Goal: Information Seeking & Learning: Check status

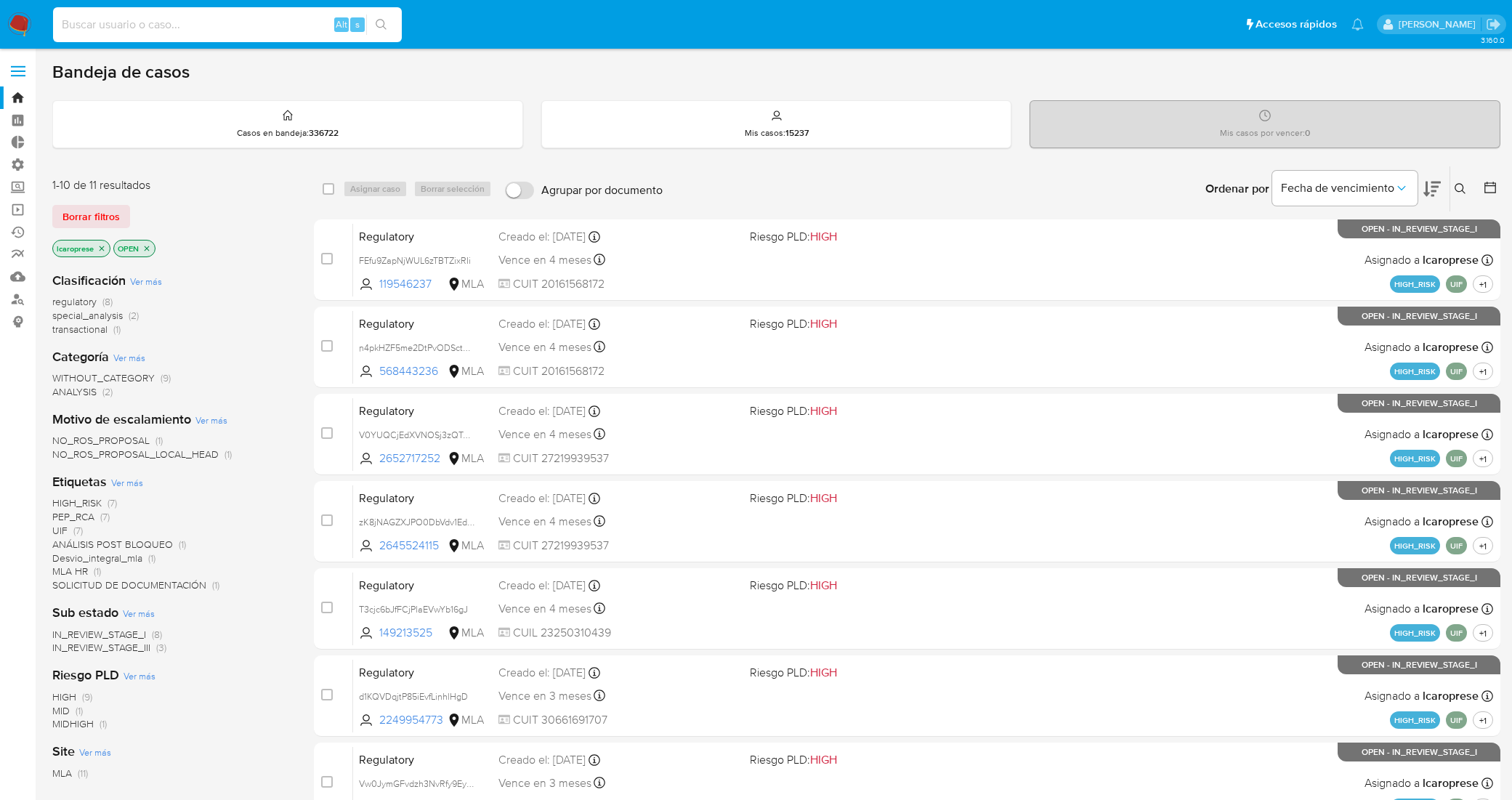
click at [237, 20] on input at bounding box center [228, 24] width 349 height 19
type input "g4XInXn5WsV9zwg4BPmR0579"
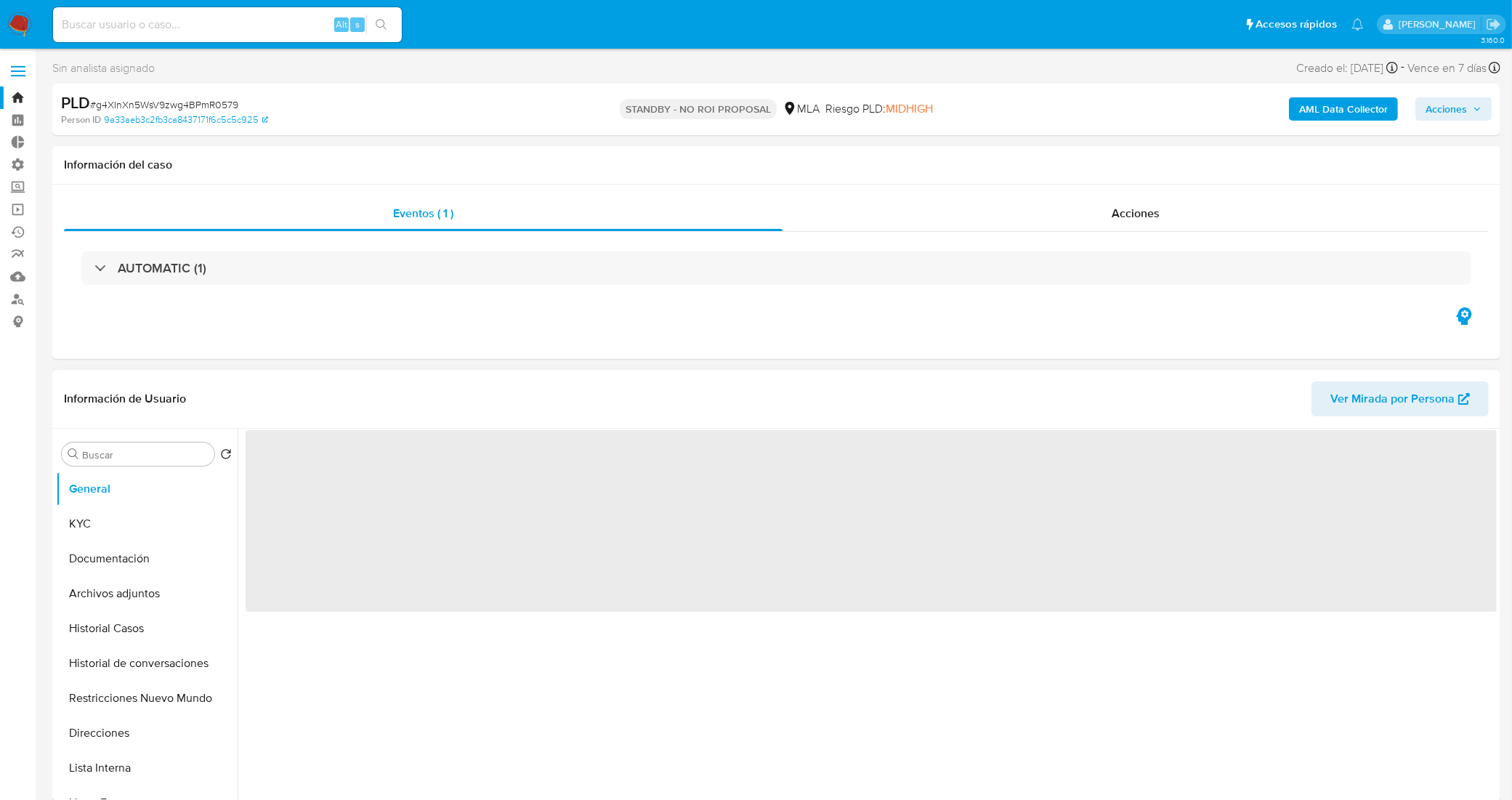
select select "10"
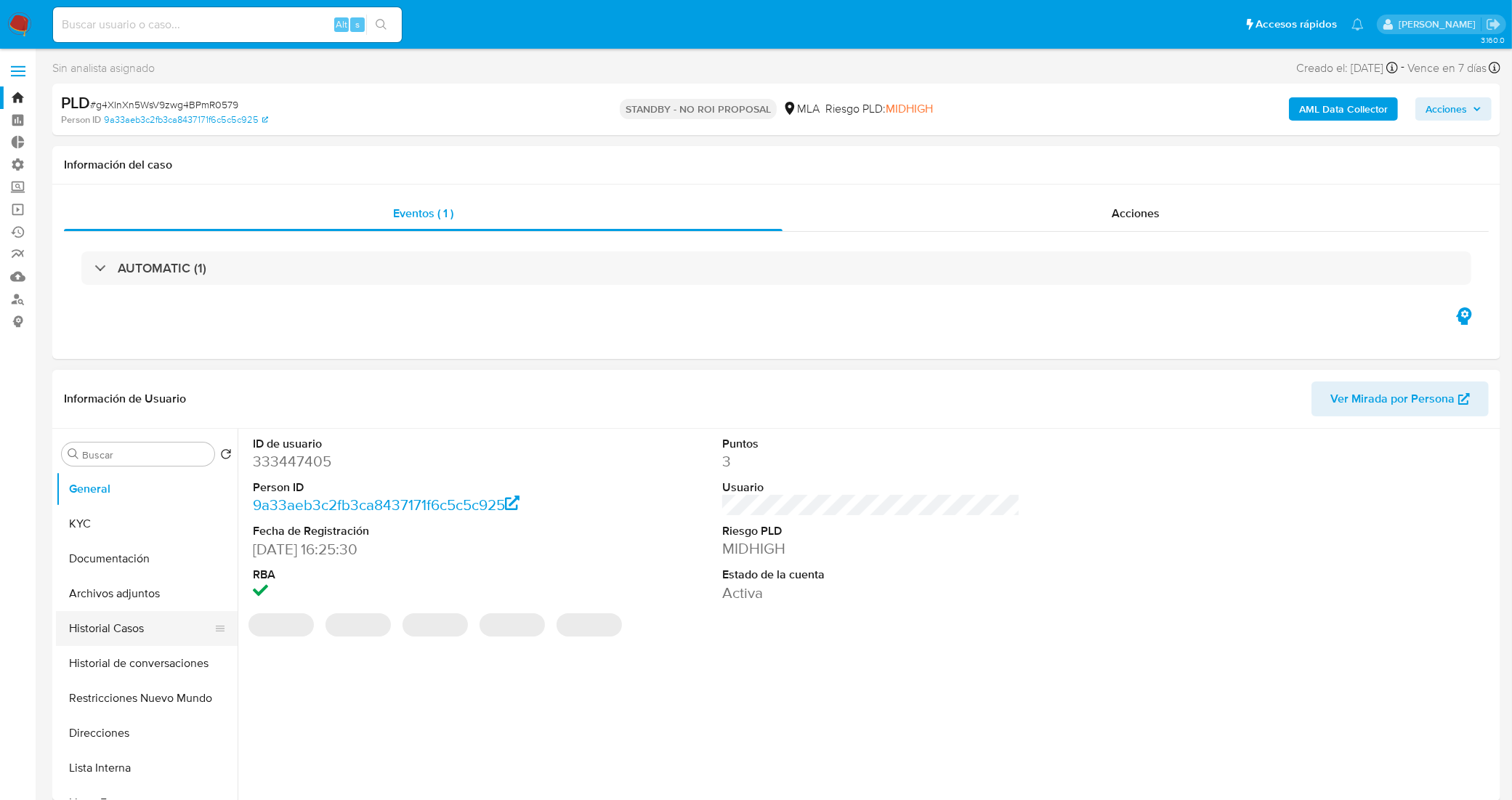
click at [145, 629] on button "Historial Casos" at bounding box center [141, 628] width 170 height 35
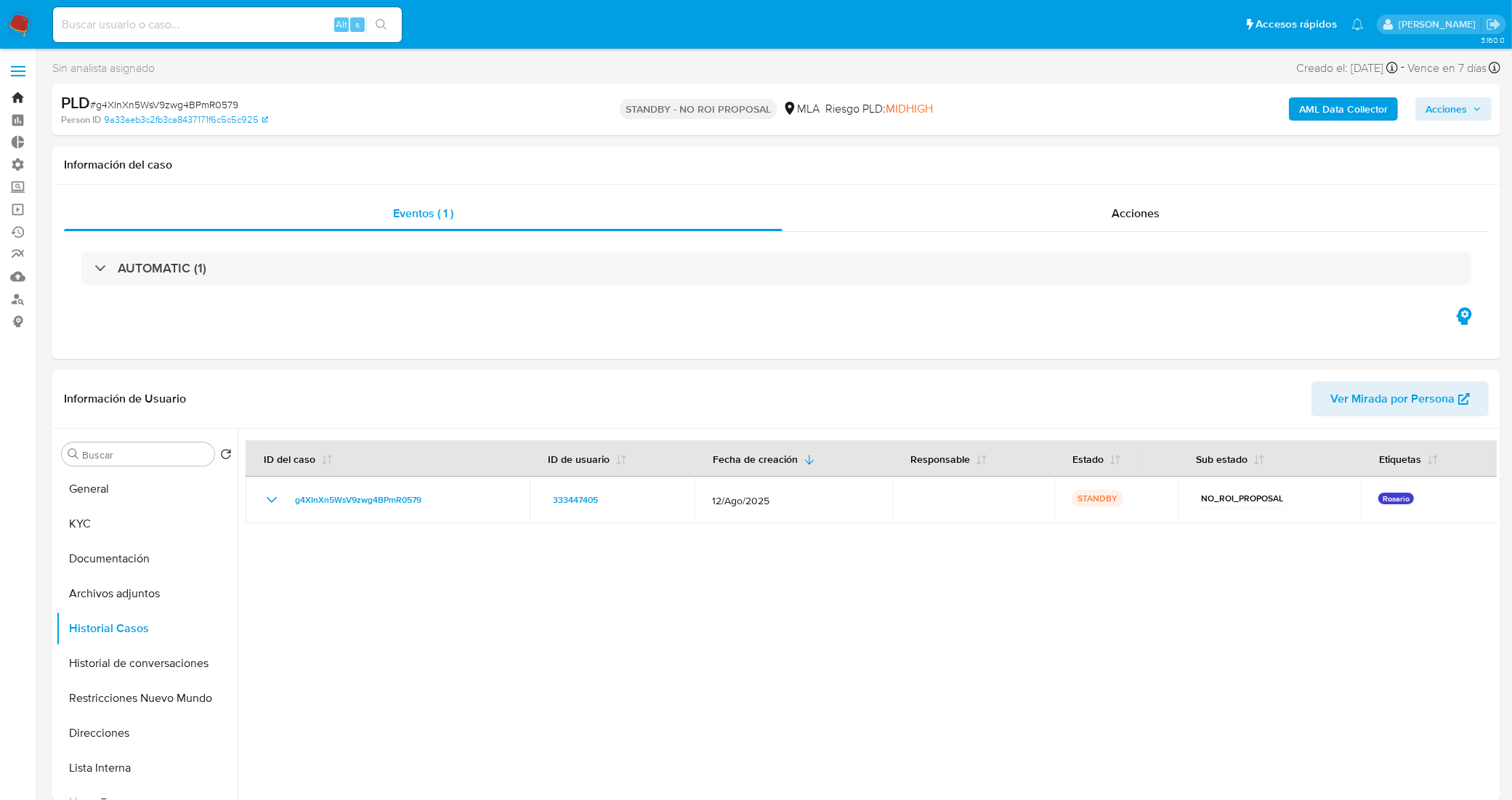
click at [11, 97] on link "Bandeja" at bounding box center [86, 98] width 173 height 23
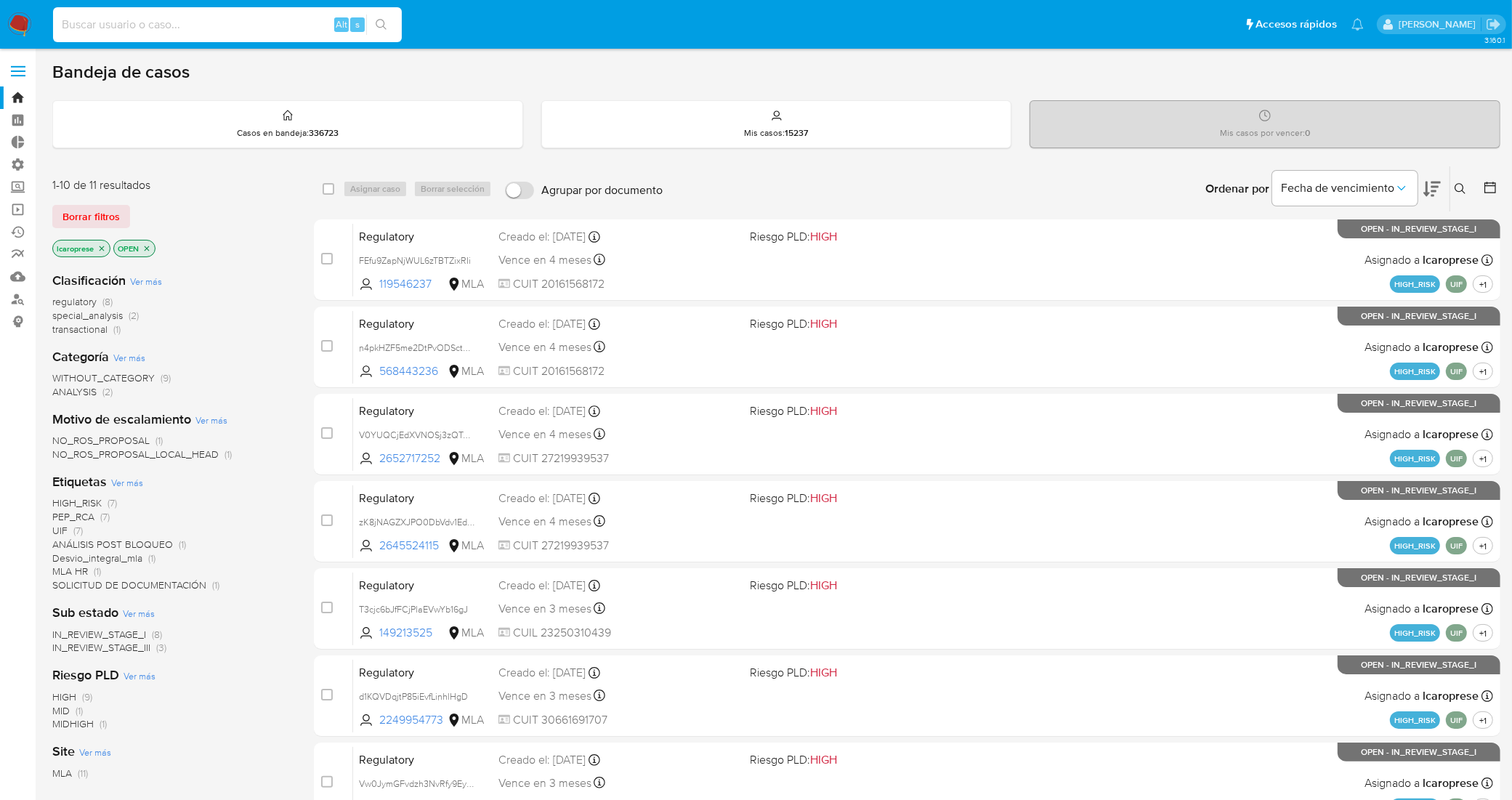
click at [282, 27] on input at bounding box center [228, 24] width 349 height 19
paste input "id TX75q0JeHhIie8jBXVxSKMJb"
drag, startPoint x: 77, startPoint y: 25, endPoint x: 0, endPoint y: 20, distance: 77.2
click at [0, 20] on nav "Pausado Ver notificaciones id TX75q0JeHhIie8jBXVxSKMJb Alt s Accesos rápidos Pr…" at bounding box center [756, 24] width 1512 height 48
type input "TX75q0JeHhIie8jBXVxSKMJb"
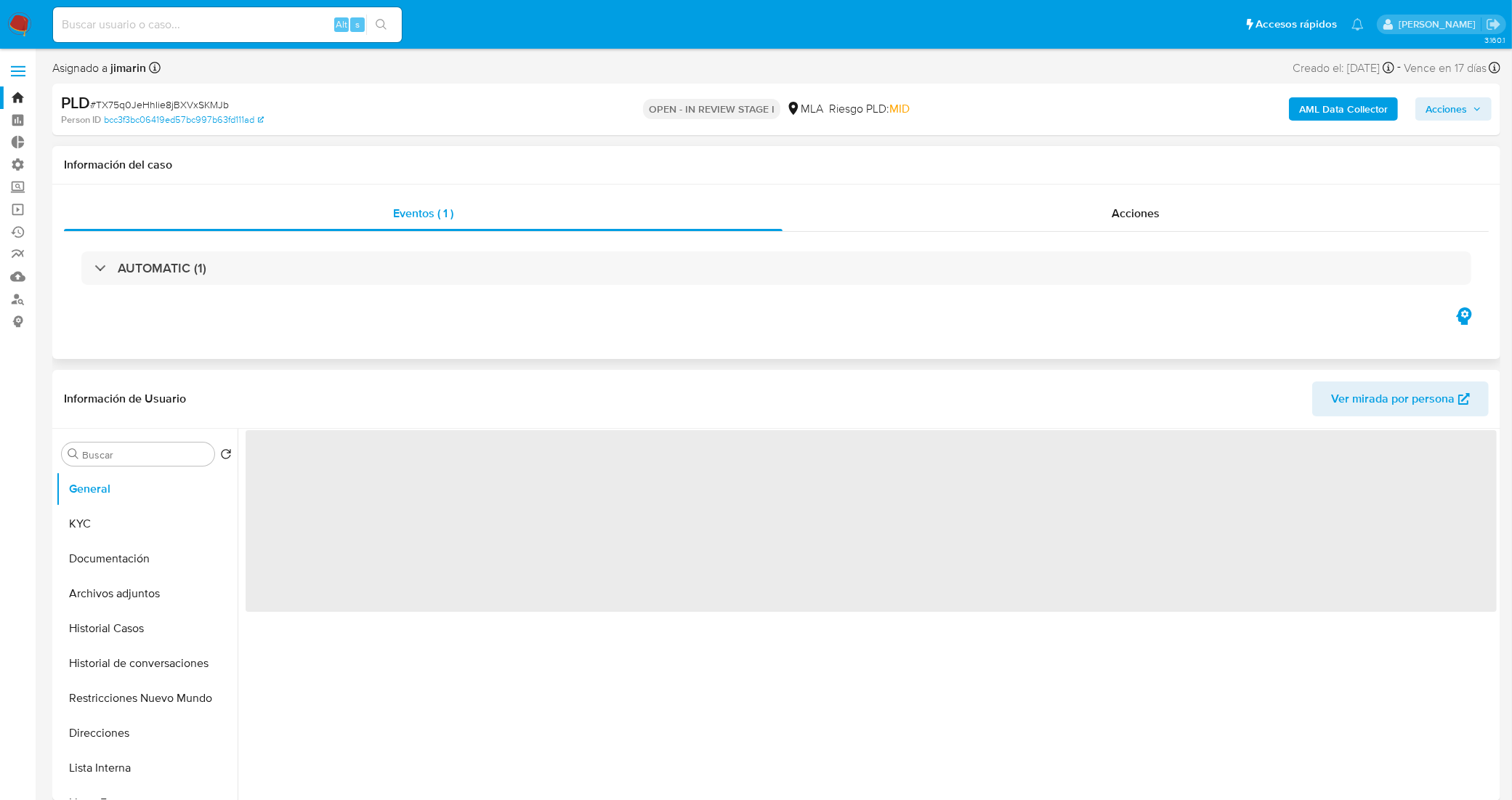
select select "10"
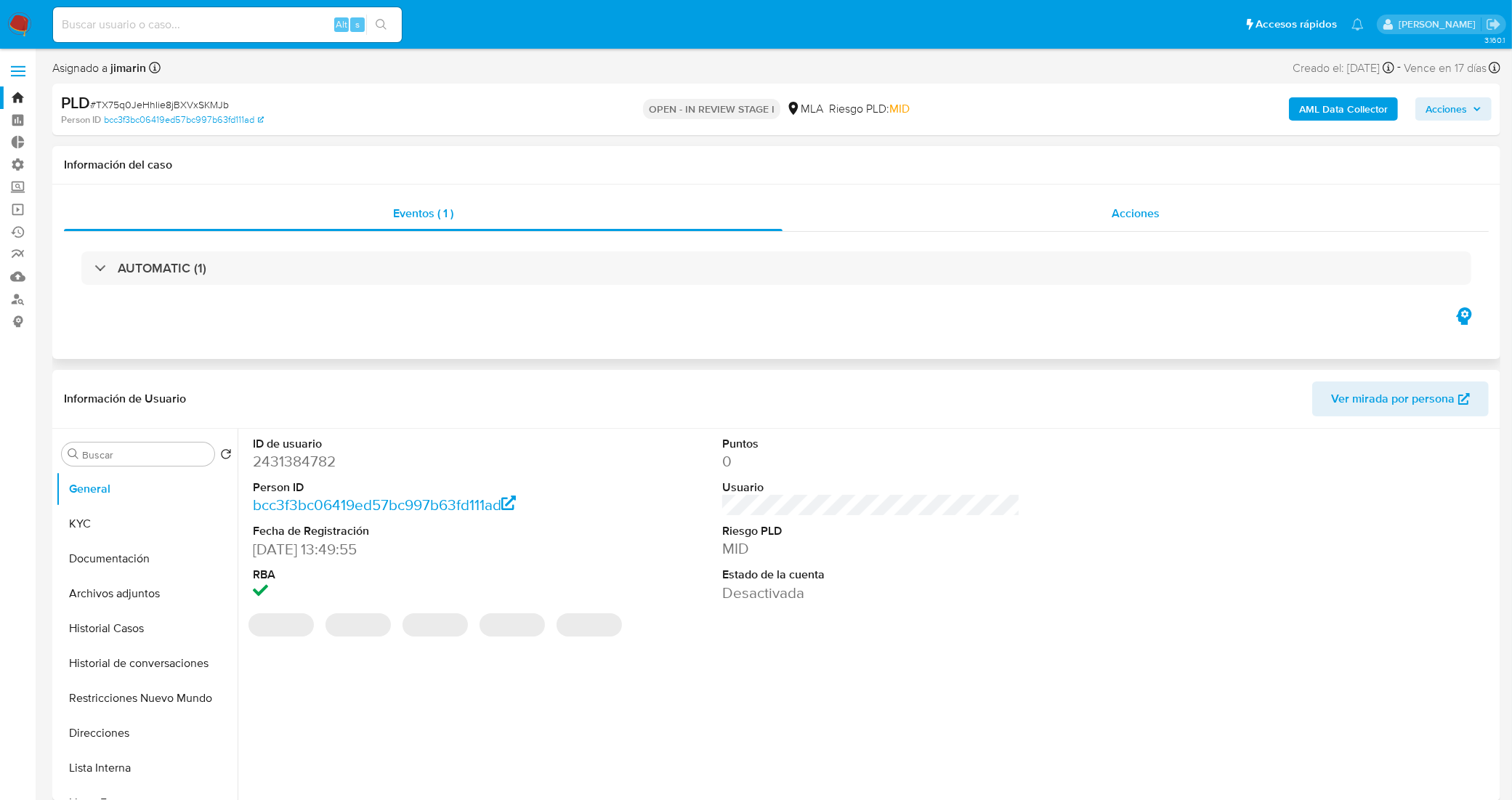
click at [1010, 215] on div "Acciones" at bounding box center [1135, 213] width 706 height 35
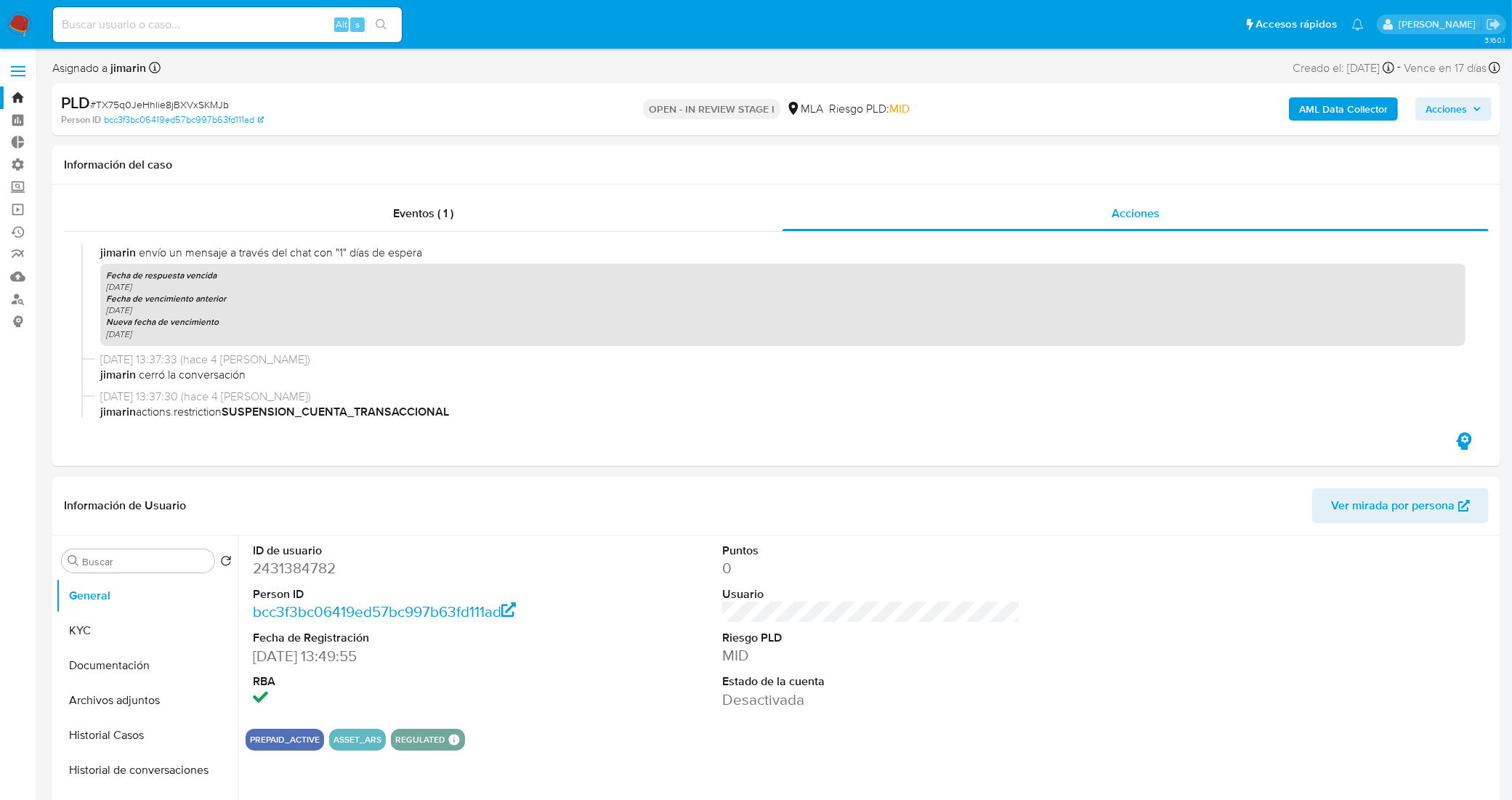
scroll to position [454, 0]
click at [110, 620] on button "KYC" at bounding box center [141, 630] width 170 height 35
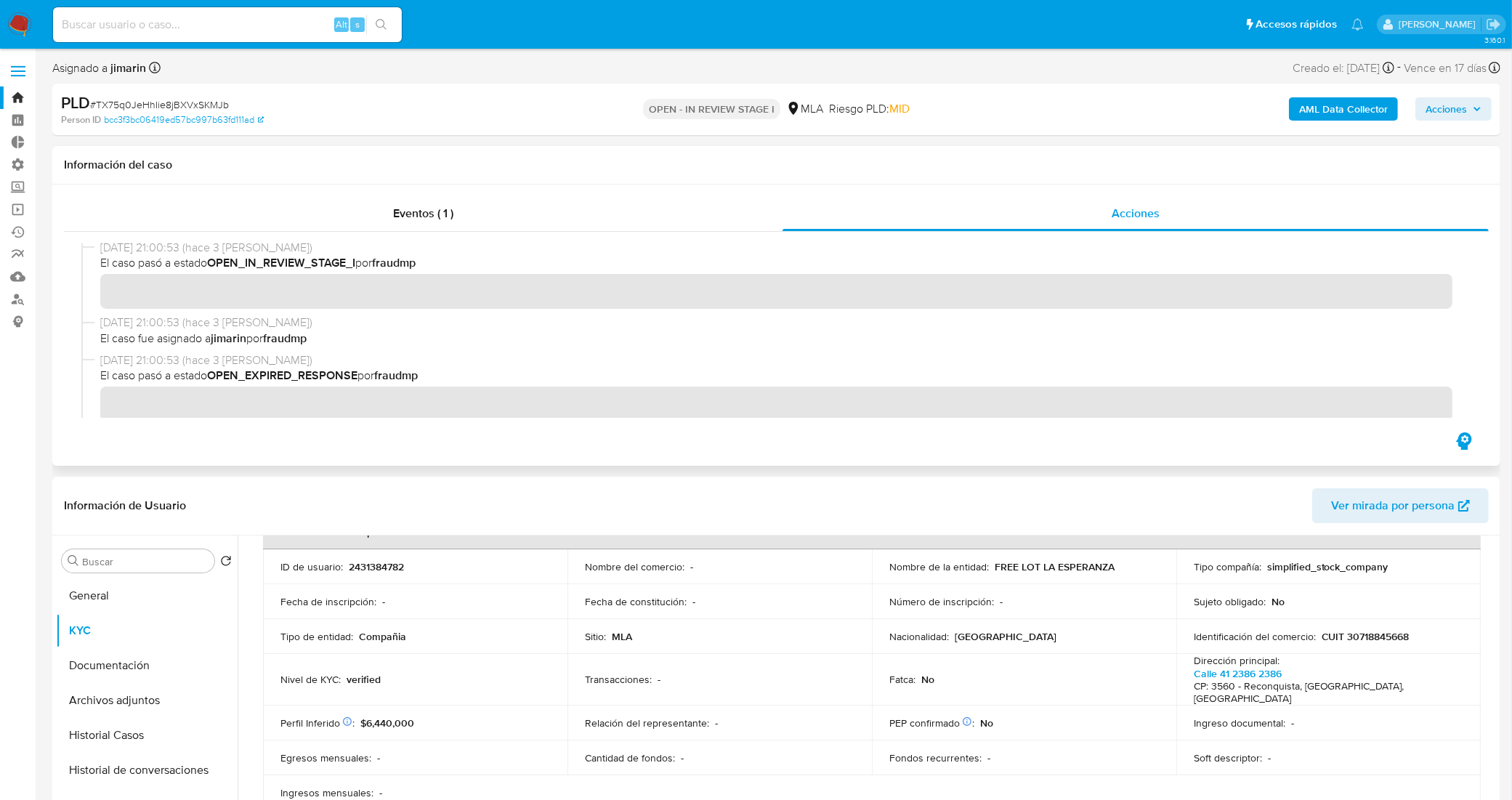
scroll to position [0, 0]
click at [489, 217] on div "Eventos ( 1 )" at bounding box center [423, 213] width 718 height 35
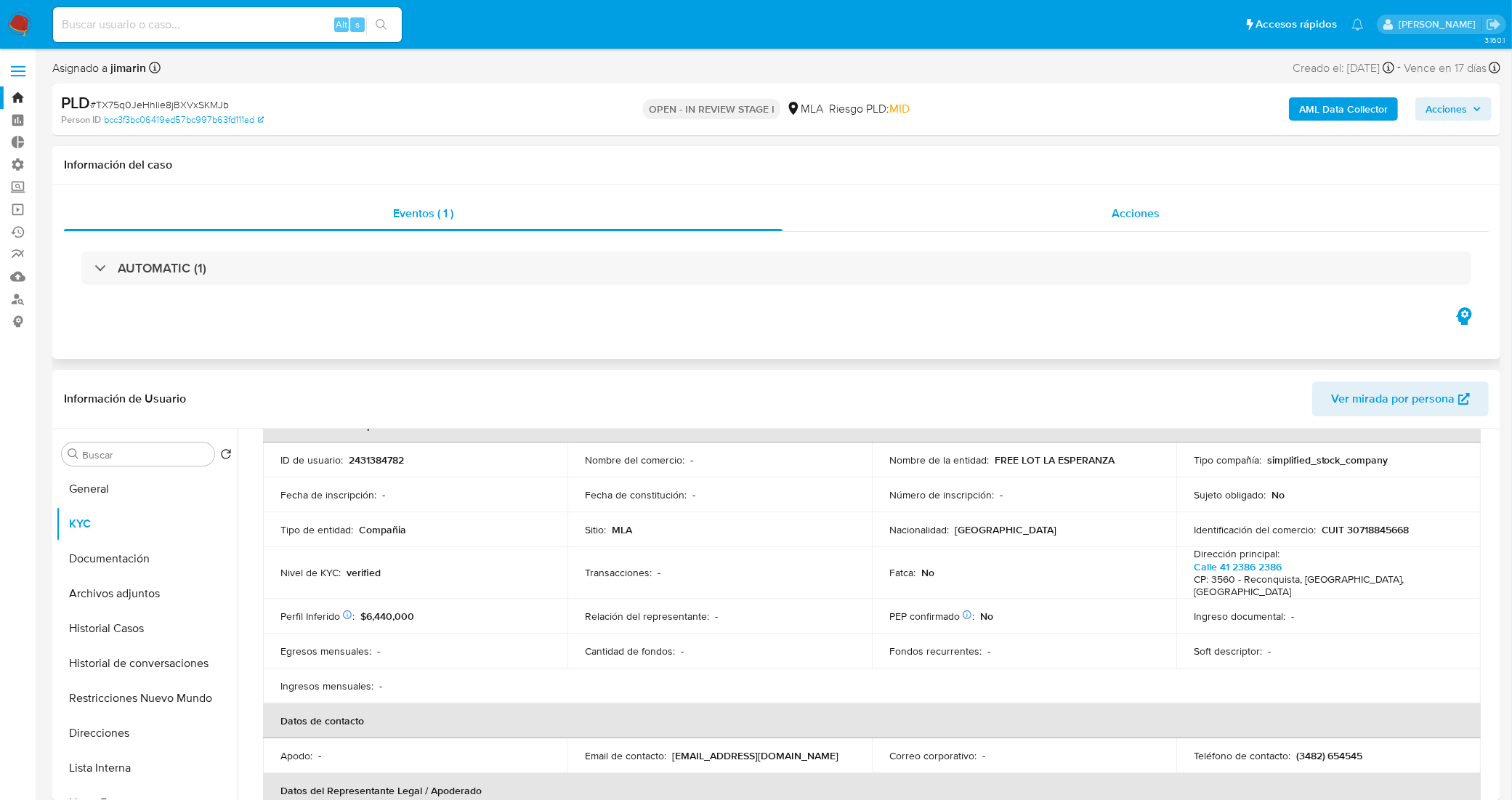
click at [887, 208] on div "Acciones" at bounding box center [1135, 213] width 706 height 35
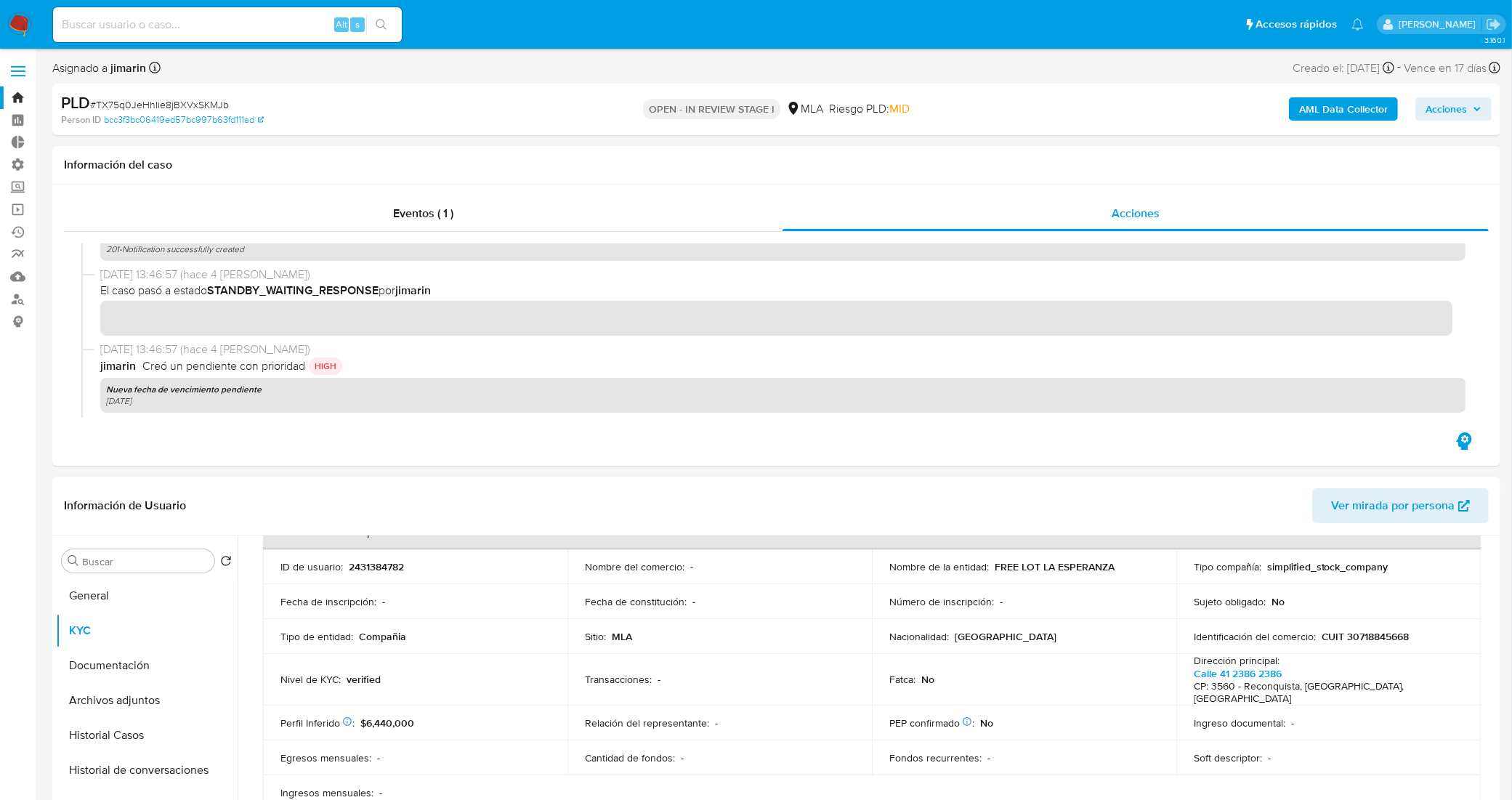
scroll to position [262, 0]
click at [263, 32] on input at bounding box center [228, 24] width 349 height 19
paste input "PykJ816WSIYI2ErhKbVqmIo1"
type input "PykJ816WSIYI2ErhKbVqmIo1"
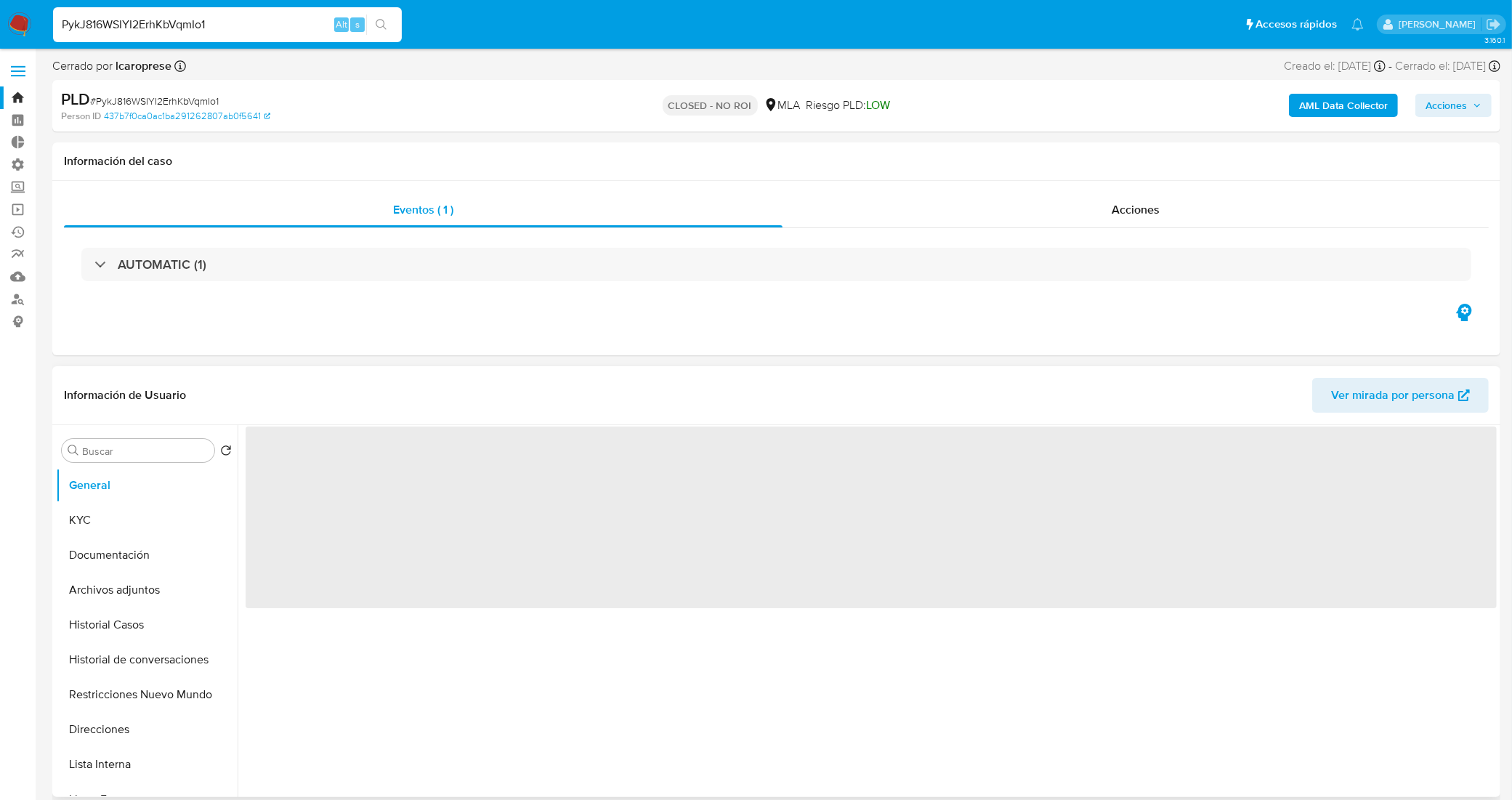
select select "10"
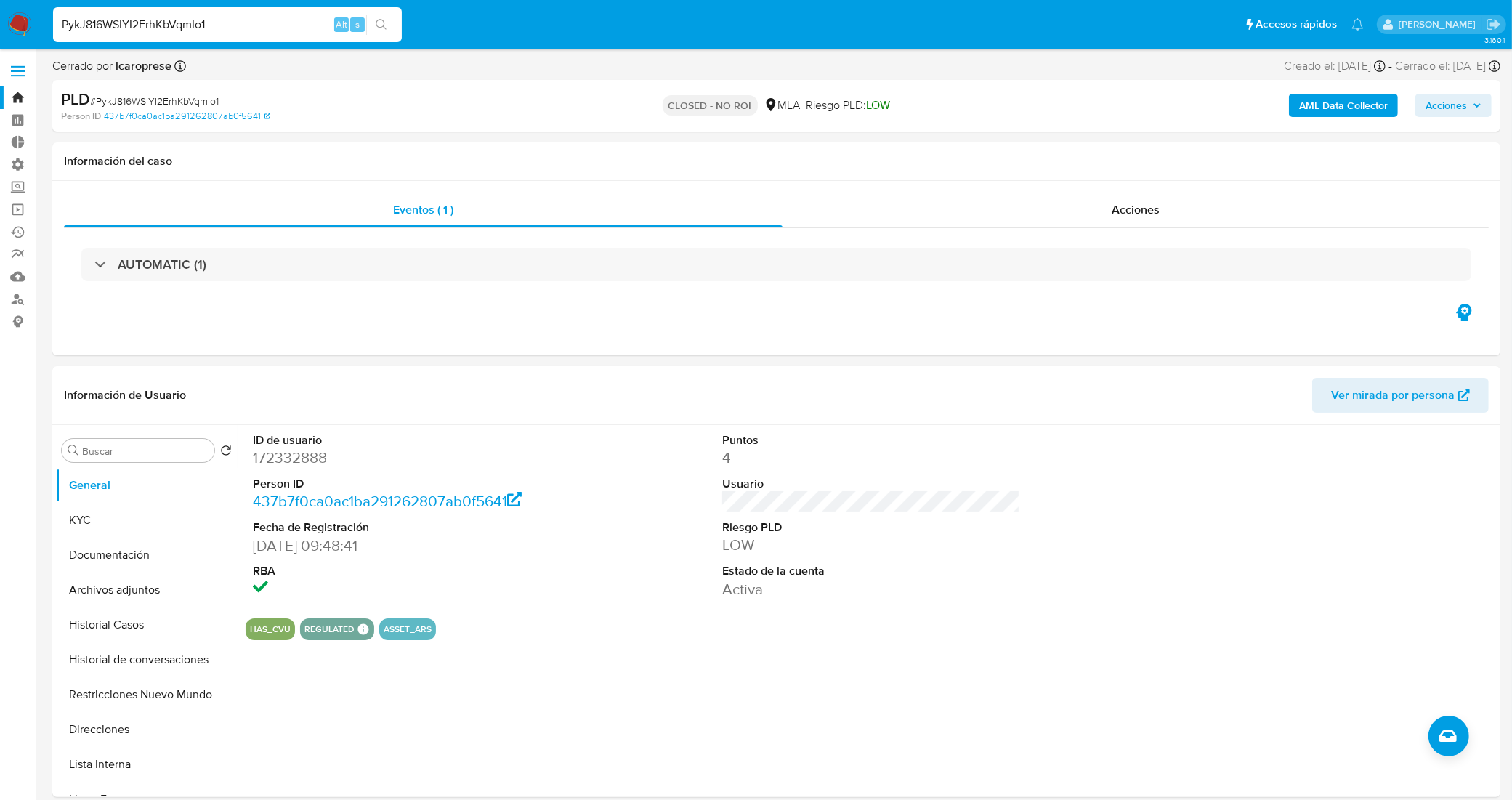
drag, startPoint x: 216, startPoint y: 24, endPoint x: 37, endPoint y: 35, distance: 179.3
click at [37, 35] on nav "Pausado Ver notificaciones PykJ816WSIYI2ErhKbVqmIo1 Alt s Accesos rápidos Presi…" at bounding box center [756, 24] width 1512 height 48
paste input "BGT6zldr4pK5fmK3g8zF2GXE"
type input "BGT6zldr4pK5fmK3g8zF2GXE"
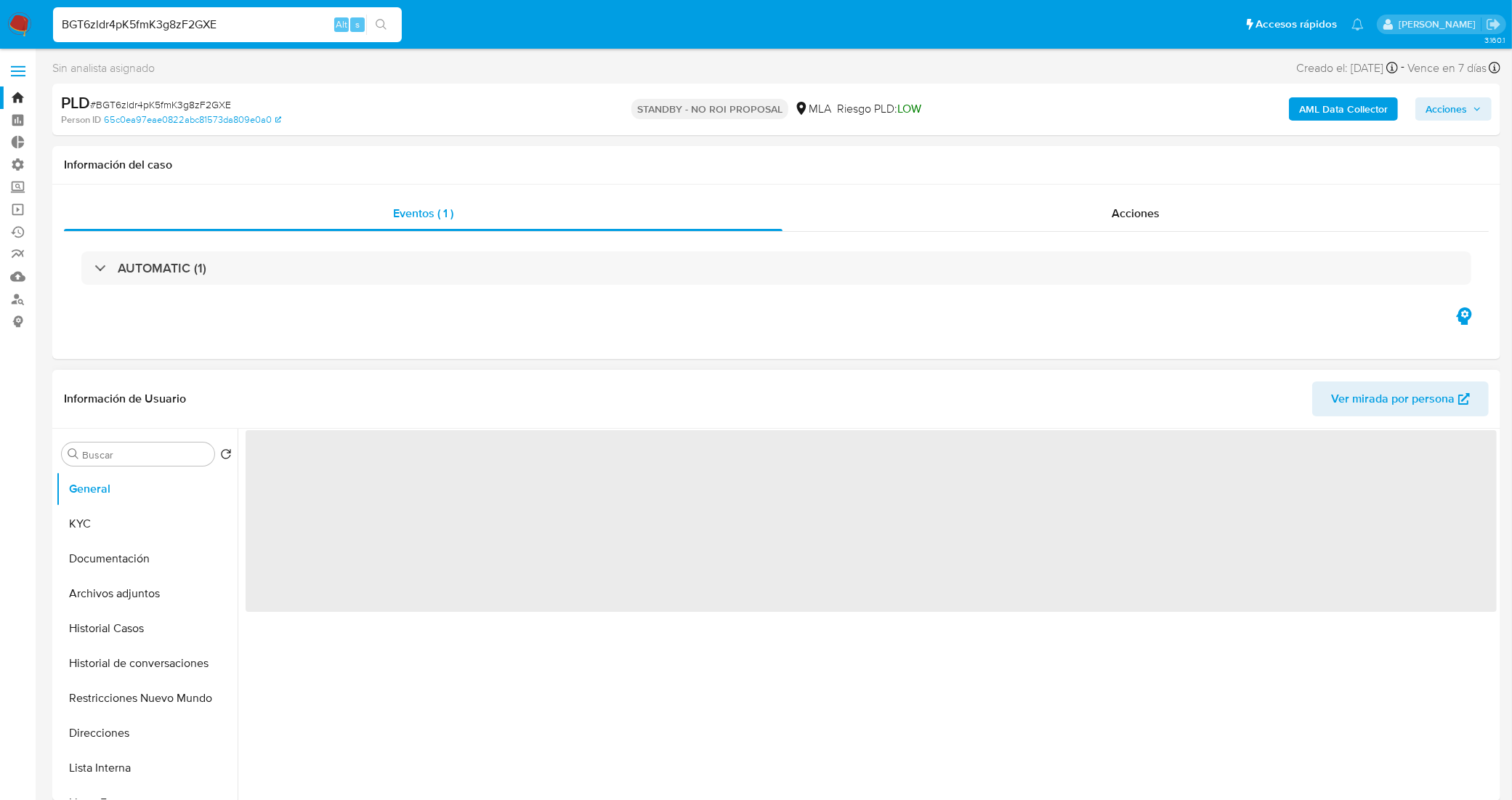
select select "10"
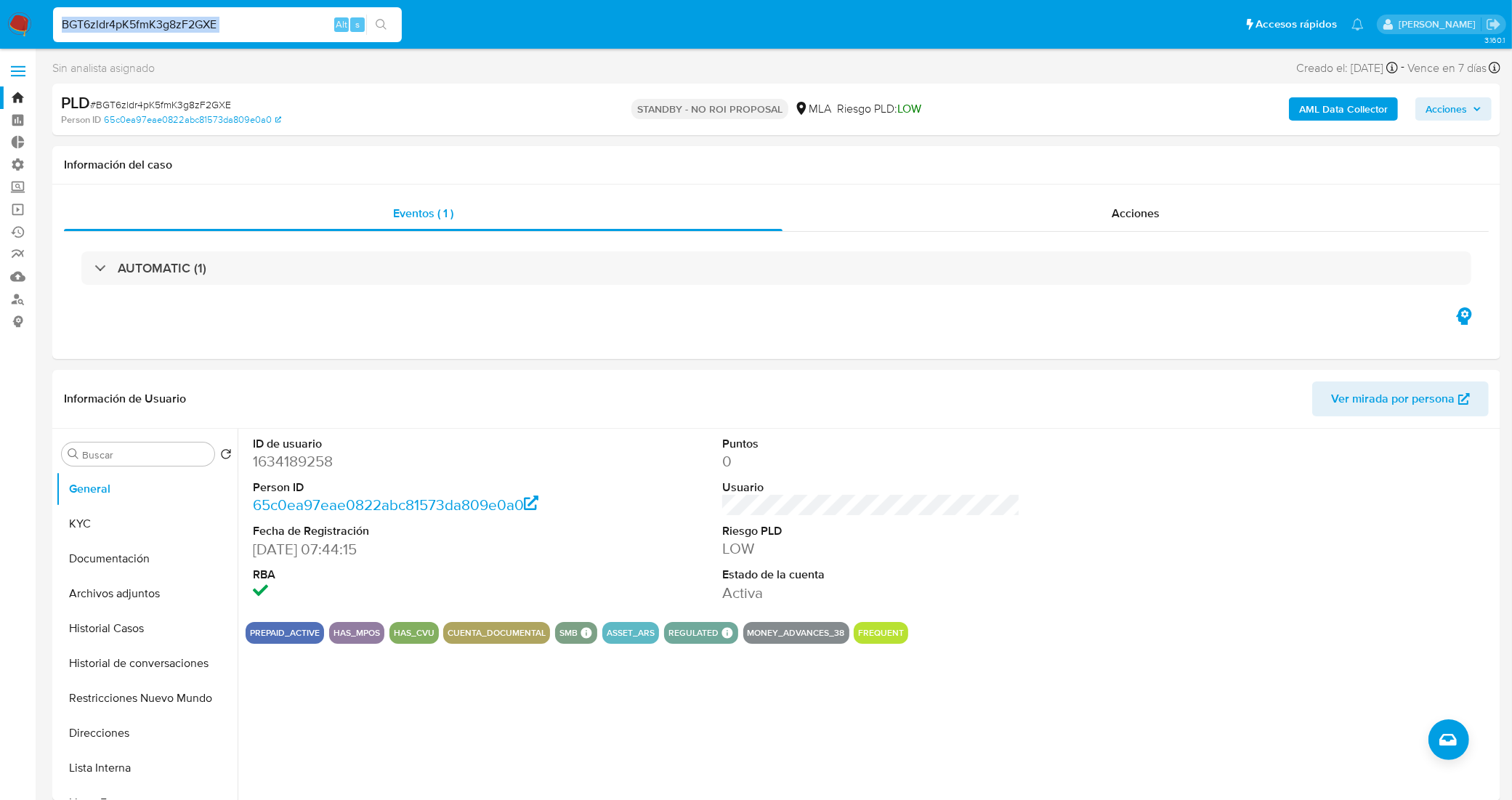
drag, startPoint x: 241, startPoint y: 12, endPoint x: 68, endPoint y: 11, distance: 173.0
click at [68, 11] on div "BGT6zldr4pK5fmK3g8zF2GXE Alt s" at bounding box center [228, 24] width 349 height 35
click at [186, 19] on input "BGT6zldr4pK5fmK3g8zF2GXE" at bounding box center [228, 24] width 349 height 19
click at [219, 32] on input "BGT6zldr4pK5fmK3g8zF2GXE" at bounding box center [228, 24] width 349 height 19
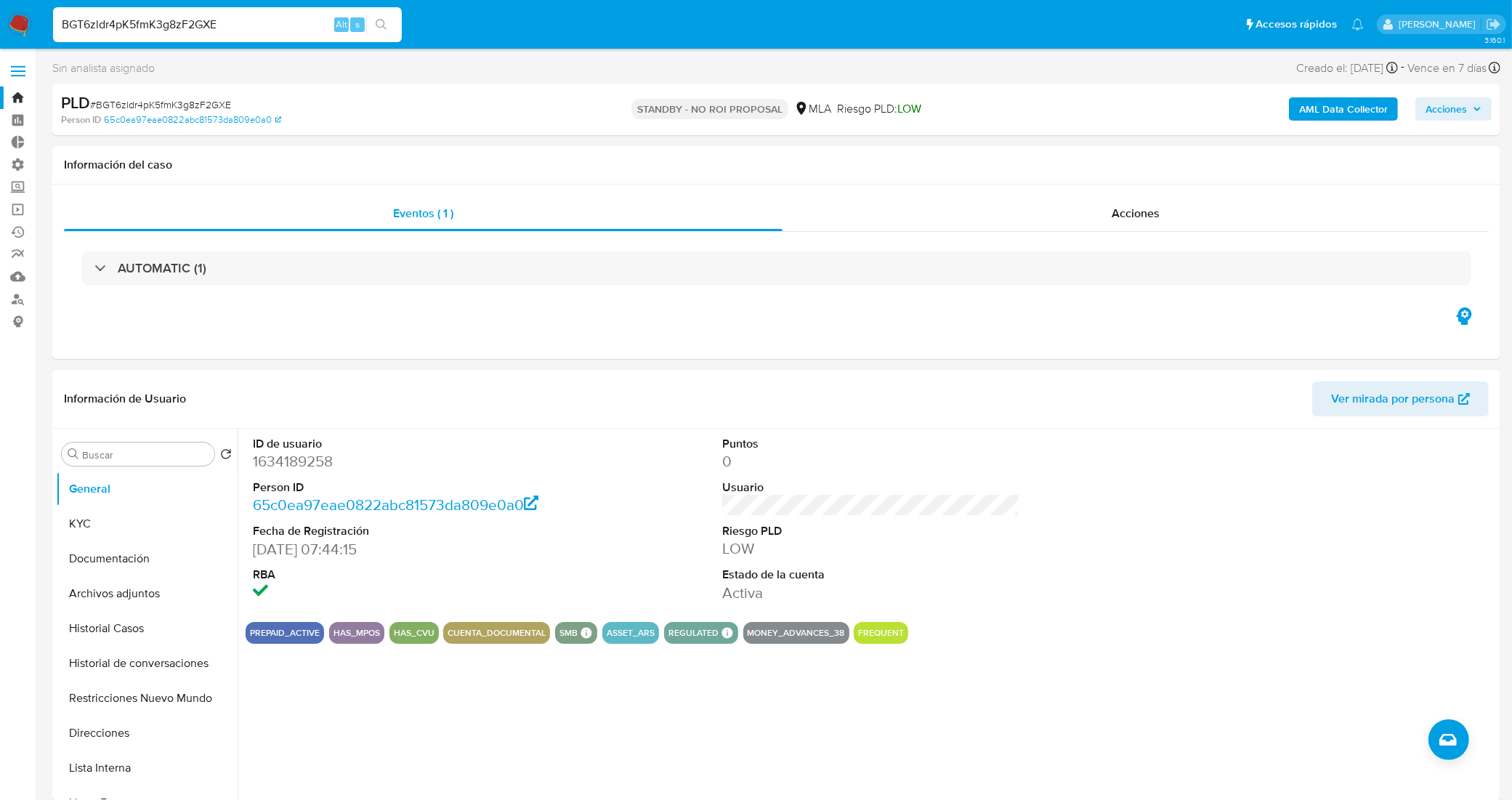
paste input "L1Tx5vxrom4GFWPzmzmOPl8p"
type input "L1Tx5vxrom4GFWPzmzmOPl8p"
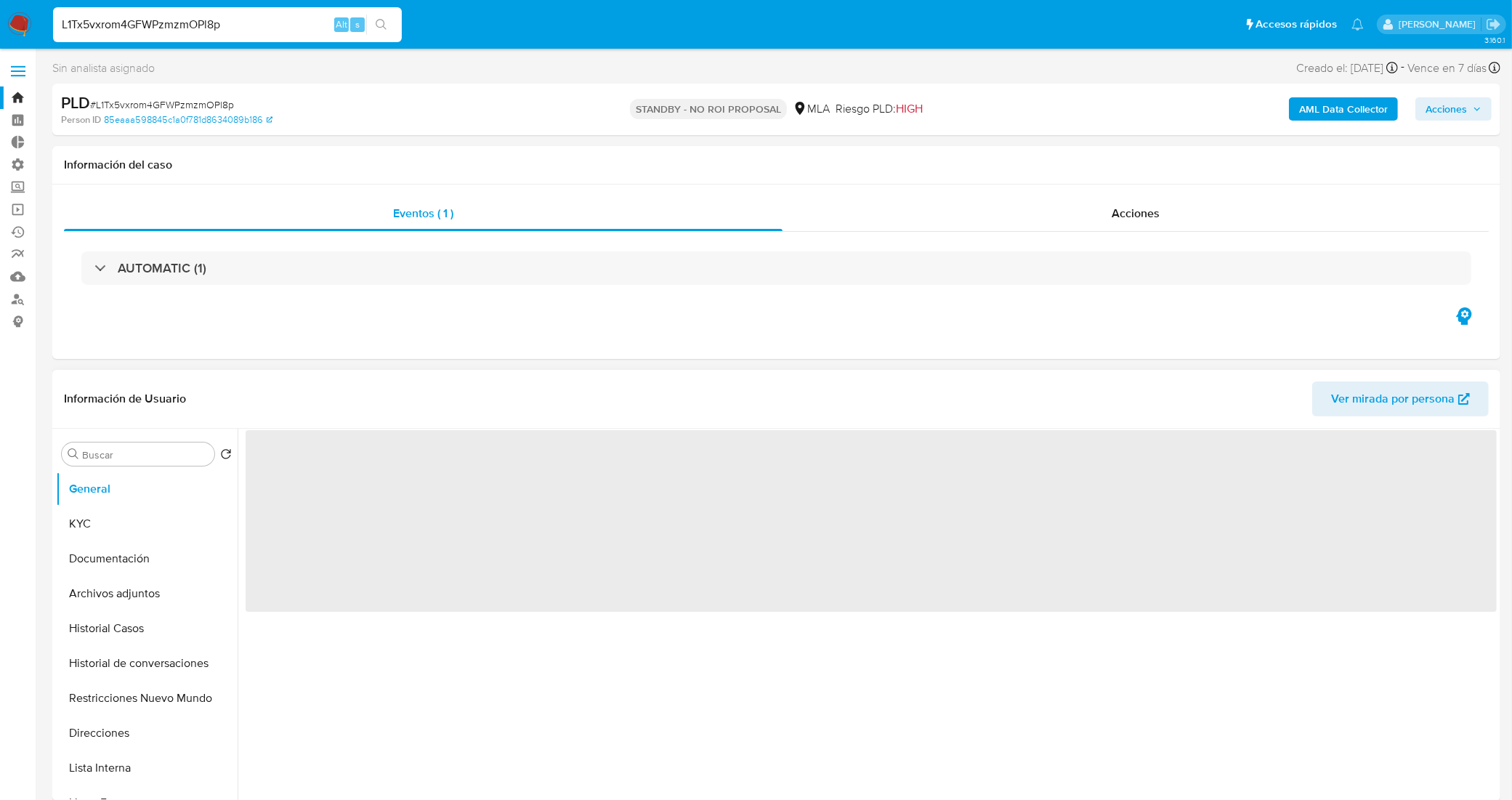
select select "10"
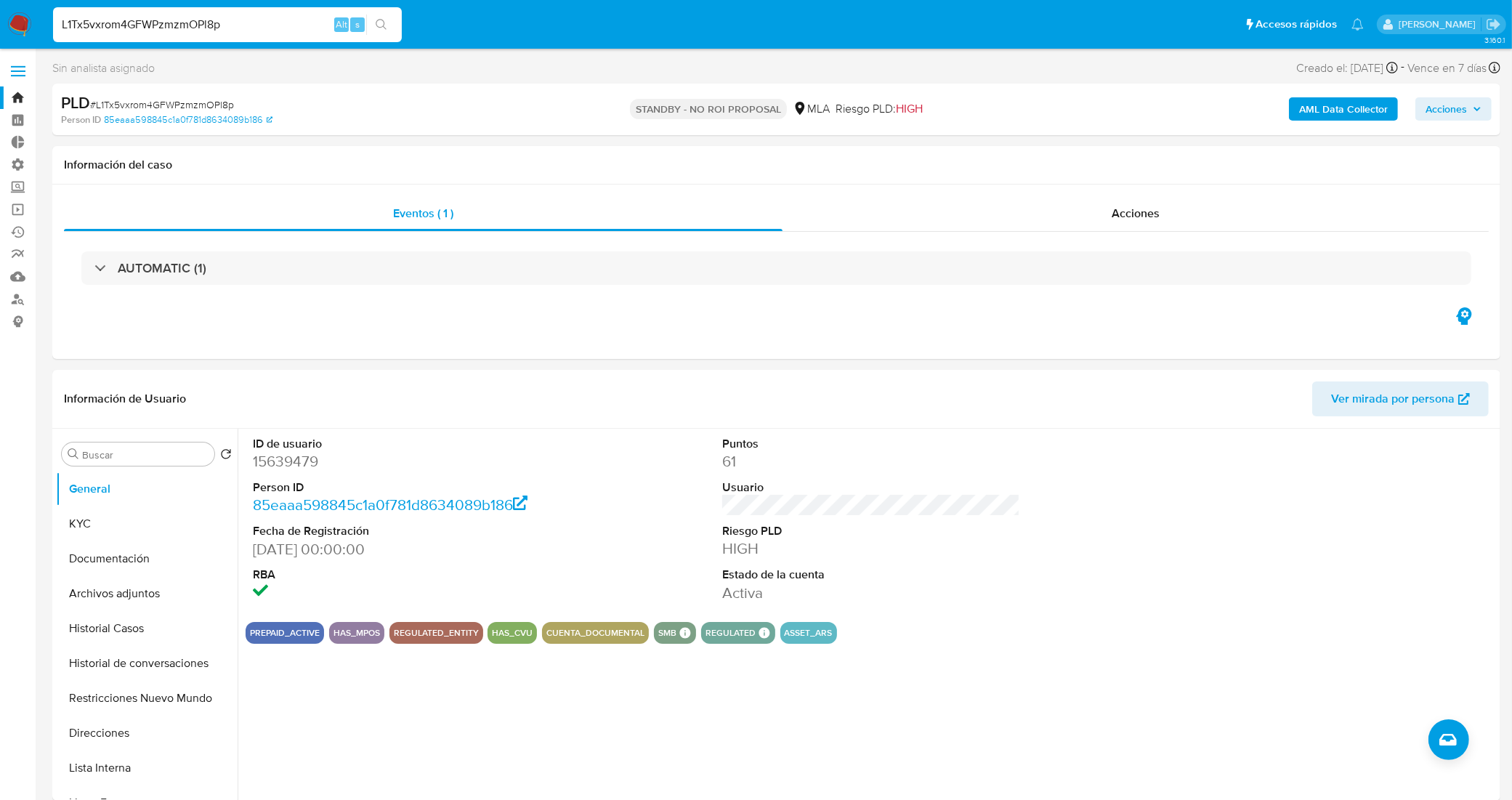
drag, startPoint x: 189, startPoint y: 15, endPoint x: 17, endPoint y: 31, distance: 172.7
click at [19, 30] on nav "Pausado Ver notificaciones L1Tx5vxrom4GFWPzmzmOPl8p Alt s Accesos rápidos Presi…" at bounding box center [756, 24] width 1512 height 48
paste input "Gm922NPy8r1SlL8VehNy7ypC"
type input "Gm922NPy8r1SlL8VehNy7ypC"
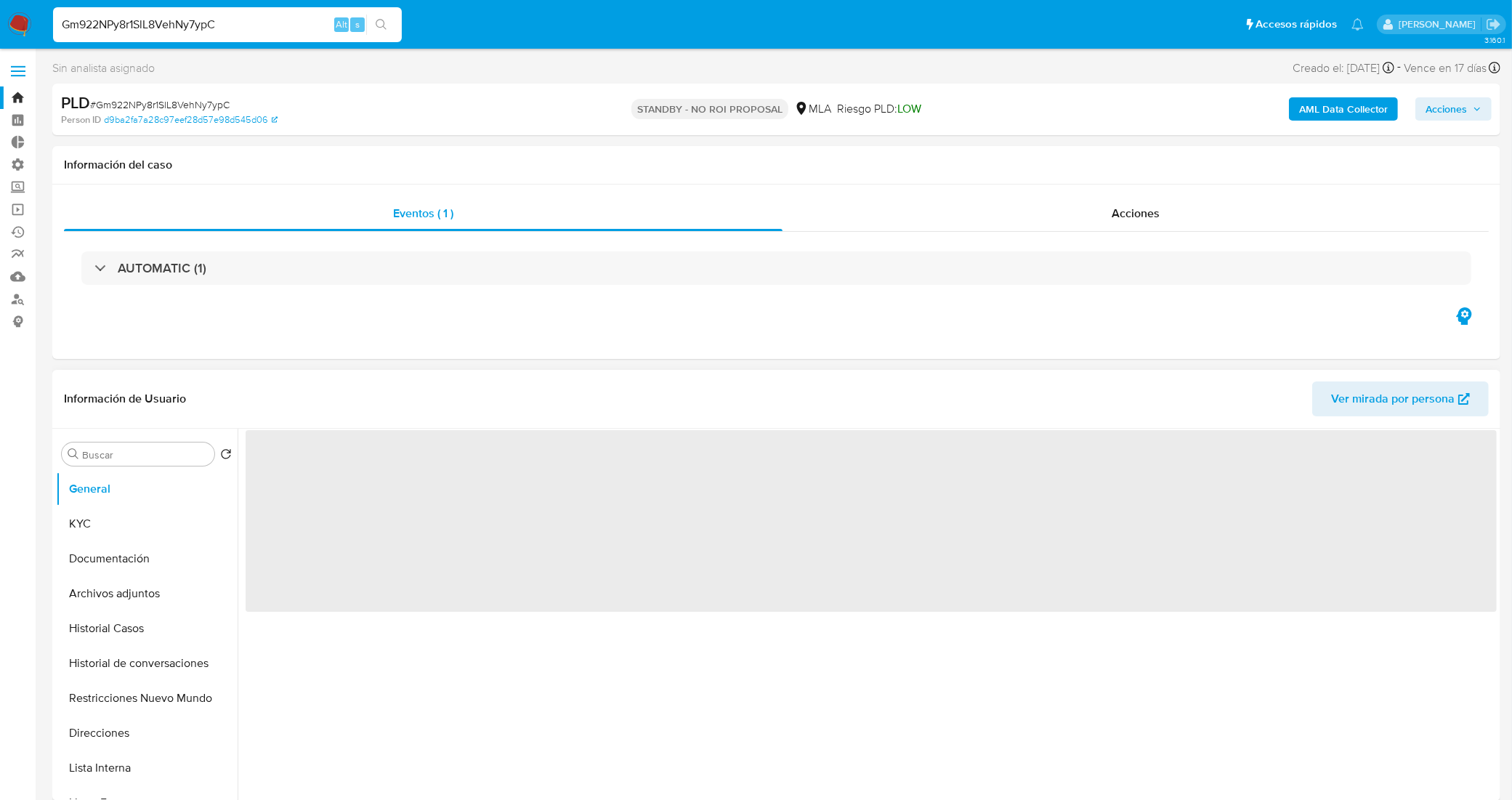
select select "10"
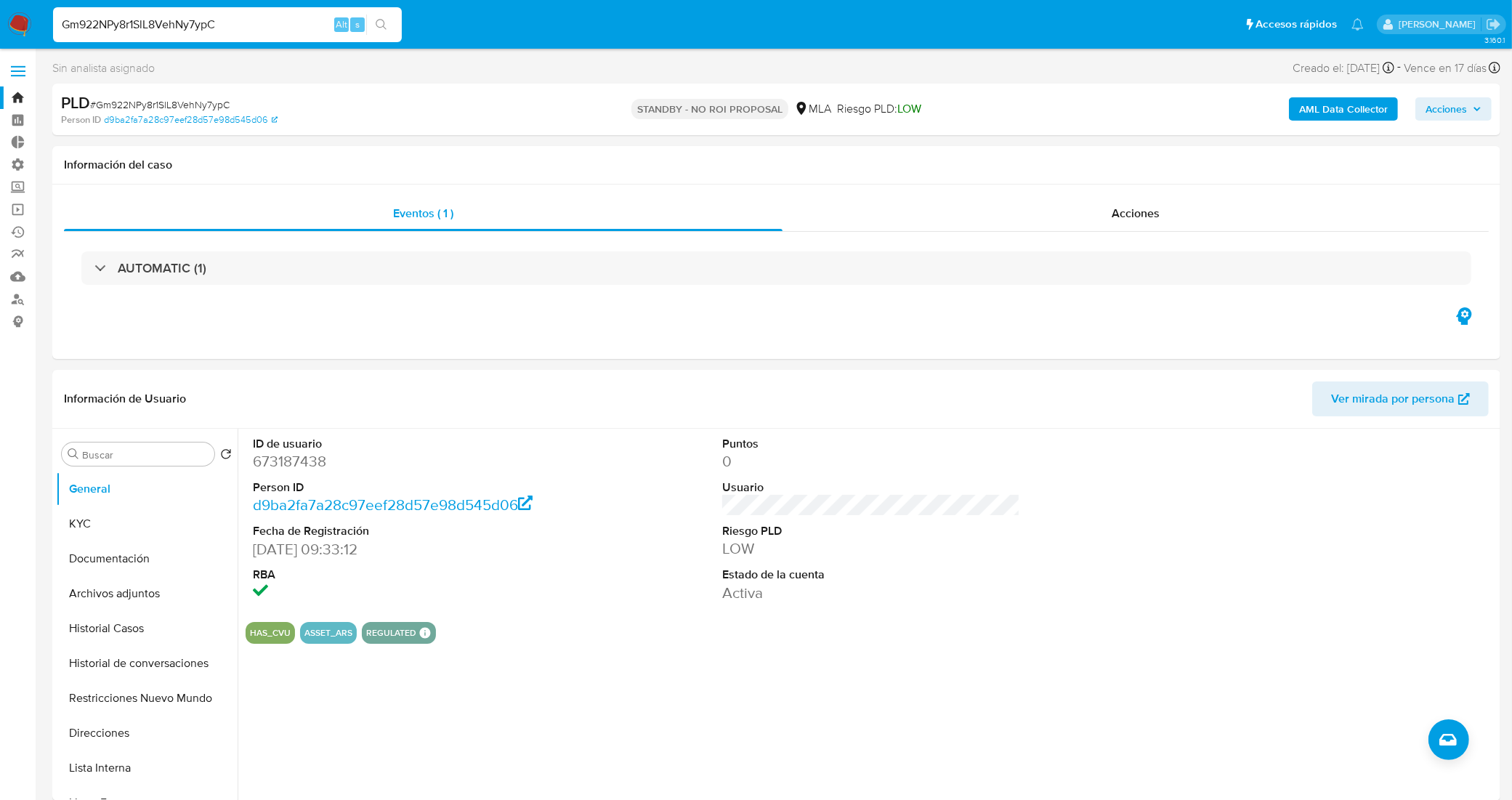
drag, startPoint x: 223, startPoint y: 27, endPoint x: 0, endPoint y: 6, distance: 224.0
click at [0, 6] on nav "Pausado Ver notificaciones Gm922NPy8r1SlL8VehNy7ypC Alt s Accesos rápidos Presi…" at bounding box center [756, 24] width 1512 height 48
paste input "1eY7ZYoRGdsAFbmoHd9lrT9Z"
type input "1eY7ZYoRGdsAFbmoHd9lrT9Z"
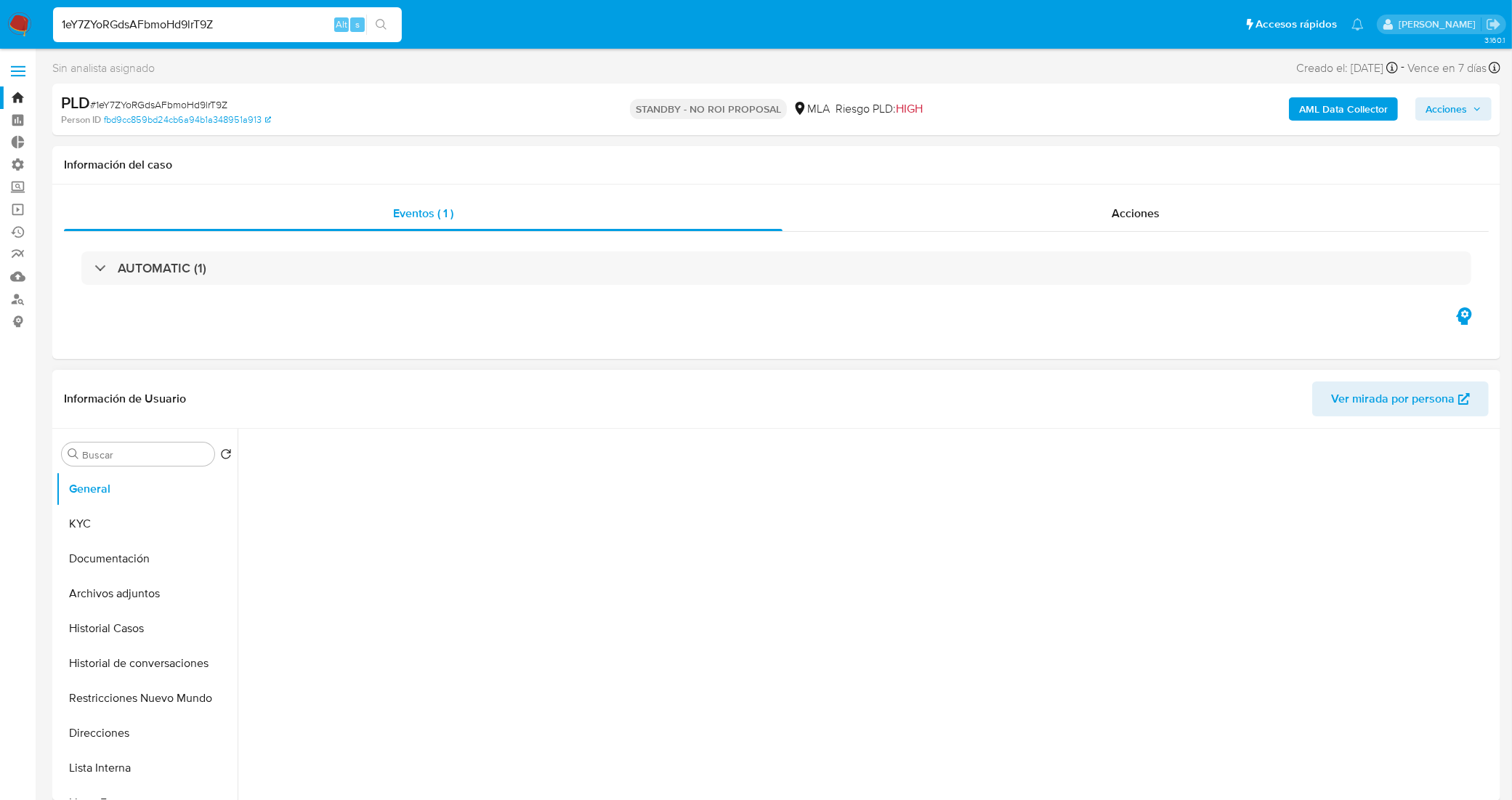
select select "10"
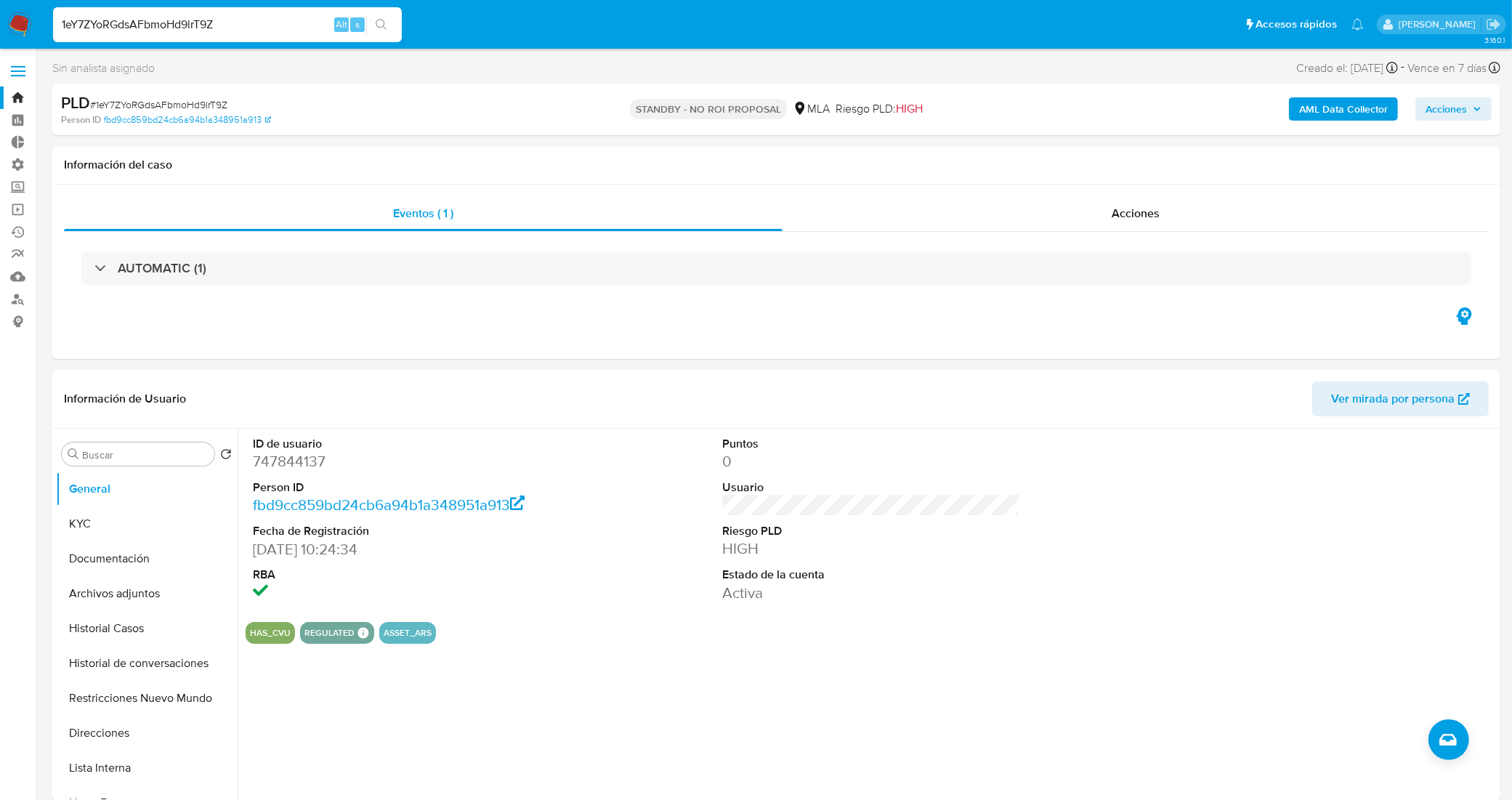
drag, startPoint x: 226, startPoint y: 26, endPoint x: 23, endPoint y: 35, distance: 203.2
click at [23, 35] on nav "Pausado Ver notificaciones 1eY7ZYoRGdsAFbmoHd9lrT9Z Alt s Accesos rápidos Presi…" at bounding box center [756, 24] width 1512 height 48
paste input "nvFXZx29Qcr2ok3fVgUeZ1ur"
type input "nvFXZx29Qcr2ok3fVgUeZ1ur"
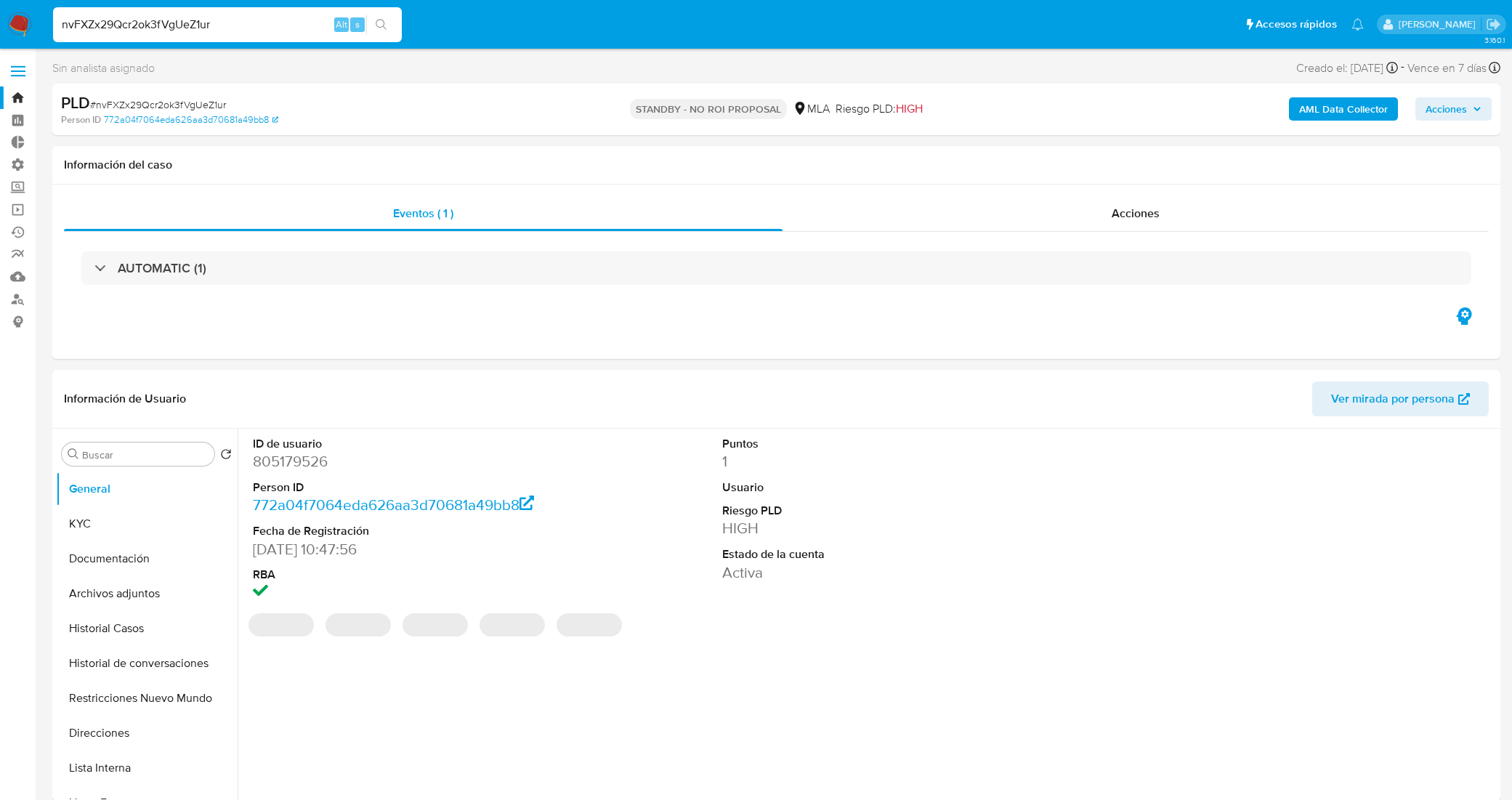
select select "10"
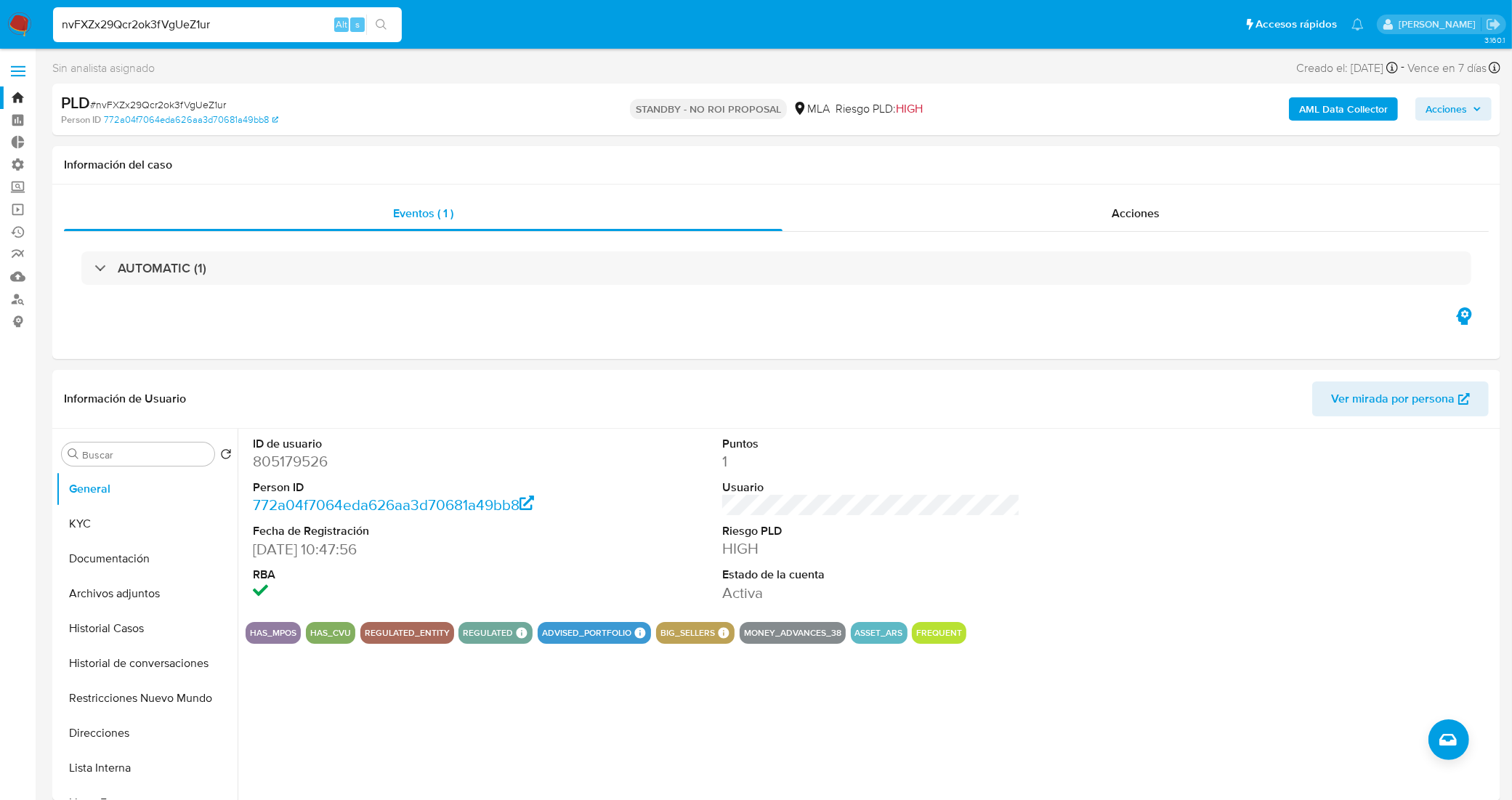
drag, startPoint x: 183, startPoint y: 25, endPoint x: 0, endPoint y: 11, distance: 183.5
click at [0, 11] on nav "Pausado Ver notificaciones nvFXZx29Qcr2ok3fVgUeZ1ur Alt s Accesos rápidos Presi…" at bounding box center [756, 24] width 1512 height 48
paste input "zrzcOO2WlqQI1ds1EHJwoY7e"
type input "zrzcOO2WlqQI1ds1EHJwoY7e"
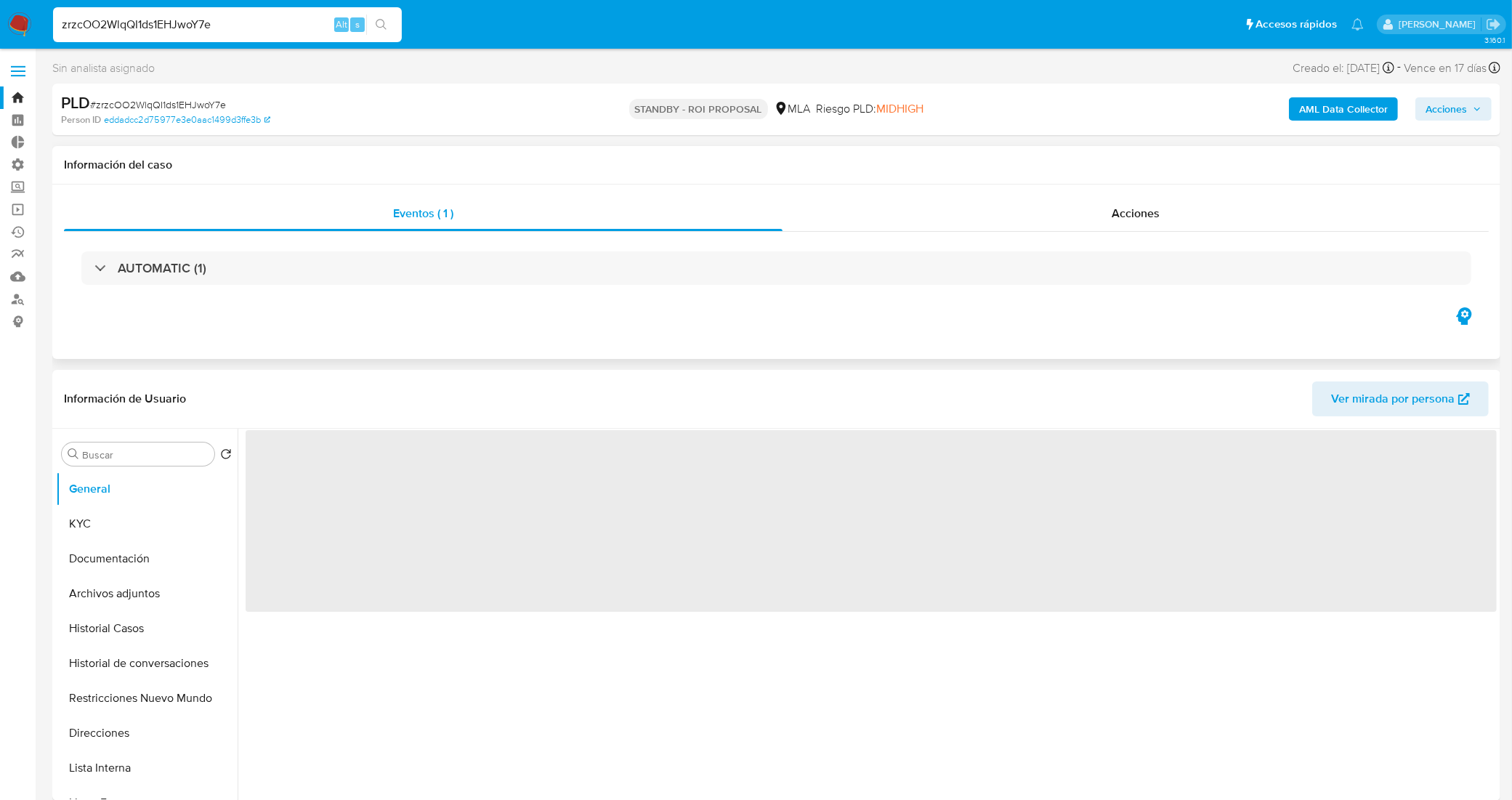
select select "10"
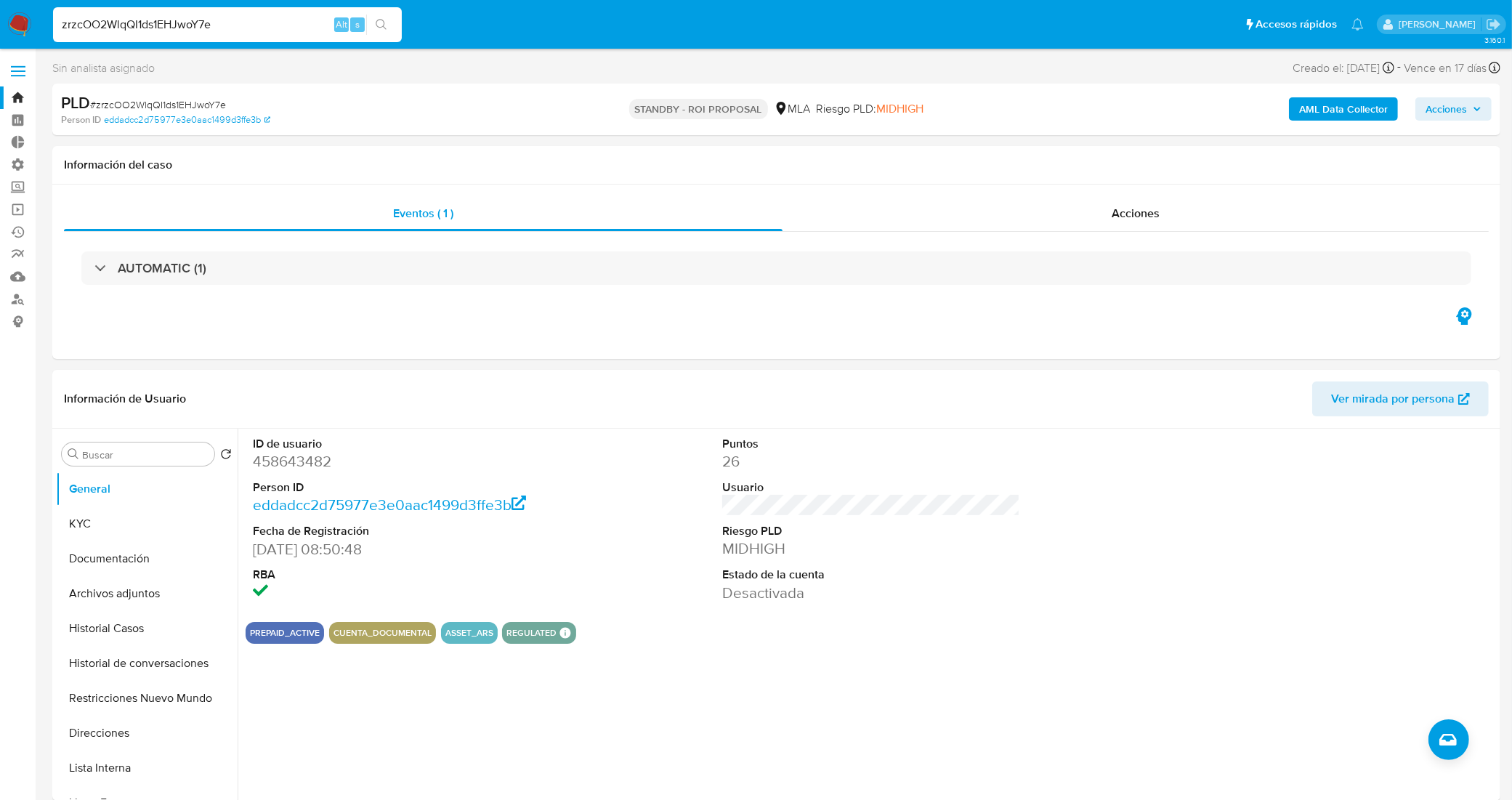
drag, startPoint x: 213, startPoint y: 20, endPoint x: 0, endPoint y: -2, distance: 214.1
paste input "EVKMCiSyoXIMOVw6erUKppM3"
type input "EVKMCiSyoXIMOVw6erUKppM3"
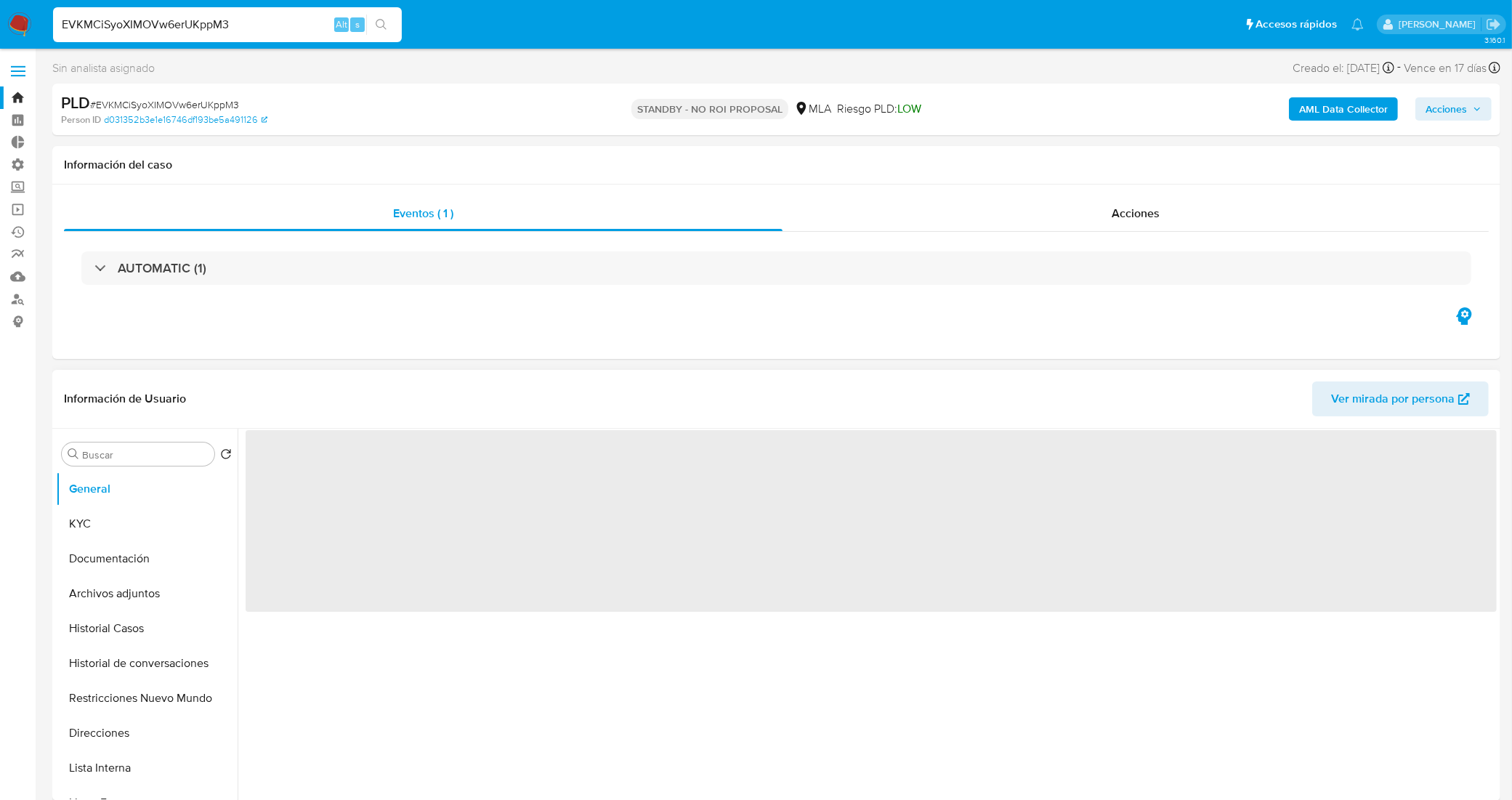
select select "10"
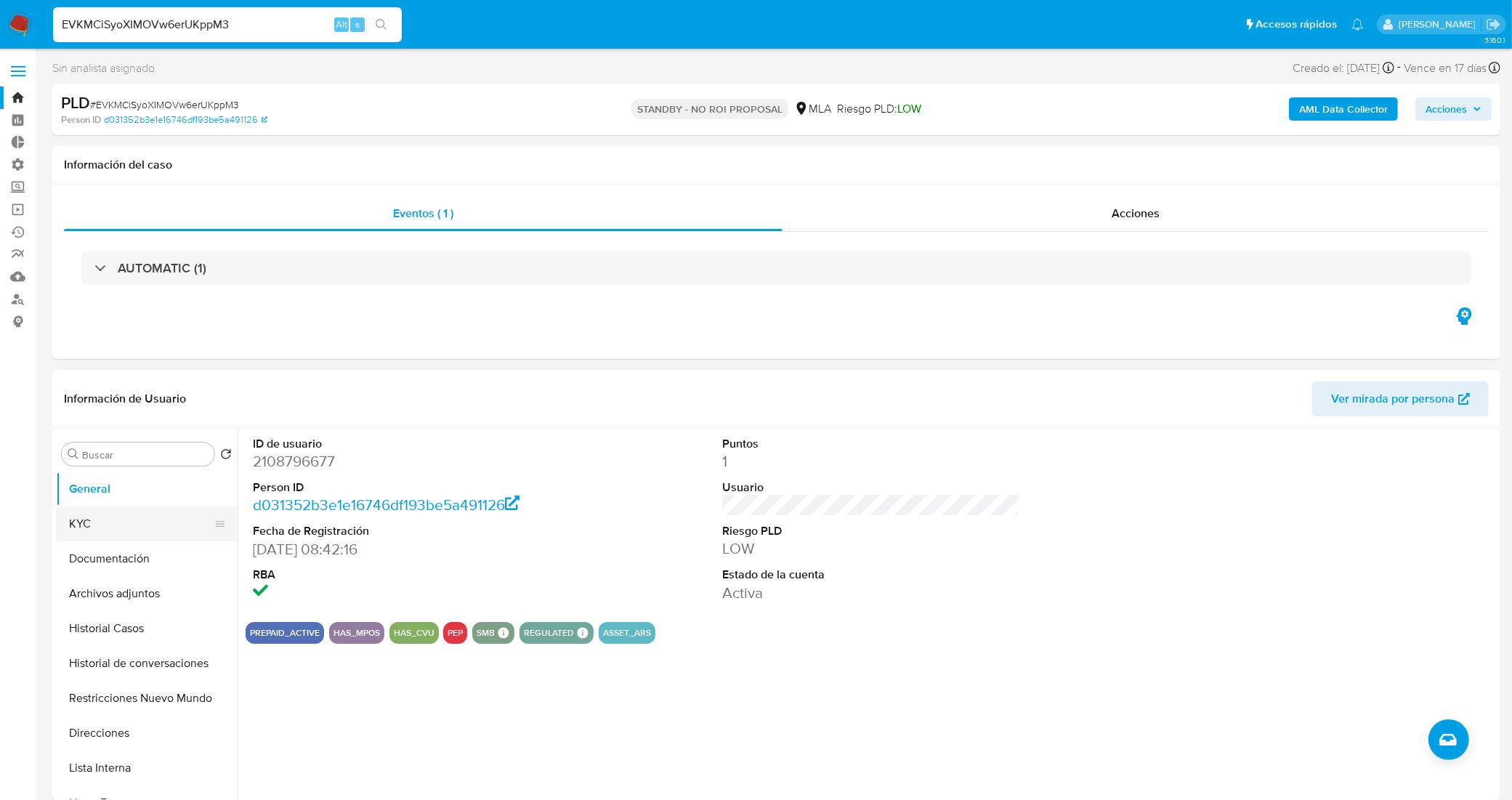
click at [171, 536] on button "KYC" at bounding box center [141, 524] width 170 height 35
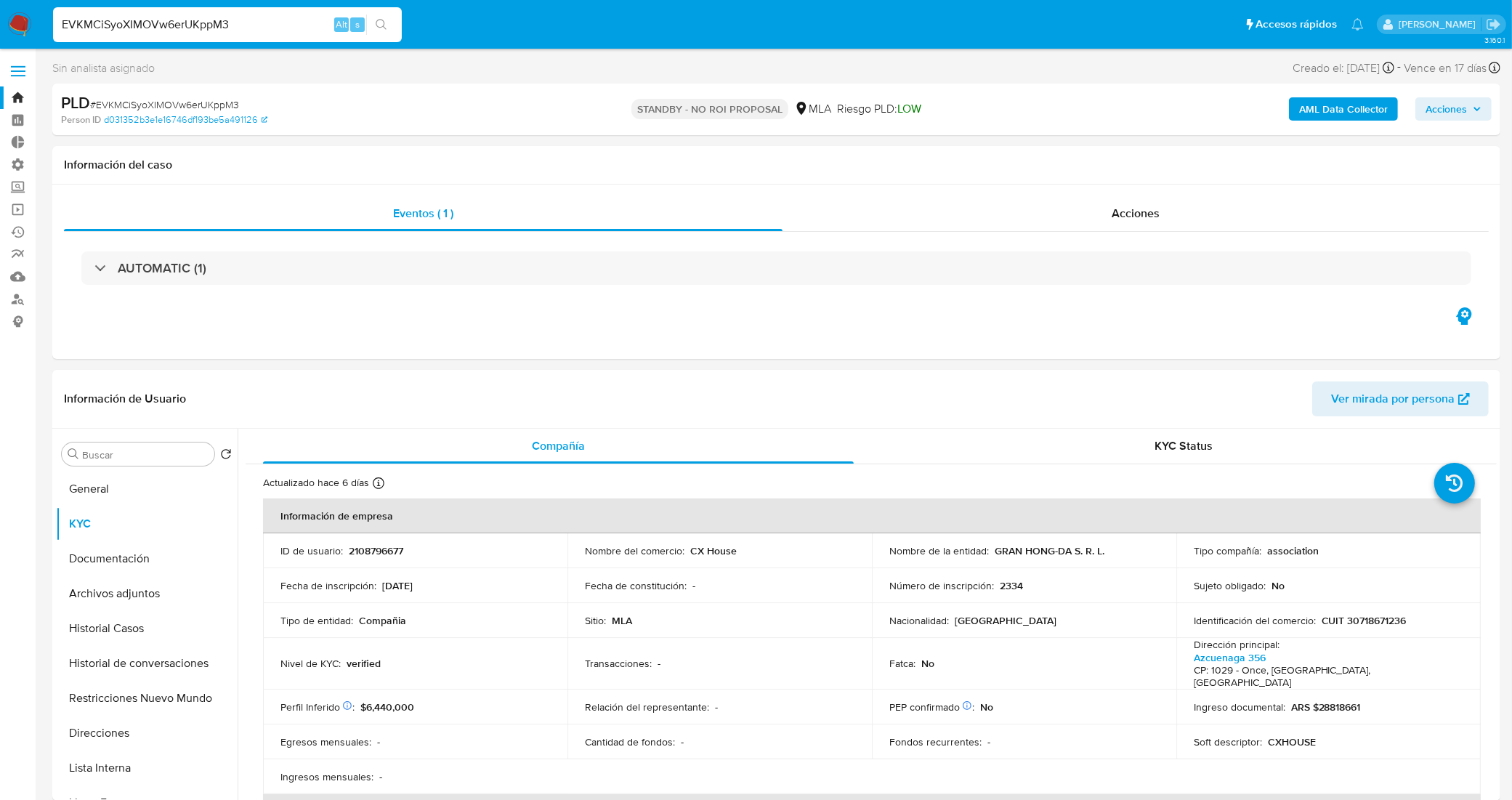
drag, startPoint x: 237, startPoint y: 31, endPoint x: 0, endPoint y: 53, distance: 238.0
paste input "IEll24VsGqG8dR8xY9skDyOu"
type input "IEll24VsGqG8dR8xY9skDyOu"
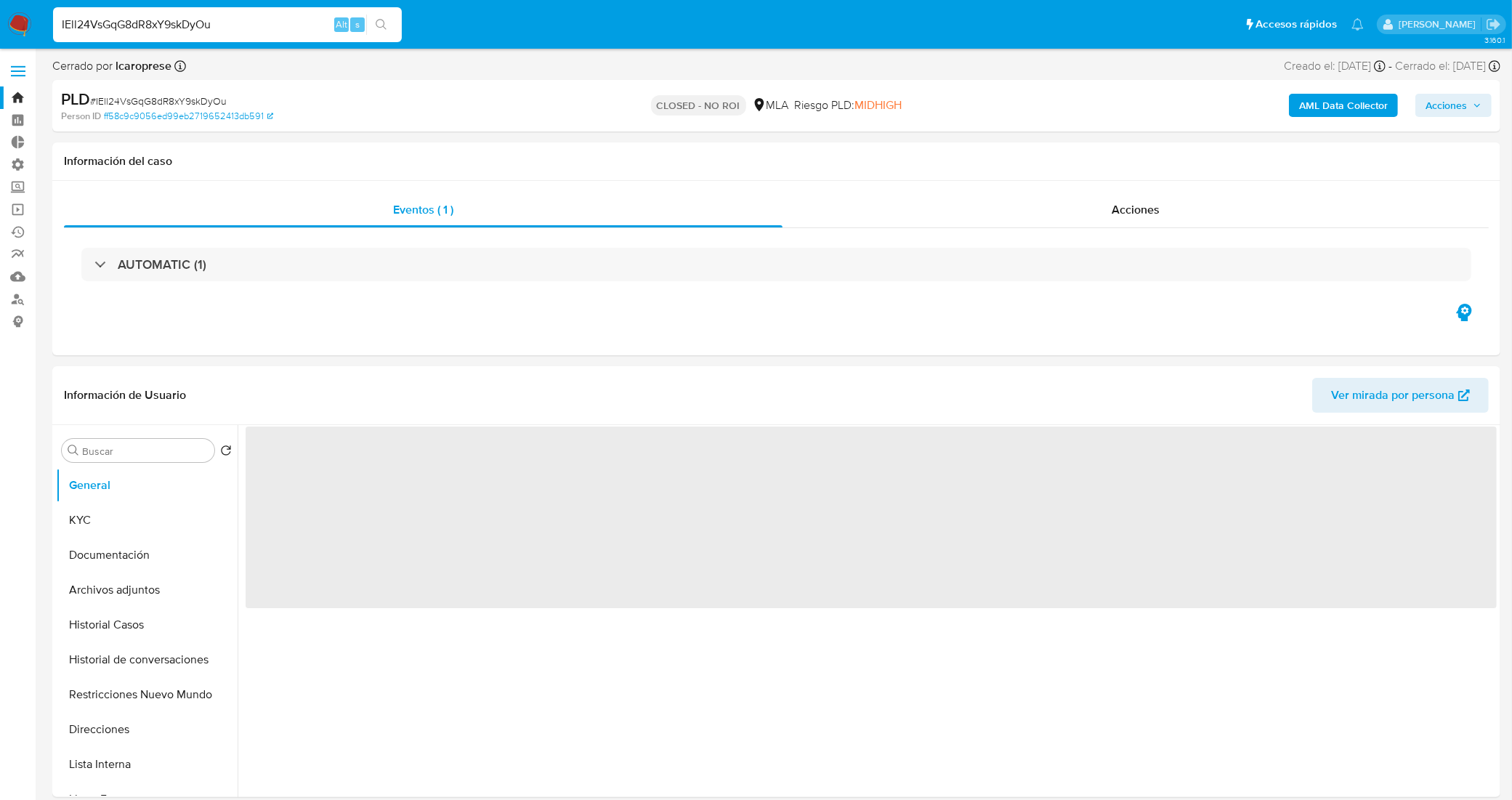
select select "10"
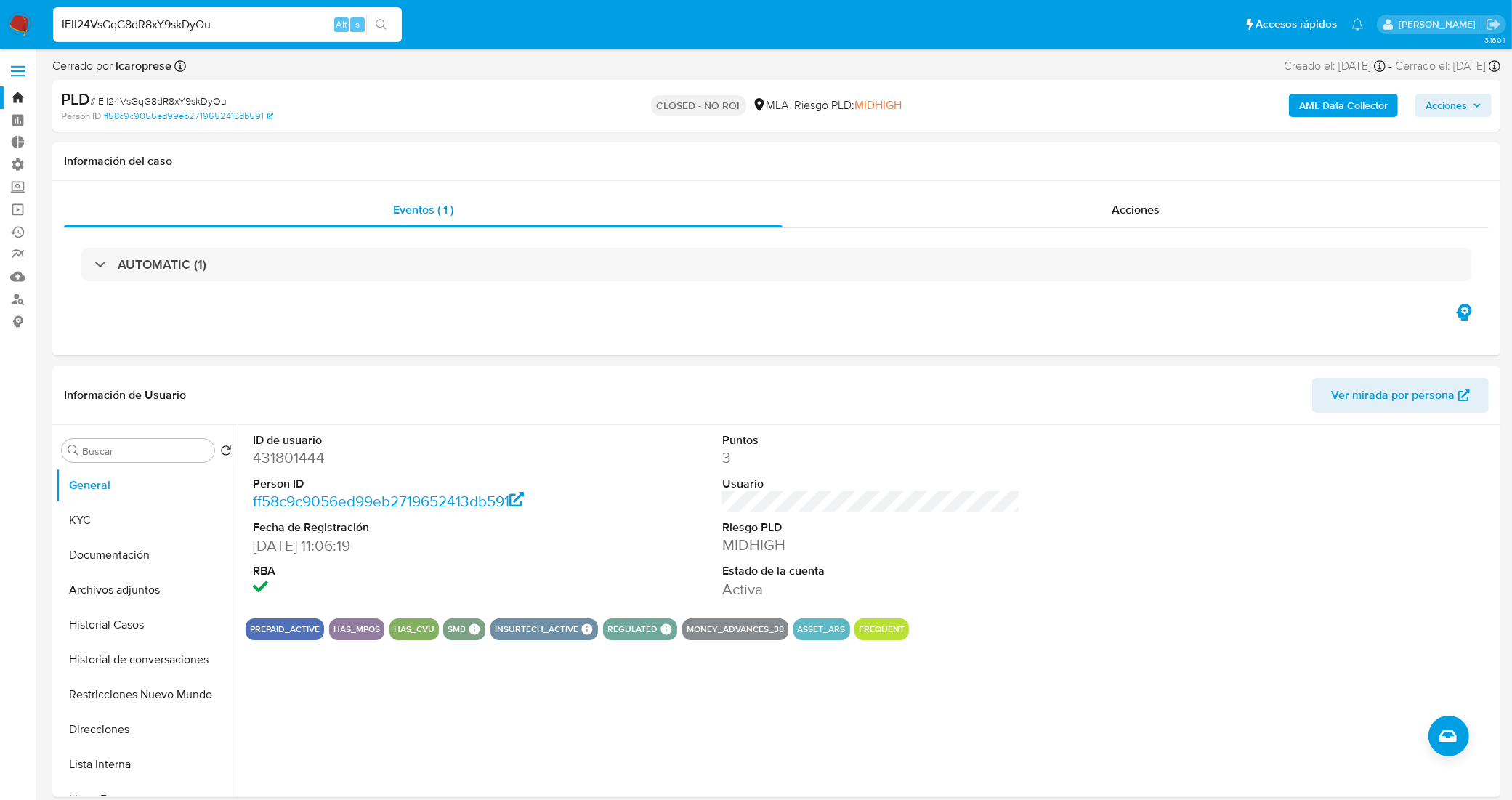
drag, startPoint x: 294, startPoint y: 19, endPoint x: 1, endPoint y: 37, distance: 293.6
click at [1, 37] on nav "Pausado Ver notificaciones IEll24VsGqG8dR8xY9skDyOu Alt s Accesos rápidos Presi…" at bounding box center [756, 24] width 1512 height 48
paste input "qwJwJswFF3qQjofOcwMEuN34"
type input "qwJwJswFF3qQjofOcwMEuN34"
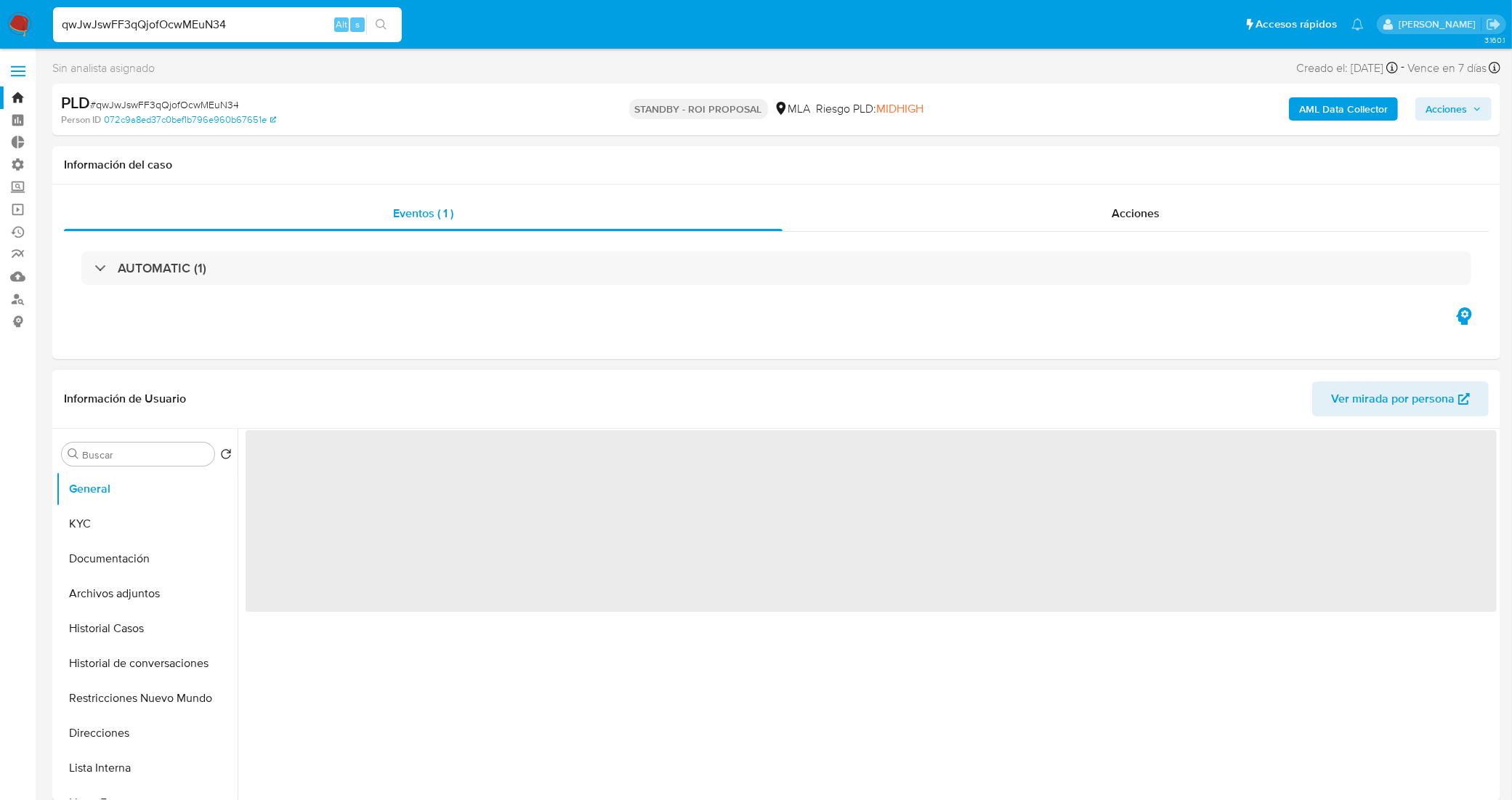
select select "10"
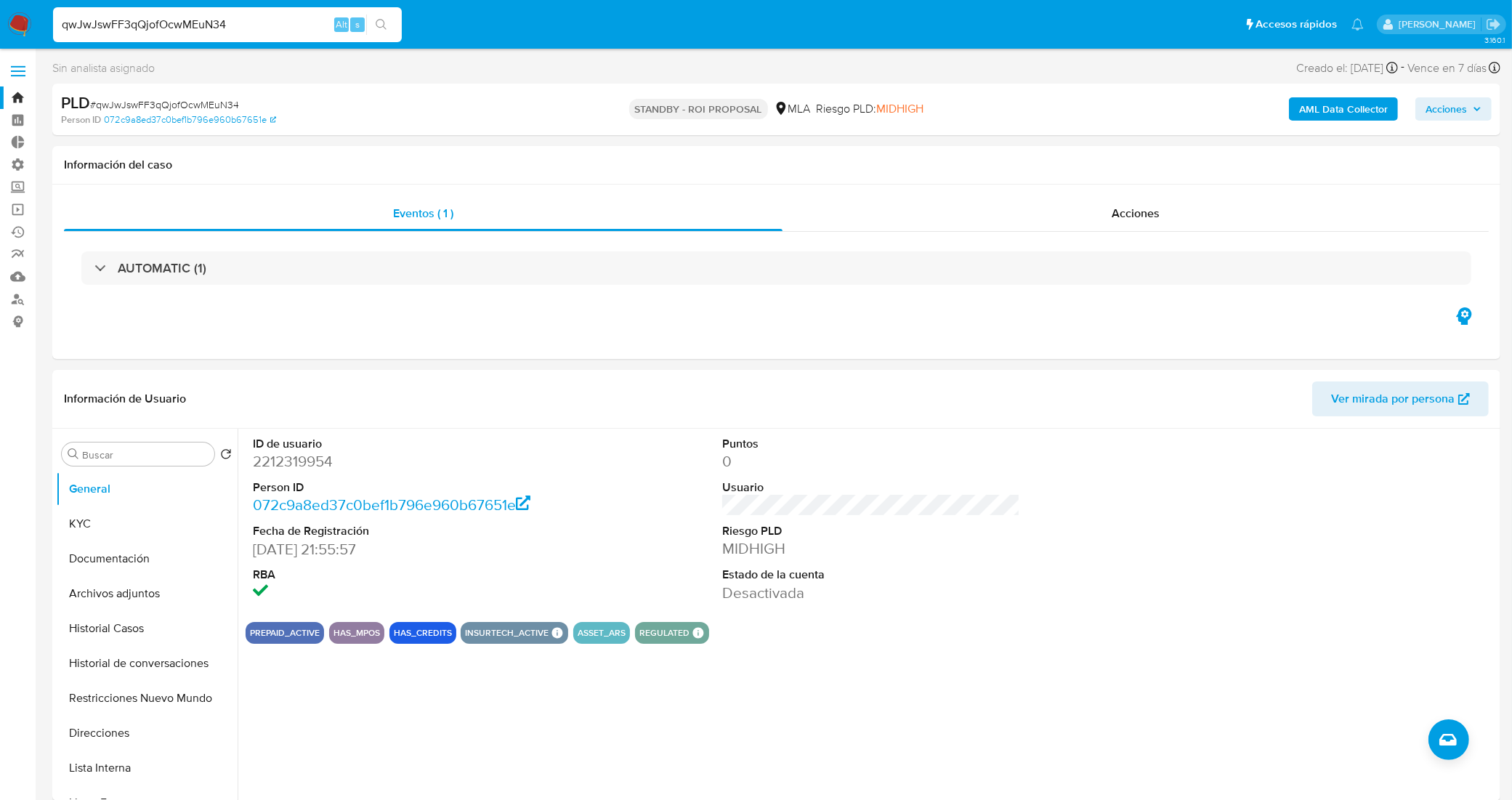
drag, startPoint x: 238, startPoint y: 18, endPoint x: 0, endPoint y: 37, distance: 238.8
click at [0, 37] on nav "Pausado Ver notificaciones qwJwJswFF3qQjofOcwMEuN34 Alt s Accesos rápidos Presi…" at bounding box center [756, 24] width 1512 height 48
paste input "HXJUktpWcPz0EV3eUm3Dq7L5"
type input "HXJUktpWcPz0EV3eUm3Dq7L5"
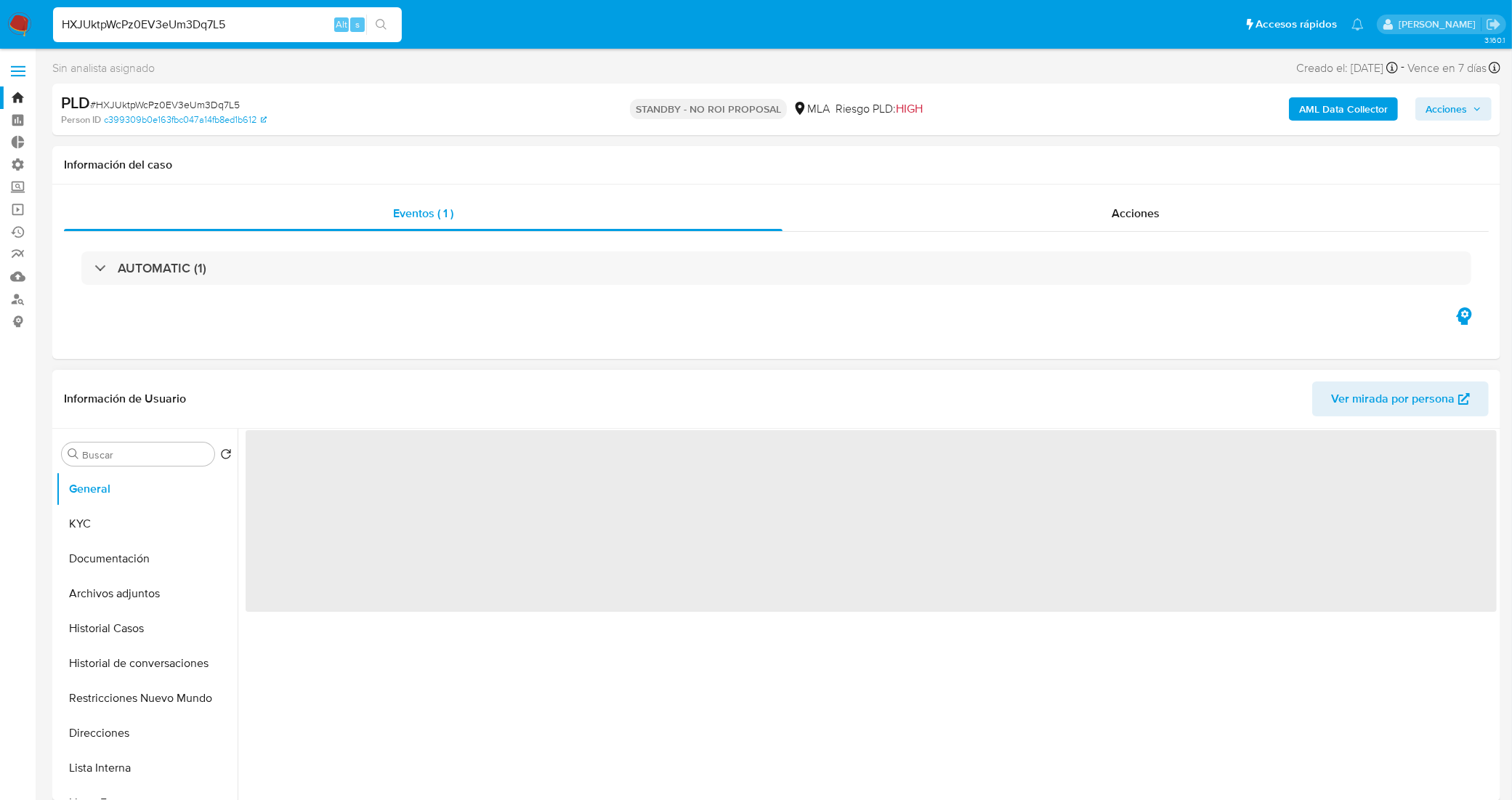
select select "10"
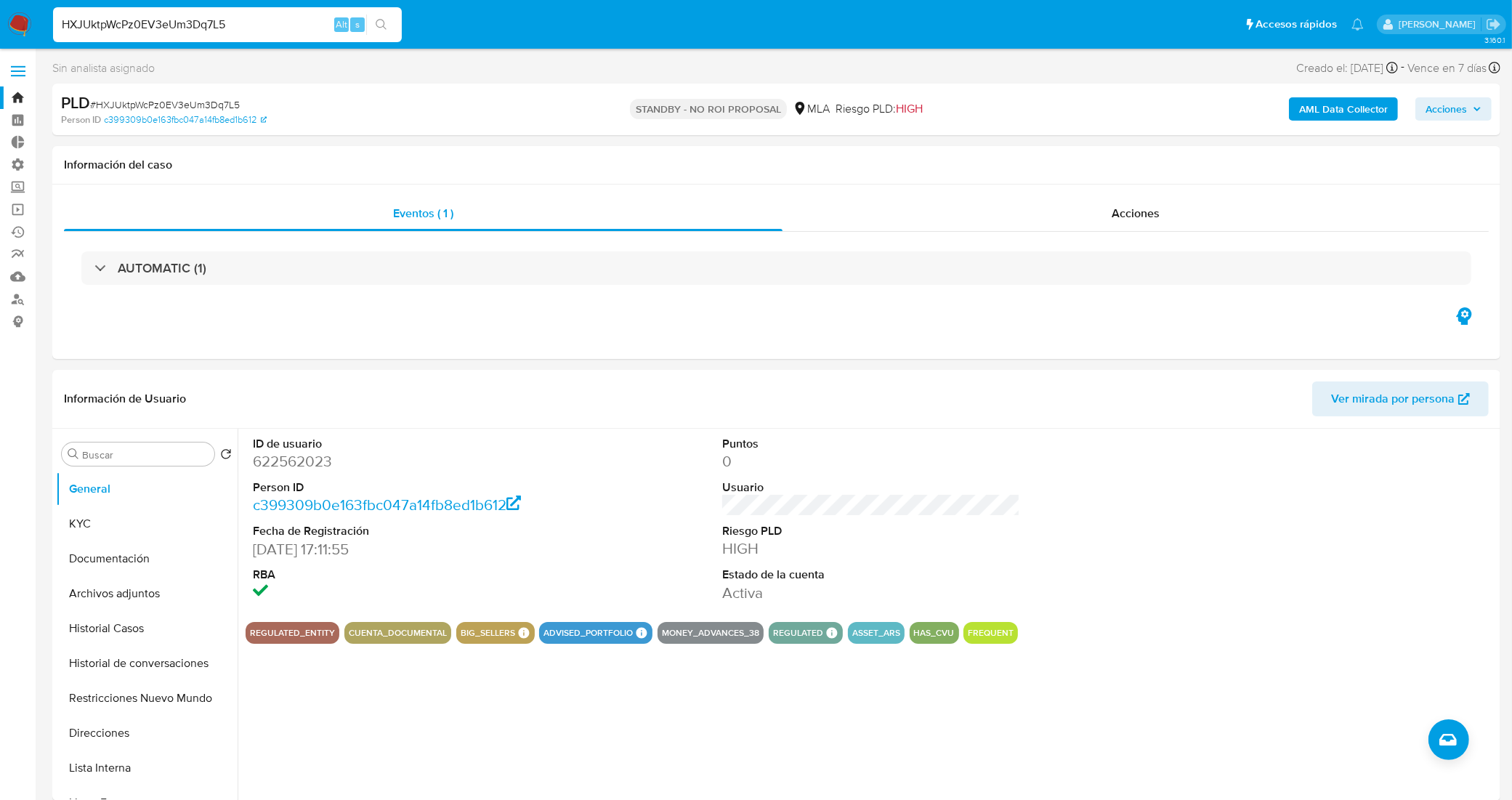
drag, startPoint x: 150, startPoint y: 34, endPoint x: 0, endPoint y: 53, distance: 151.2
paste input "f2rX3hHW7xGBeme5EbjFKwvV"
type input "f2rX3hHW7xGBeme5EbjFKwvV"
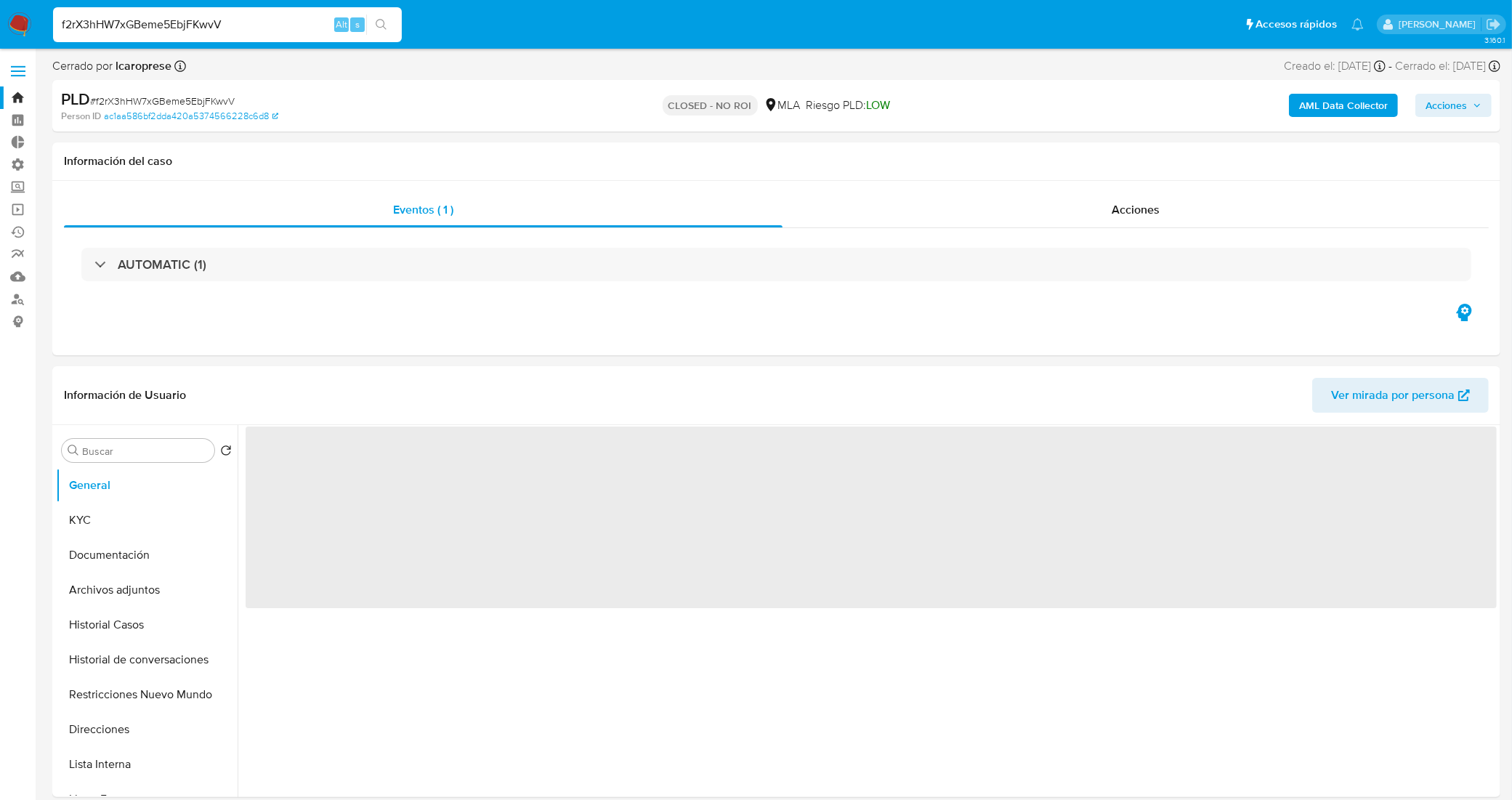
select select "10"
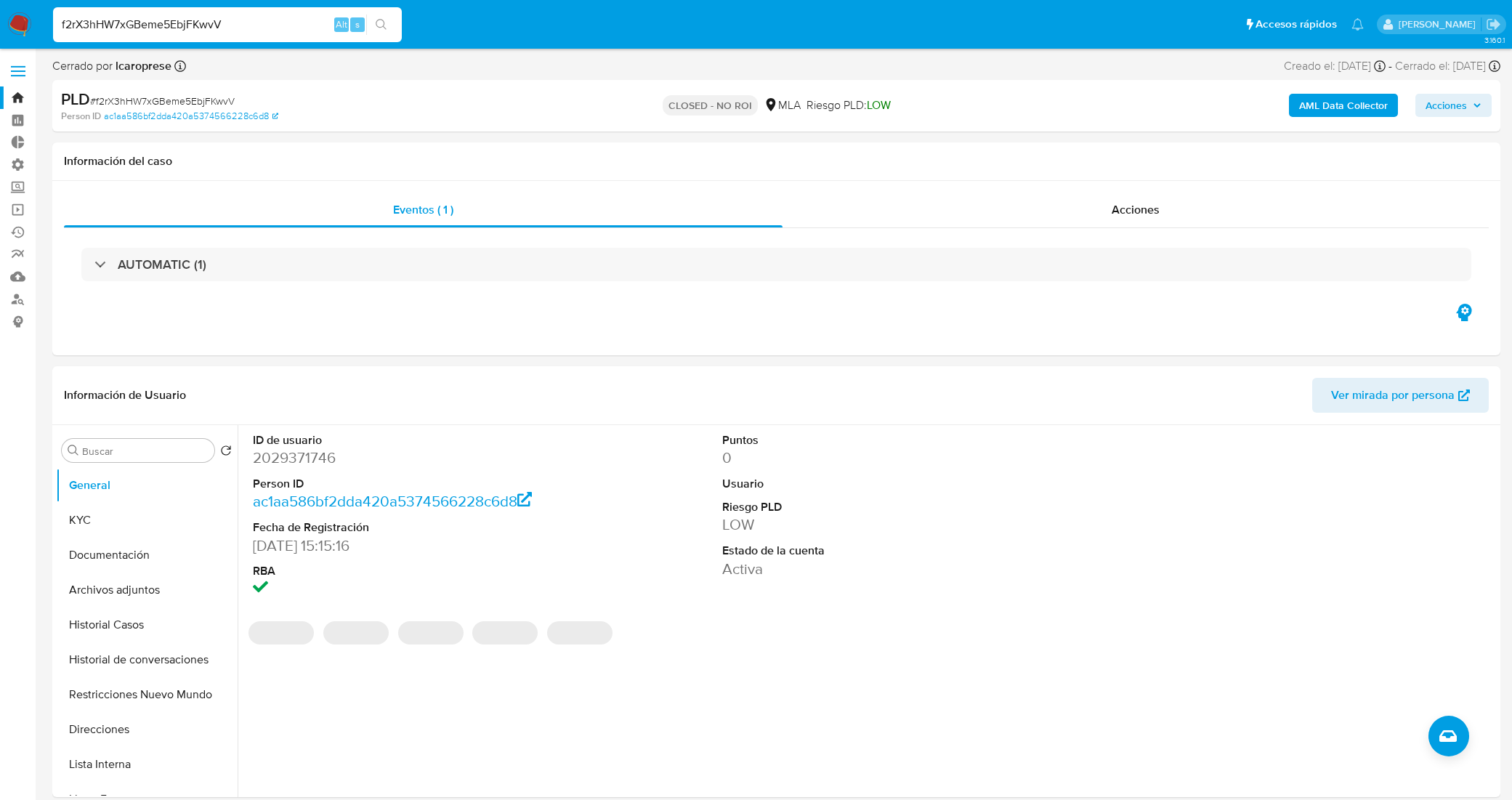
select select "10"
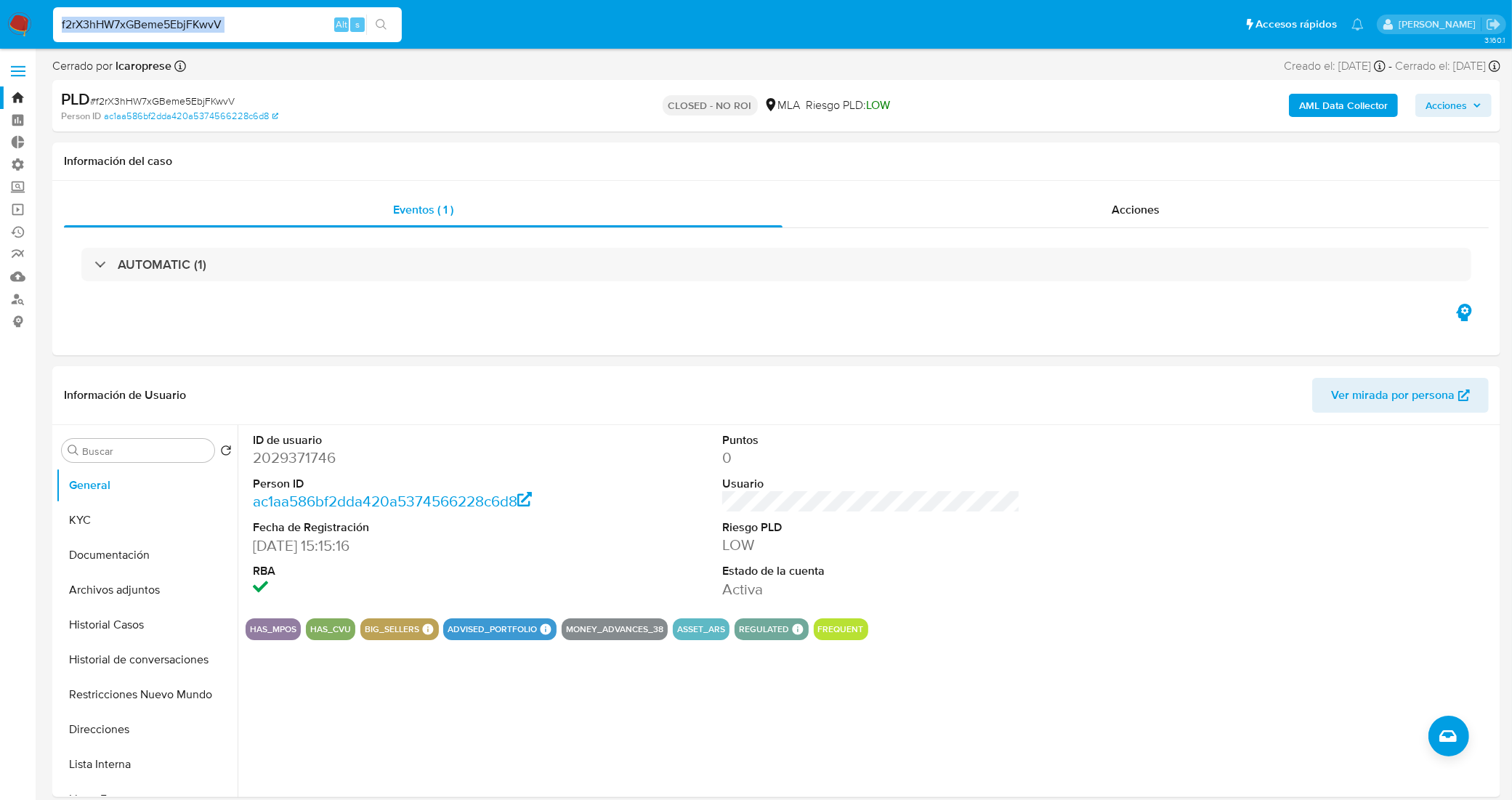
drag, startPoint x: 234, startPoint y: 34, endPoint x: 53, endPoint y: 11, distance: 182.5
click at [53, 11] on div "f2rX3hHW7xGBeme5EbjFKwvV Alt s" at bounding box center [228, 24] width 349 height 35
click at [117, 20] on input "f2rX3hHW7xGBeme5EbjFKwvV" at bounding box center [228, 24] width 349 height 19
click at [175, 23] on input "f2rX3hHW7xGBeme5EbjFKwvV" at bounding box center [228, 24] width 349 height 19
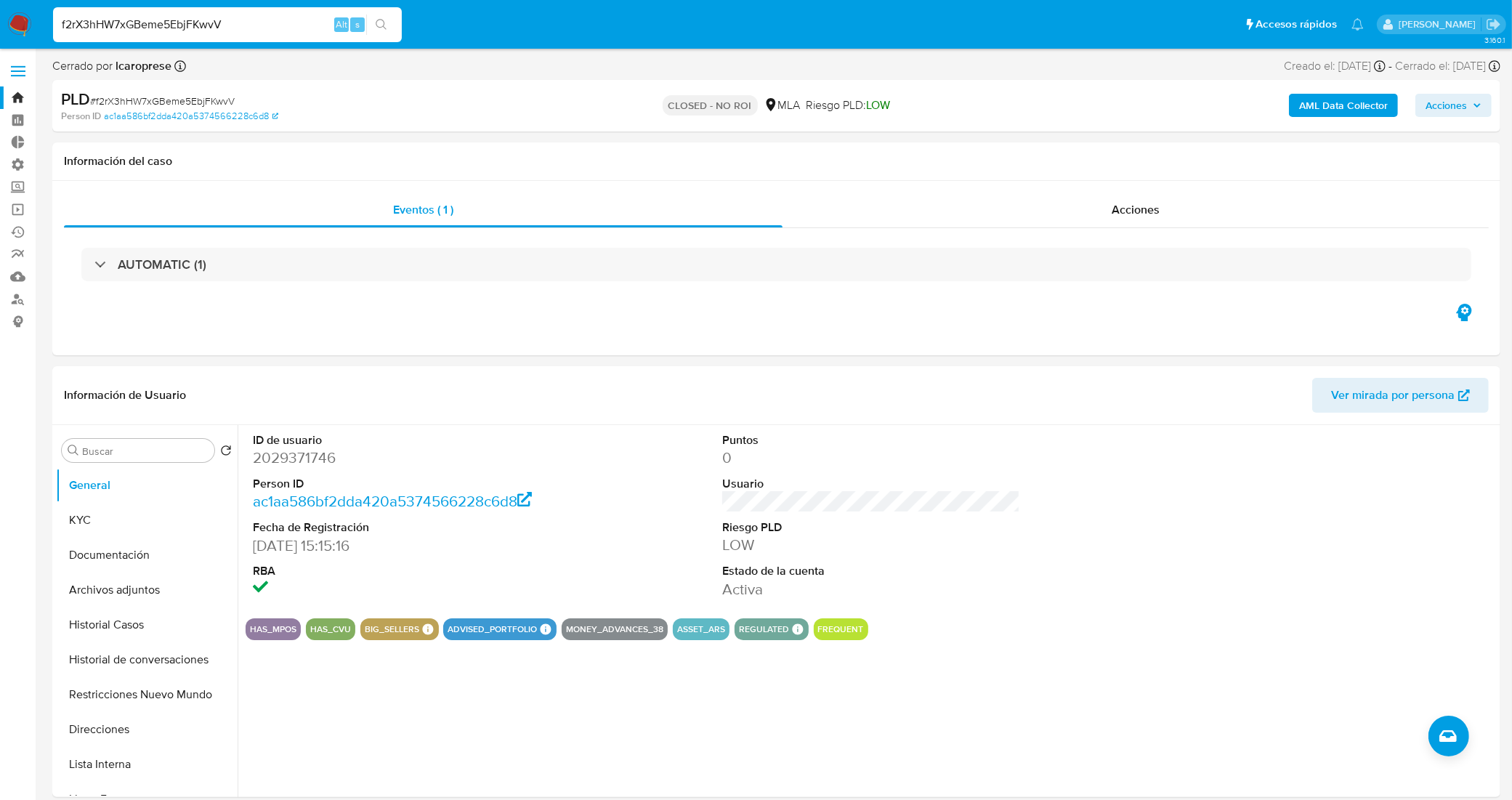
paste input "u6RT5HmD9XErw5ncVaCokfwF"
type input "u6RT5HmD9XErw5ncVaCokfwF"
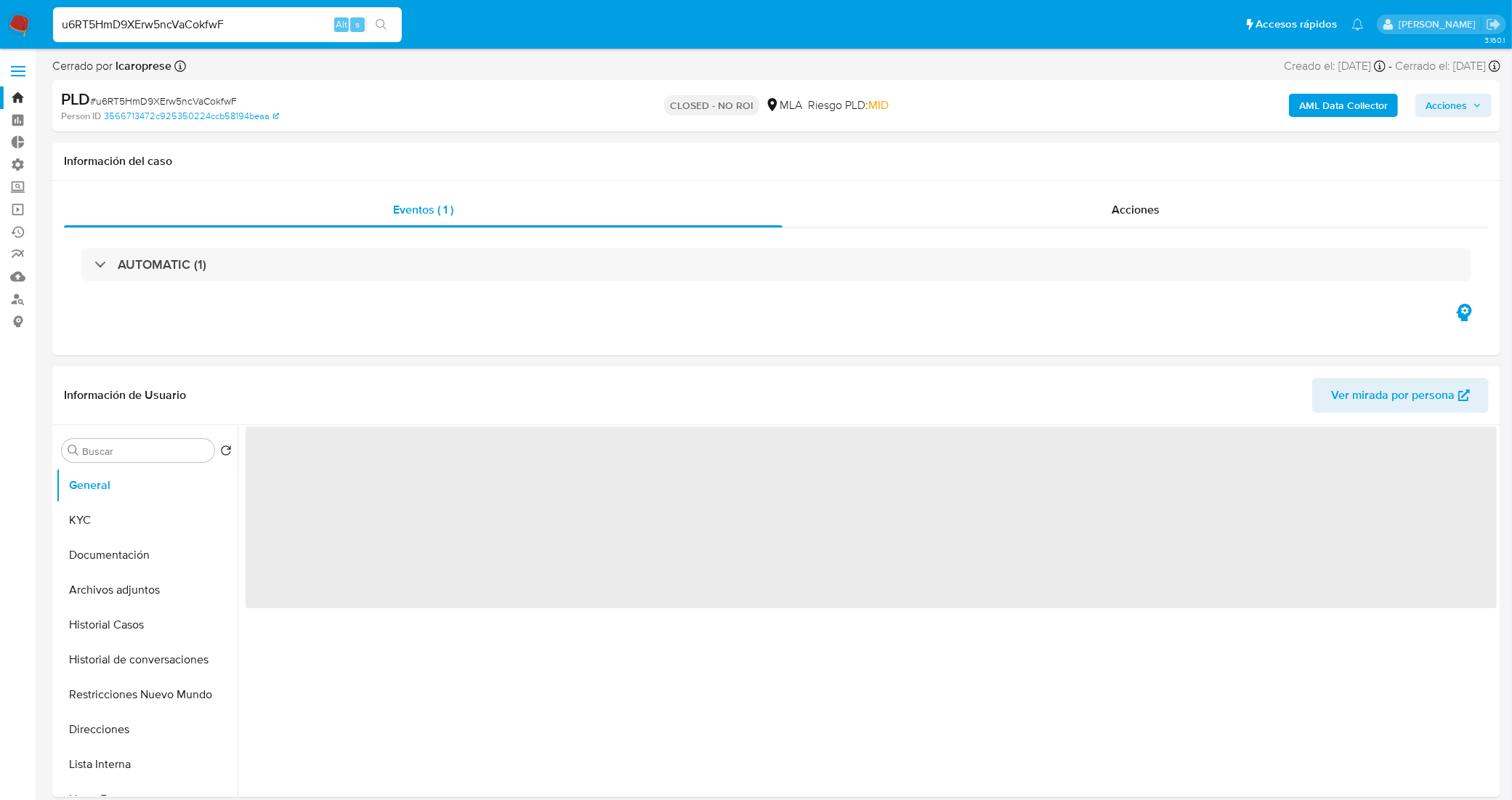
select select "10"
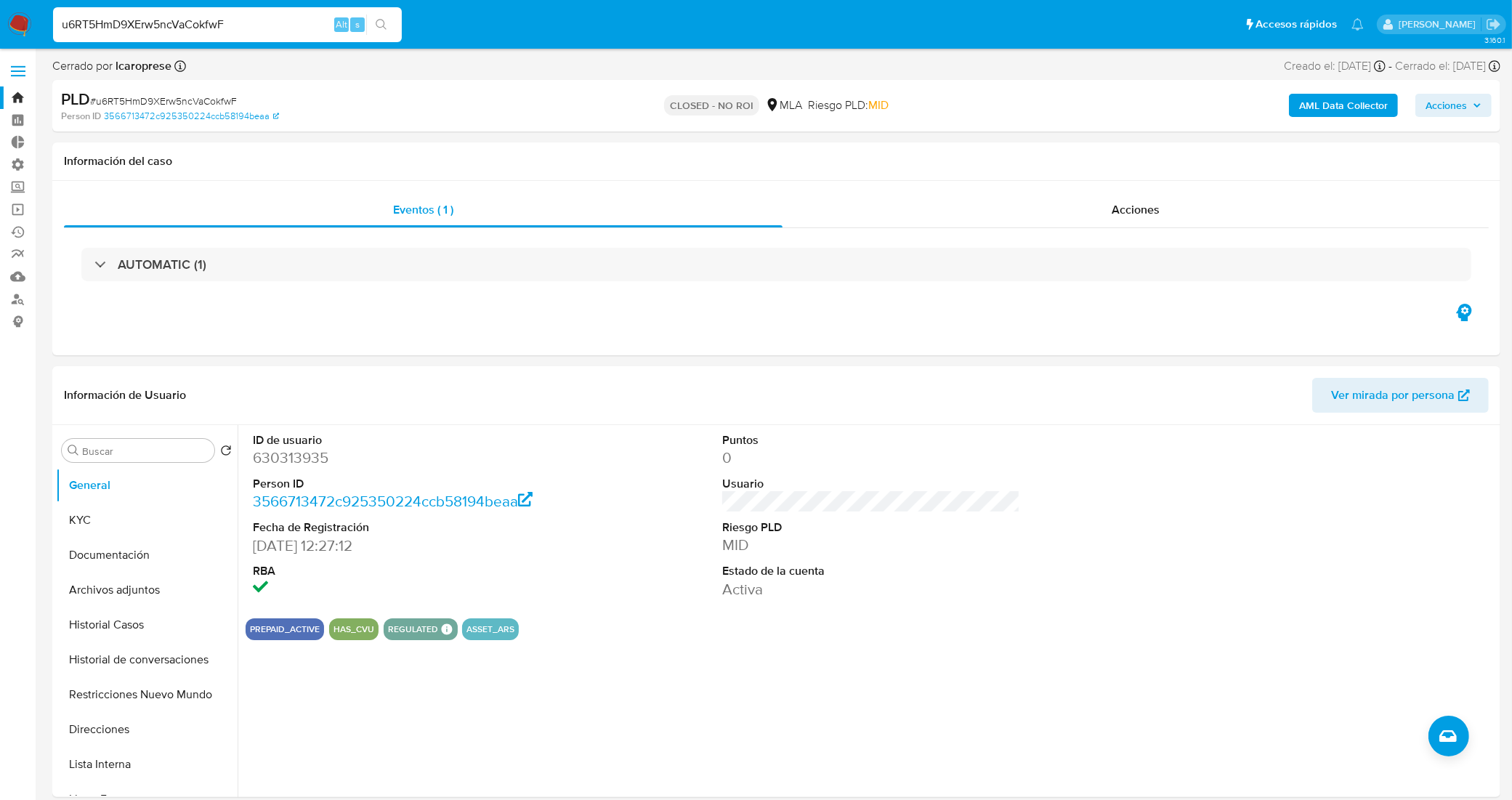
drag, startPoint x: 221, startPoint y: 25, endPoint x: 0, endPoint y: 27, distance: 221.0
click at [0, 27] on nav "Pausado Ver notificaciones u6RT5HmD9XErw5ncVaCokfwF Alt s Accesos rápidos Presi…" at bounding box center [756, 24] width 1512 height 48
paste input "yvdyyBywUtNsMo02Ta699lMk"
type input "yvdyyBywUtNsMo02Ta699lMk"
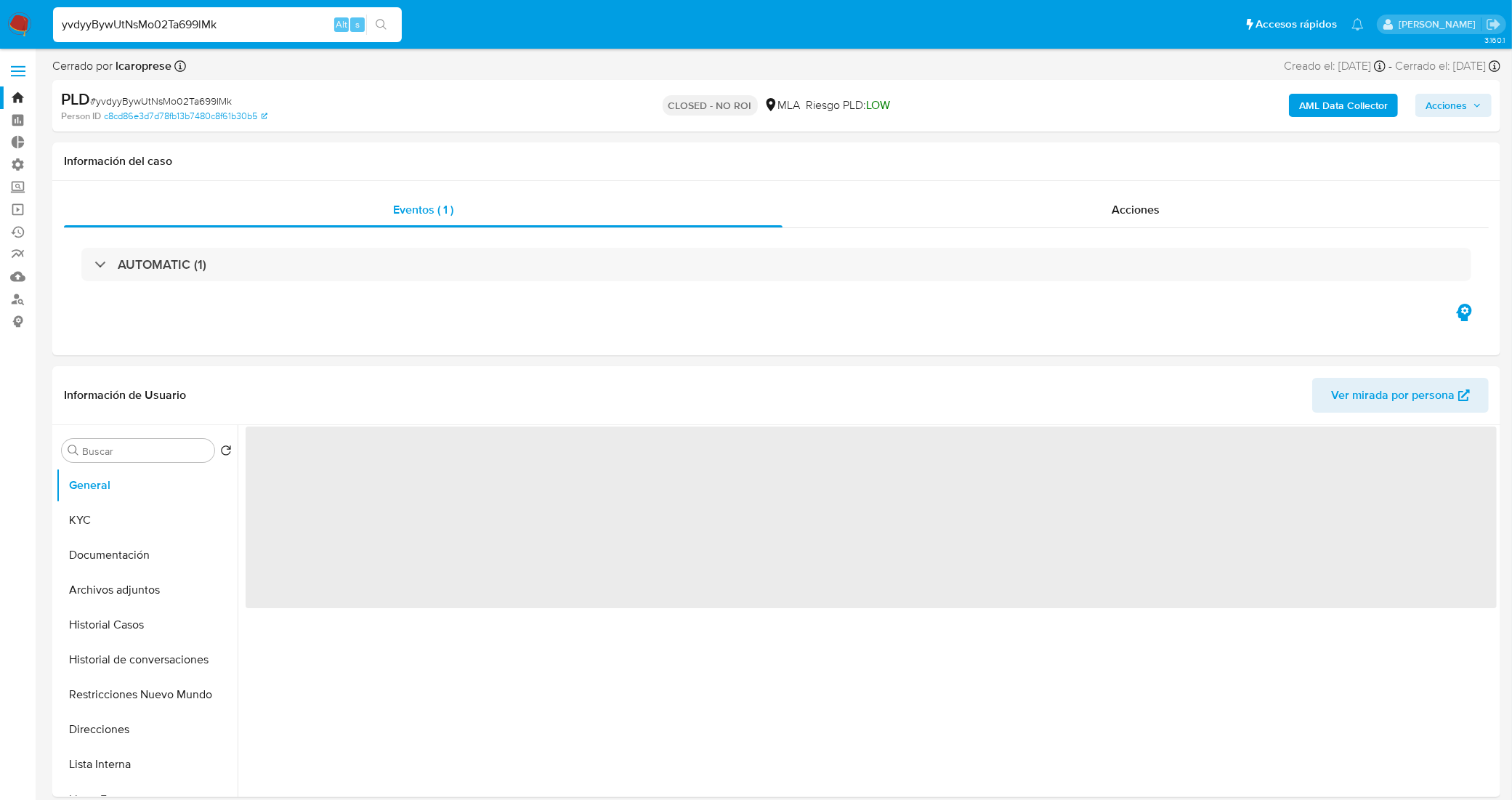
select select "10"
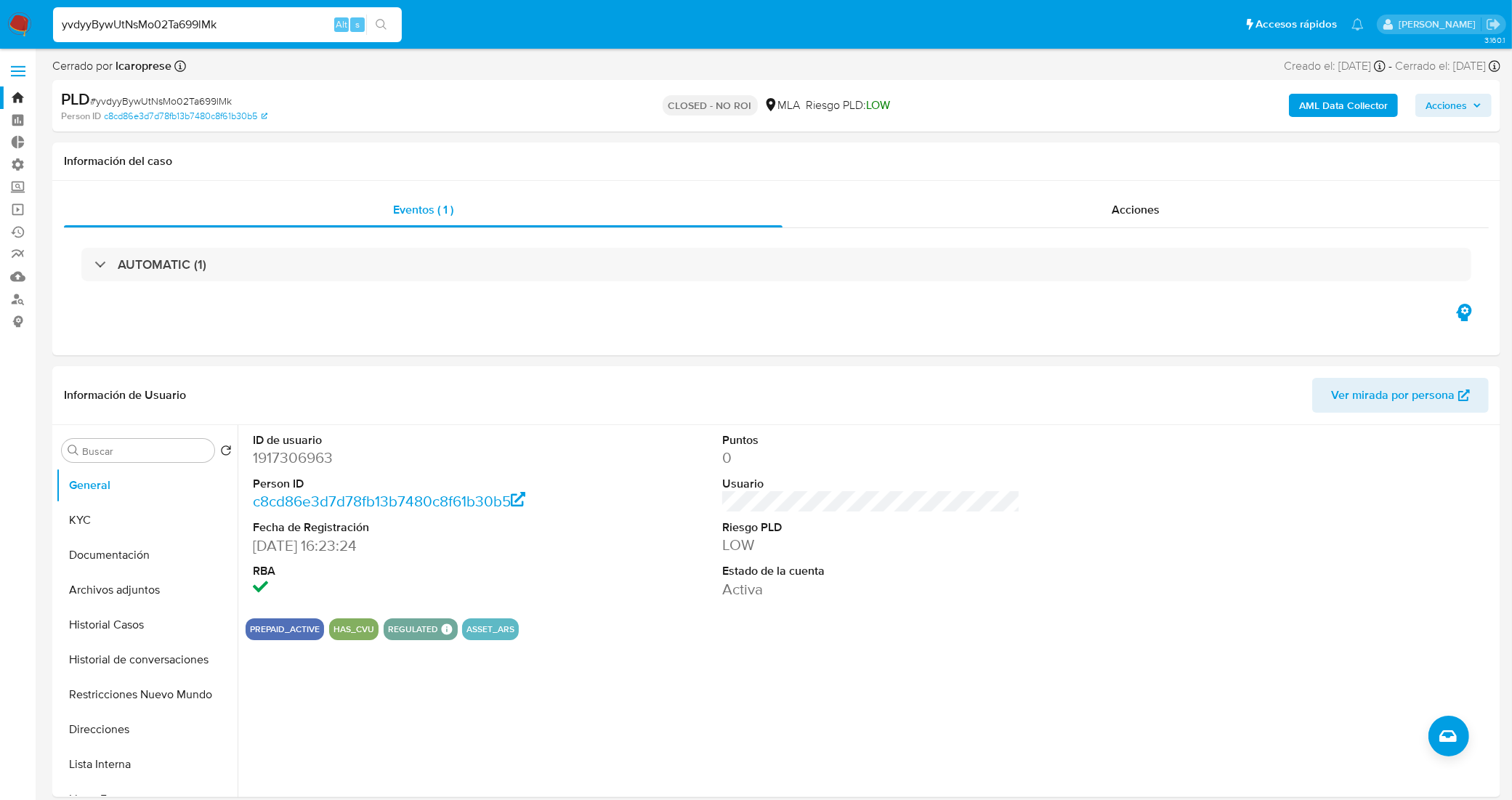
drag, startPoint x: 195, startPoint y: 22, endPoint x: 180, endPoint y: 22, distance: 15.0
click at [180, 22] on input "yvdyyBywUtNsMo02Ta699lMk" at bounding box center [228, 24] width 349 height 19
paste input "REjTHeMUv2R0FpVit89FSdV8"
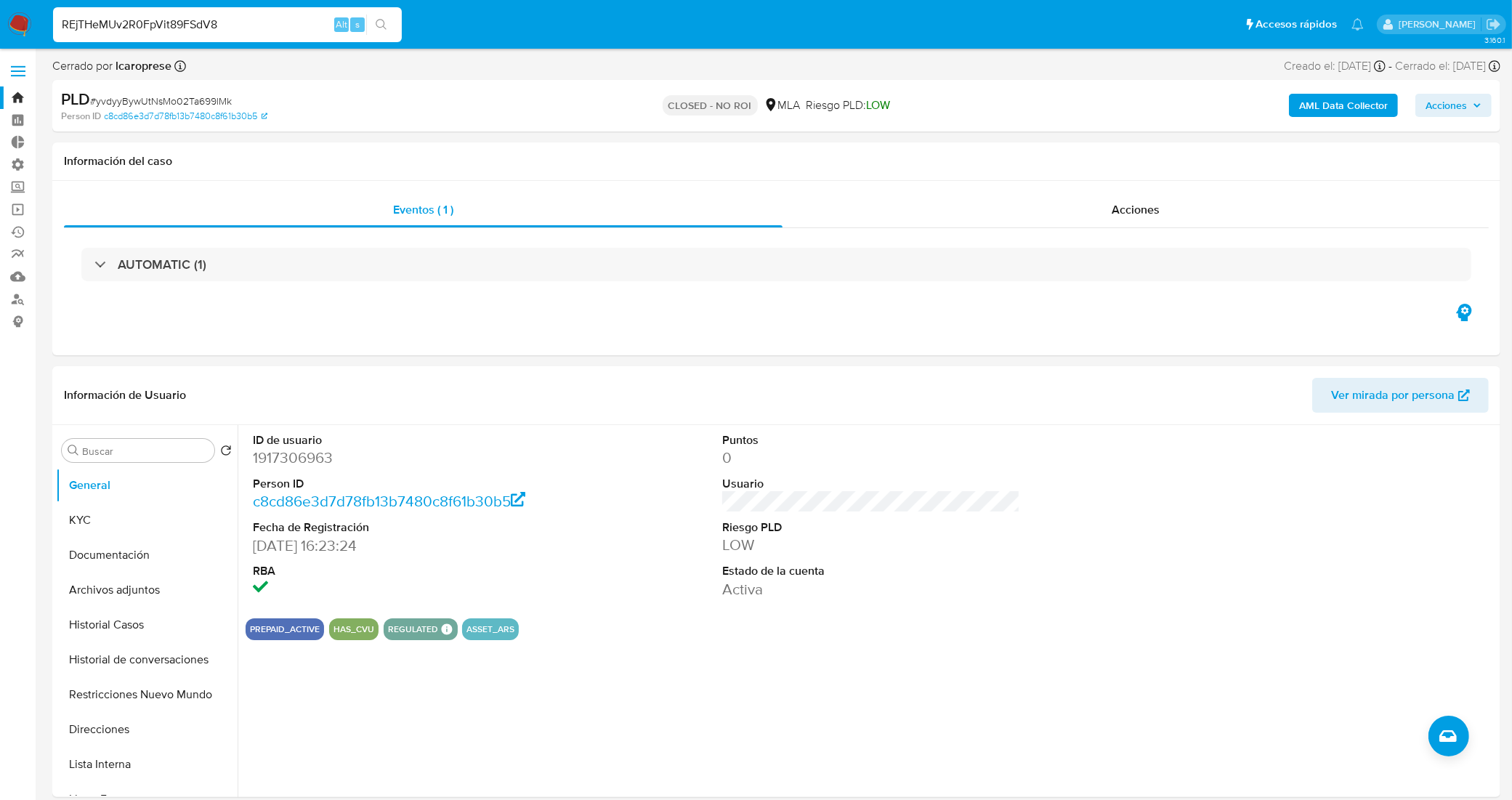
type input "REjTHeMUv2R0FpVit89FSdV8"
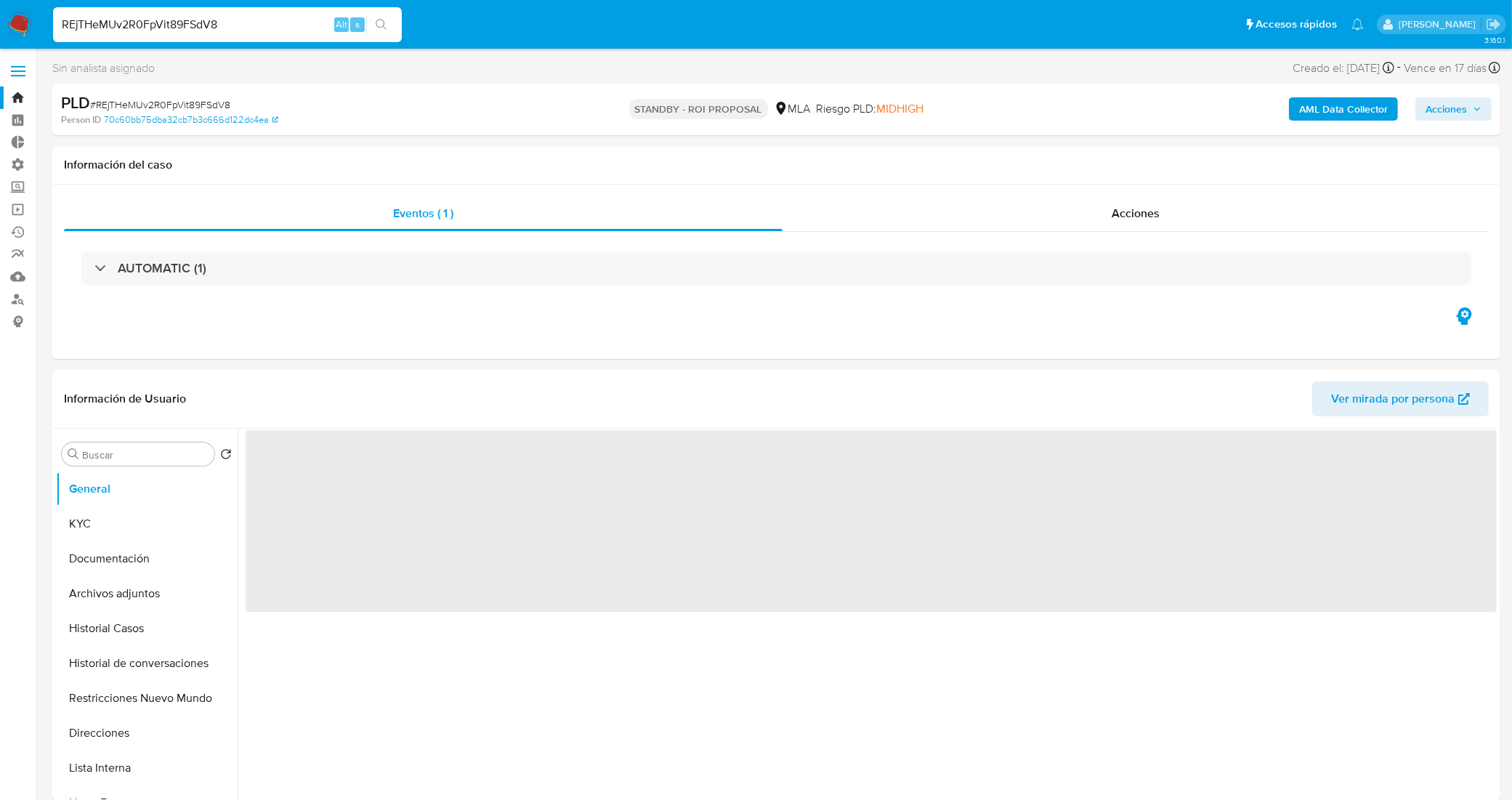
select select "10"
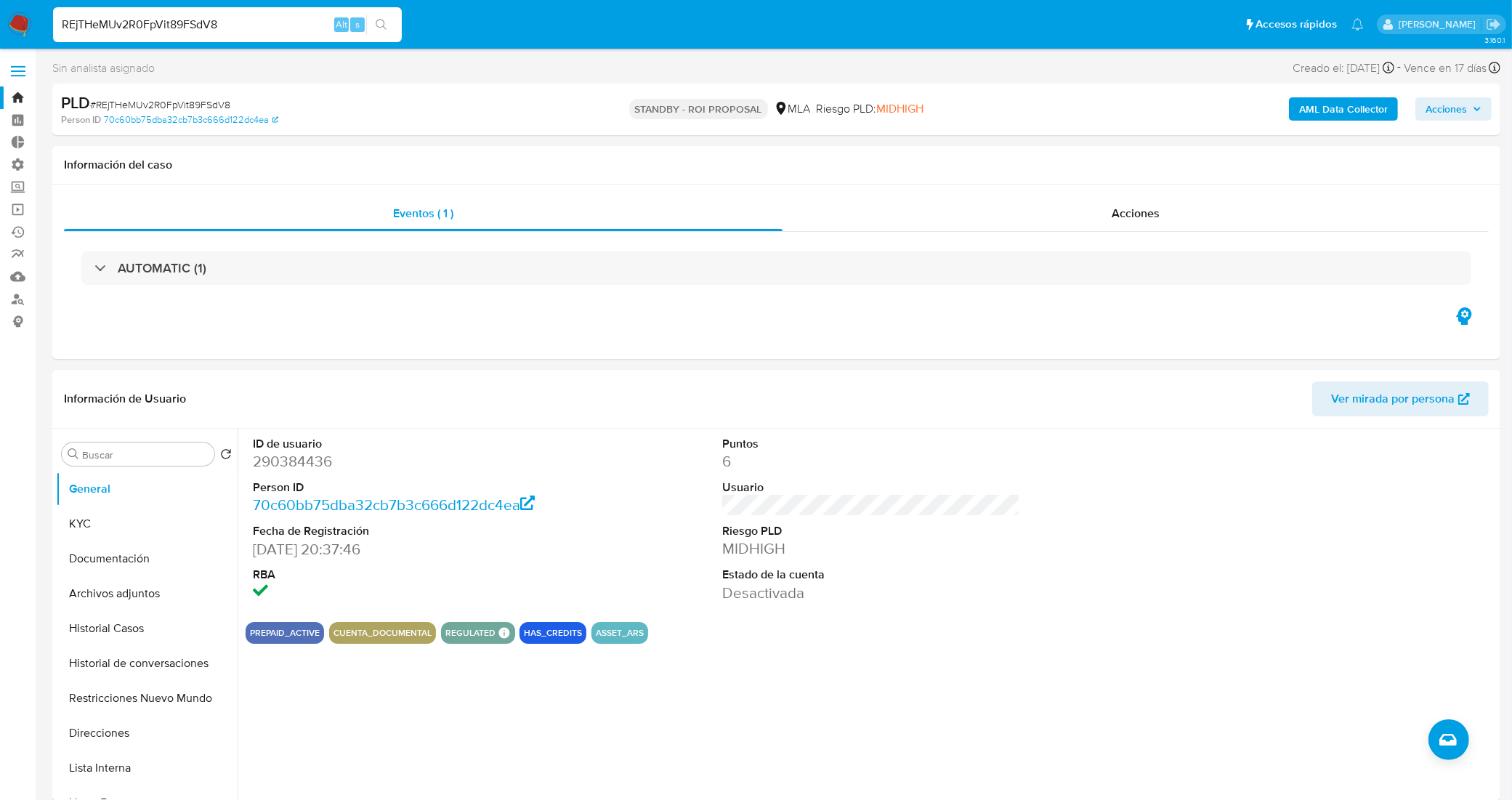
drag, startPoint x: 231, startPoint y: 31, endPoint x: 0, endPoint y: 5, distance: 232.5
click at [0, 5] on nav "Pausado Ver notificaciones REjTHeMUv2R0FpVit89FSdV8 Alt s Accesos rápidos Presi…" at bounding box center [756, 24] width 1512 height 48
paste input "DRJFS4DvPyHZv8OG7GRRaBf7"
type input "DRJFS4DvPyHZv8OG7GRRaBf7"
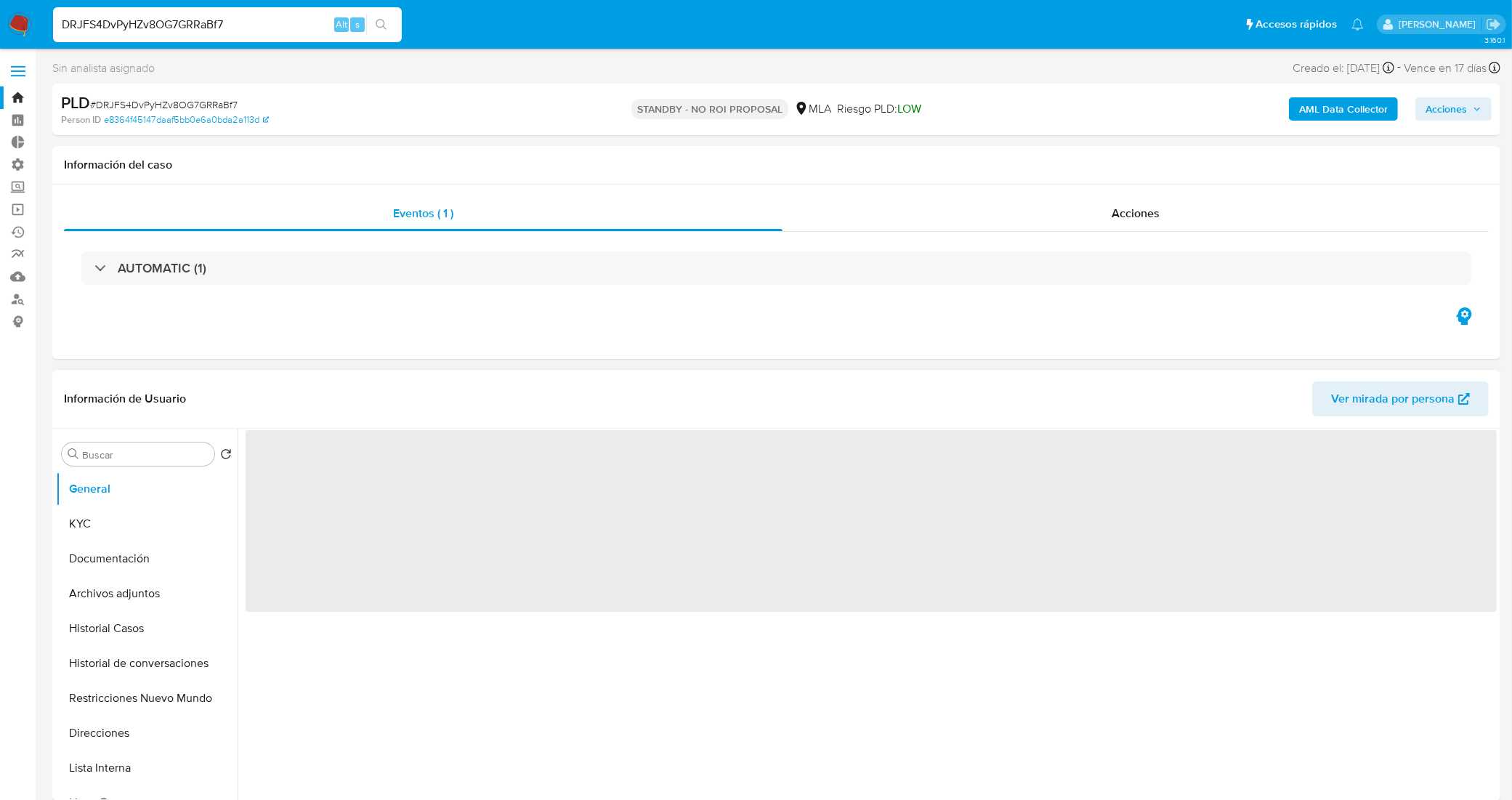
select select "10"
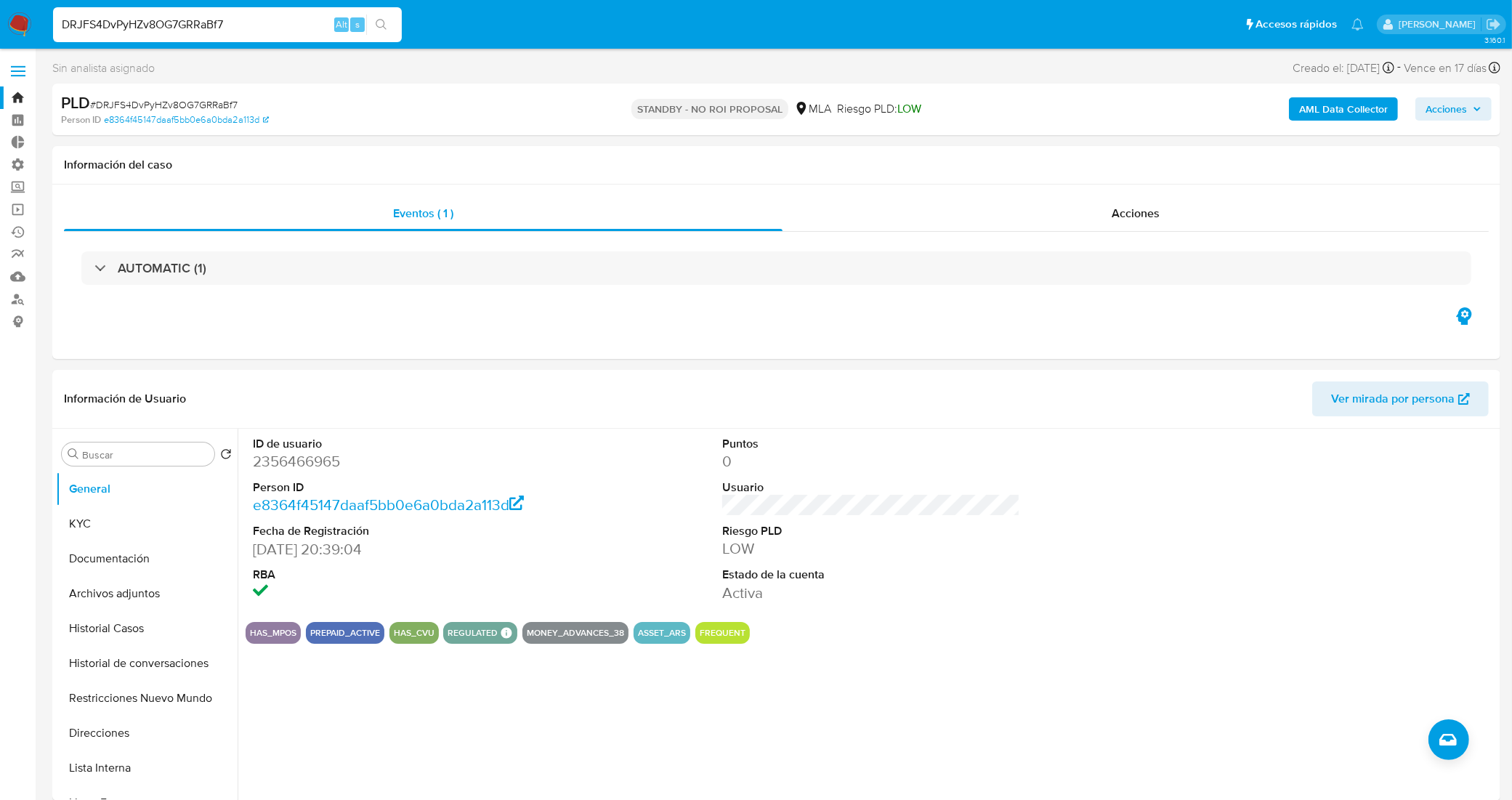
drag, startPoint x: 164, startPoint y: 40, endPoint x: 48, endPoint y: 40, distance: 116.0
click at [49, 40] on li "DRJFS4DvPyHZv8OG7GRRaBf7 Alt s" at bounding box center [227, 23] width 356 height 36
paste input "NhL1BB6QmQz15TKgaAWStCvW"
type input "NhL1BB6QmQz15TKgaAWStCvW"
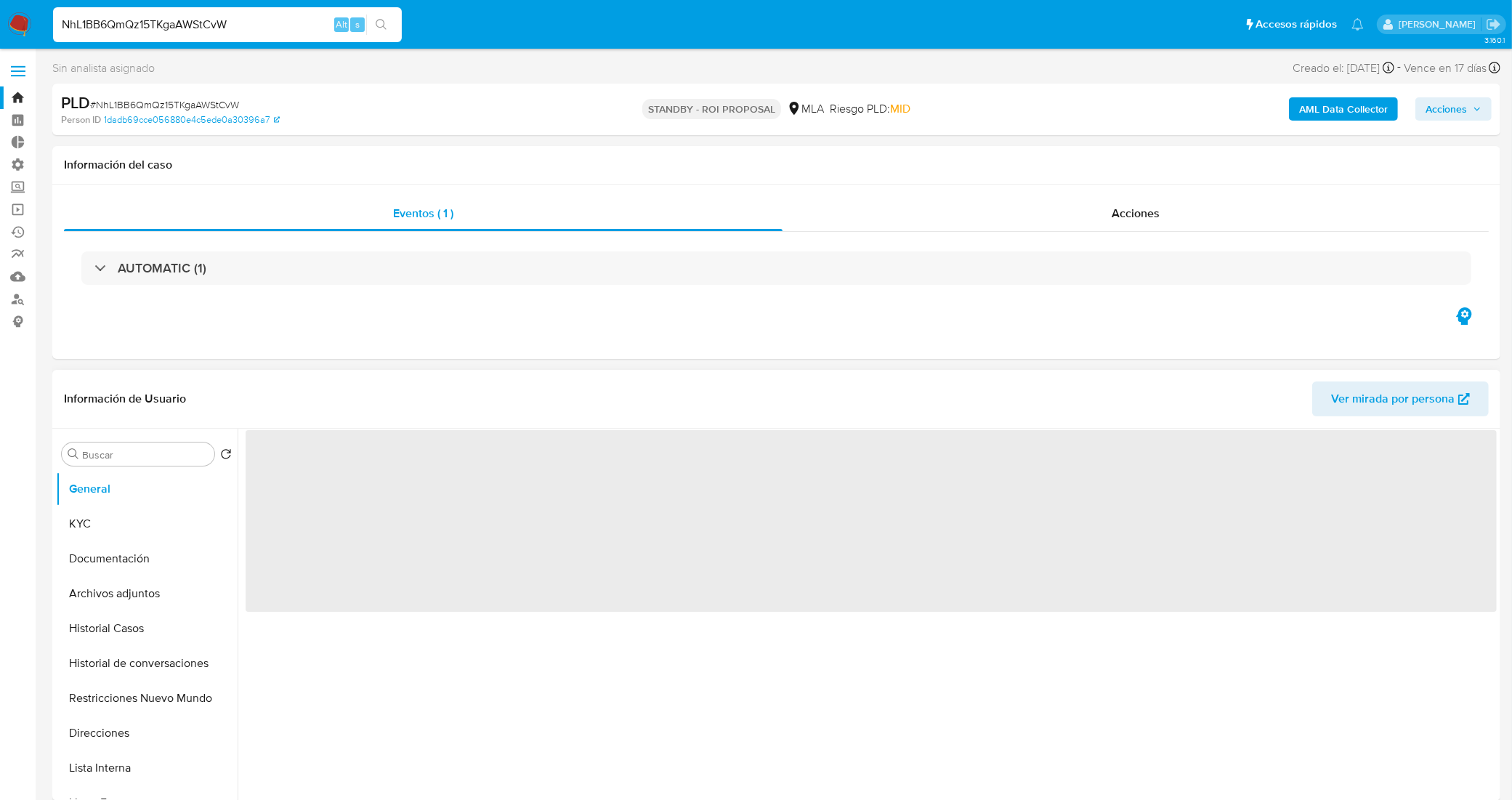
select select "10"
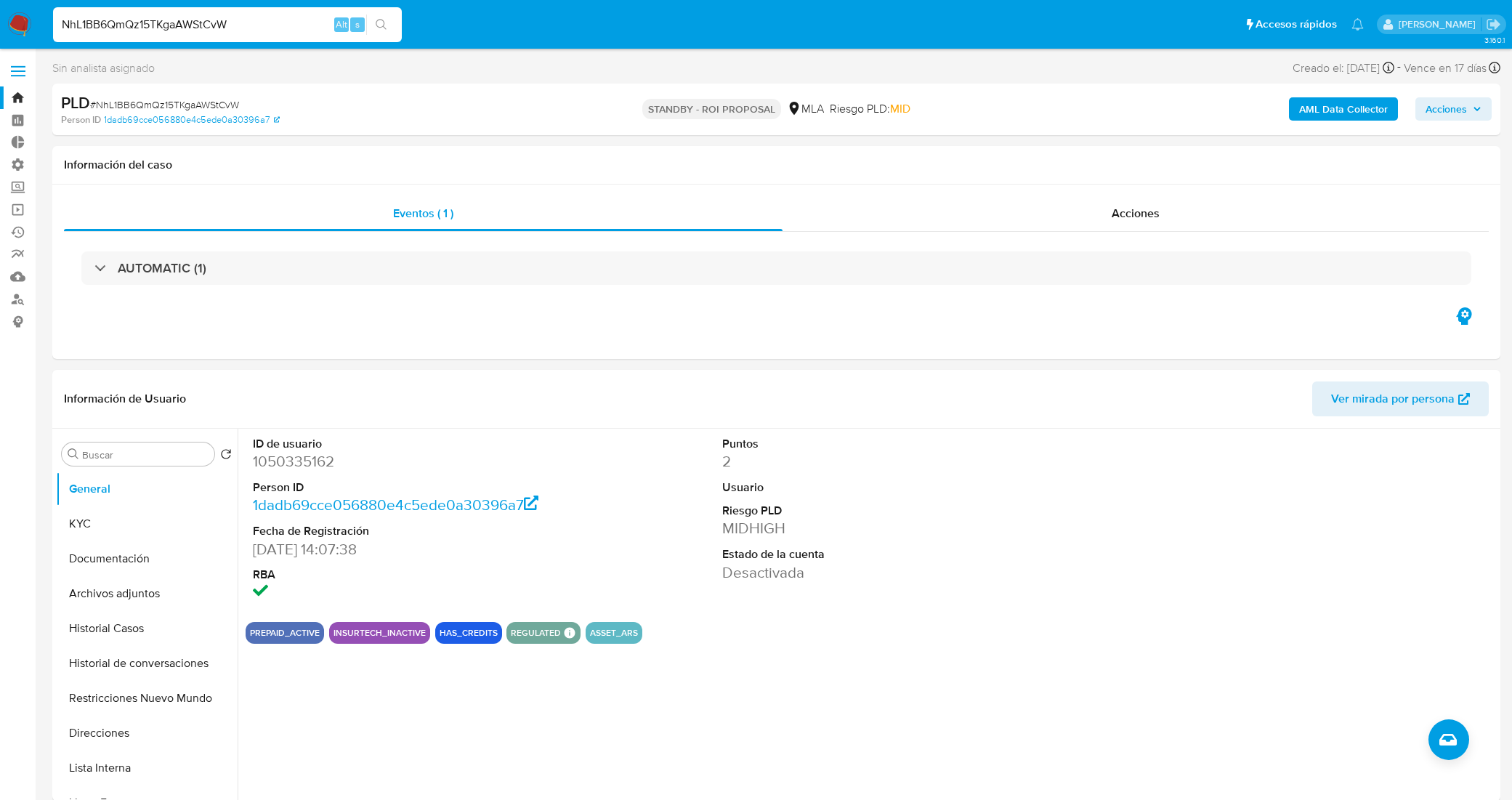
select select "10"
drag, startPoint x: 285, startPoint y: 26, endPoint x: 0, endPoint y: 18, distance: 285.1
click at [0, 18] on nav "Pausado Ver notificaciones NhL1BB6QmQz15TKgaAWStCvW Alt s Accesos rápidos Presi…" at bounding box center [756, 24] width 1512 height 48
paste input "kb9xMKt0FwvC9ThoHJTFnzxw"
type input "kb9xMKt0FwvC9ThoHJTFnzxw"
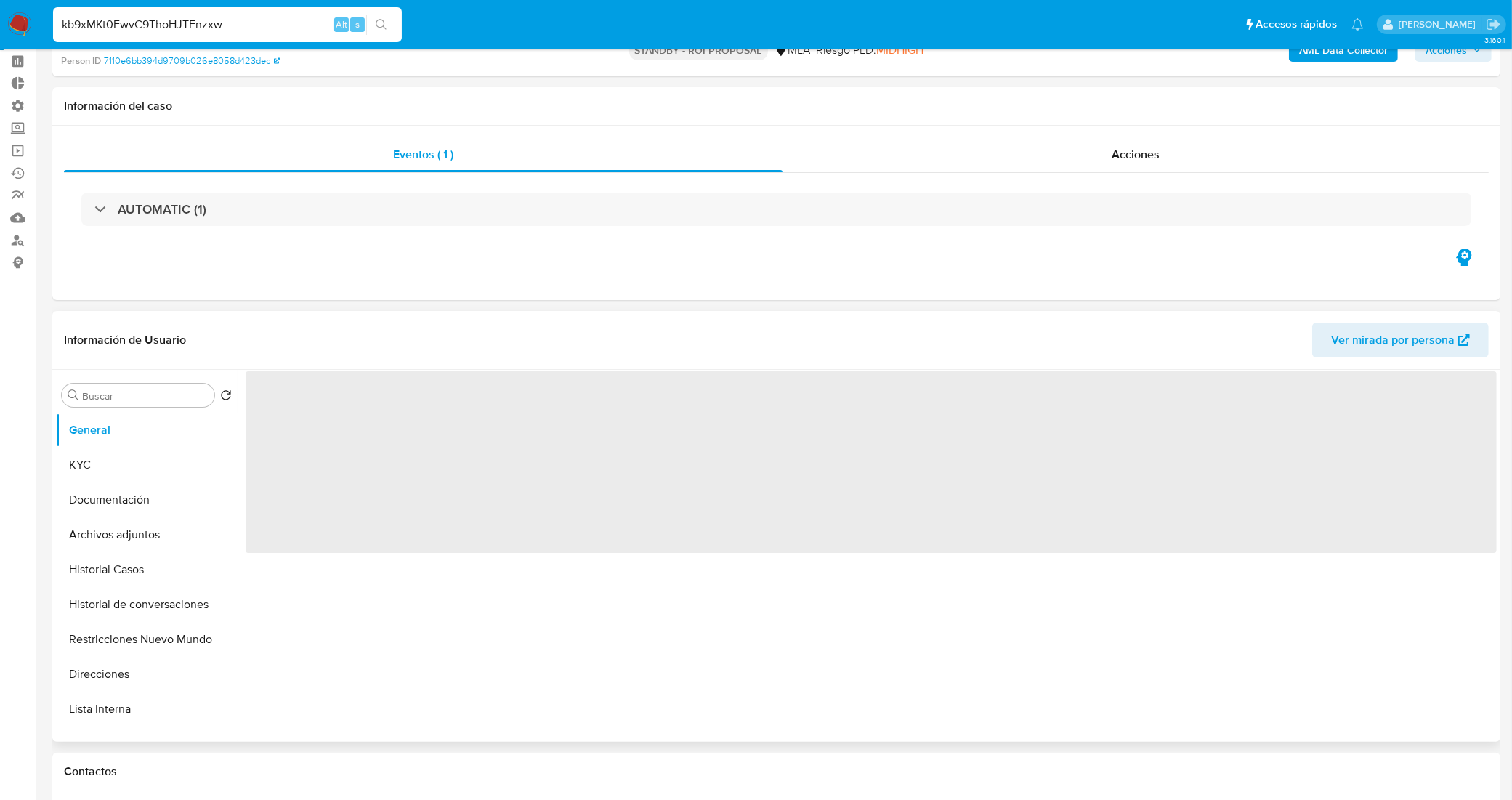
select select "10"
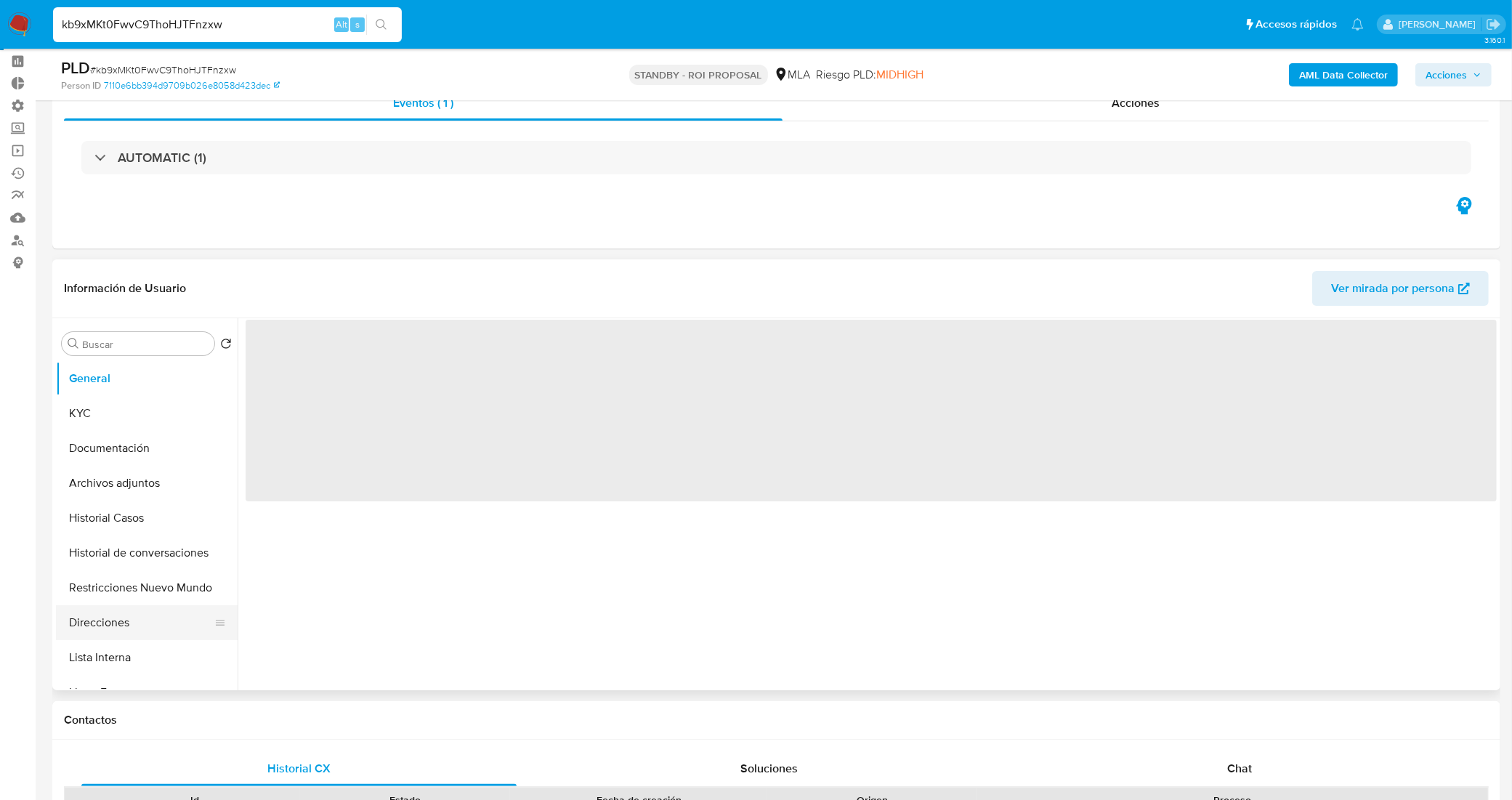
scroll to position [91, 0]
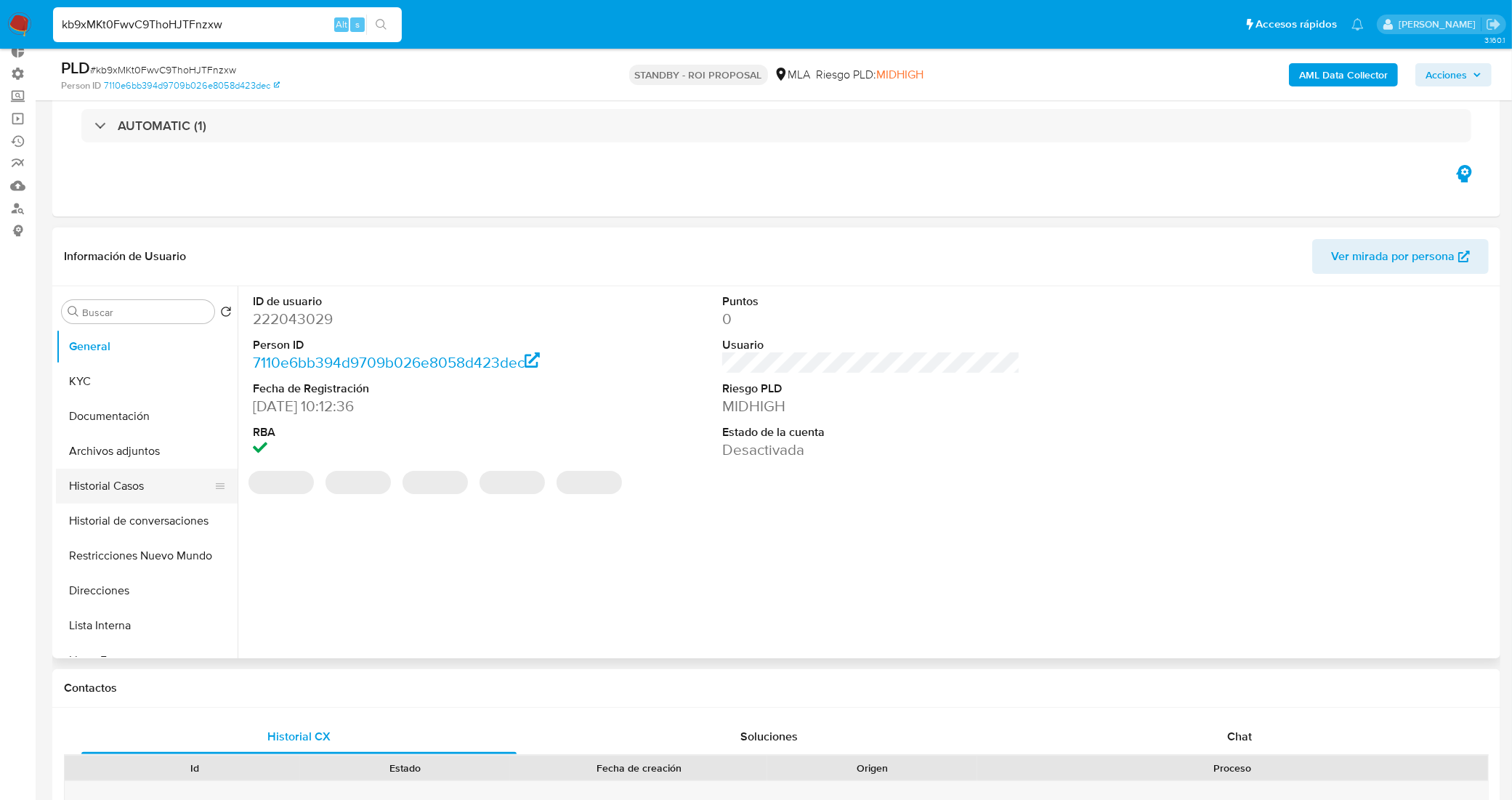
click at [149, 480] on button "Historial Casos" at bounding box center [141, 486] width 170 height 35
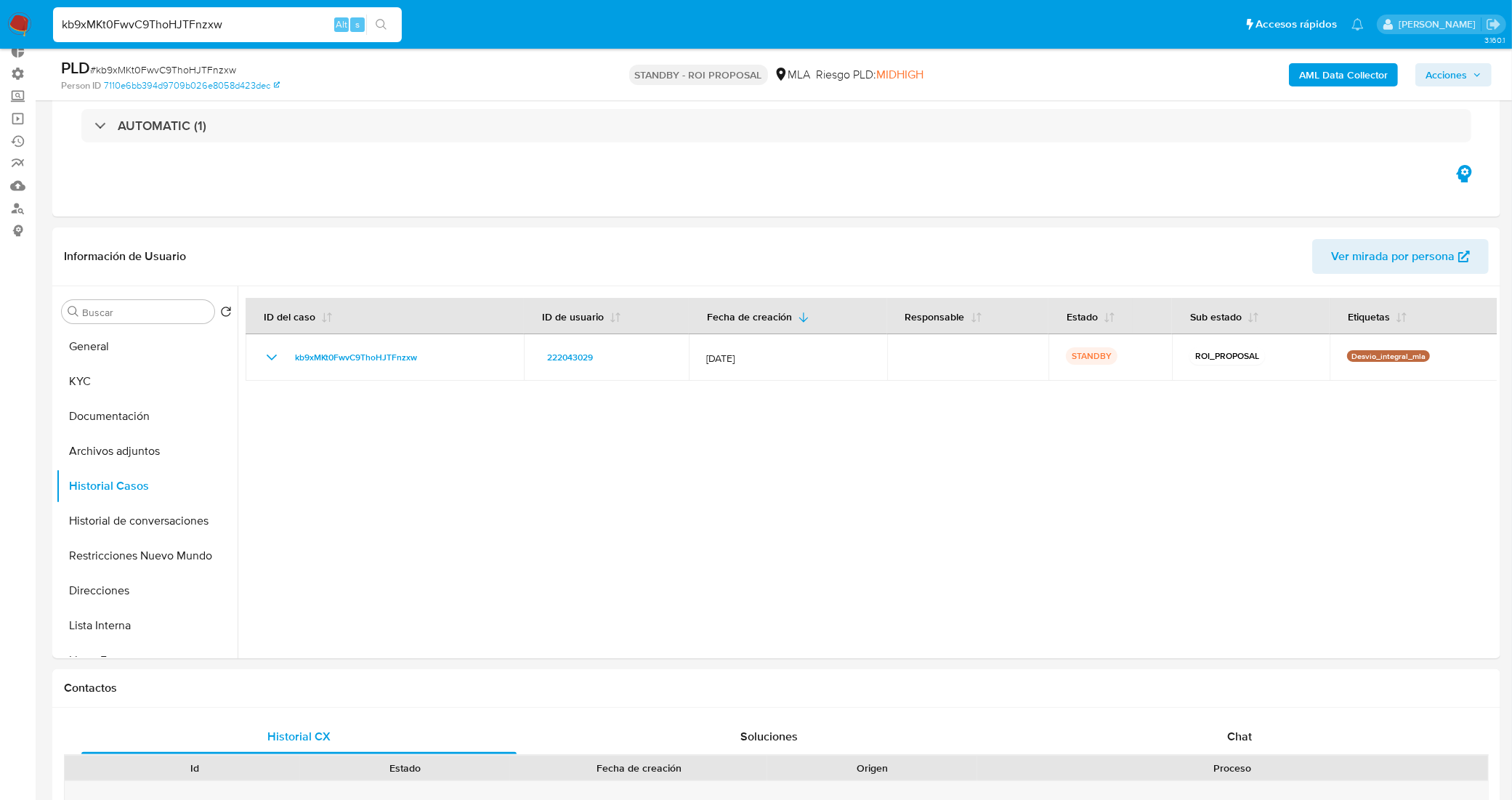
drag, startPoint x: 205, startPoint y: 27, endPoint x: 0, endPoint y: 37, distance: 205.2
click at [0, 37] on nav "Pausado Ver notificaciones kb9xMKt0FwvC9ThoHJTFnzxw Alt s Accesos rápidos Presi…" at bounding box center [756, 24] width 1512 height 48
paste input "J84nBMOQfPWdqWWNa0bRv2A4"
type input "J84nBMOQfPWdqWWNa0bRv2A4"
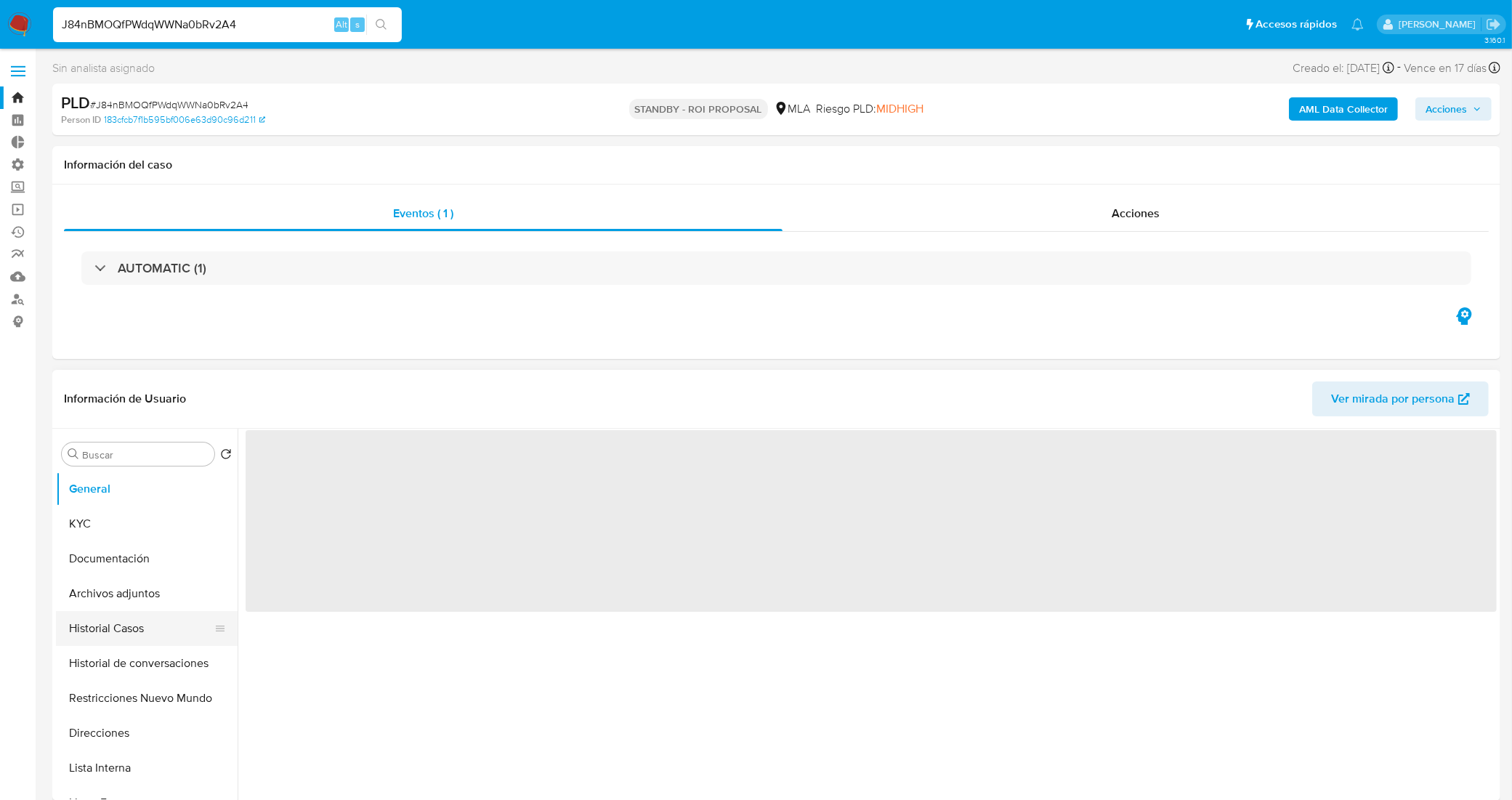
click at [129, 623] on button "Historial Casos" at bounding box center [141, 628] width 170 height 35
select select "10"
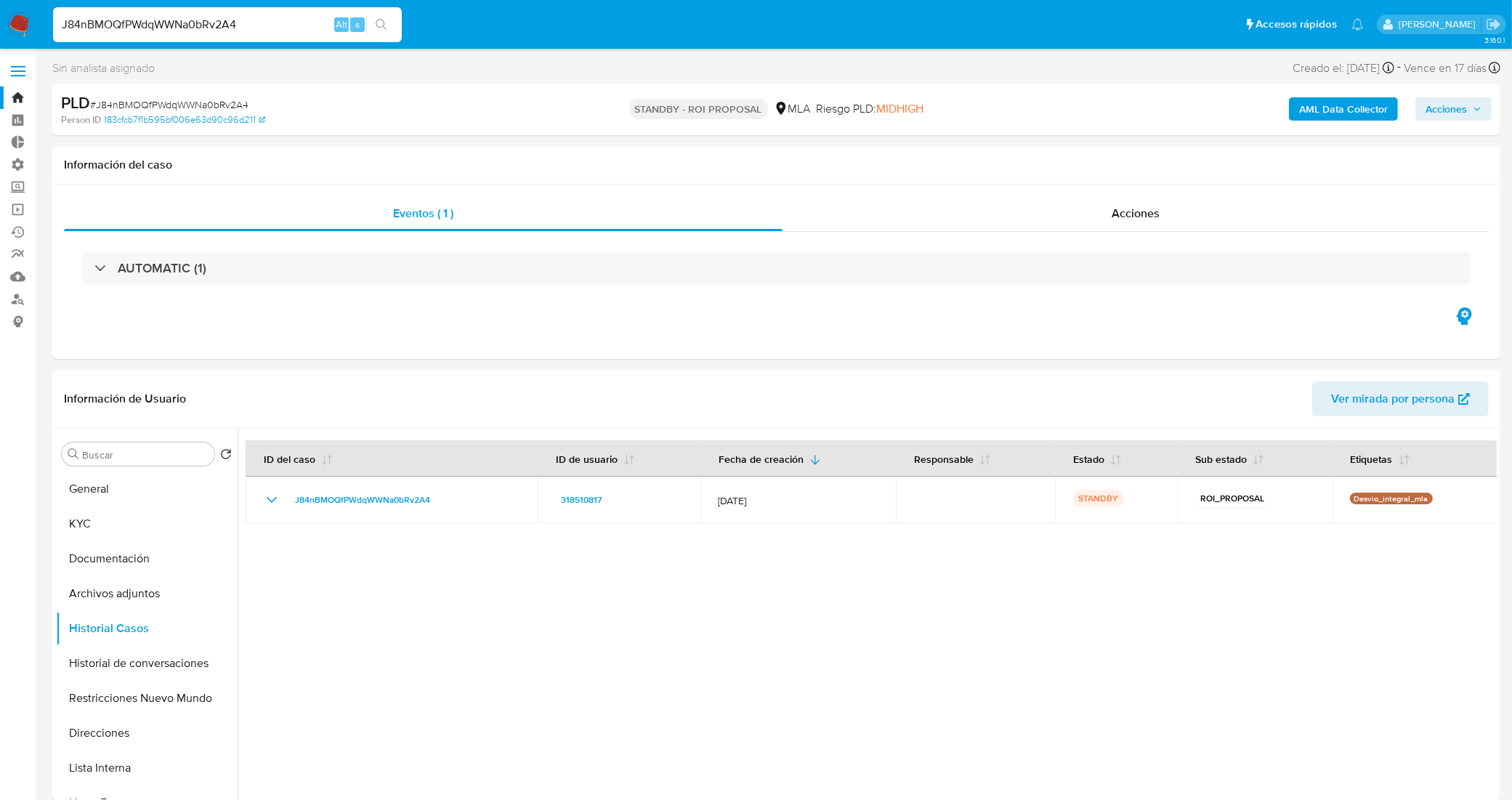
drag, startPoint x: 234, startPoint y: 19, endPoint x: 0, endPoint y: 26, distance: 234.1
click at [0, 26] on nav "Pausado Ver notificaciones J84nBMOQfPWdqWWNa0bRv2A4 Alt s Accesos rápidos Presi…" at bounding box center [756, 24] width 1512 height 48
paste input "6iMxPvqUmKo1oV9X7mHPigmW"
type input "6iMxPvqUmKo1oV9X7mHPigmW"
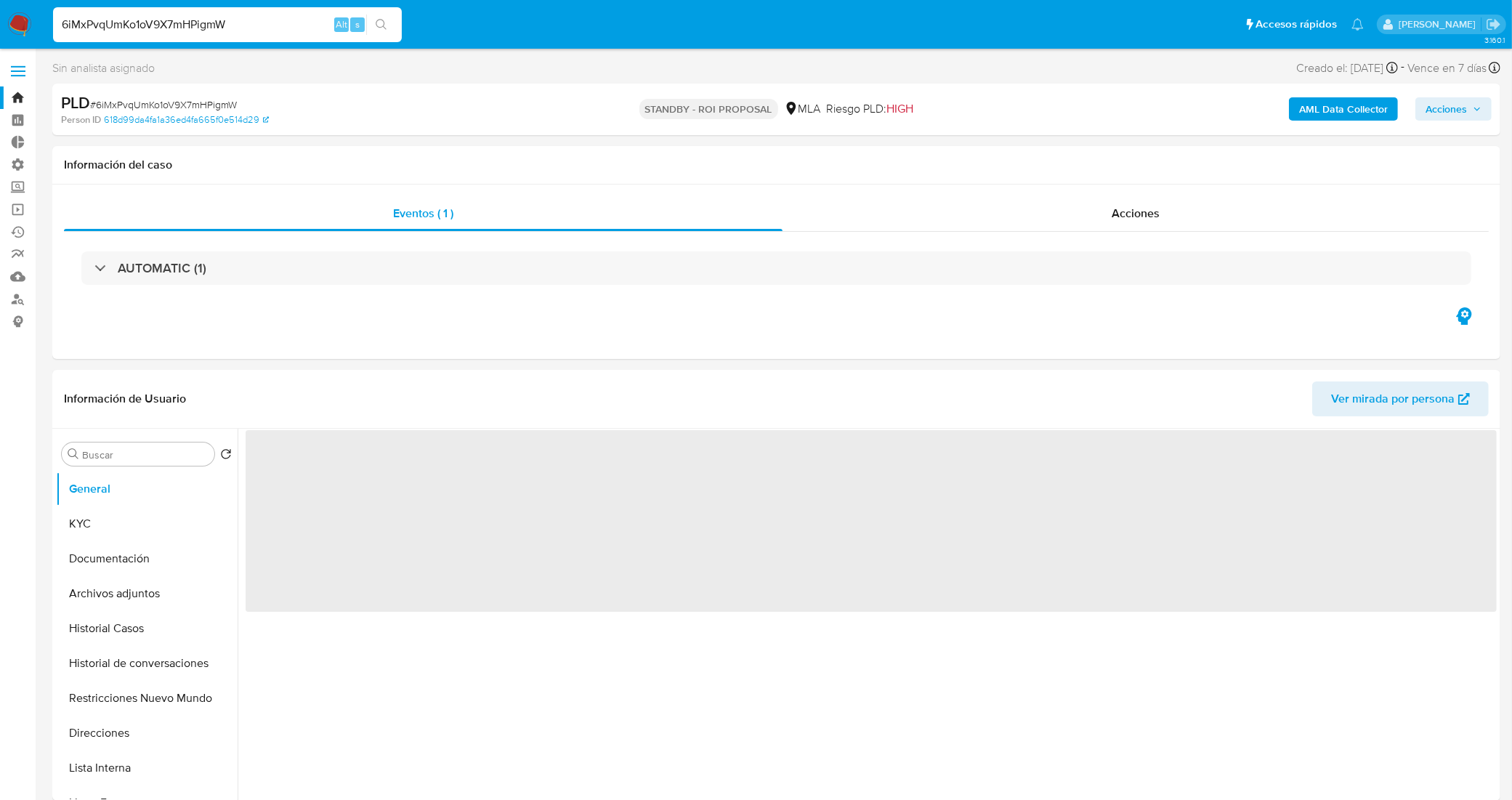
select select "10"
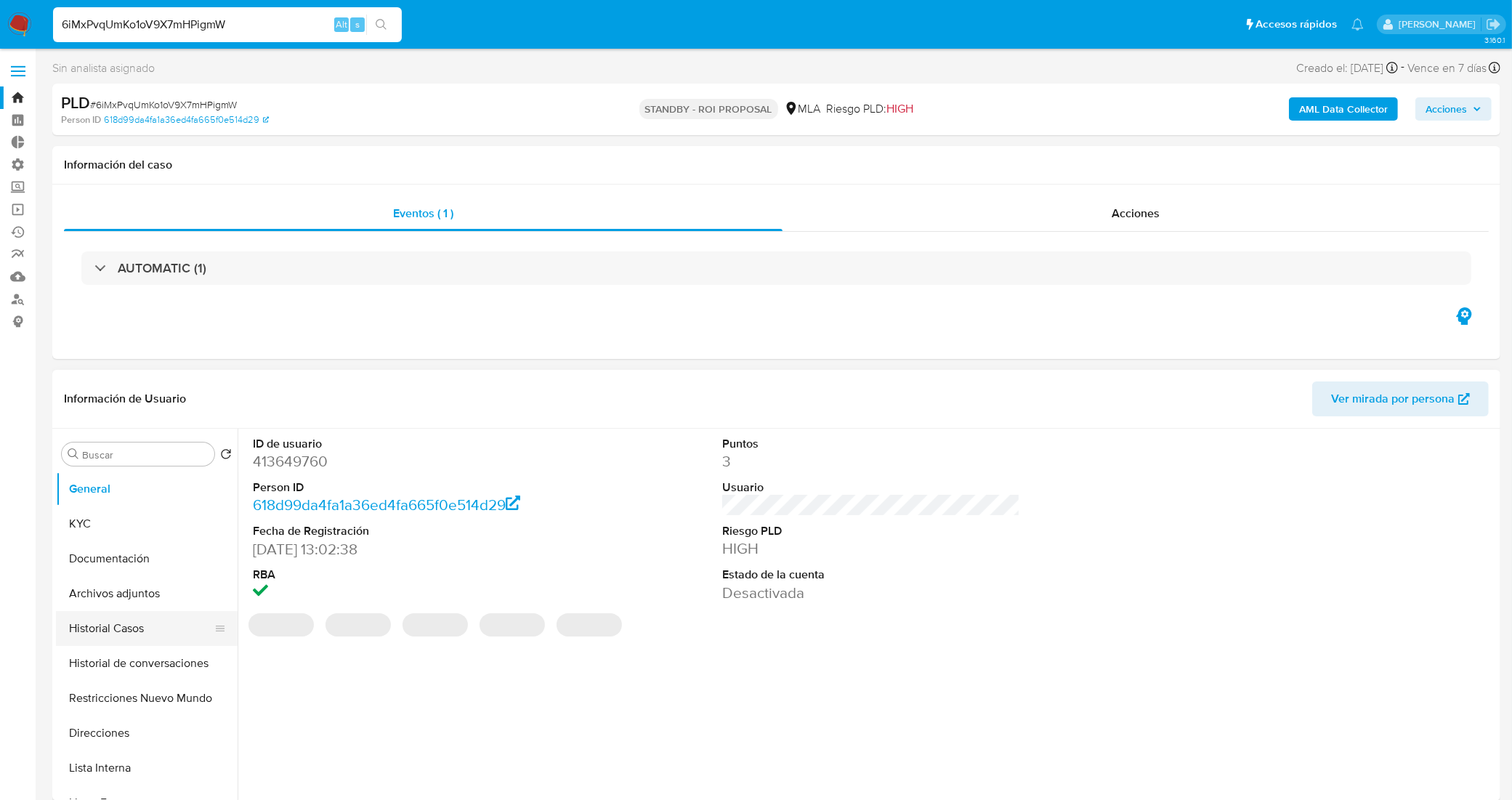
click at [122, 630] on button "Historial Casos" at bounding box center [141, 628] width 170 height 35
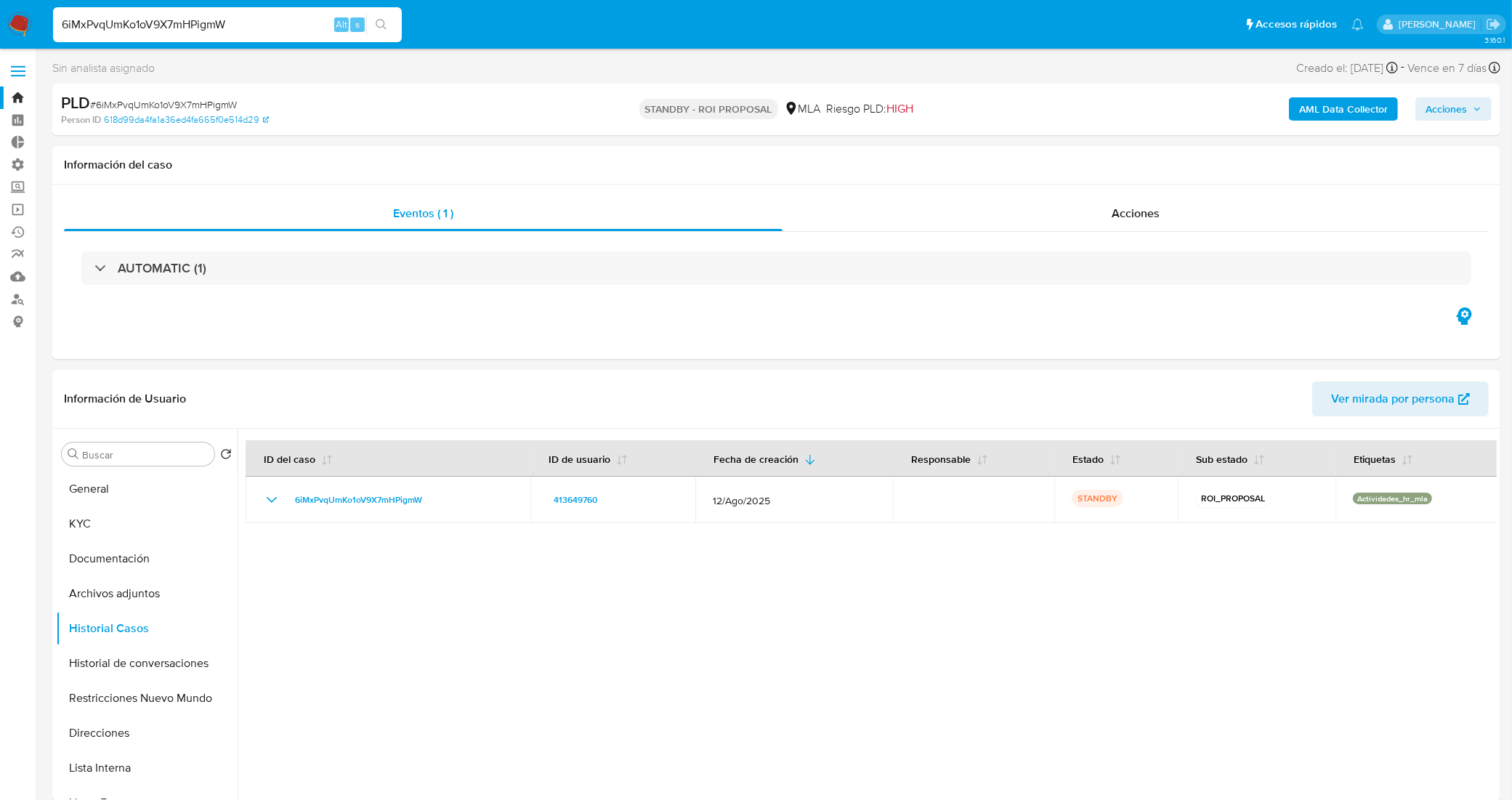
drag, startPoint x: 246, startPoint y: 23, endPoint x: 0, endPoint y: 16, distance: 246.1
click at [0, 16] on nav "Pausado Ver notificaciones 6iMxPvqUmKo1oV9X7mHPigmW Alt s Accesos rápidos Presi…" at bounding box center [756, 24] width 1512 height 48
paste input "hGKG2BE8v5j8fTFwG8XIjlbV"
type input "hGKG2BE8v5j8fTFwG8XIjlbV"
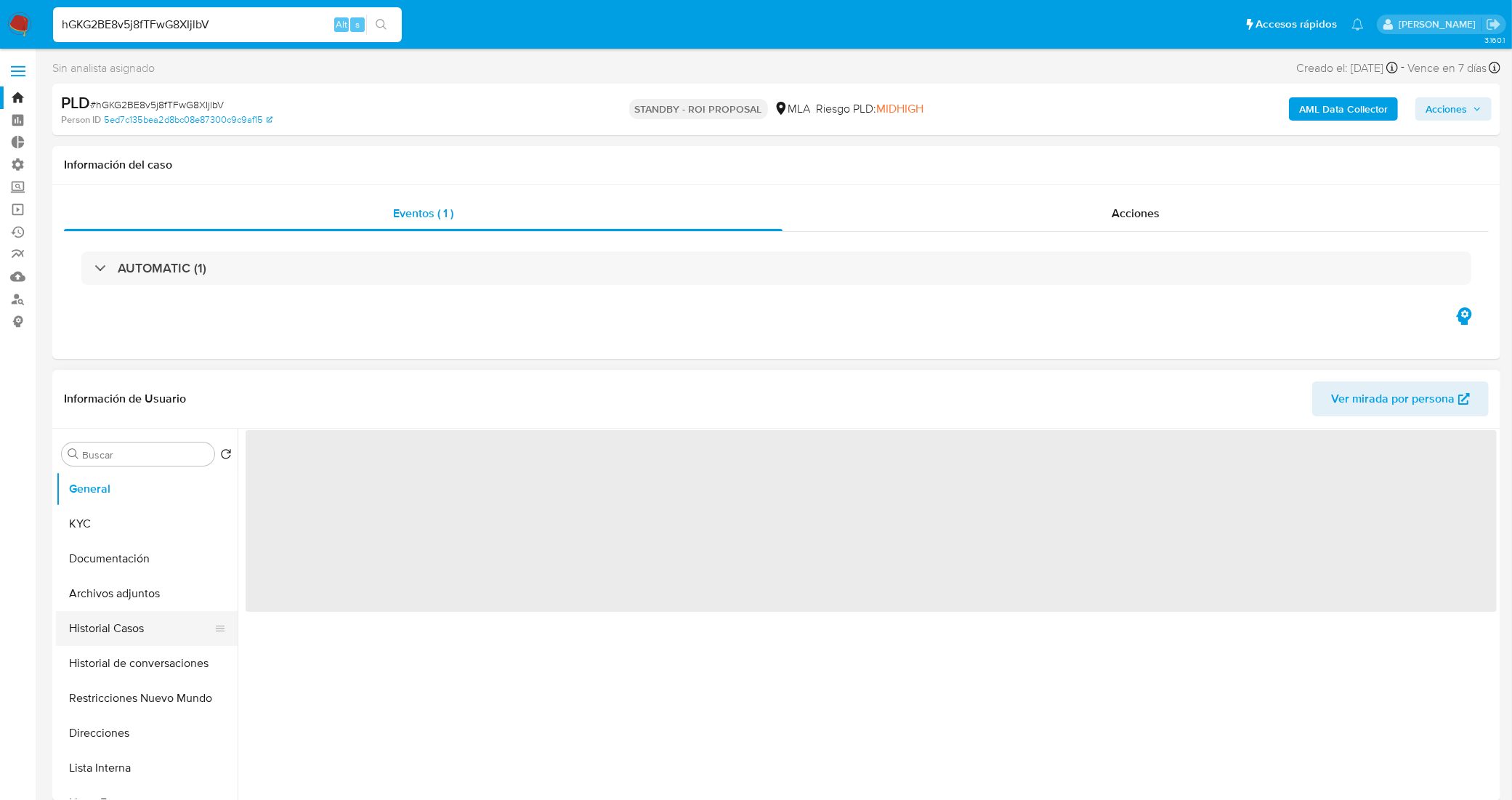
select select "10"
click at [139, 622] on button "Historial Casos" at bounding box center [141, 628] width 170 height 35
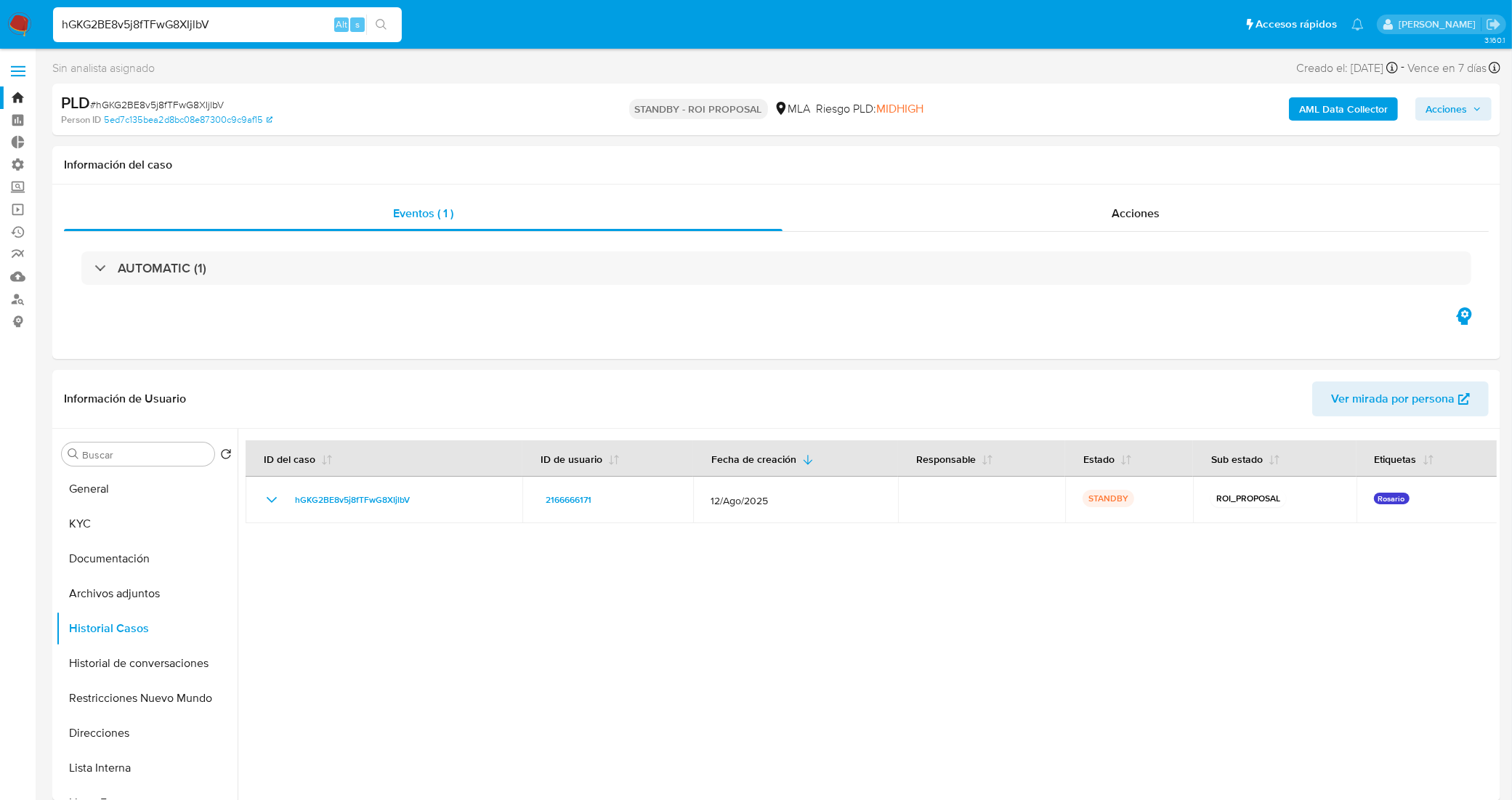
drag, startPoint x: 132, startPoint y: 39, endPoint x: 0, endPoint y: 51, distance: 132.5
paste input "77NwmzLF8sDwcdRc5IWgQptO"
type input "77NwmzLF8sDwcdRc5IWgQptO"
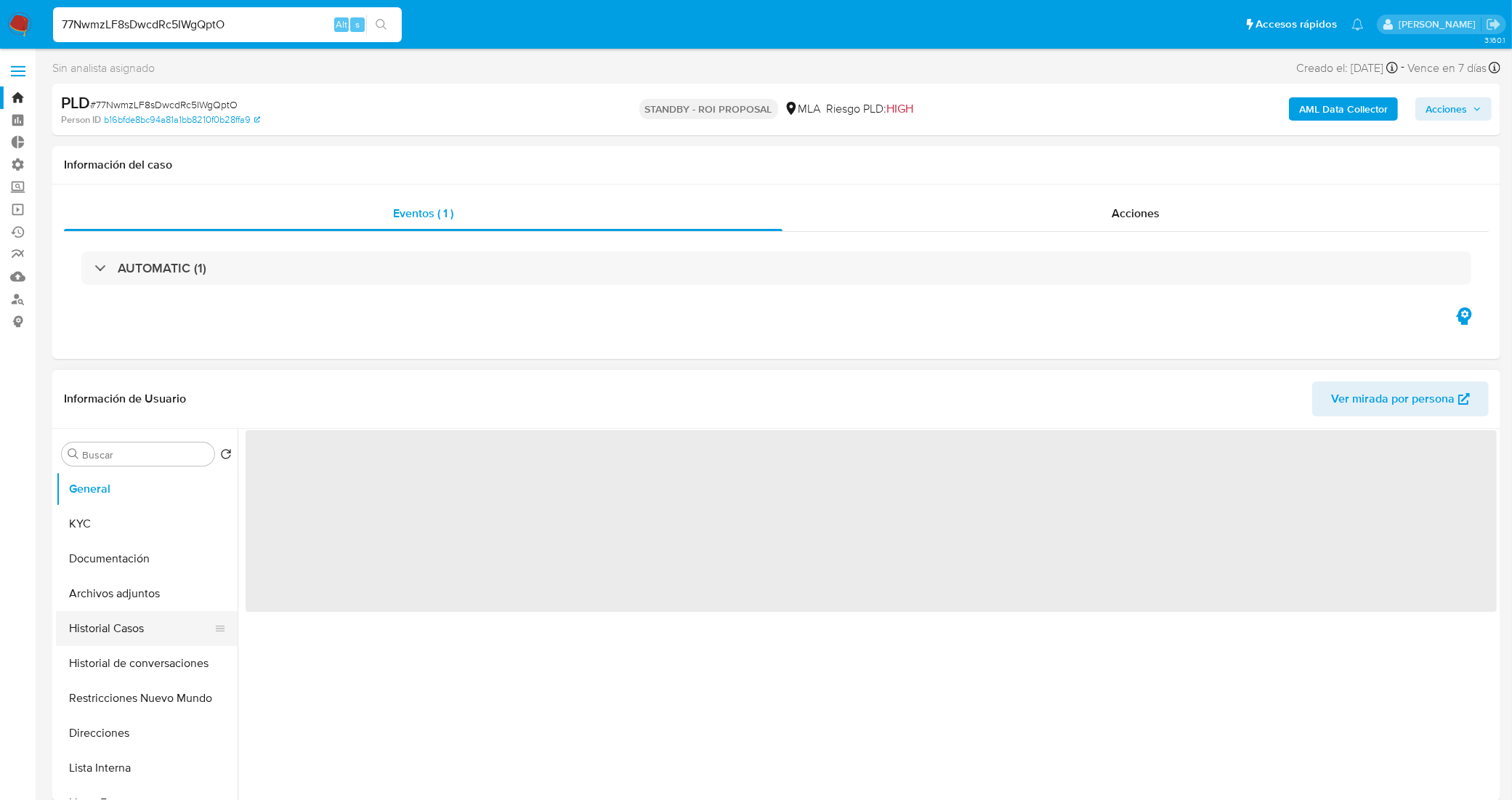
select select "10"
click at [131, 634] on button "Historial Casos" at bounding box center [141, 628] width 170 height 35
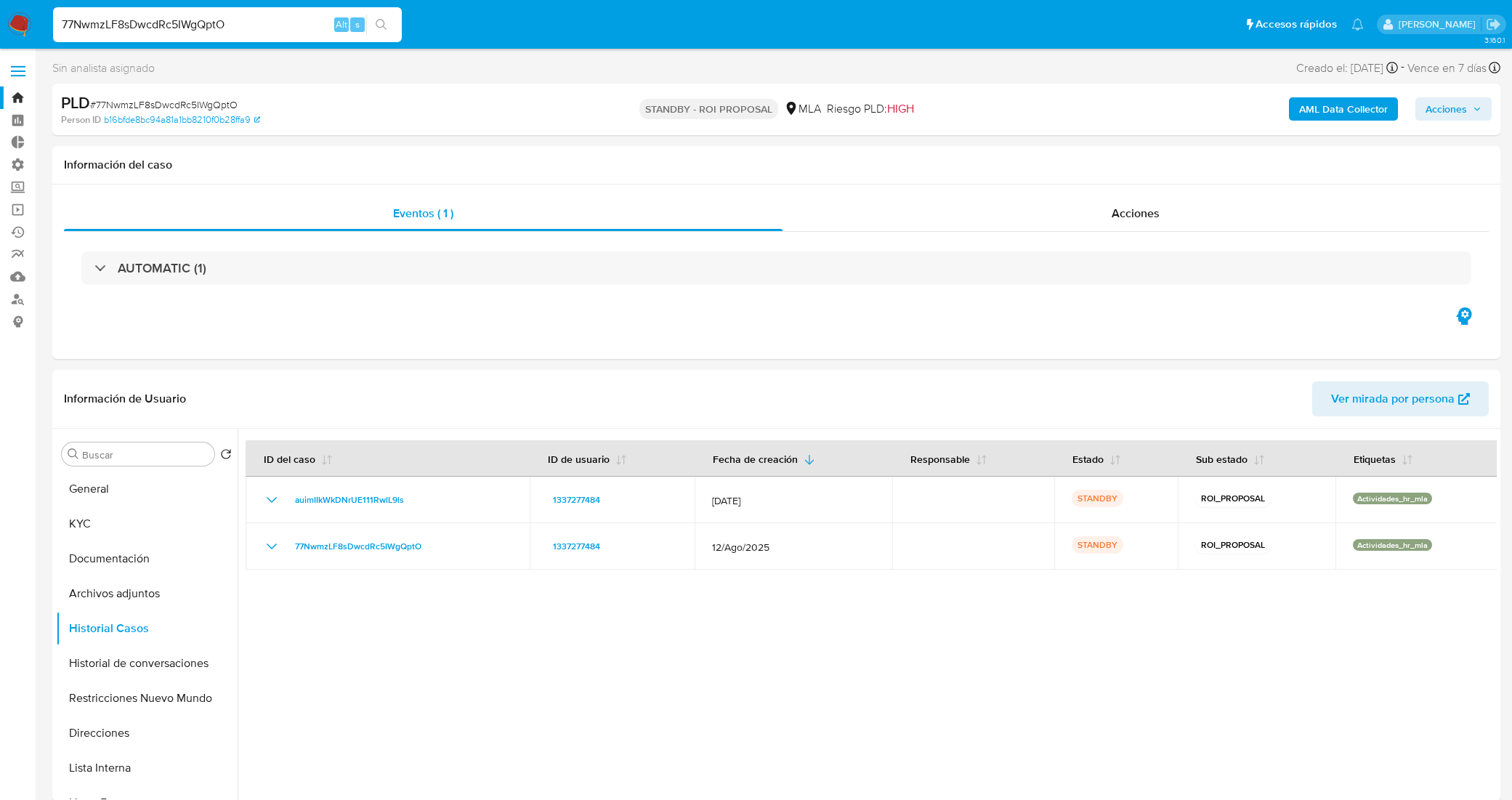
select select "10"
click at [0, 5] on nav "Pausado Ver notificaciones 77NwmzLF8sDwcdRc5IWgQptO Alt s Accesos rápidos Presi…" at bounding box center [756, 24] width 1512 height 48
type input "yl7zOezOn2TAUMdMgQ3v2a4t"
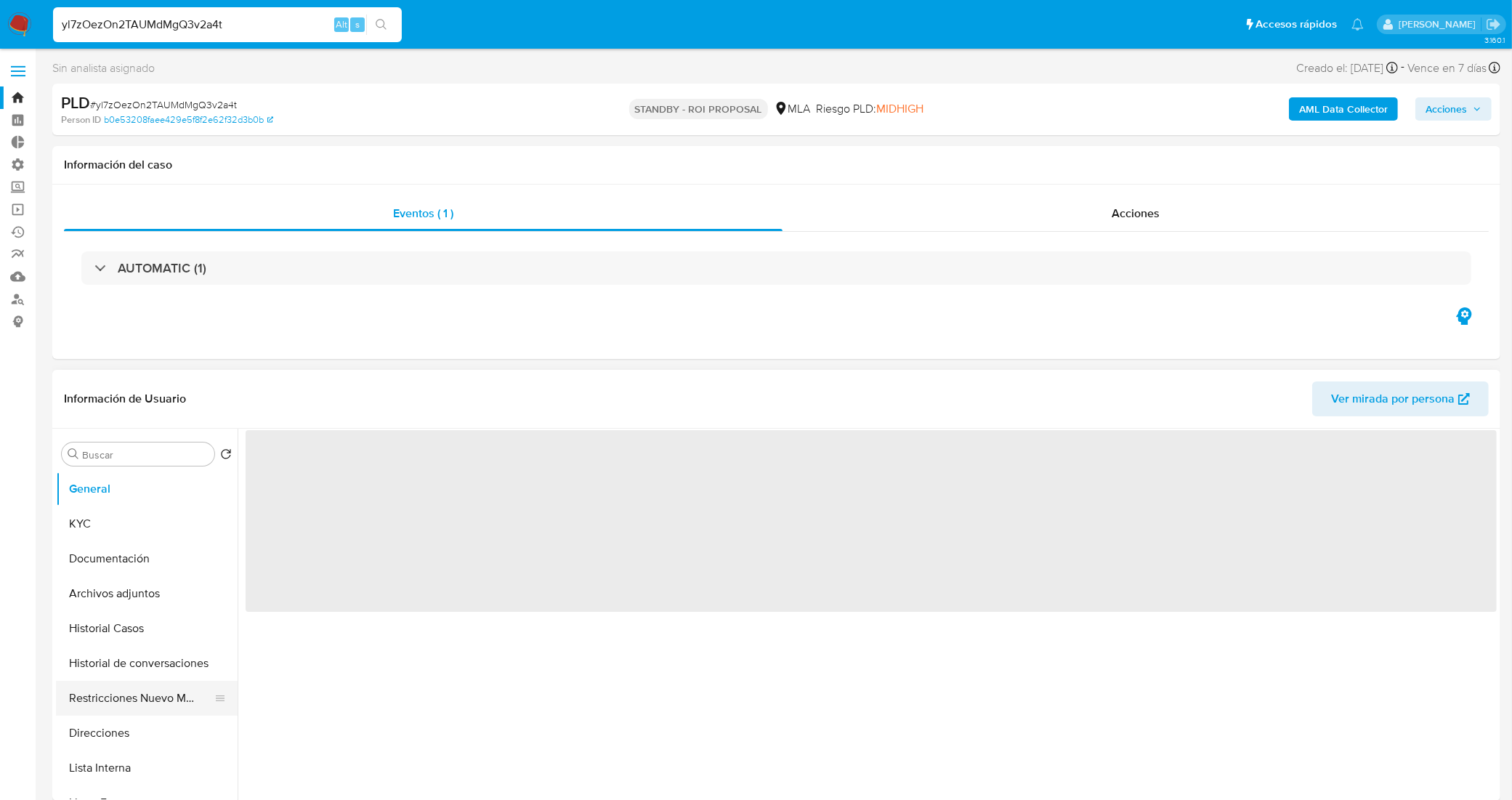
click at [142, 688] on button "Restricciones Nuevo Mundo" at bounding box center [141, 697] width 170 height 35
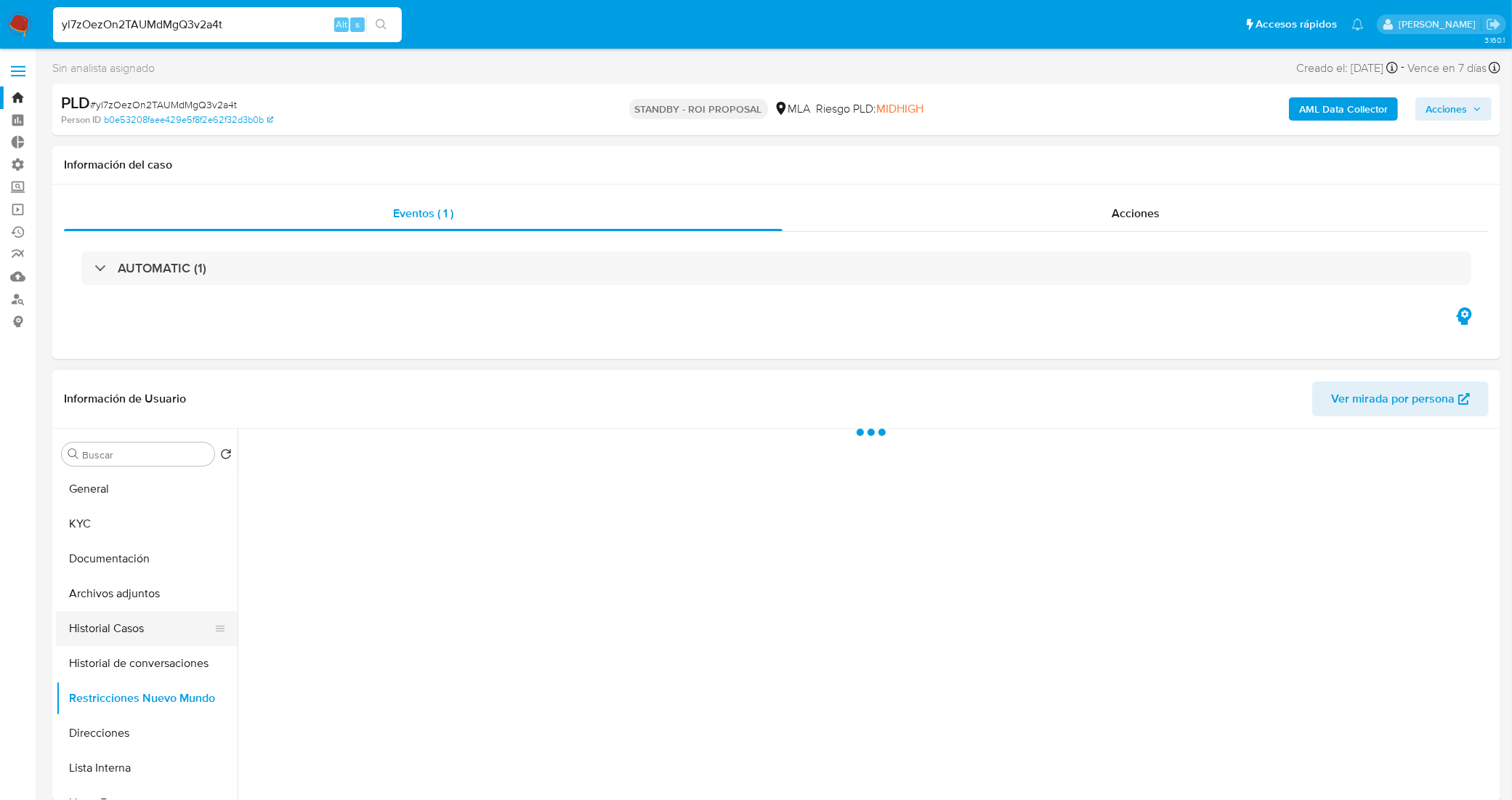
click at [137, 622] on button "Historial Casos" at bounding box center [141, 628] width 170 height 35
select select "10"
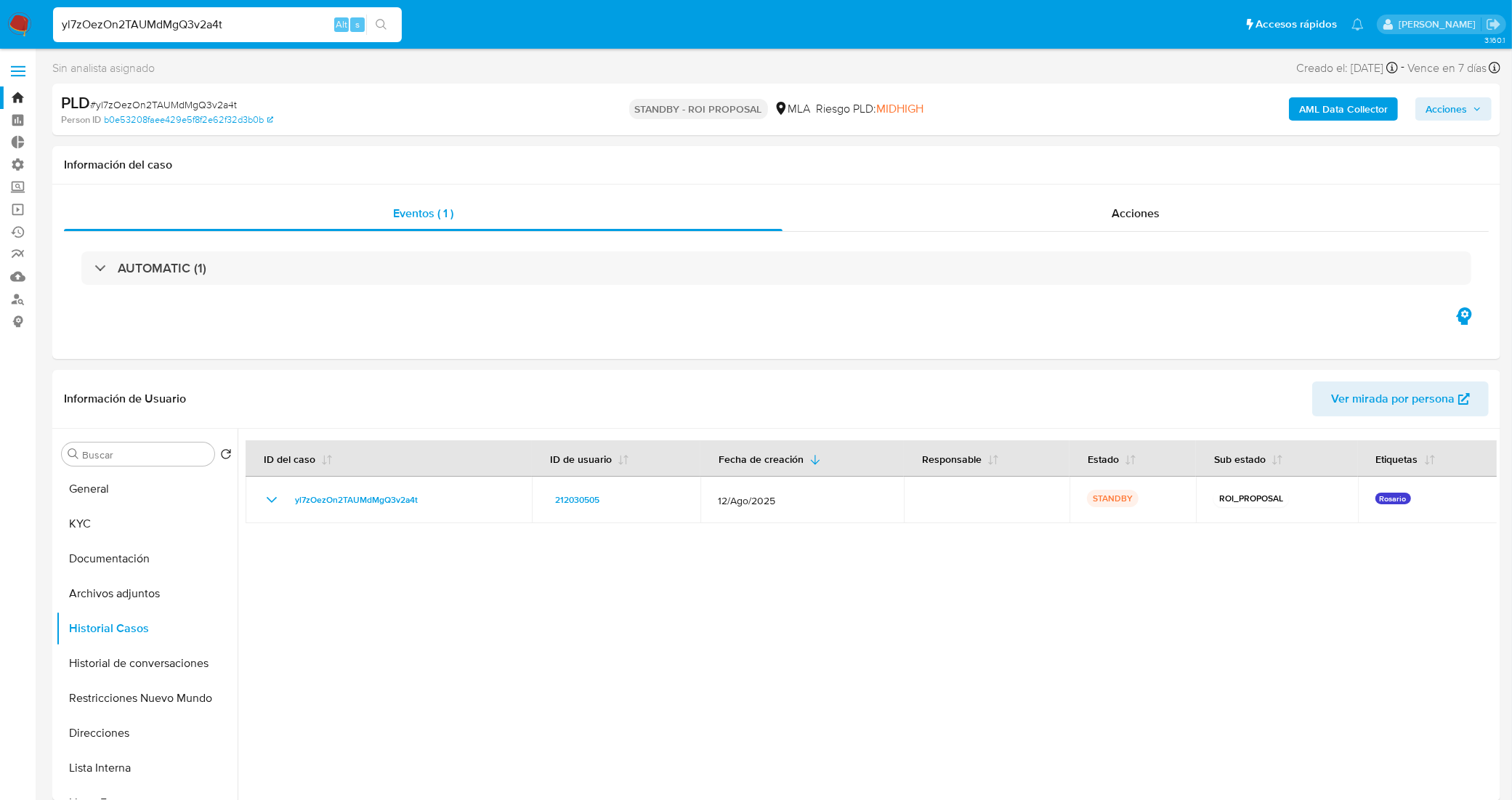
drag, startPoint x: 238, startPoint y: 19, endPoint x: 0, endPoint y: 33, distance: 238.4
click at [0, 30] on nav "Pausado Ver notificaciones yl7zOezOn2TAUMdMgQ3v2a4t Alt s Accesos rápidos Presi…" at bounding box center [756, 24] width 1512 height 48
paste input "dLCdHYAjE1donP9z79MhBT2G"
type input "dLCdHYAjE1donP9z79MhBT2G"
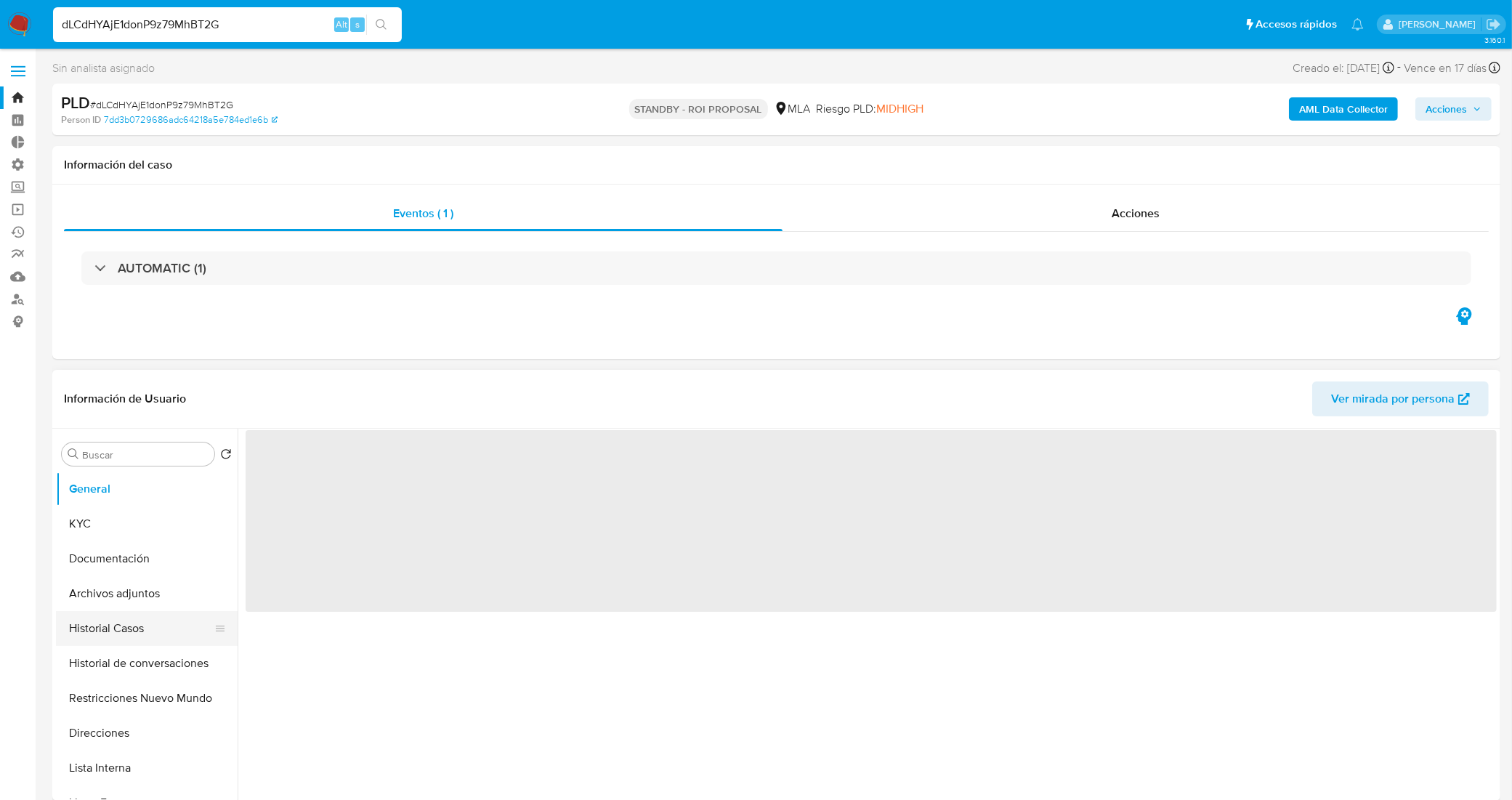
click at [128, 630] on button "Historial Casos" at bounding box center [141, 628] width 170 height 35
select select "10"
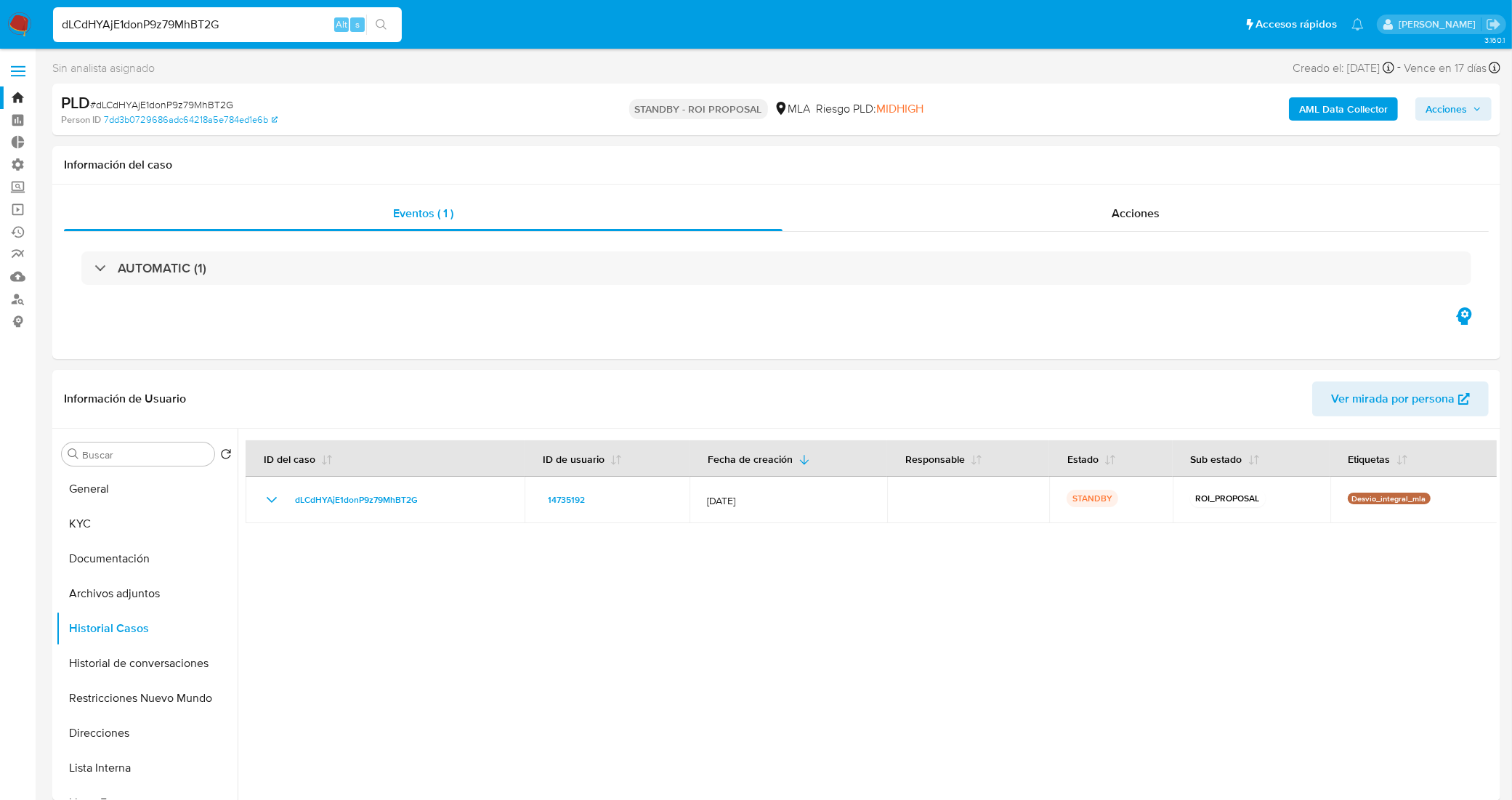
drag, startPoint x: 230, startPoint y: 19, endPoint x: 0, endPoint y: 5, distance: 230.4
click at [0, 5] on nav "Pausado Ver notificaciones dLCdHYAjE1donP9z79MhBT2G Alt s Accesos rápidos Presi…" at bounding box center [756, 24] width 1512 height 48
paste input "IoPjYNZnx3iS0HE0Jkw6AVx1"
type input "IoPjYNZnx3iS0HE0Jkw6AVx1"
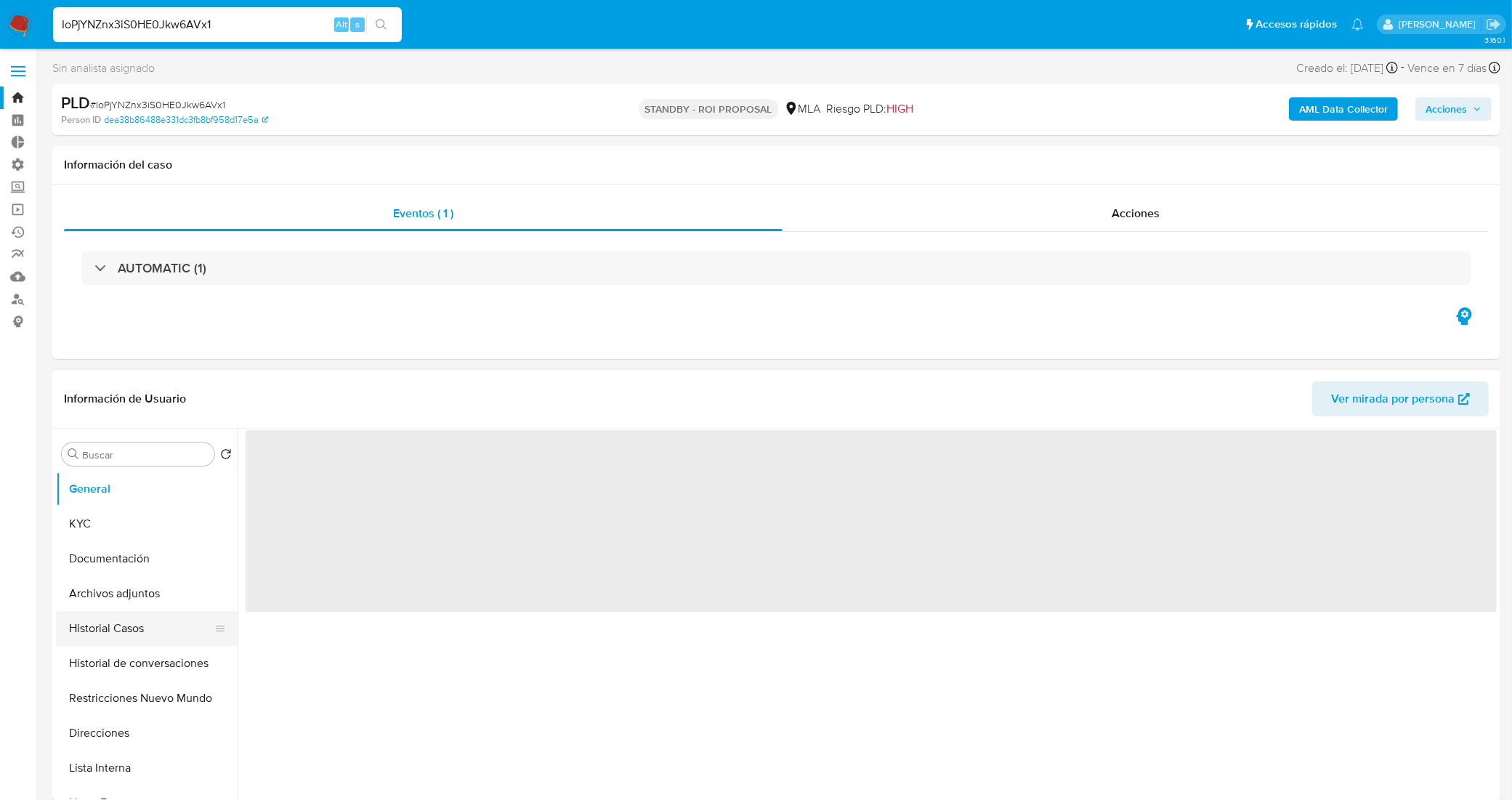
click at [141, 629] on button "Historial Casos" at bounding box center [141, 628] width 170 height 35
select select "10"
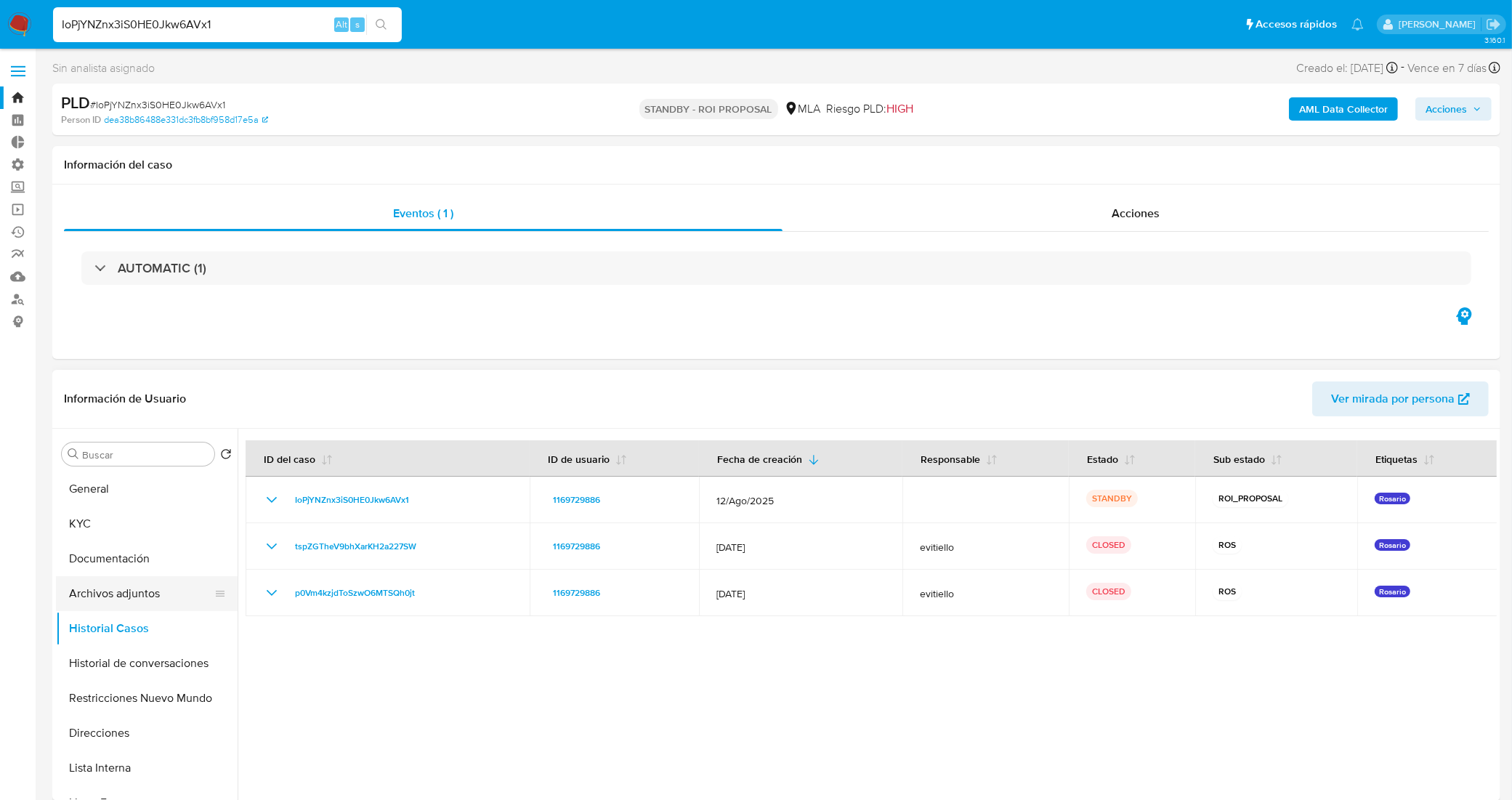
click at [162, 587] on button "Archivos adjuntos" at bounding box center [141, 593] width 170 height 35
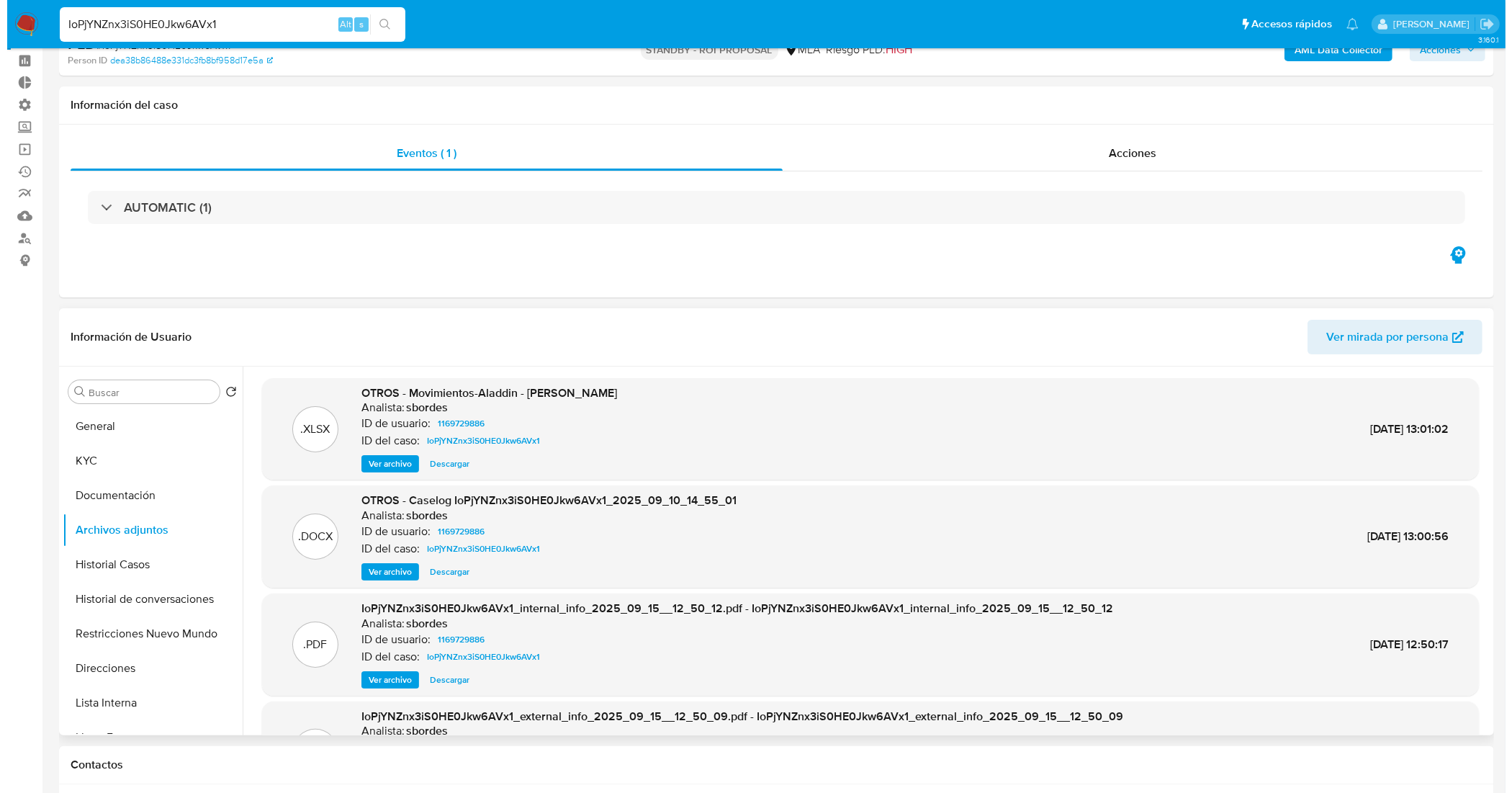
scroll to position [90, 0]
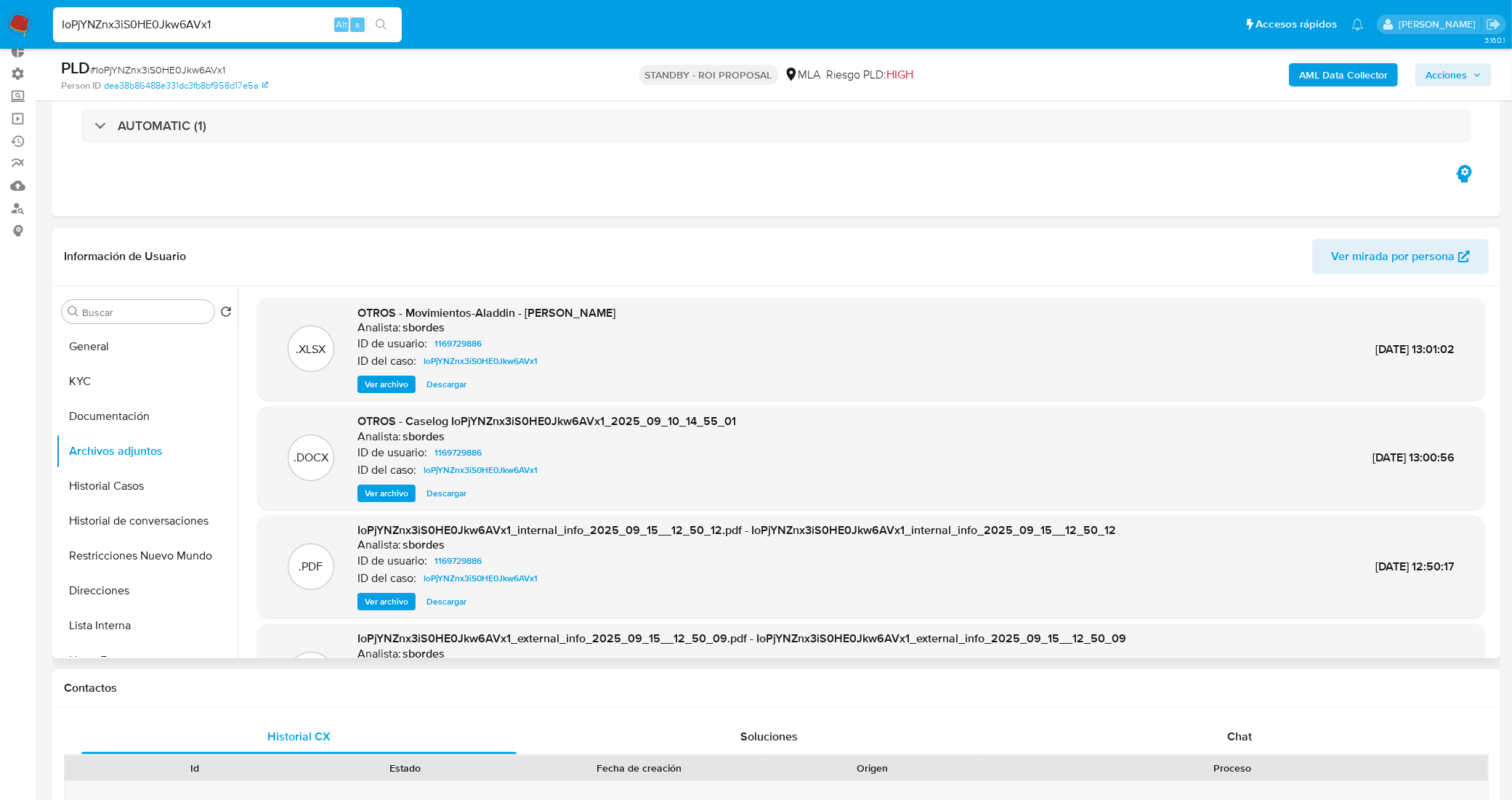
click at [383, 499] on span "Ver archivo" at bounding box center [386, 493] width 44 height 15
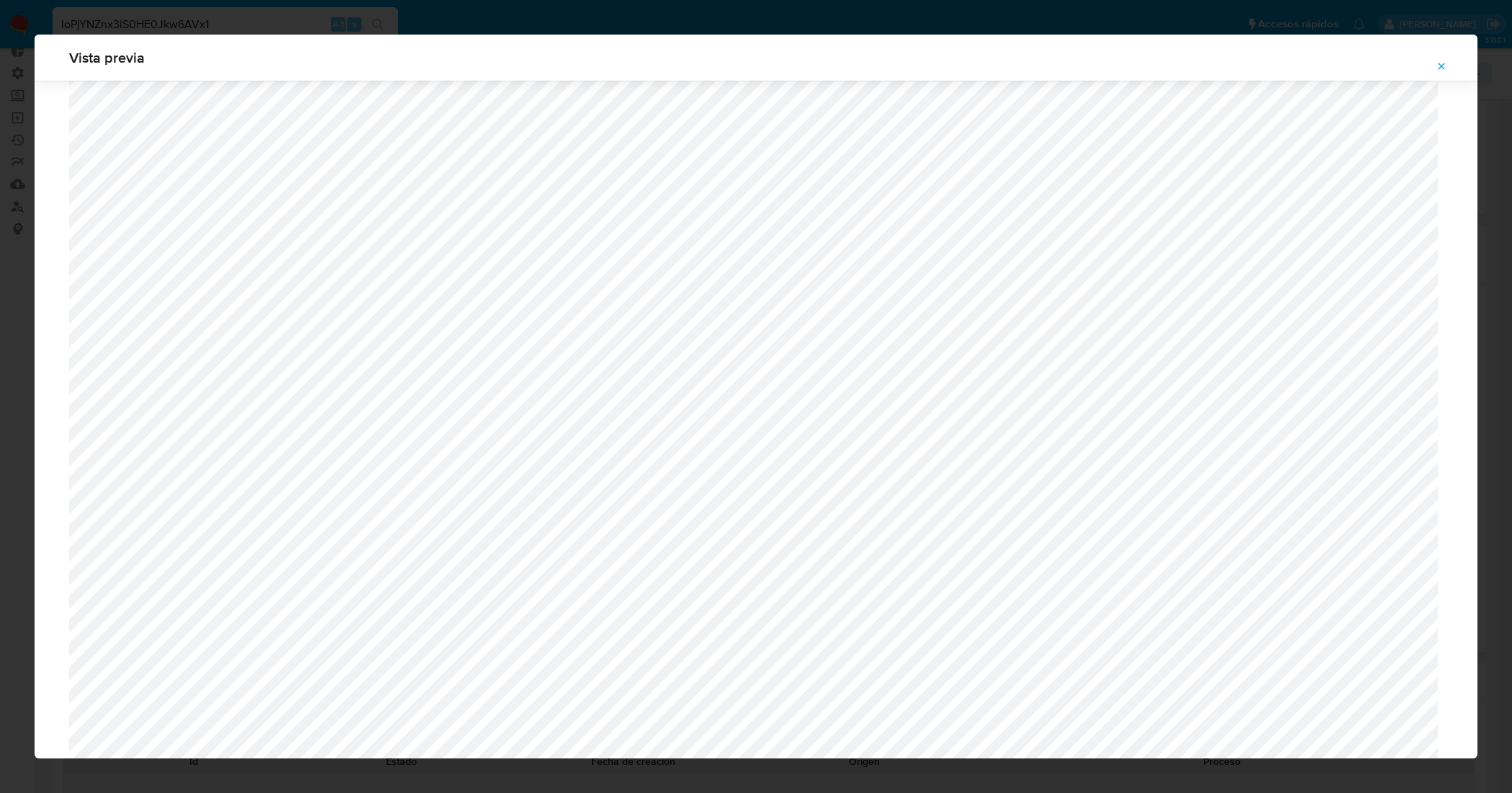
scroll to position [1052, 0]
click at [1446, 65] on icon "Attachment preview" at bounding box center [1442, 66] width 11 height 11
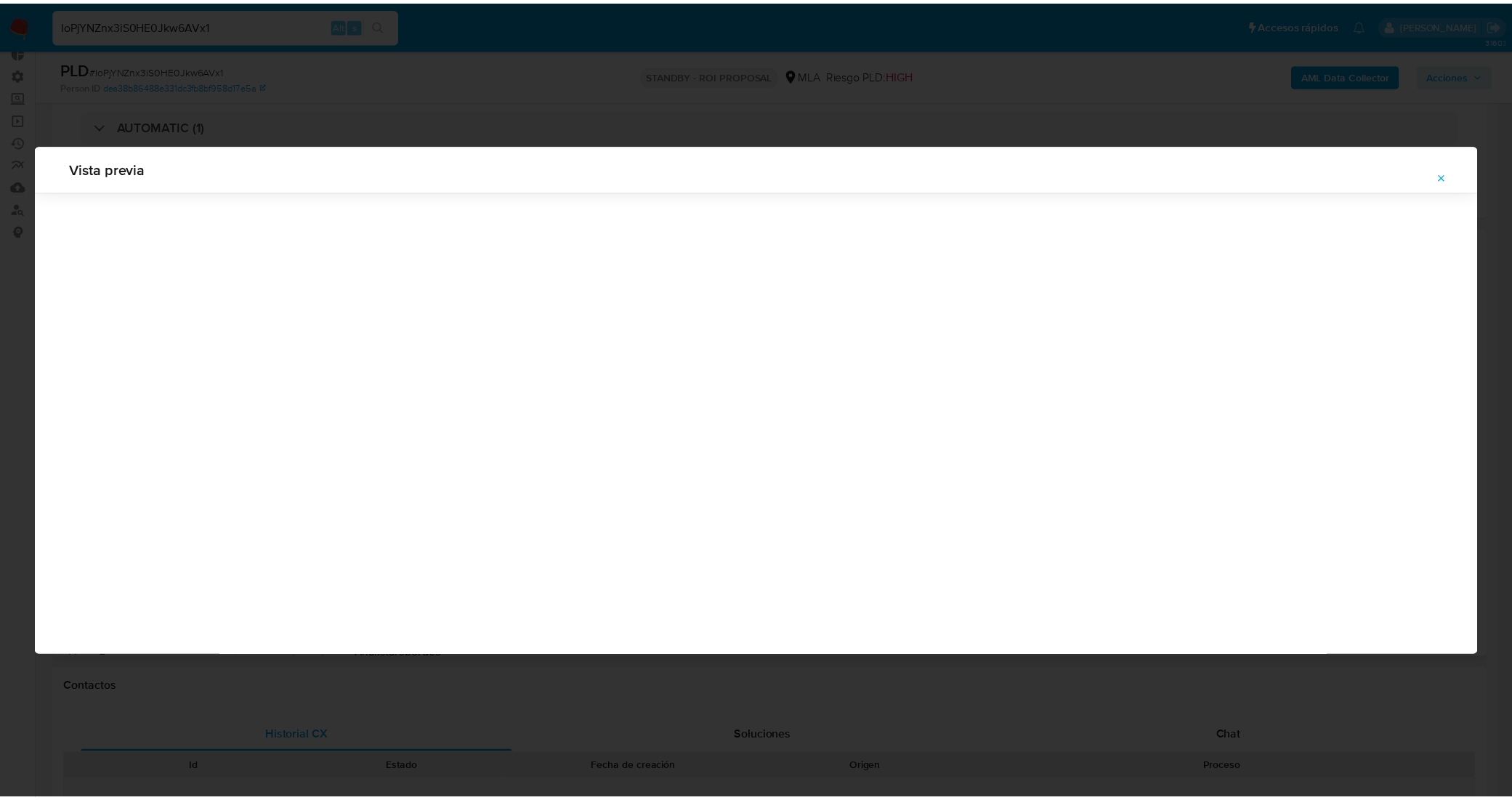
scroll to position [0, 0]
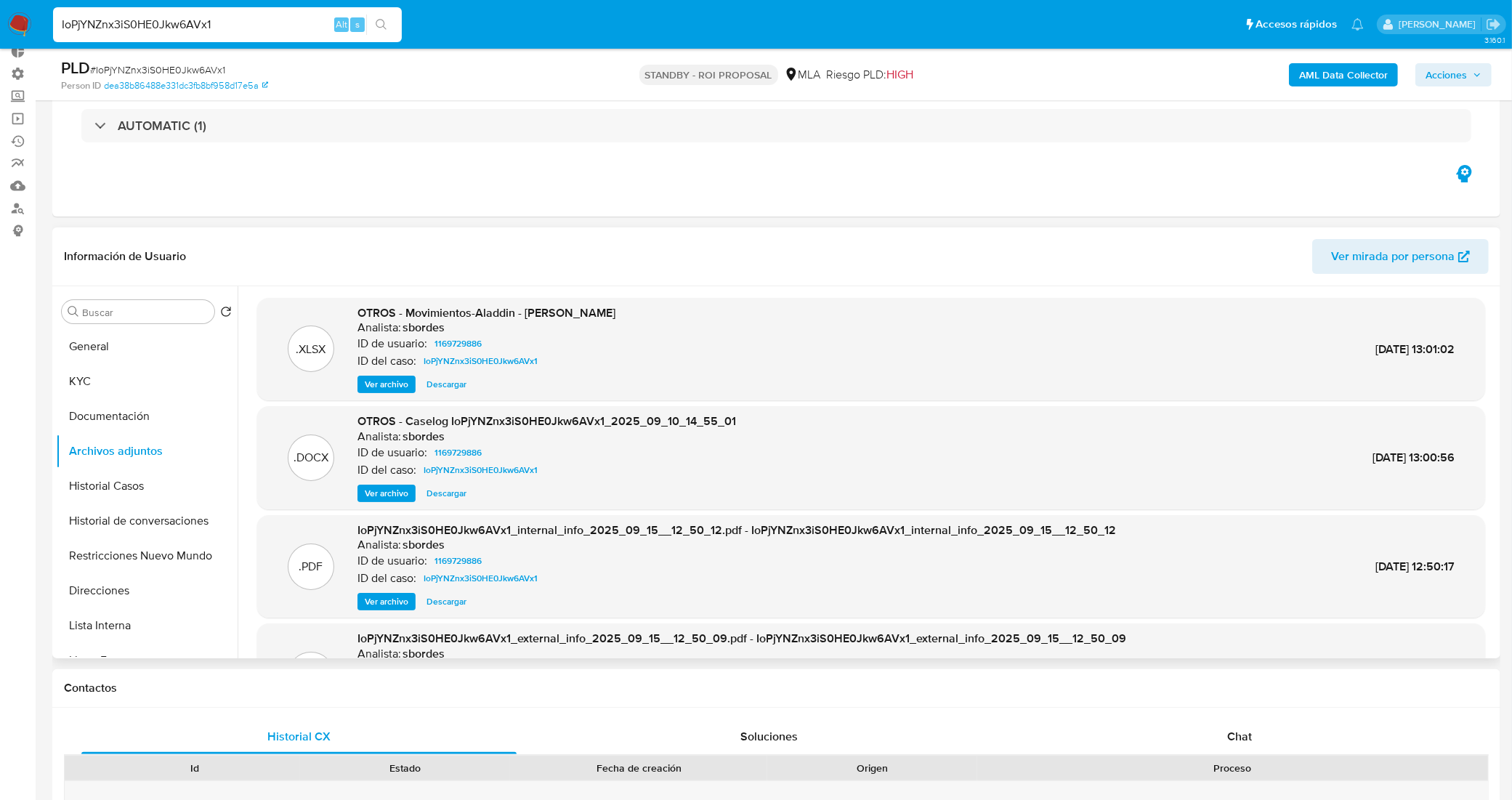
drag, startPoint x: 214, startPoint y: 27, endPoint x: 0, endPoint y: 36, distance: 214.2
click at [0, 36] on nav "Pausado Ver notificaciones IoPjYNZnx3iS0HE0Jkw6AVx1 Alt s Accesos rápidos Presi…" at bounding box center [756, 24] width 1512 height 48
paste input "zrzcOO2WlqQI1ds1EHJwoY7e"
type input "zrzcOO2WlqQI1ds1EHJwoY7e"
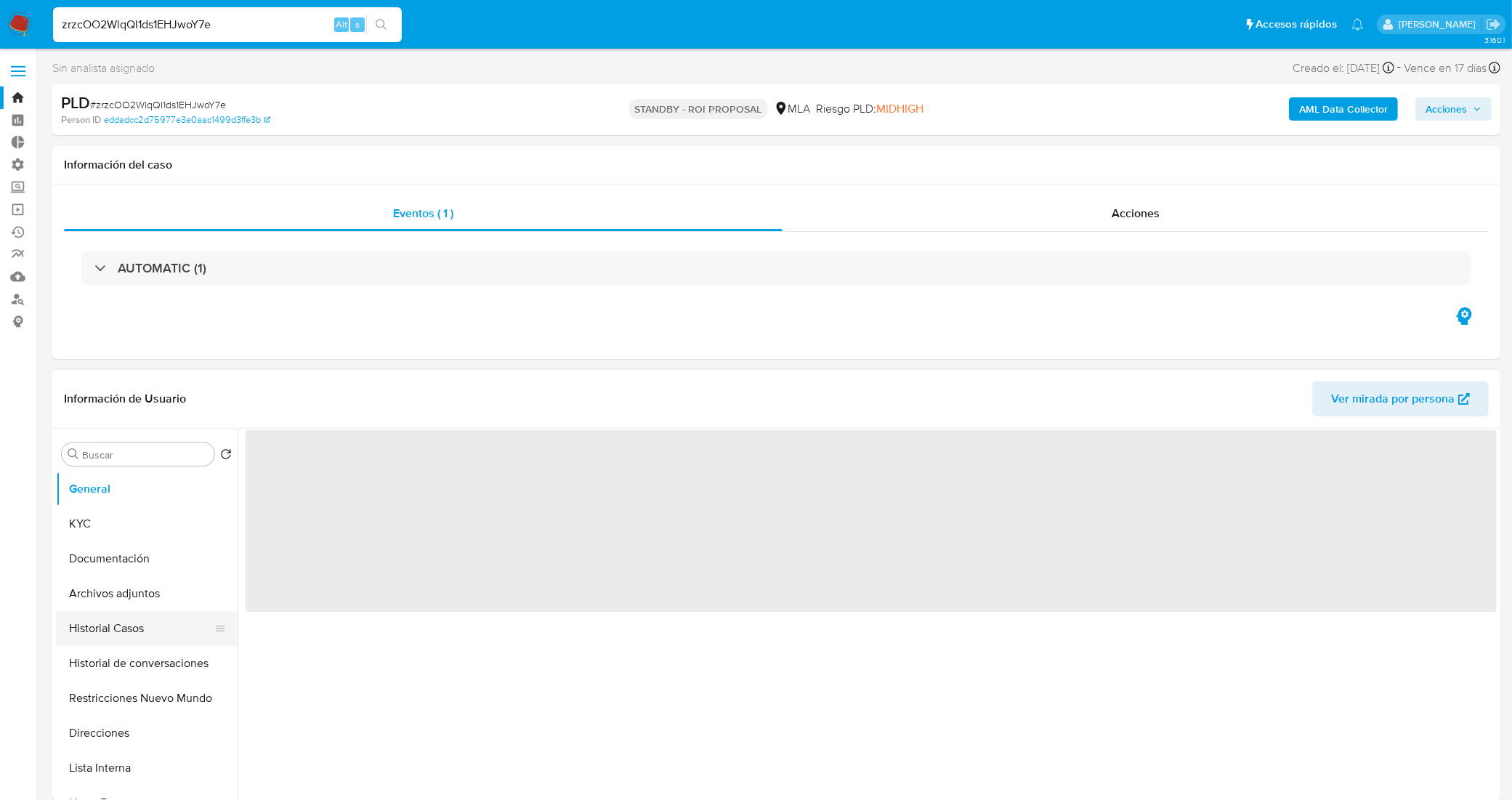
select select "10"
click at [153, 627] on button "Historial Casos" at bounding box center [141, 628] width 170 height 35
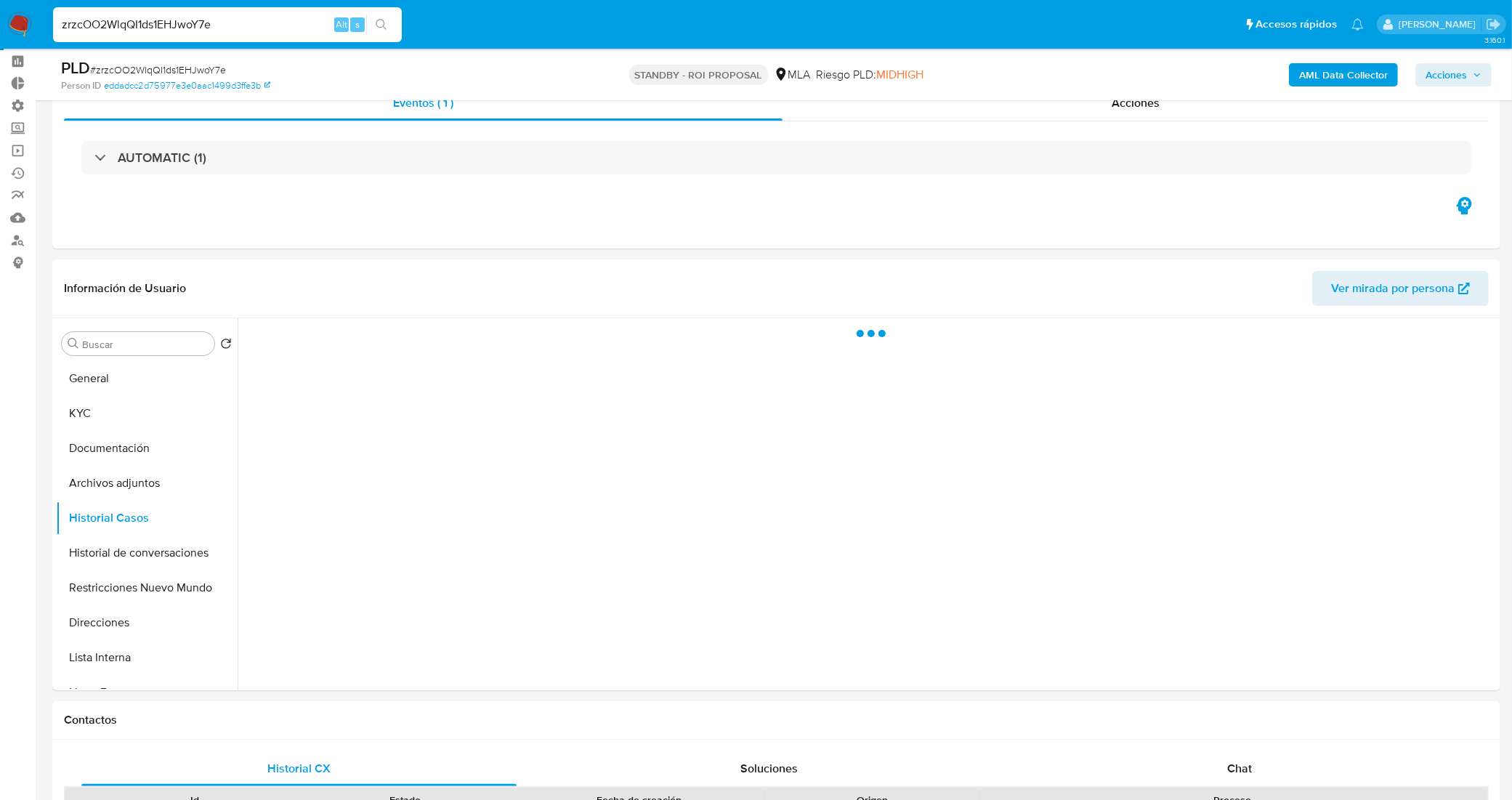
scroll to position [91, 0]
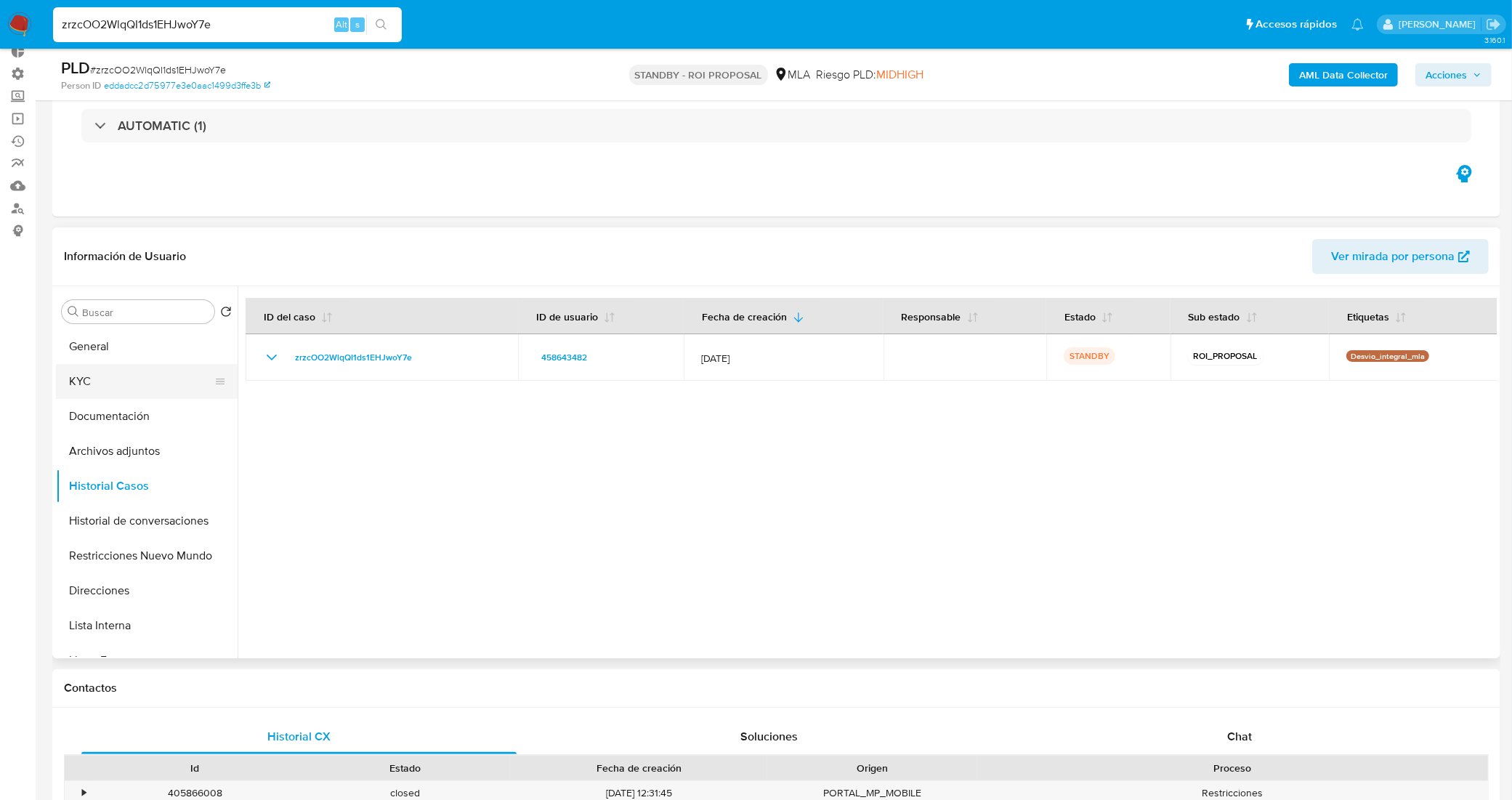
click at [161, 384] on button "KYC" at bounding box center [141, 381] width 170 height 35
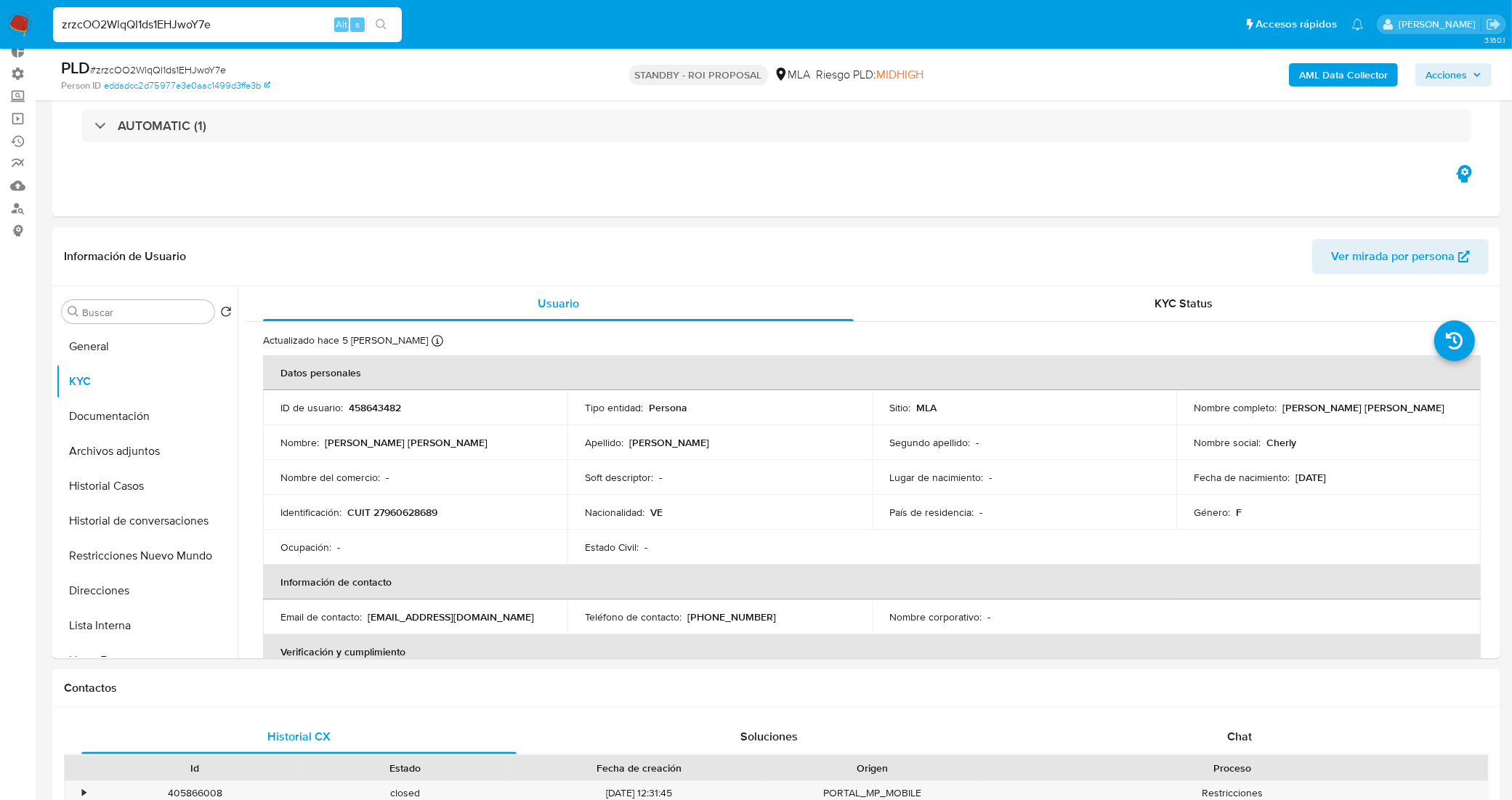
drag, startPoint x: 240, startPoint y: 23, endPoint x: 0, endPoint y: 8, distance: 240.5
click at [0, 8] on nav "Pausado Ver notificaciones zrzcOO2WlqQI1ds1EHJwoY7e Alt s Accesos rápidos Presi…" at bounding box center [756, 24] width 1512 height 48
paste input "qJg1Y4LvjSHQ2dCNfGZNMrJz"
type input "qJg1Y4LvjSHQ2dCNfGZNMrJz"
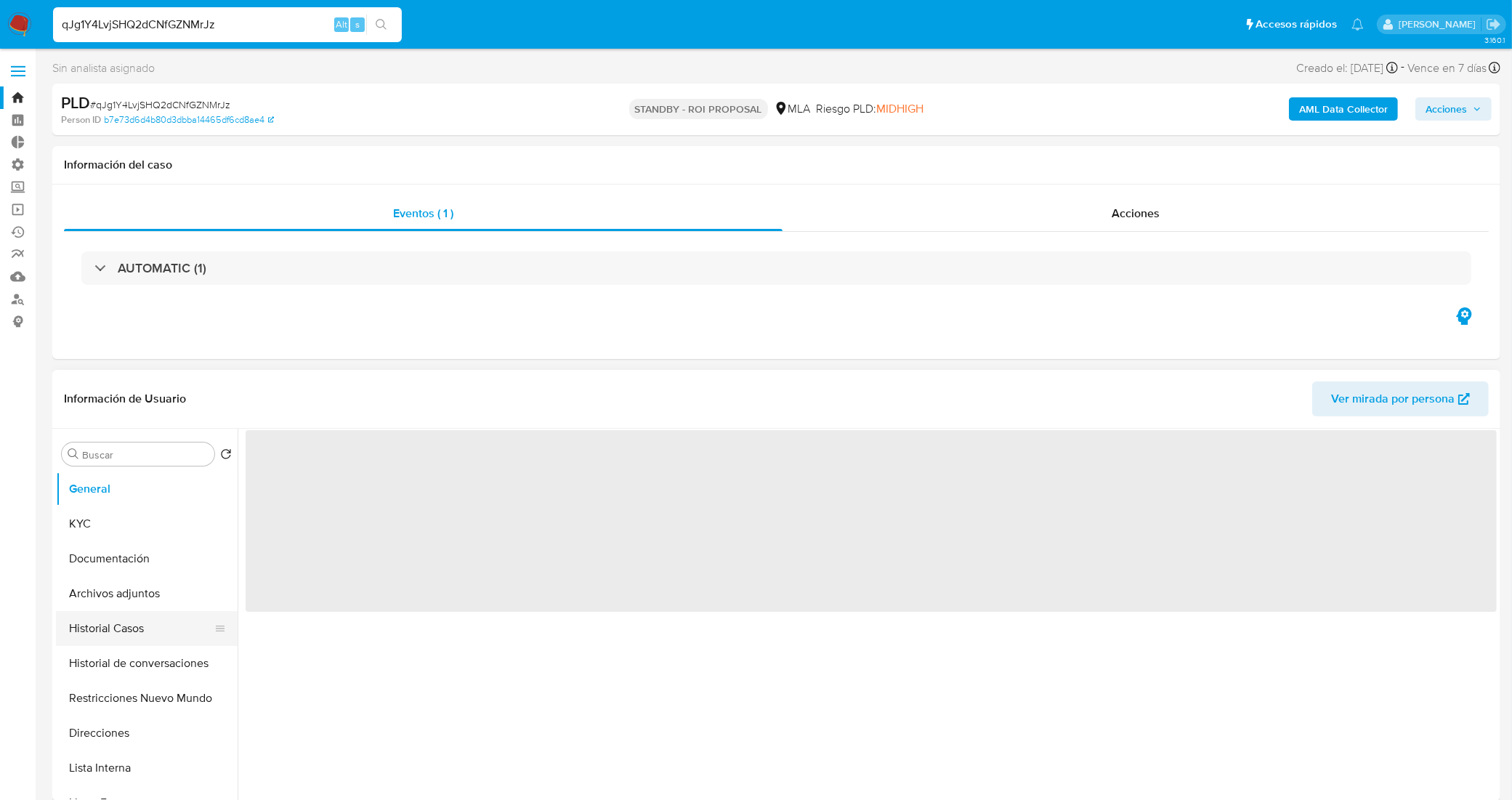
select select "10"
click at [139, 634] on button "Historial Casos" at bounding box center [141, 628] width 170 height 35
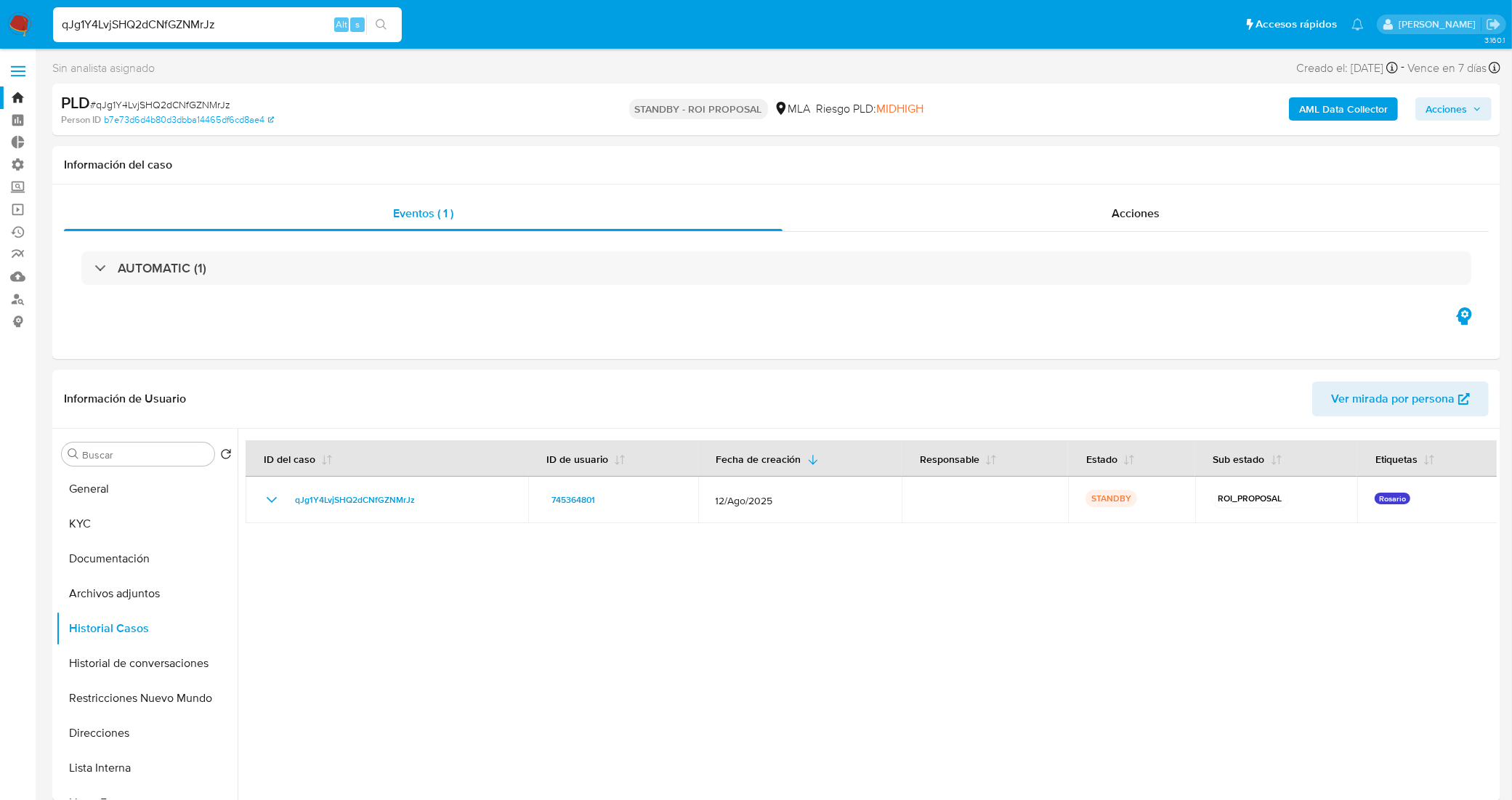
drag, startPoint x: 278, startPoint y: 18, endPoint x: 0, endPoint y: 15, distance: 278.0
click at [0, 15] on nav "Pausado Ver notificaciones qJg1Y4LvjSHQ2dCNfGZNMrJz Alt s Accesos rápidos Presi…" at bounding box center [756, 24] width 1512 height 48
paste input "wJwJswFF3qQjofOcwMEuN34"
type input "qwJwJswFF3qQjofOcwMEuN34"
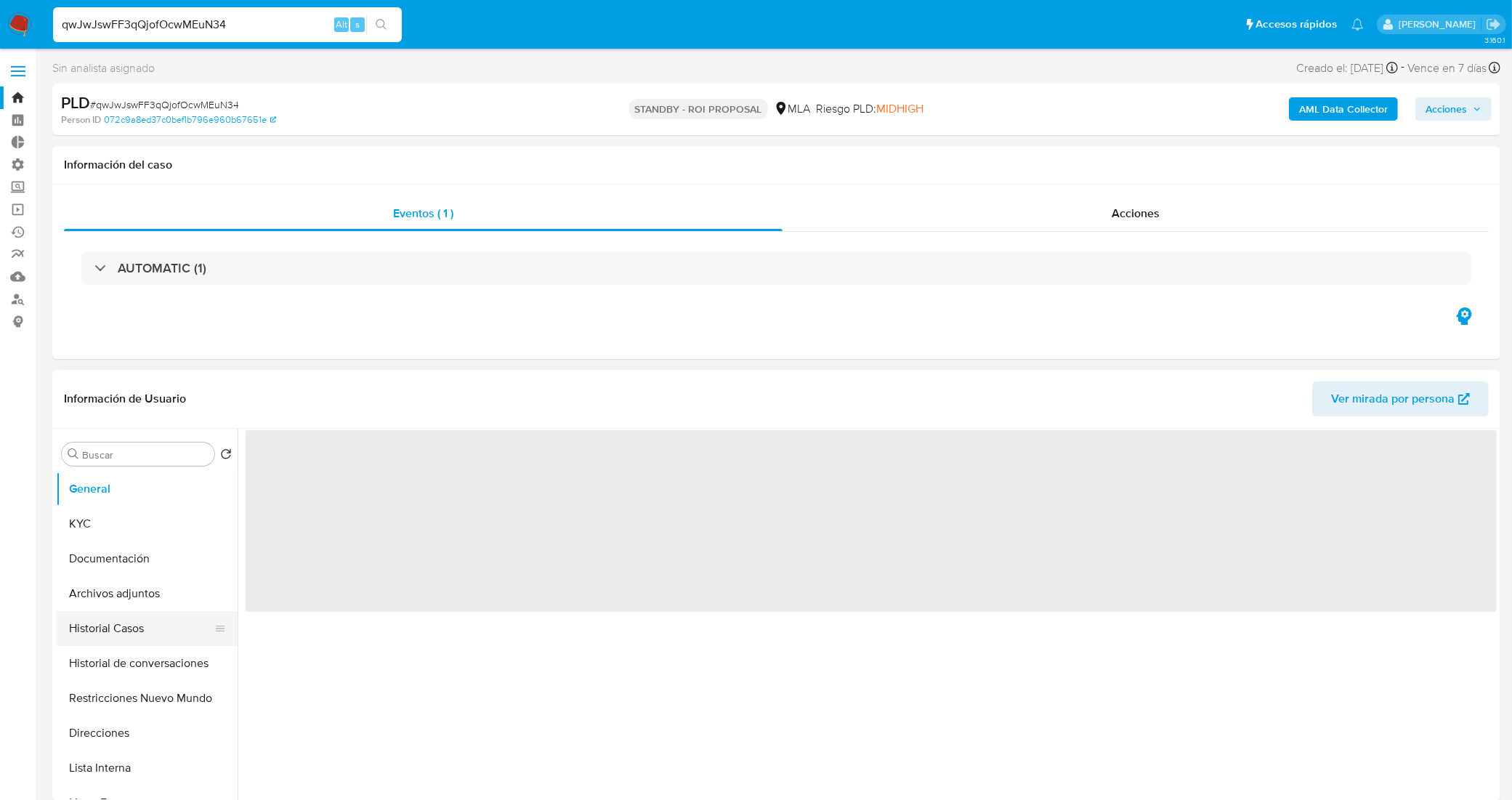
click at [140, 632] on button "Historial Casos" at bounding box center [141, 628] width 170 height 35
select select "10"
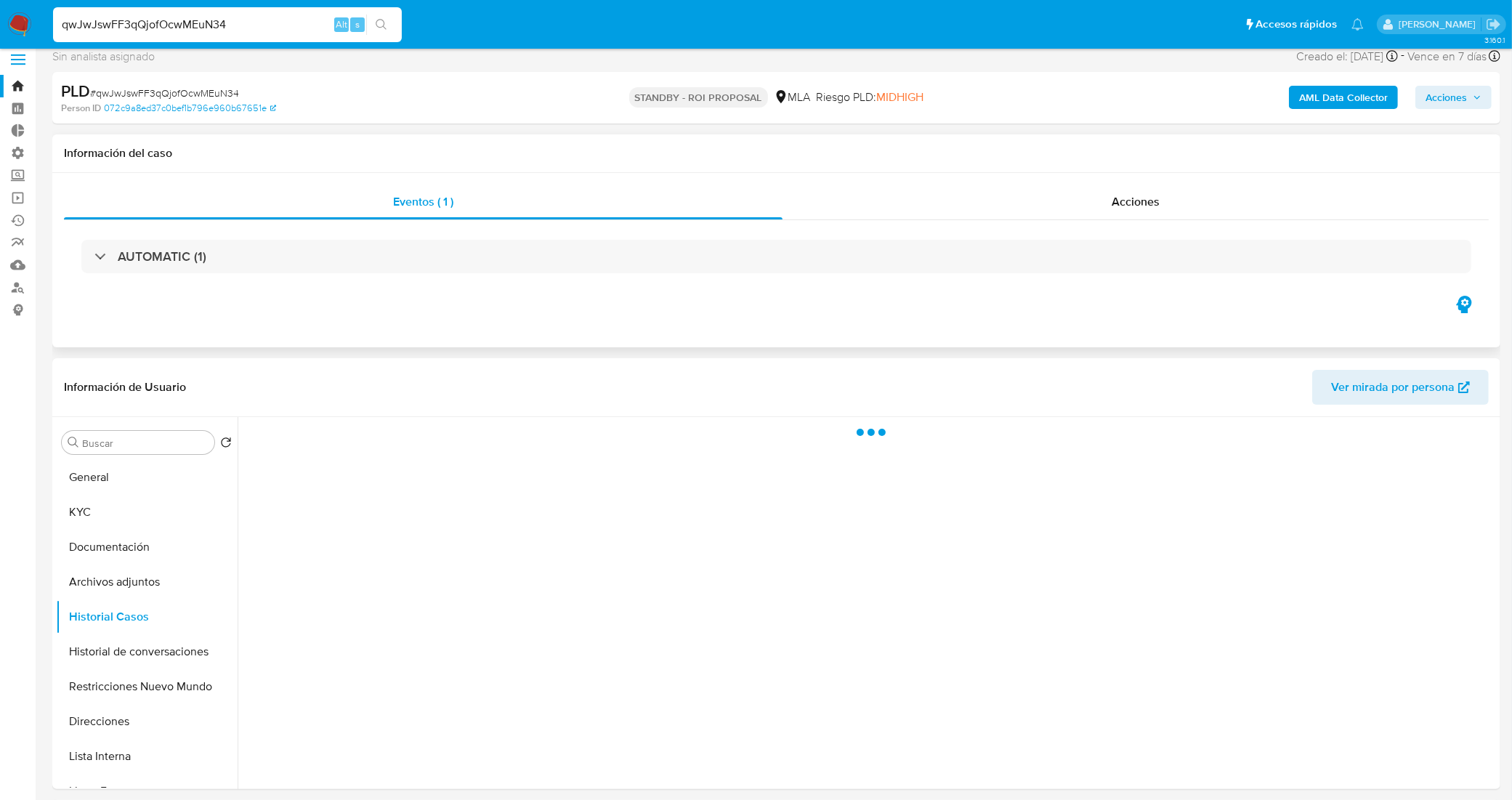
scroll to position [91, 0]
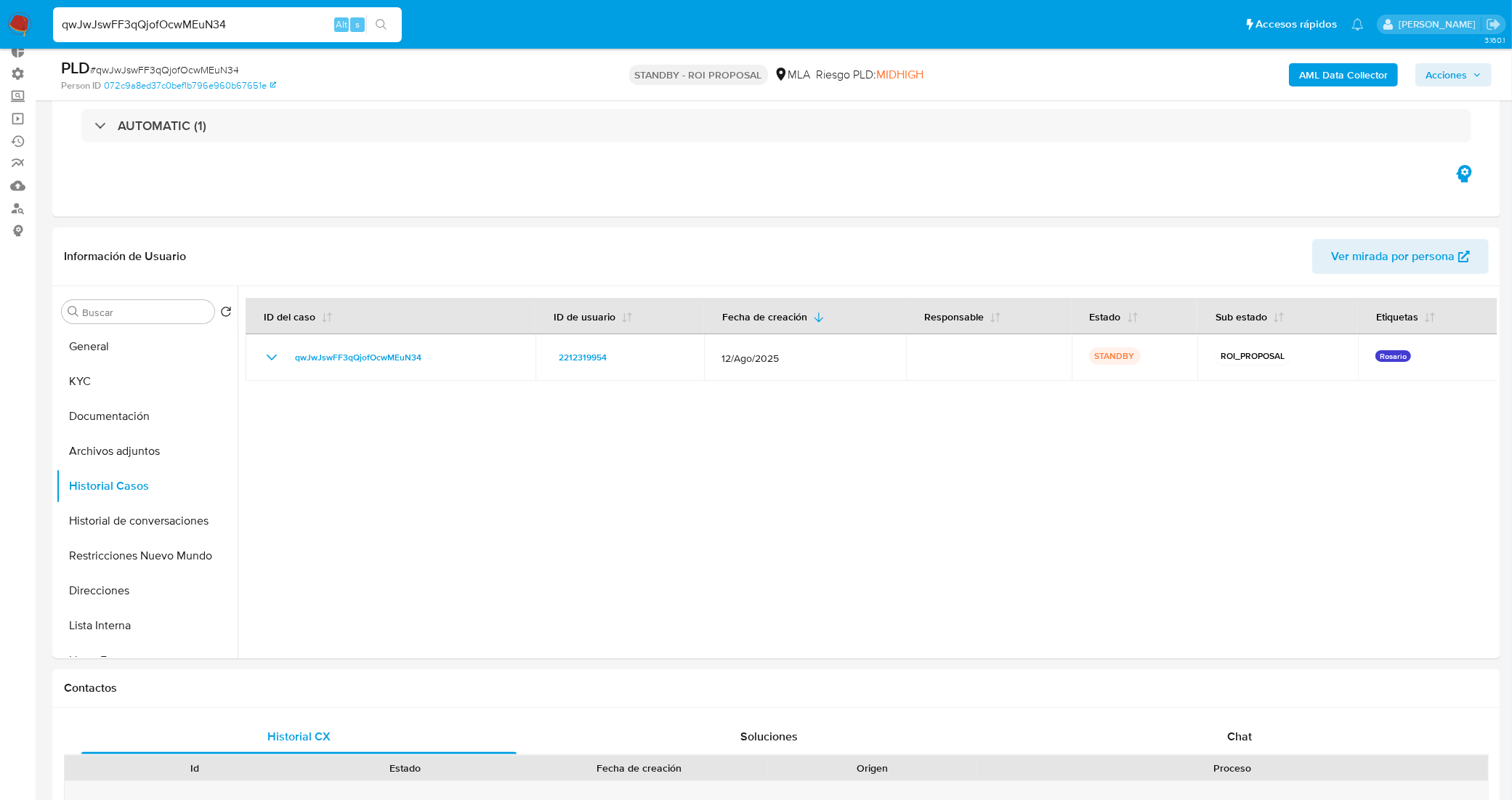
drag, startPoint x: 238, startPoint y: 23, endPoint x: 0, endPoint y: 4, distance: 238.8
click at [0, 4] on nav "Pausado Ver notificaciones qwJwJswFF3qQjofOcwMEuN34 Alt s Accesos rápidos Presi…" at bounding box center [756, 24] width 1512 height 48
paste input "0wBqMVqsDX6ROYVh9qJnp6gn"
type input "0wBqMVqsDX6ROYVh9qJnp6gn"
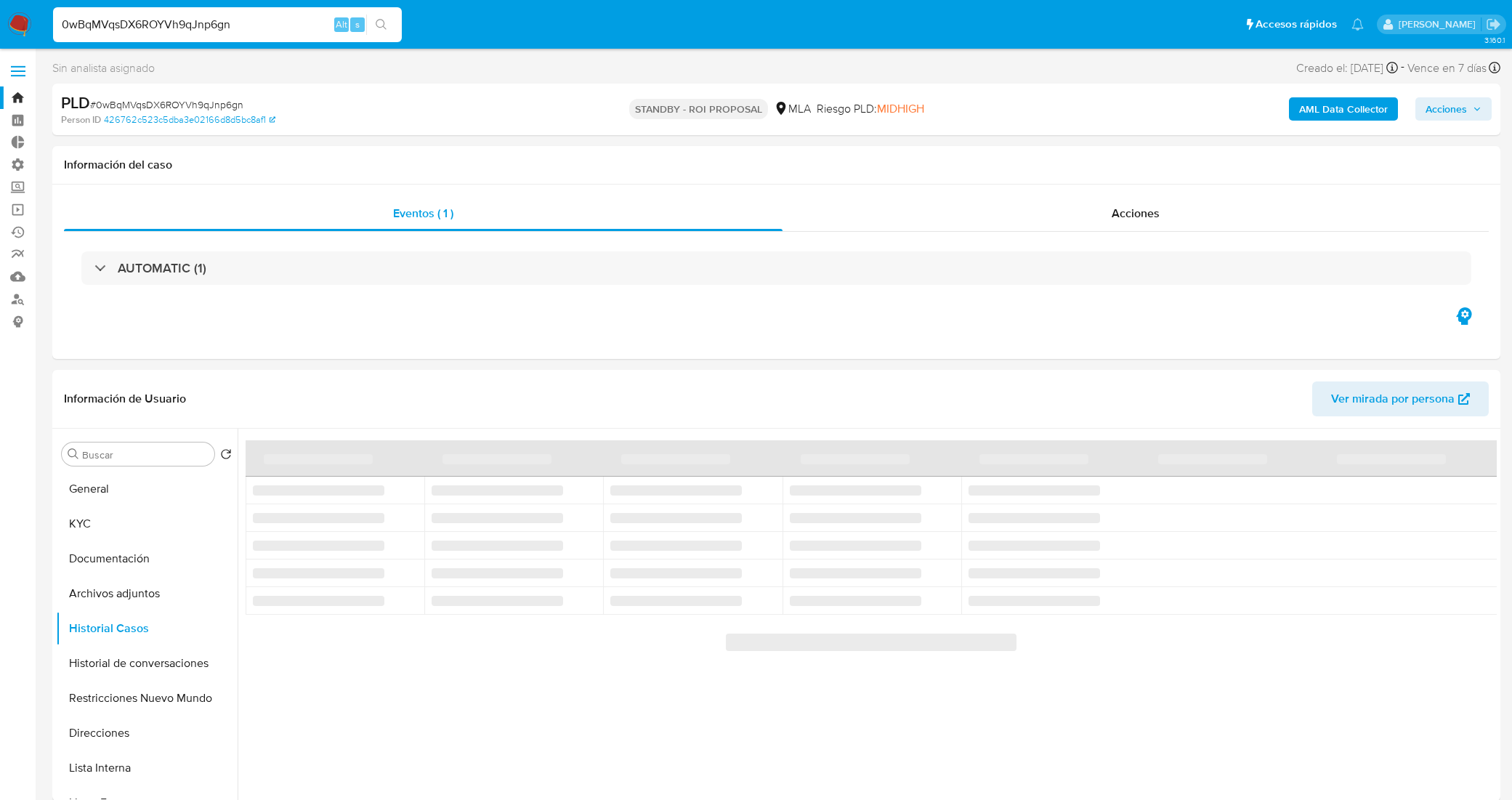
select select "10"
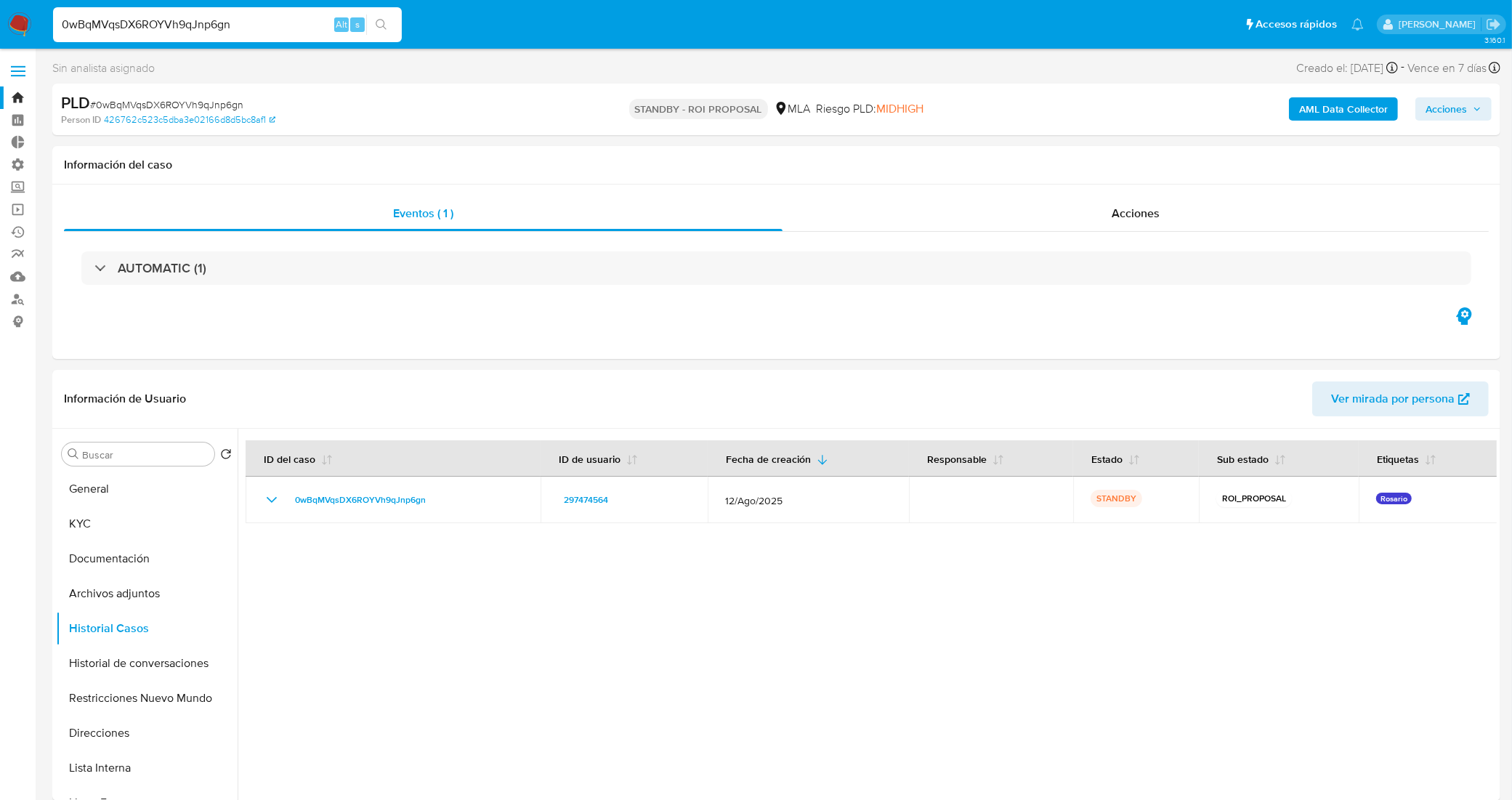
drag, startPoint x: 183, startPoint y: 23, endPoint x: 0, endPoint y: 5, distance: 183.9
click at [0, 5] on nav "Pausado Ver notificaciones 0wBqMVqsDX6ROYVh9qJnp6gn Alt s Accesos rápidos Presi…" at bounding box center [756, 24] width 1512 height 48
paste input "REjTHeMUv2R0FpVit89FSdV8"
type input "REjTHeMUv2R0FpVit89FSdV8"
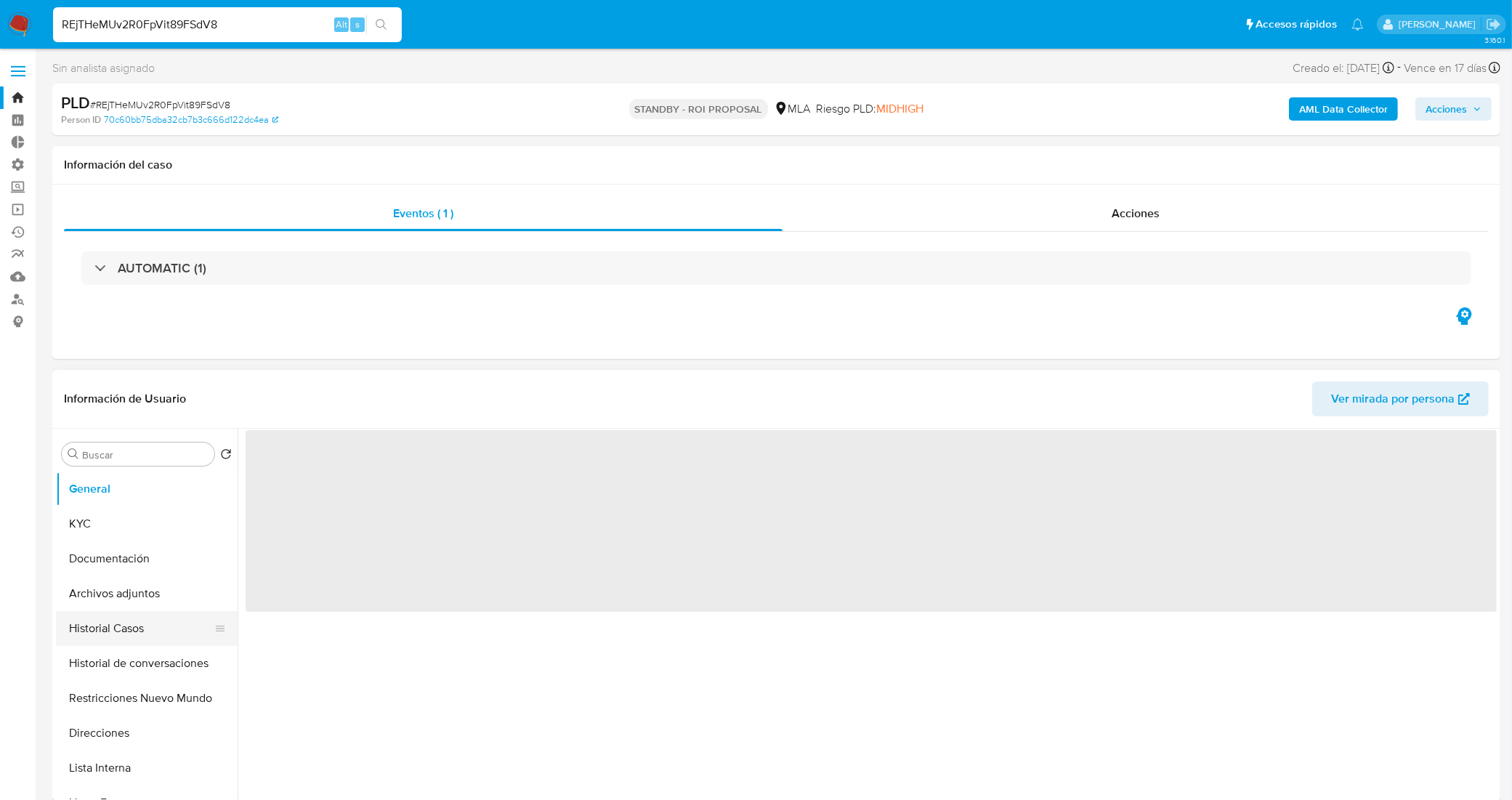
select select "10"
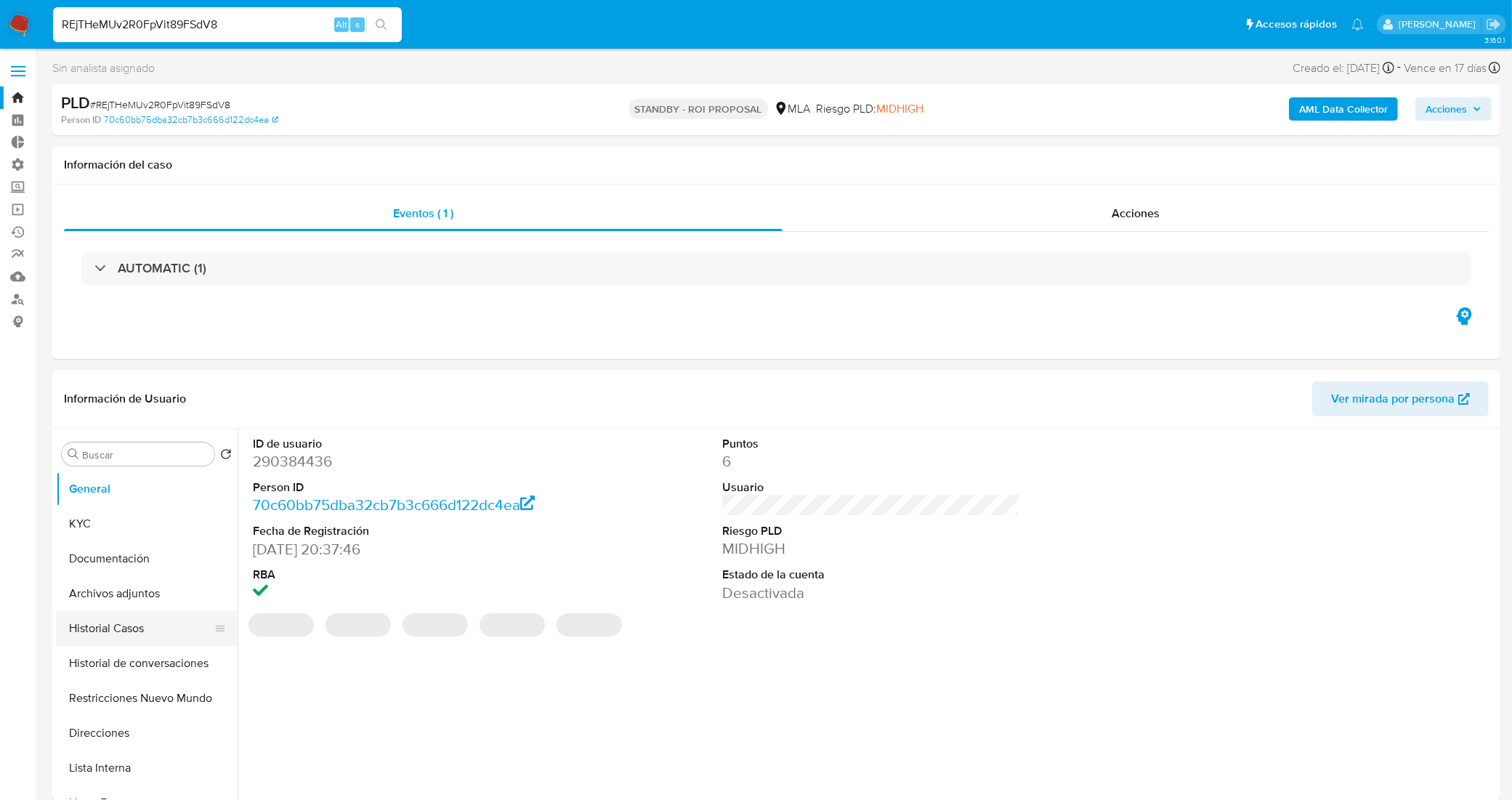
click at [120, 623] on button "Historial Casos" at bounding box center [141, 628] width 170 height 35
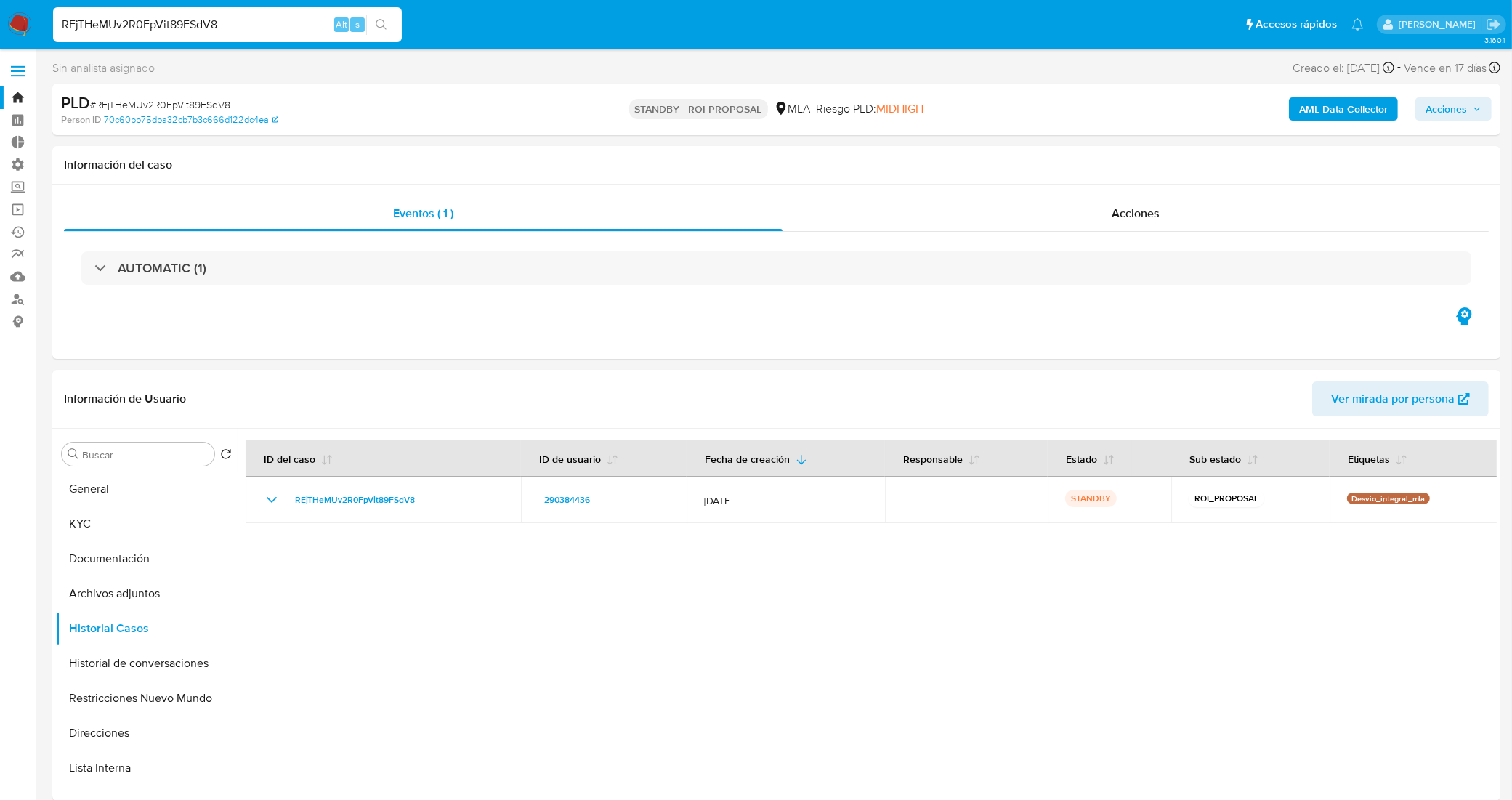
drag, startPoint x: 212, startPoint y: 23, endPoint x: 0, endPoint y: 34, distance: 212.3
click at [0, 34] on nav "Pausado Ver notificaciones REjTHeMUv2R0FpVit89FSdV8 Alt s Accesos rápidos Presi…" at bounding box center [756, 24] width 1512 height 48
type input "8"
paste input "4XHPuVNwJf8eMmiGrcW7Nosj"
type input "4XHPuVNwJf8eMmiGrcW7Nosj"
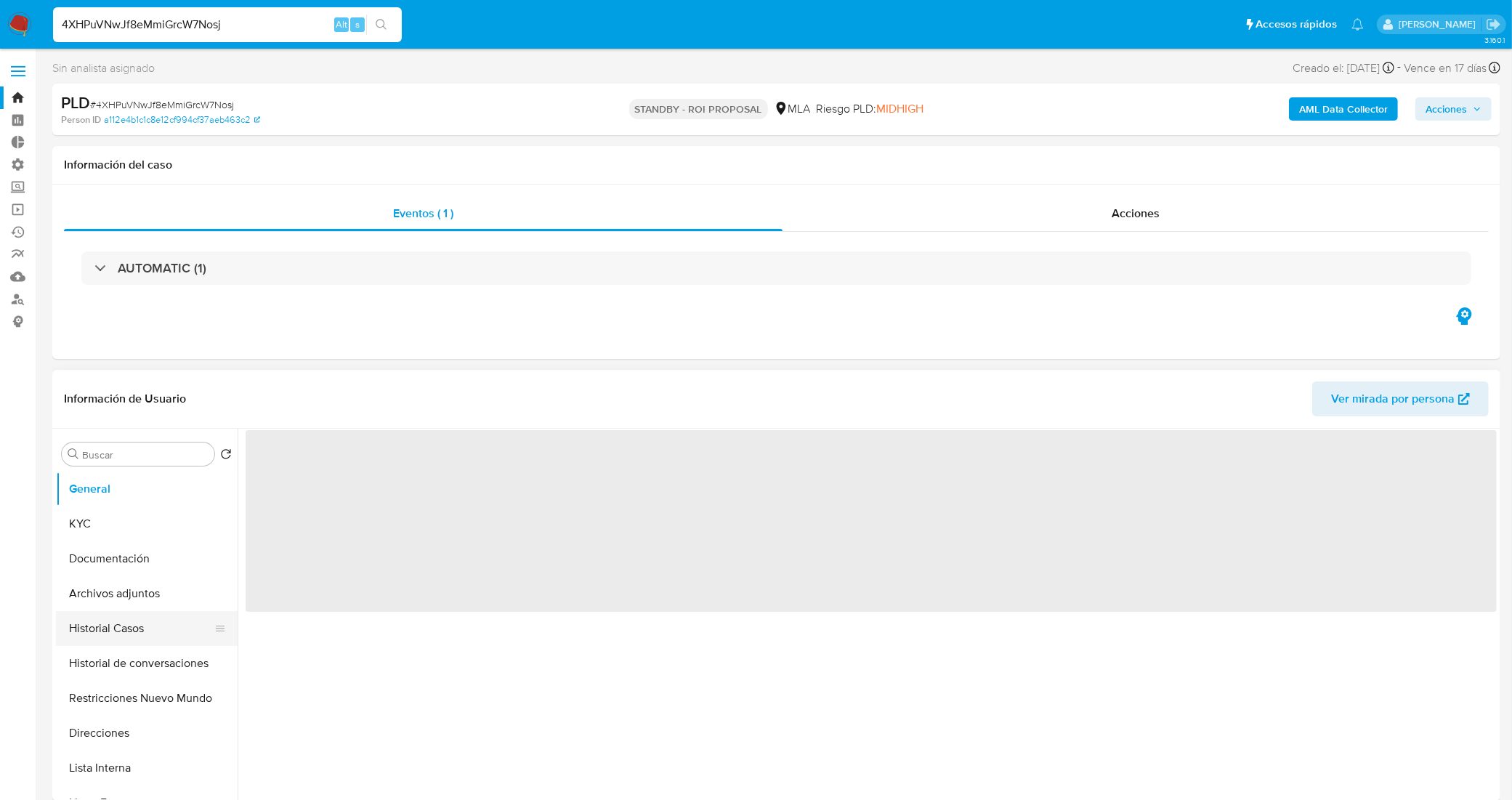
select select "10"
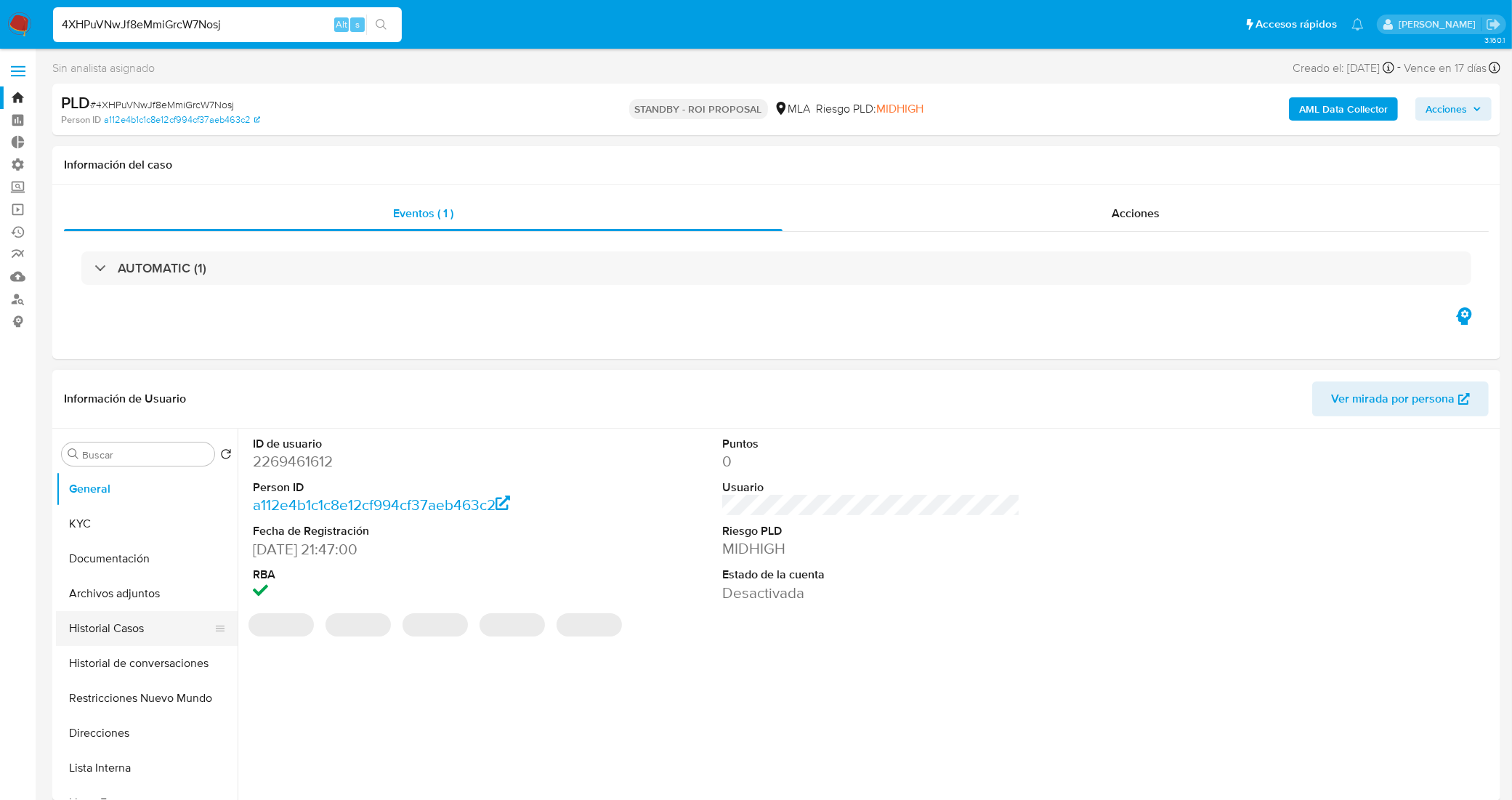
click at [128, 634] on button "Historial Casos" at bounding box center [141, 628] width 170 height 35
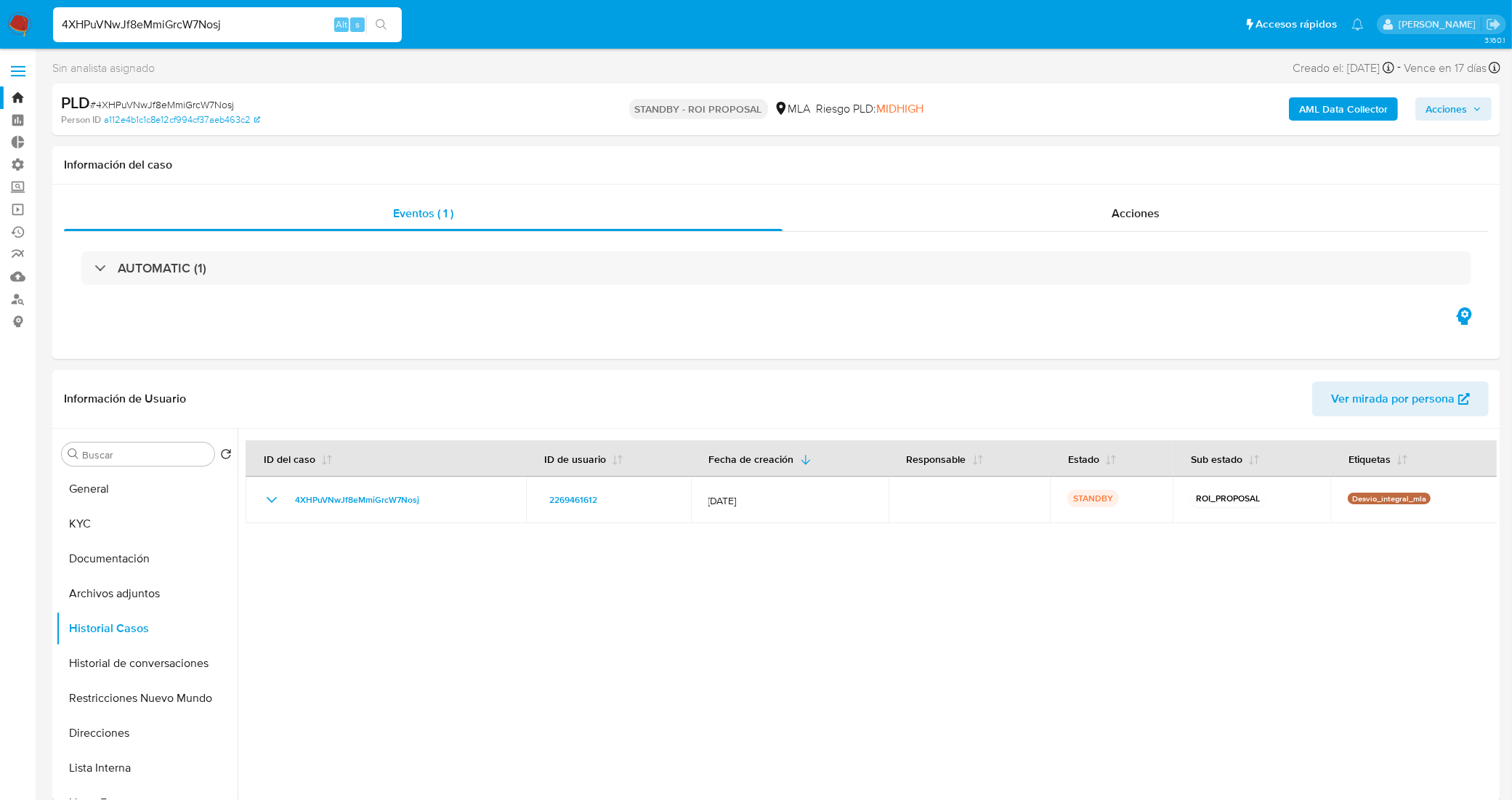
drag, startPoint x: 234, startPoint y: 27, endPoint x: 1, endPoint y: 38, distance: 233.3
click at [10, 36] on nav "Pausado Ver notificaciones 4XHPuVNwJf8eMmiGrcW7Nosj Alt s Accesos rápidos Presi…" at bounding box center [756, 24] width 1512 height 48
paste input "NhL1BB6QmQz15TKgaAWStCvW"
type input "NhL1BB6QmQz15TKgaAWStCvW"
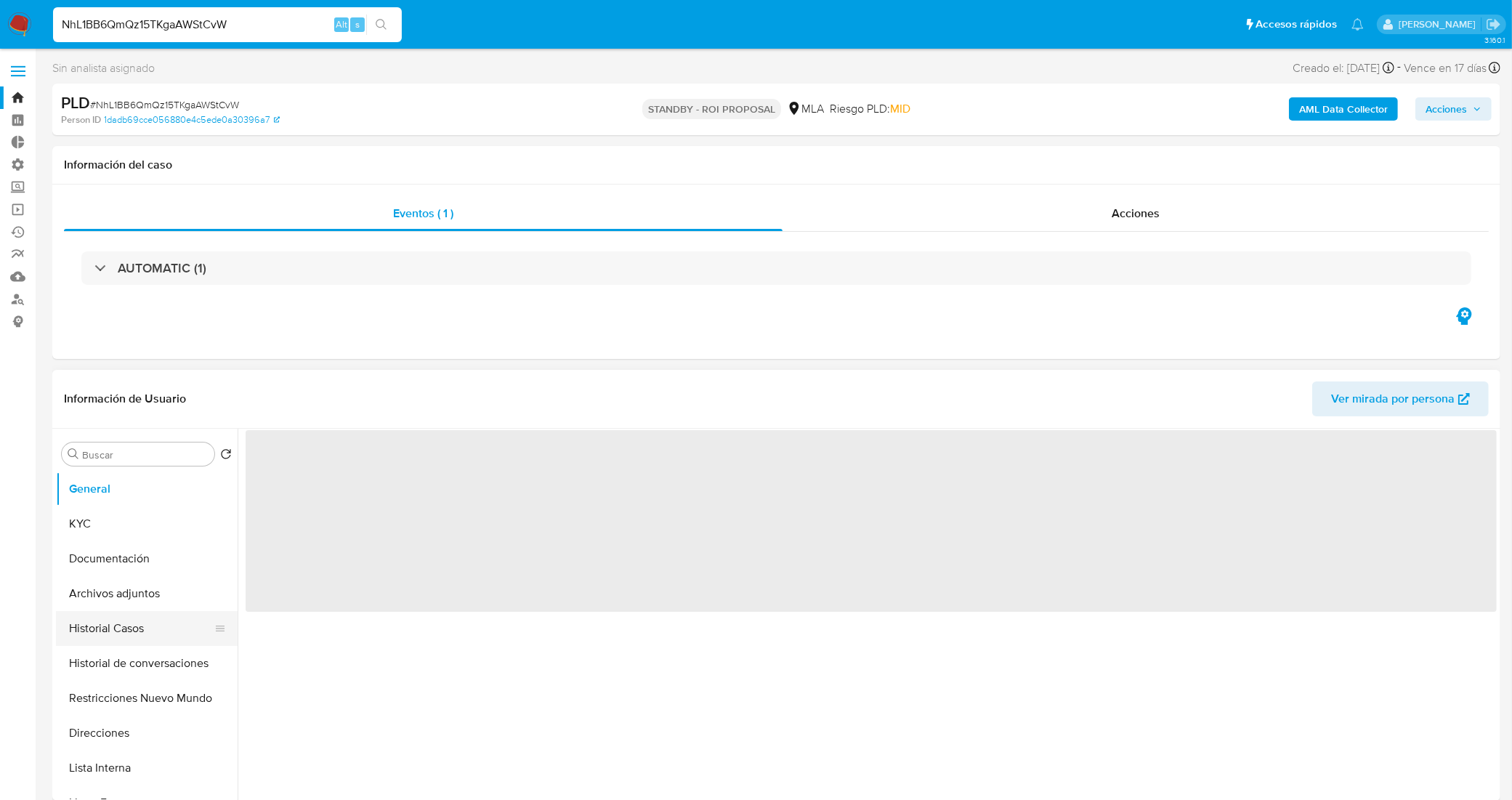
select select "10"
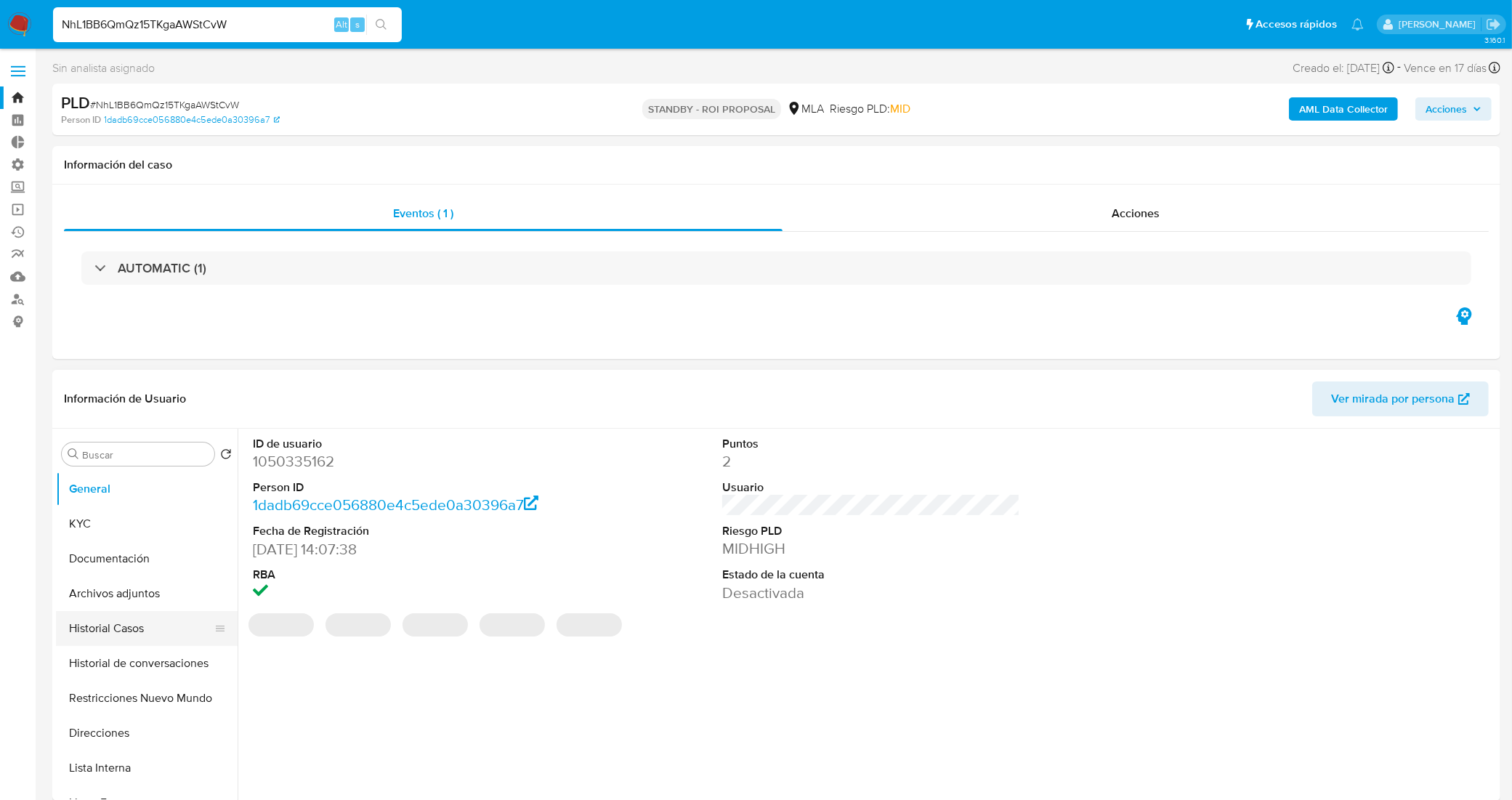
click at [147, 627] on button "Historial Casos" at bounding box center [141, 628] width 170 height 35
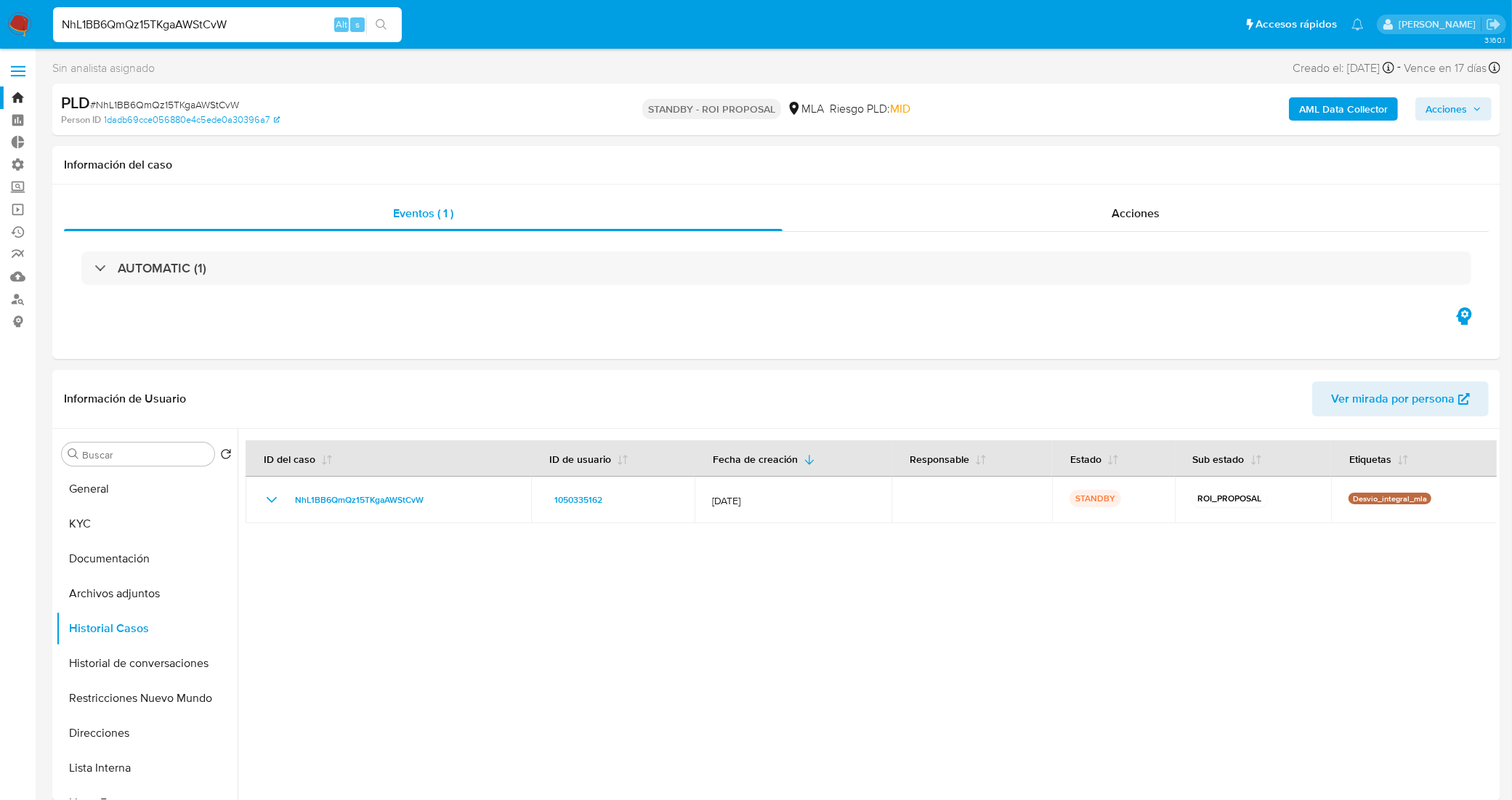
drag, startPoint x: 266, startPoint y: 29, endPoint x: 0, endPoint y: 0, distance: 267.6
click at [0, 0] on nav "Pausado Ver notificaciones NhL1BB6QmQz15TKgaAWStCvW Alt s Accesos rápidos Presi…" at bounding box center [756, 24] width 1512 height 48
paste input "1I3horMioHyd0i2YYQlzhiJi"
type input "1I3horMioHyd0i2YYQlzhiJi"
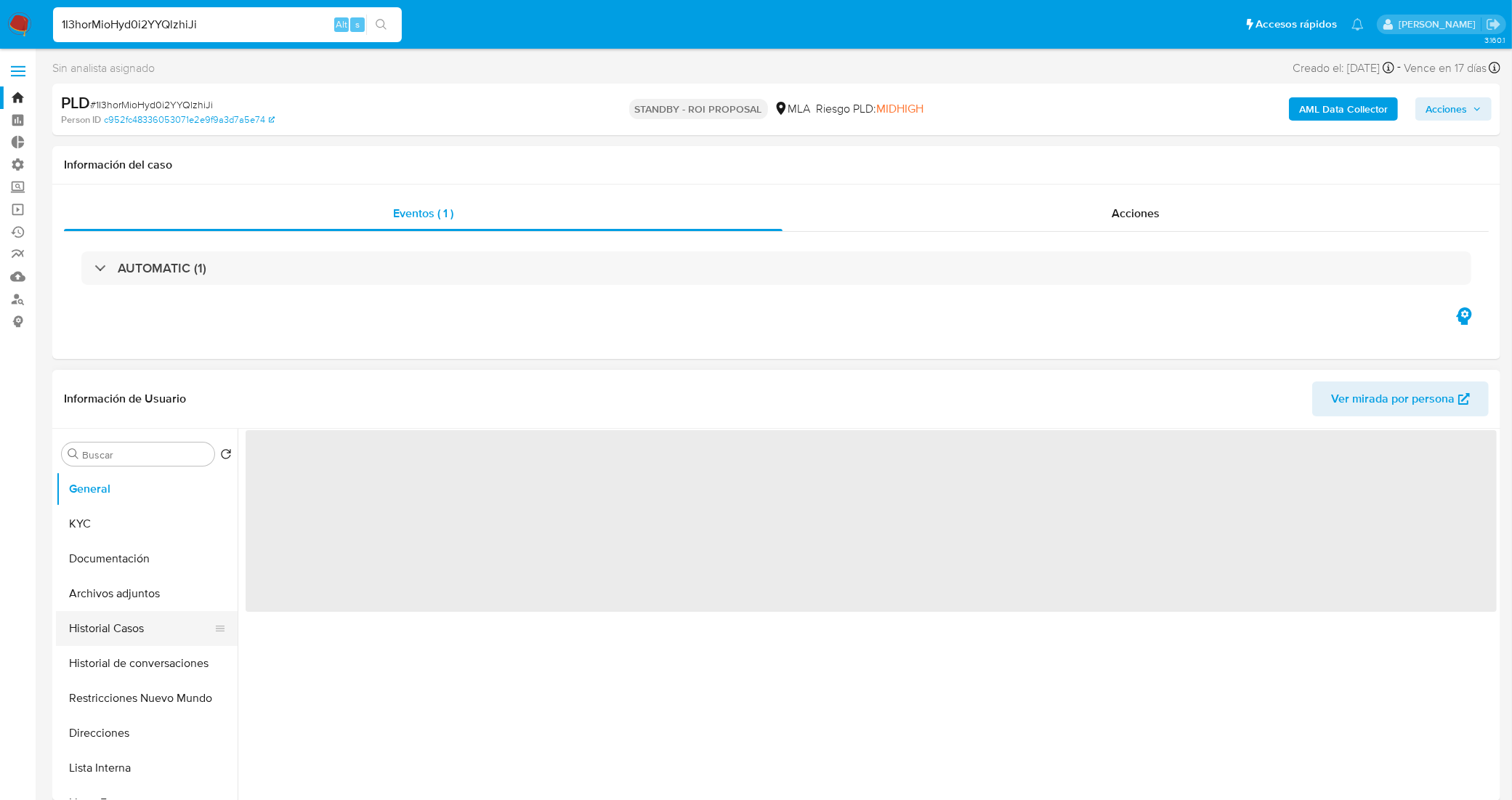
click at [137, 637] on button "Historial Casos" at bounding box center [141, 628] width 170 height 35
select select "10"
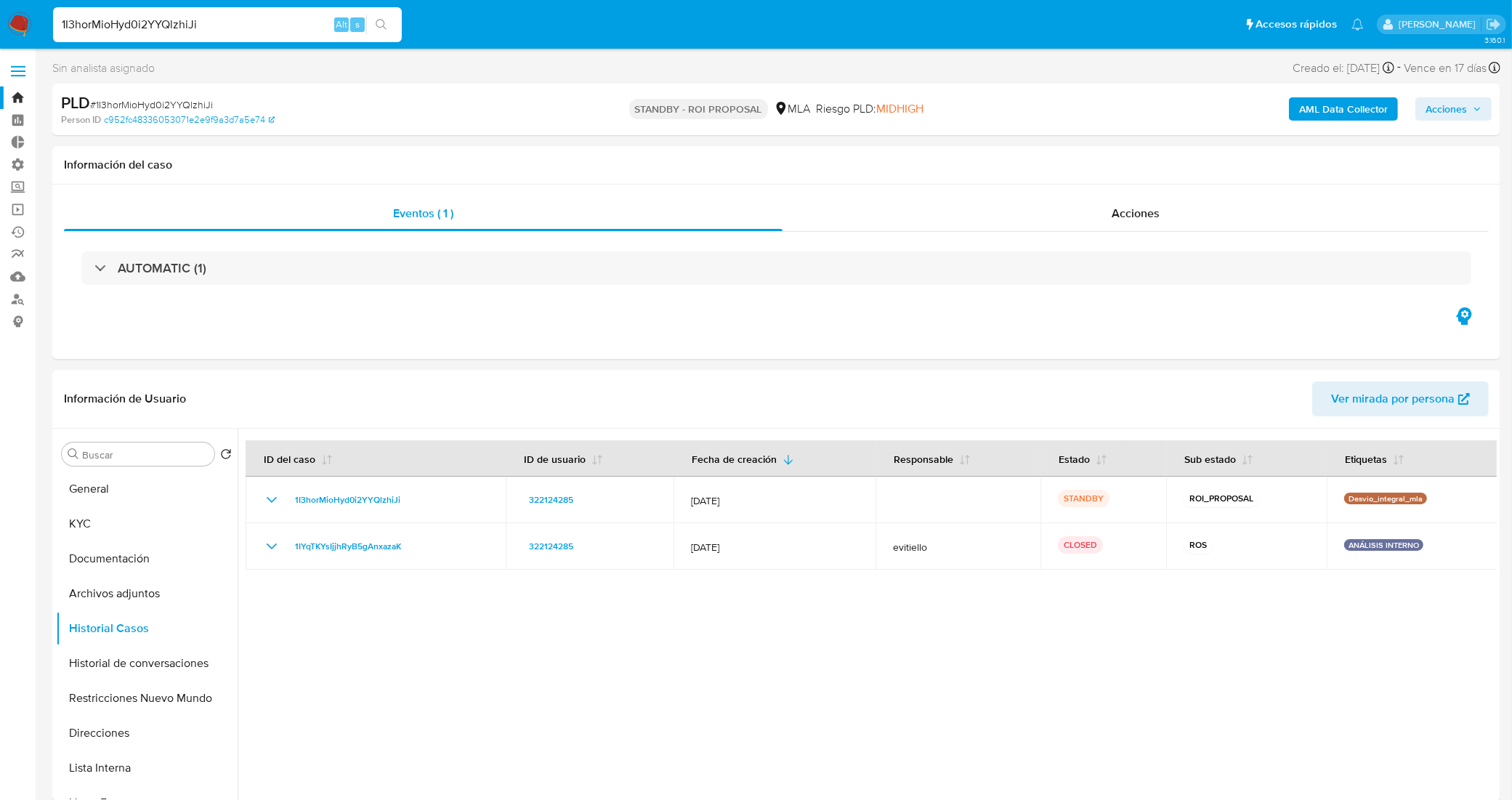
drag, startPoint x: 230, startPoint y: 19, endPoint x: 0, endPoint y: -18, distance: 233.0
paste input "RBGsZzydHUtqCxrTN0snQzSd"
type input "RBGsZzydHUtqCxrTN0snQzSd"
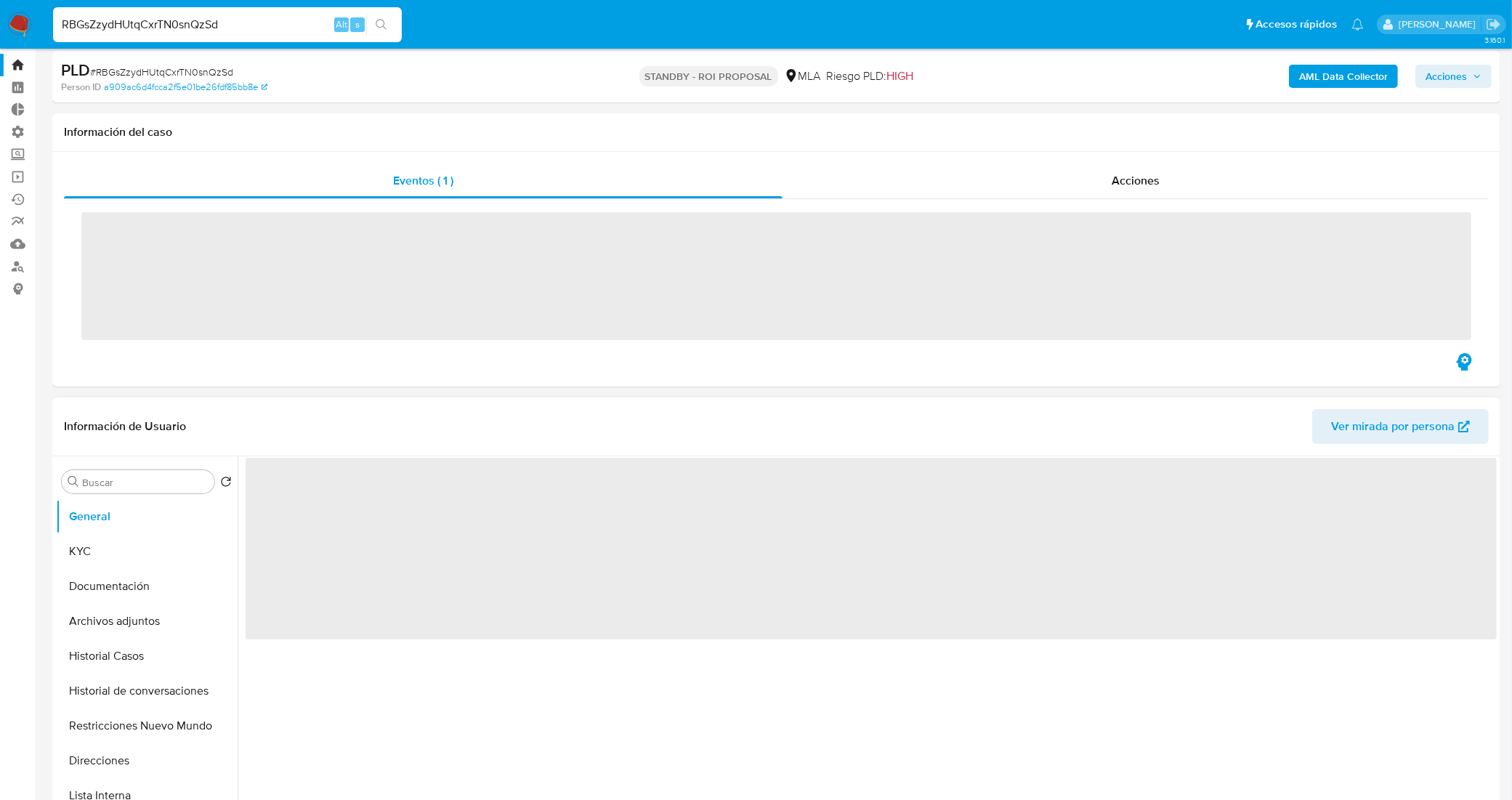
scroll to position [91, 0]
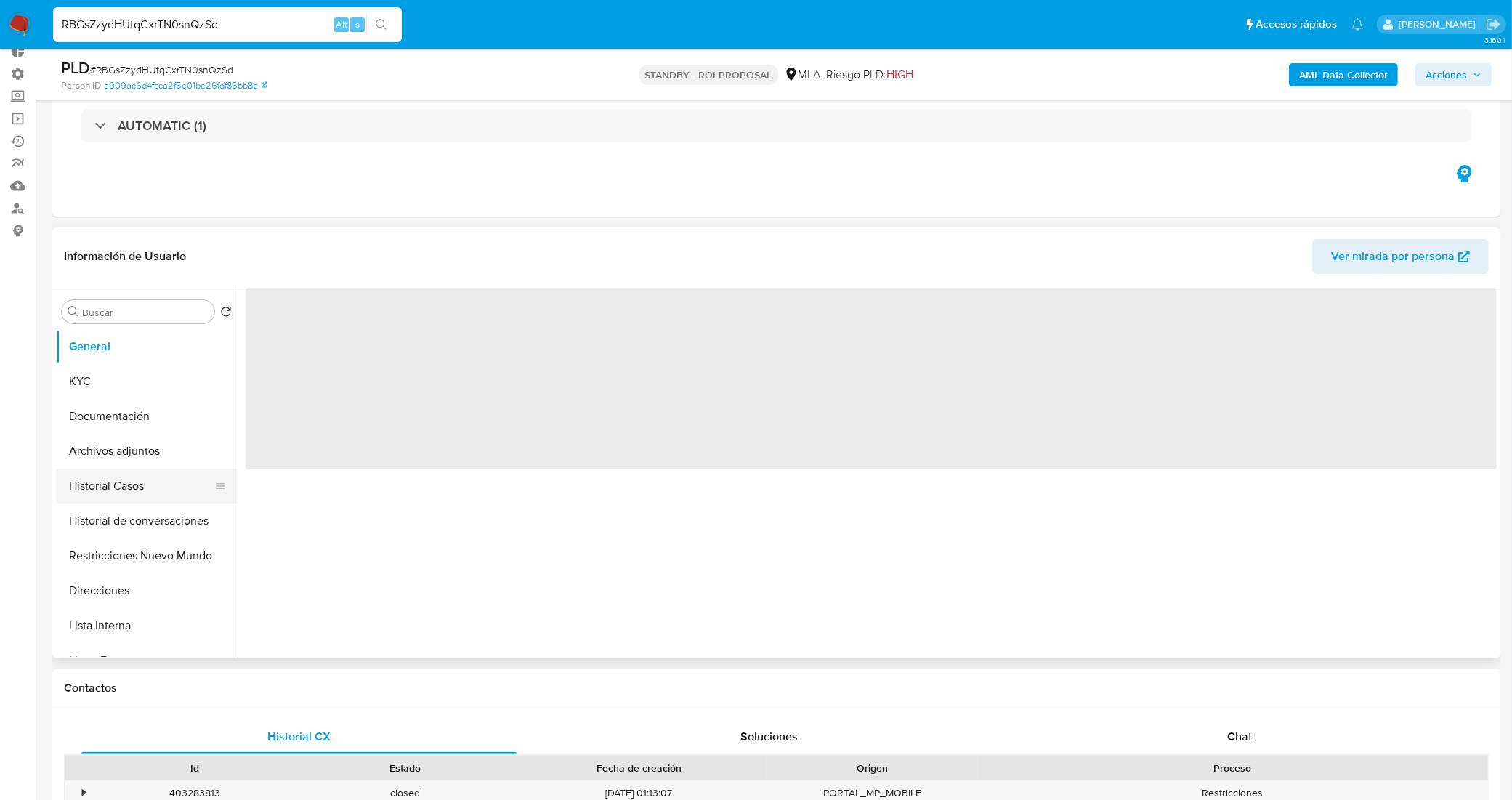
click at [121, 495] on button "Historial Casos" at bounding box center [141, 486] width 170 height 35
select select "10"
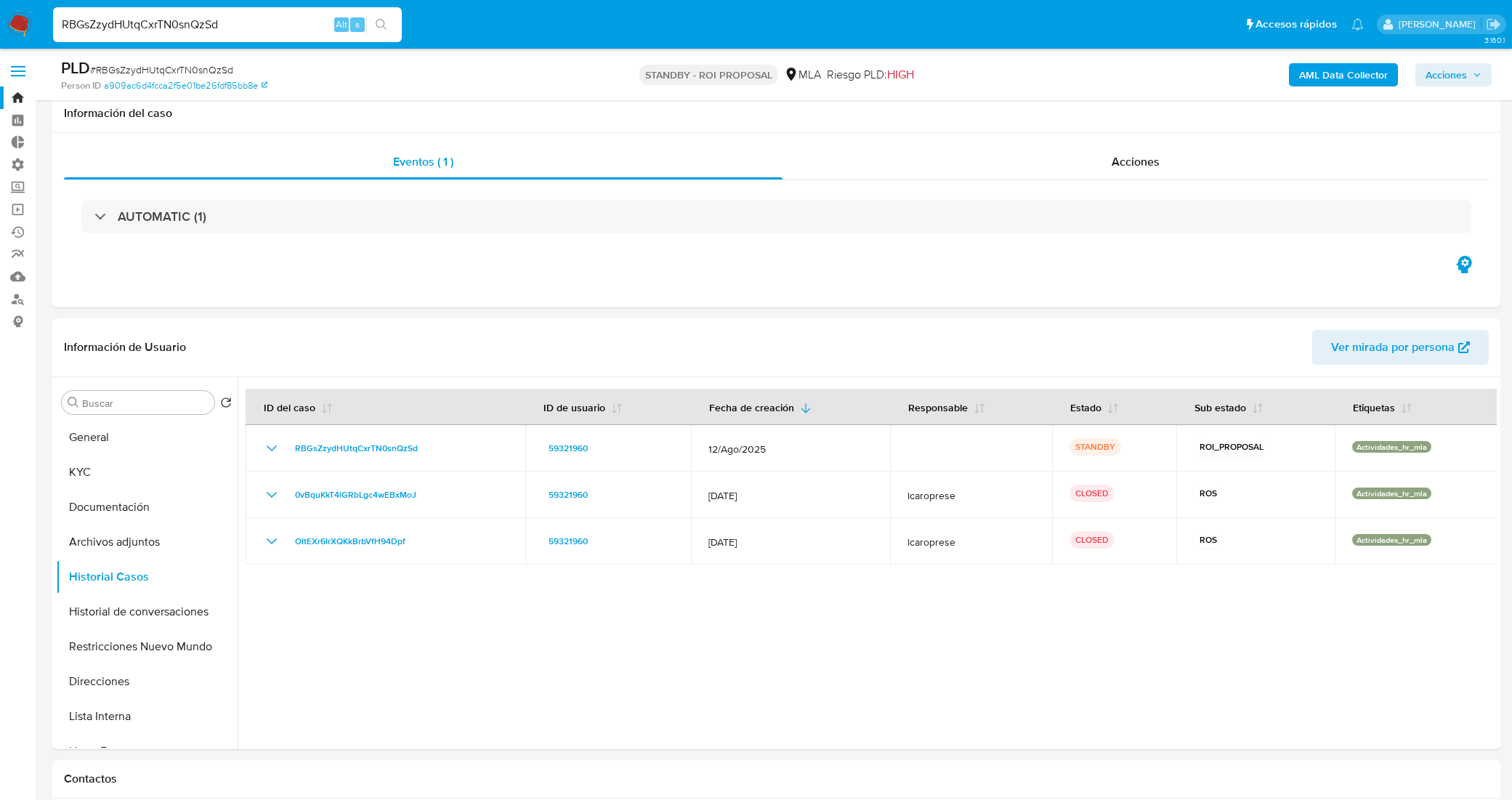
select select "10"
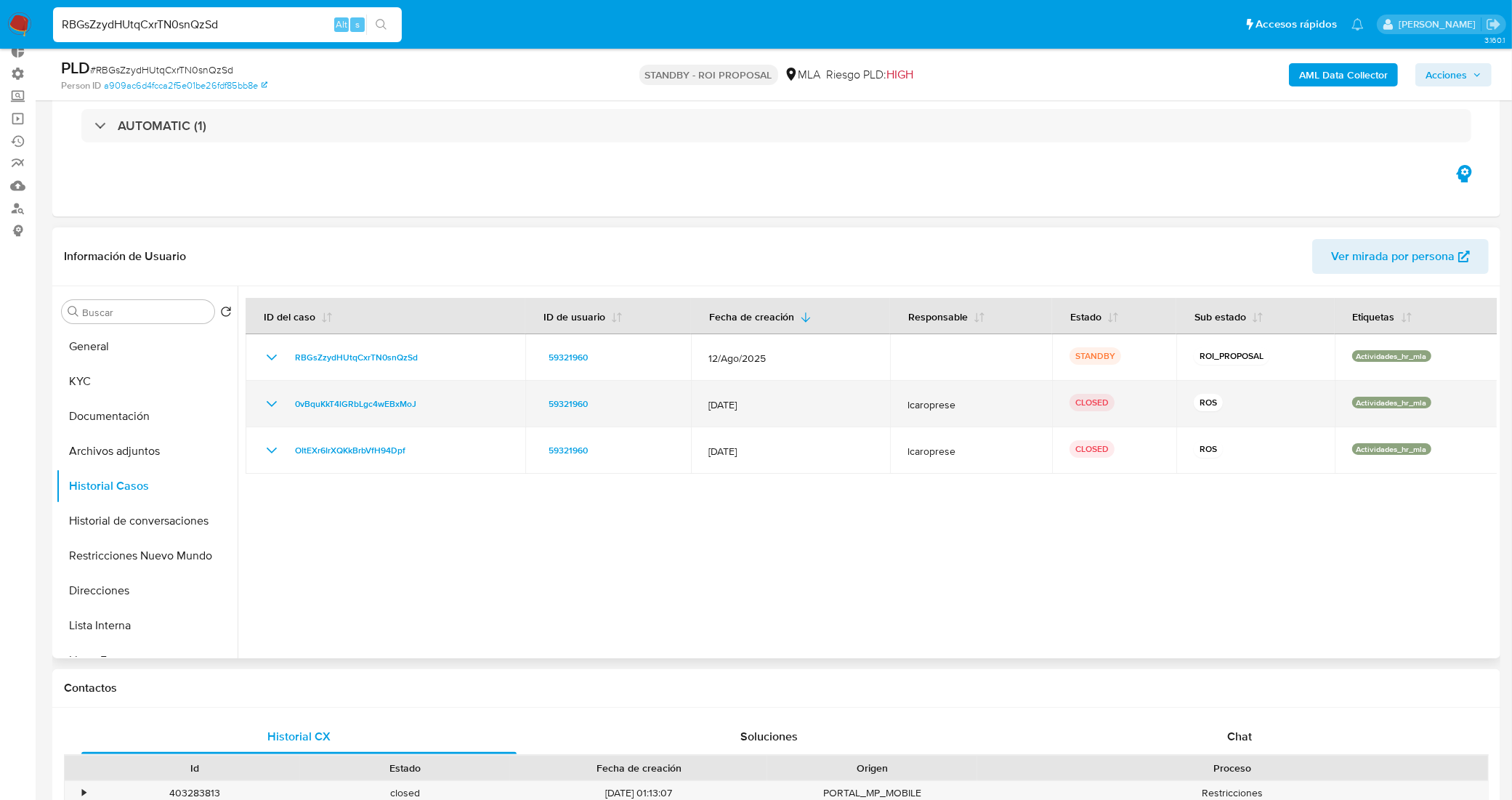
click at [276, 411] on icon "Mostrar/Ocultar" at bounding box center [272, 404] width 18 height 18
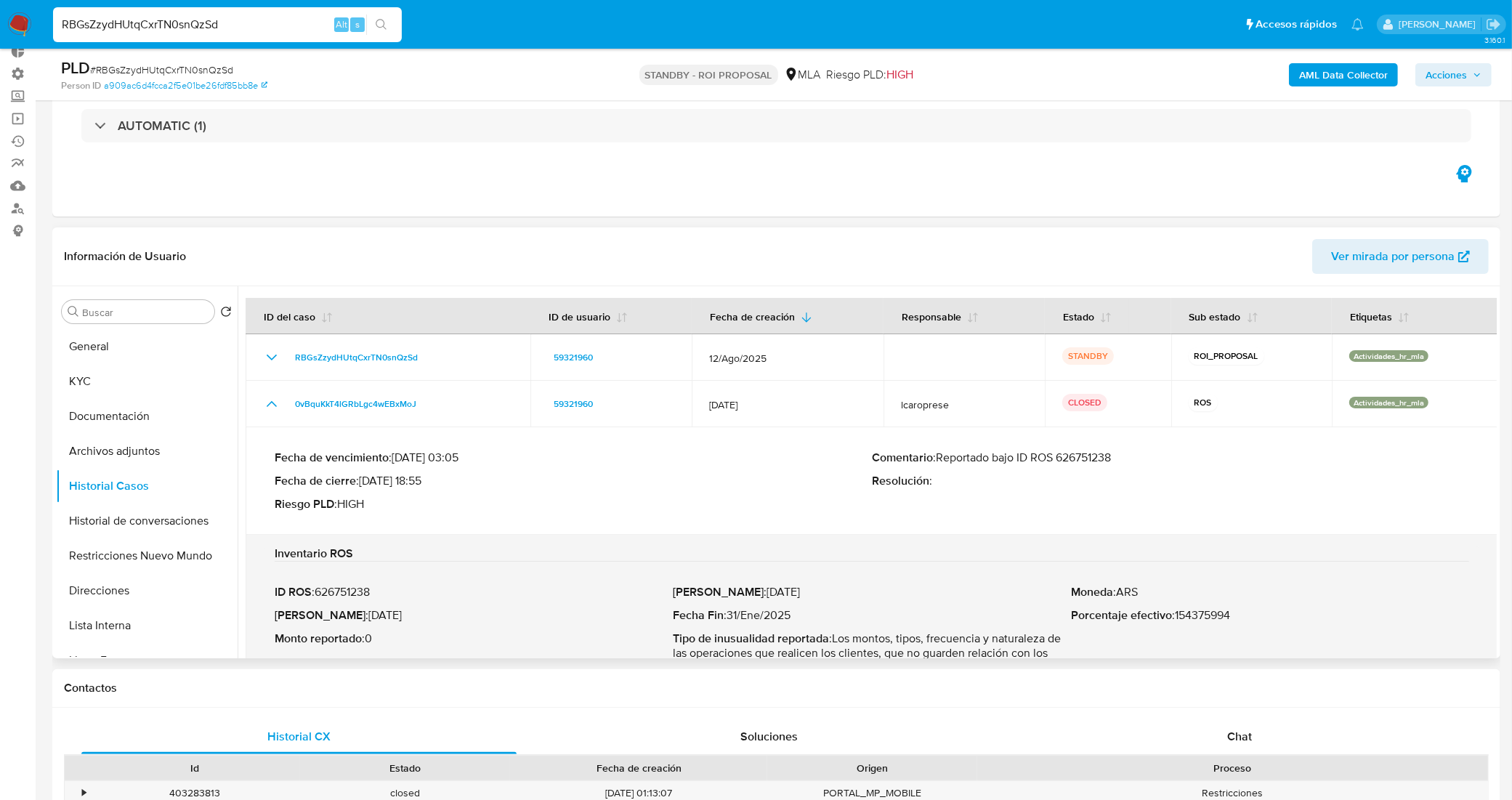
click at [360, 593] on p "ID ROS : 626751238" at bounding box center [474, 592] width 398 height 15
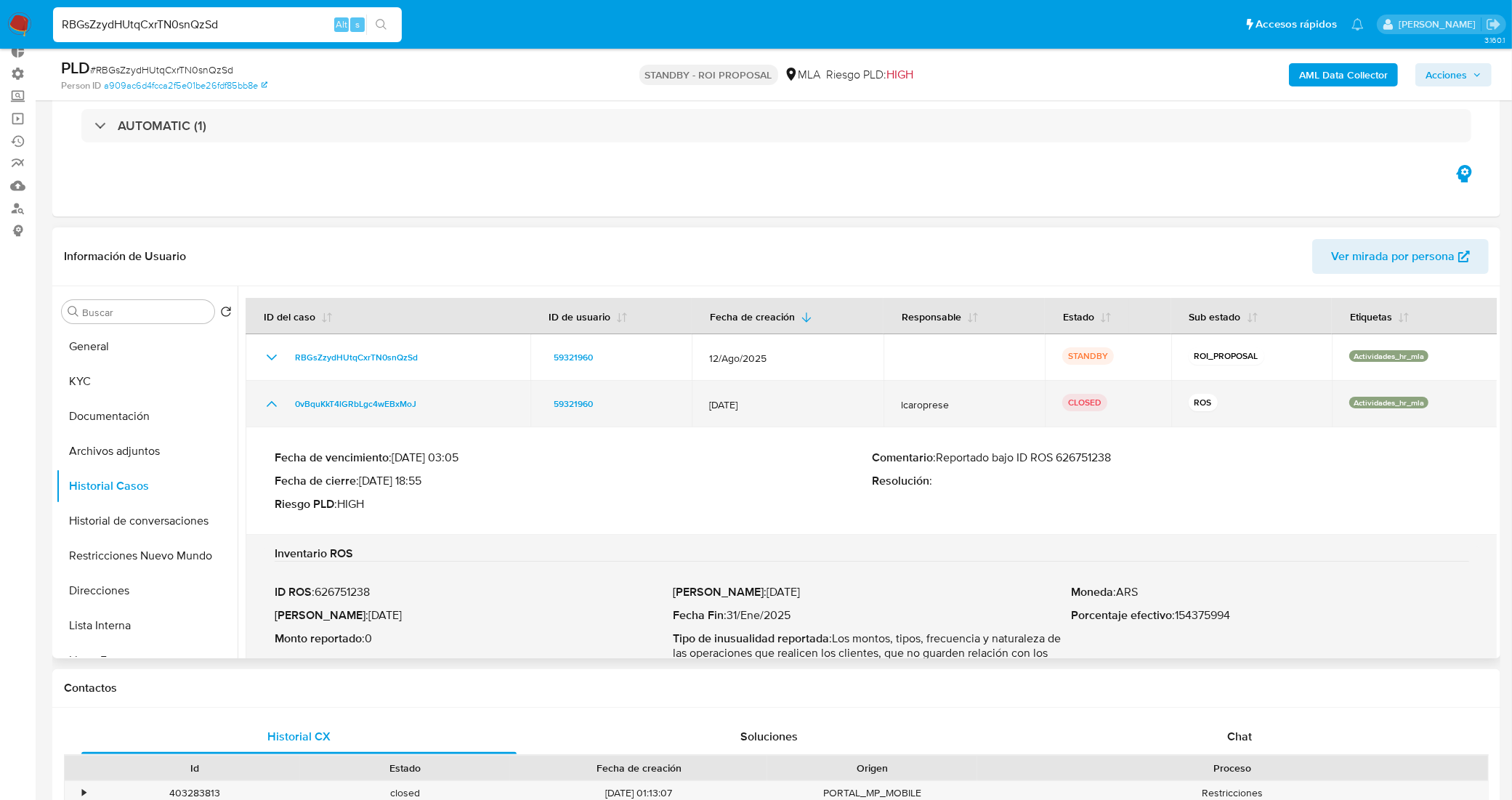
click at [263, 407] on icon "Mostrar/Ocultar" at bounding box center [272, 404] width 18 height 18
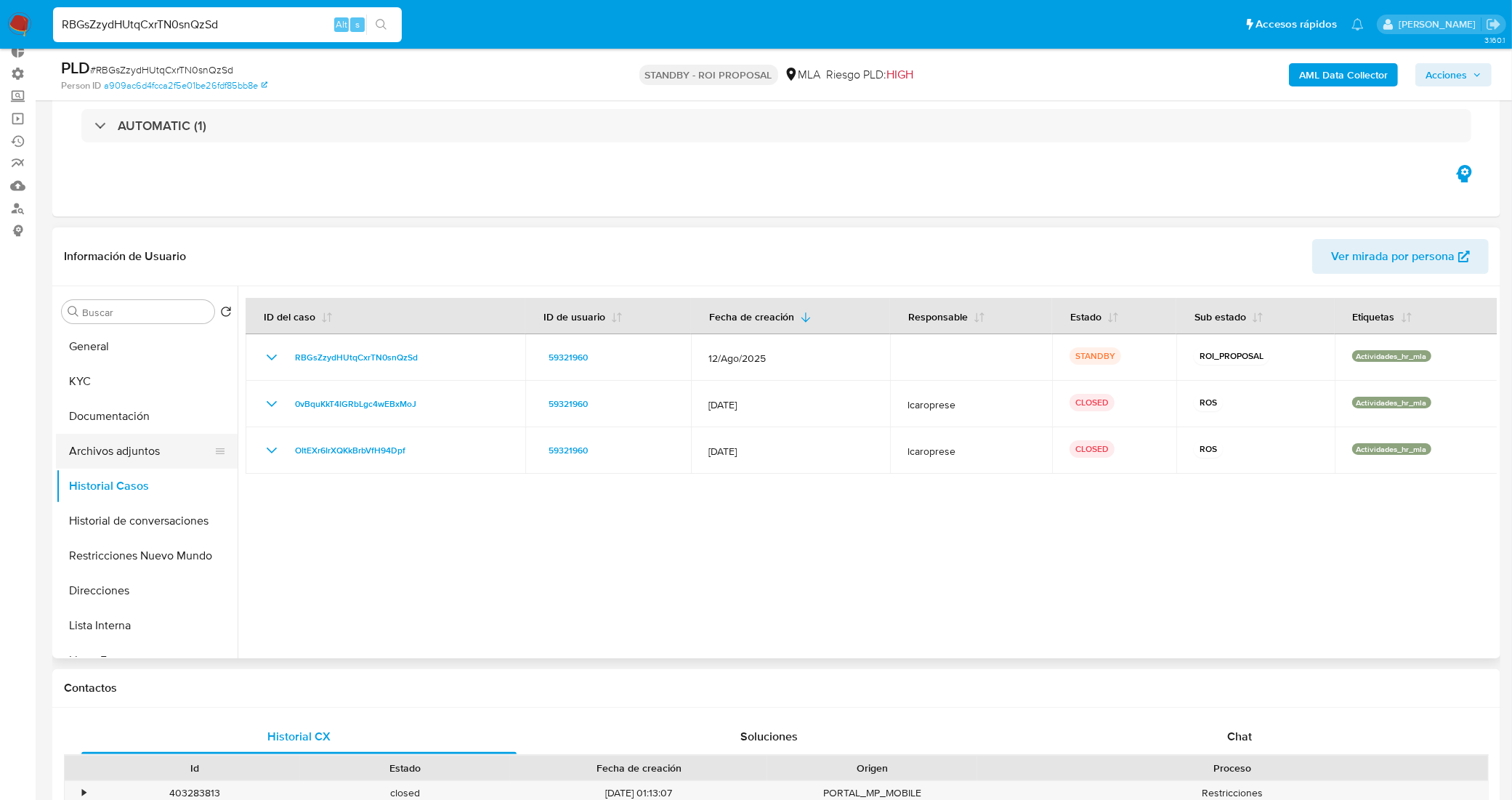
click at [185, 448] on button "Archivos adjuntos" at bounding box center [141, 451] width 170 height 35
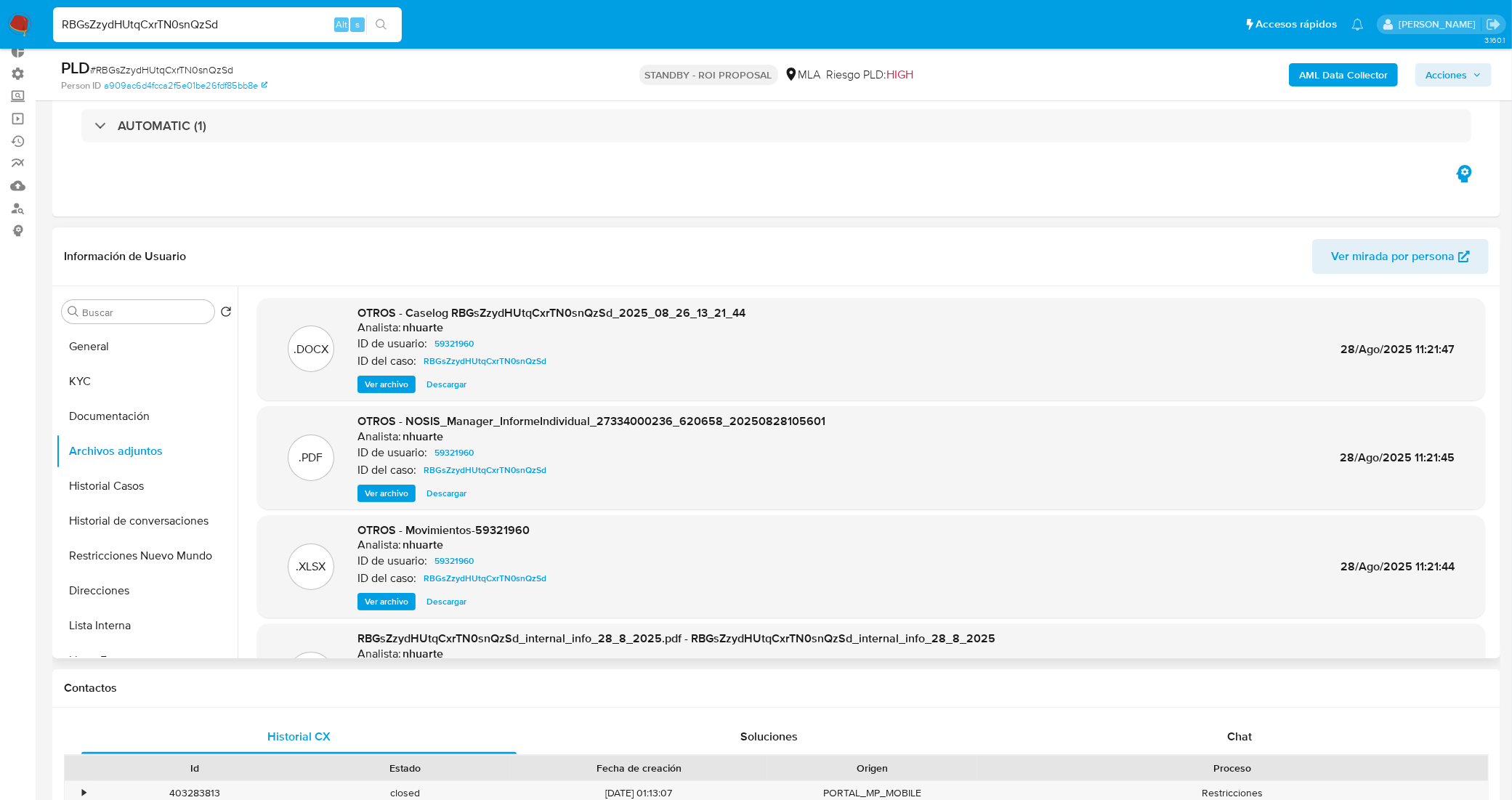
scroll to position [121, 0]
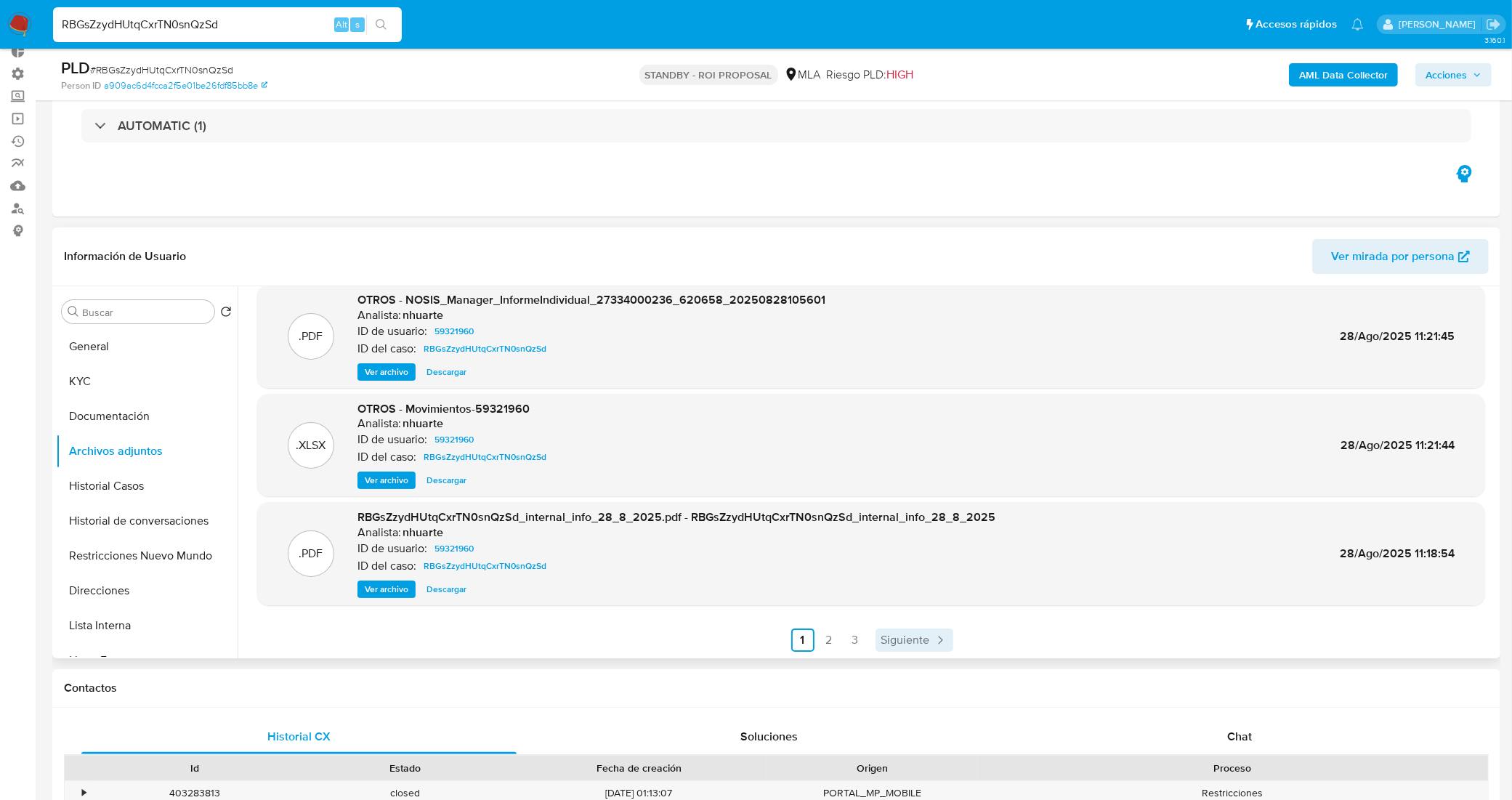
click at [914, 640] on span "Siguiente" at bounding box center [905, 640] width 48 height 11
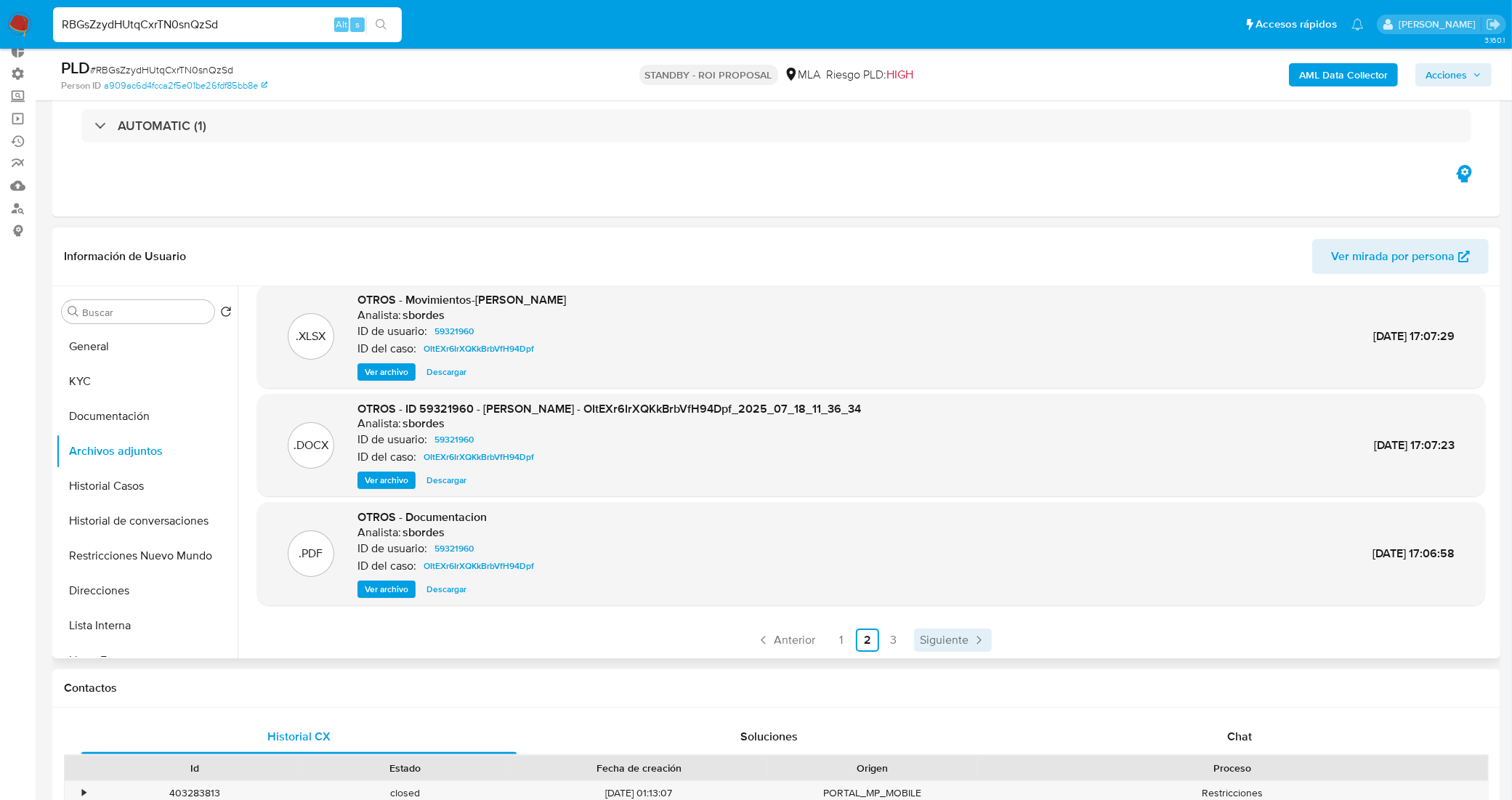
click at [929, 637] on span "Siguiente" at bounding box center [944, 640] width 48 height 11
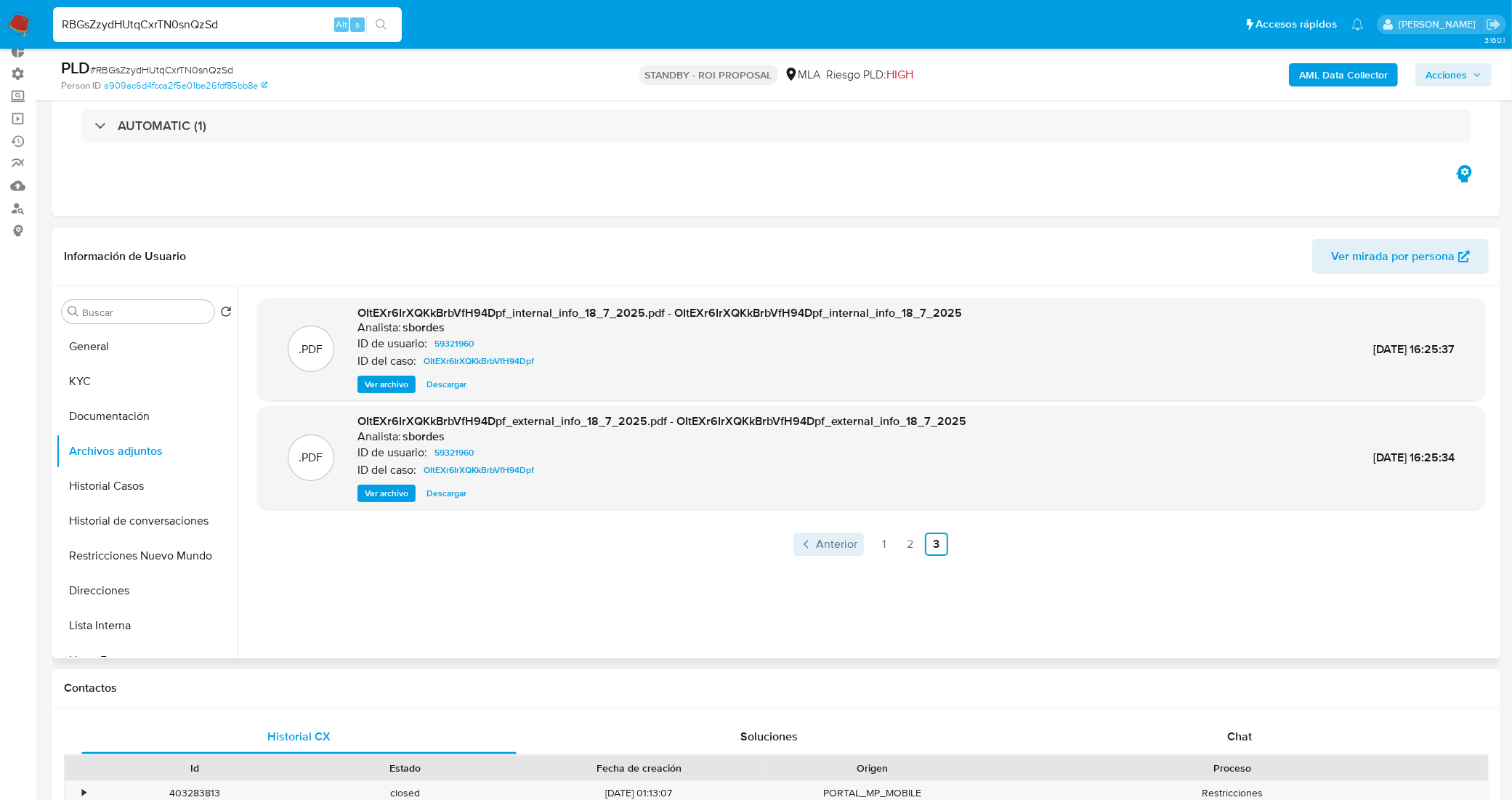
click at [832, 540] on span "Anterior" at bounding box center [836, 544] width 41 height 11
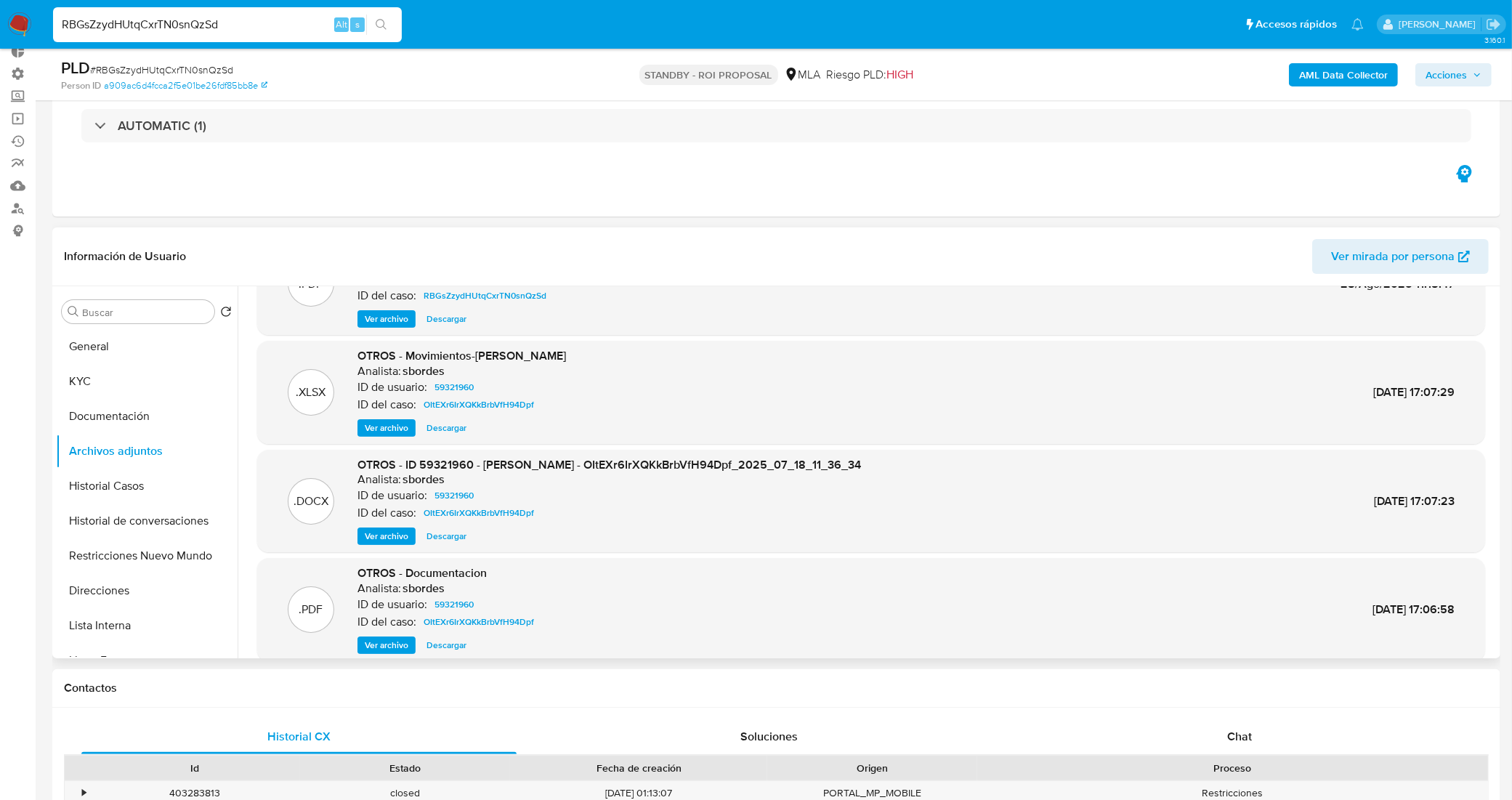
scroll to position [121, 0]
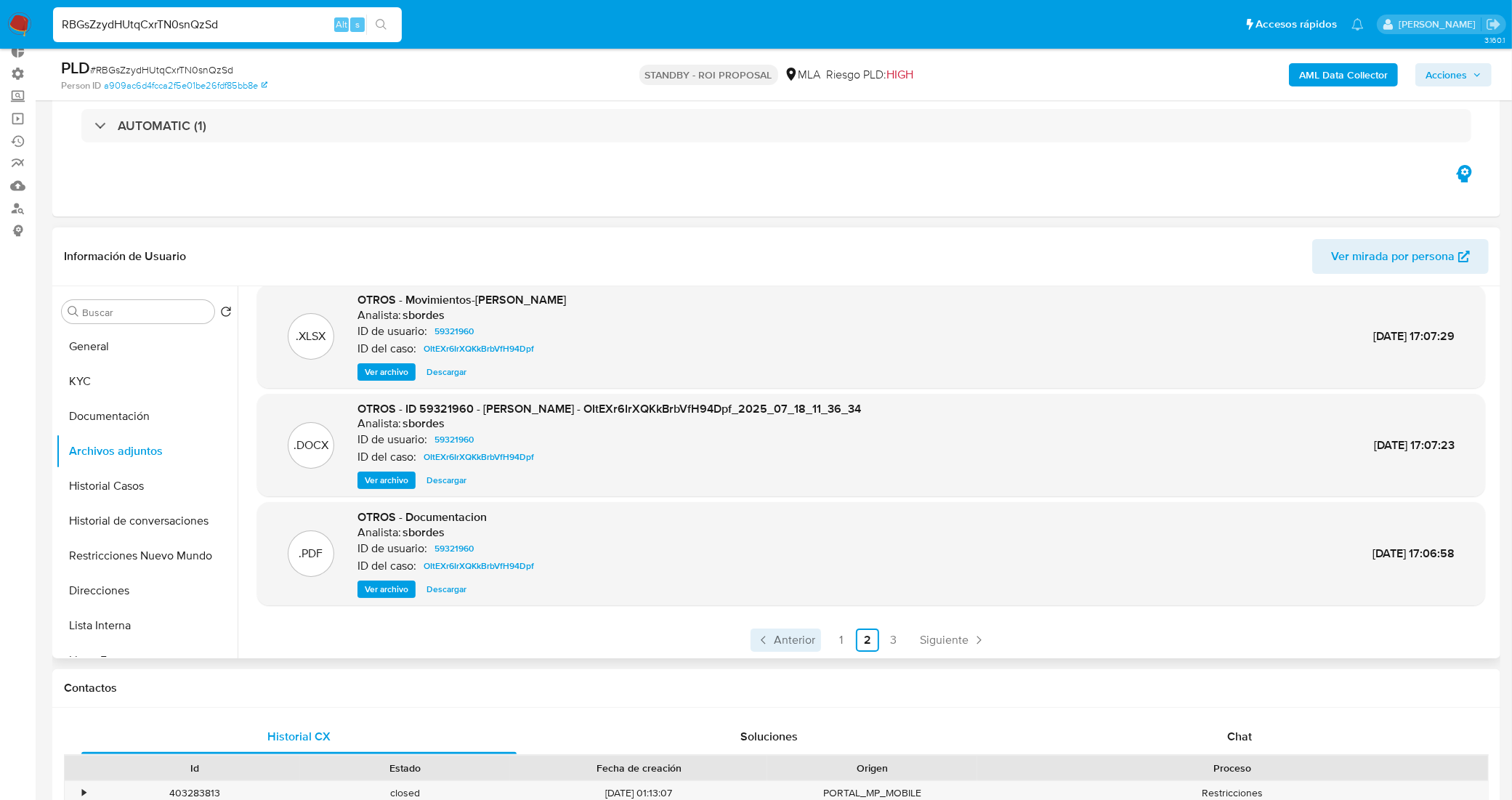
click at [792, 634] on span "Anterior" at bounding box center [794, 640] width 41 height 11
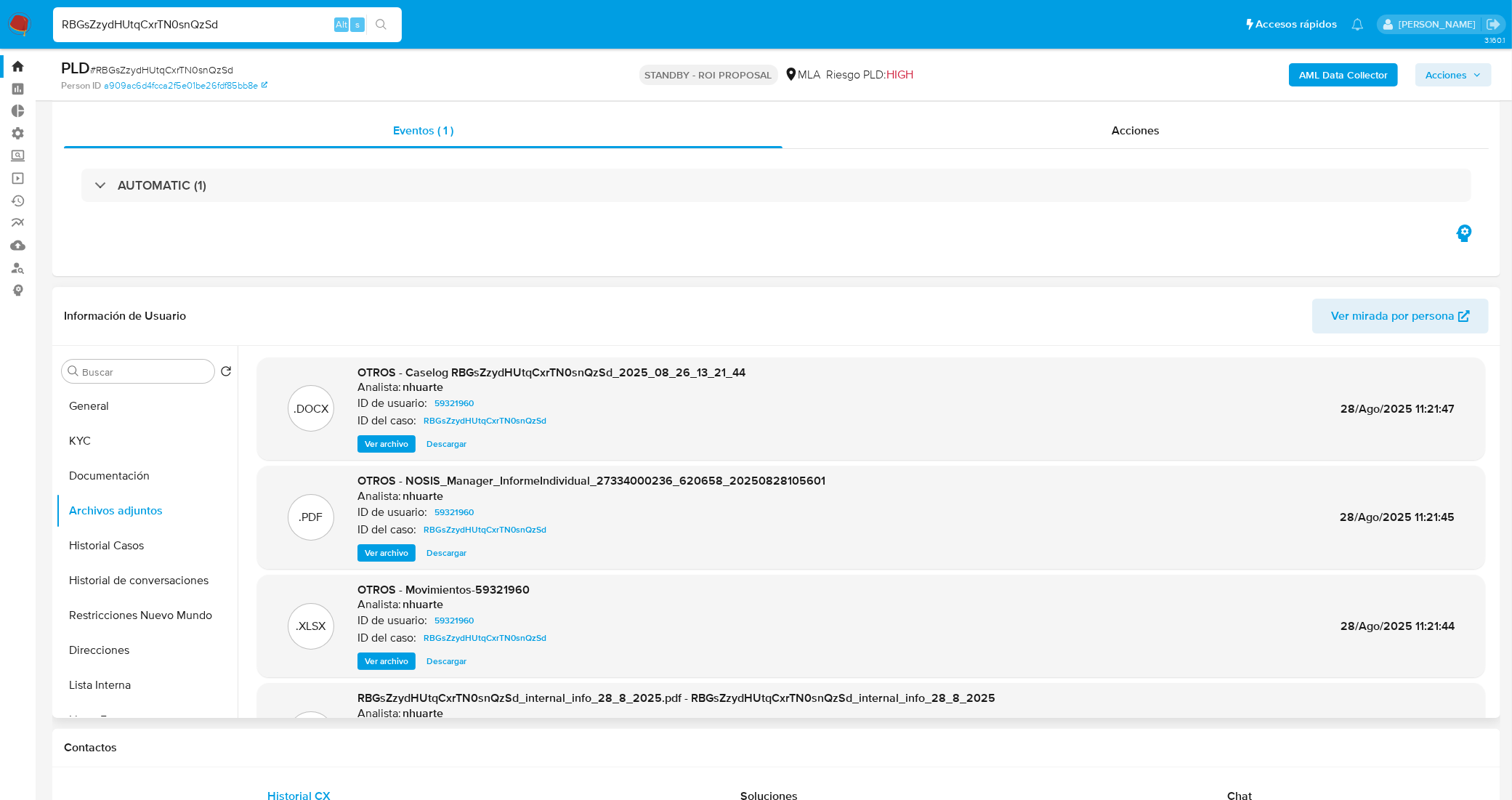
scroll to position [0, 0]
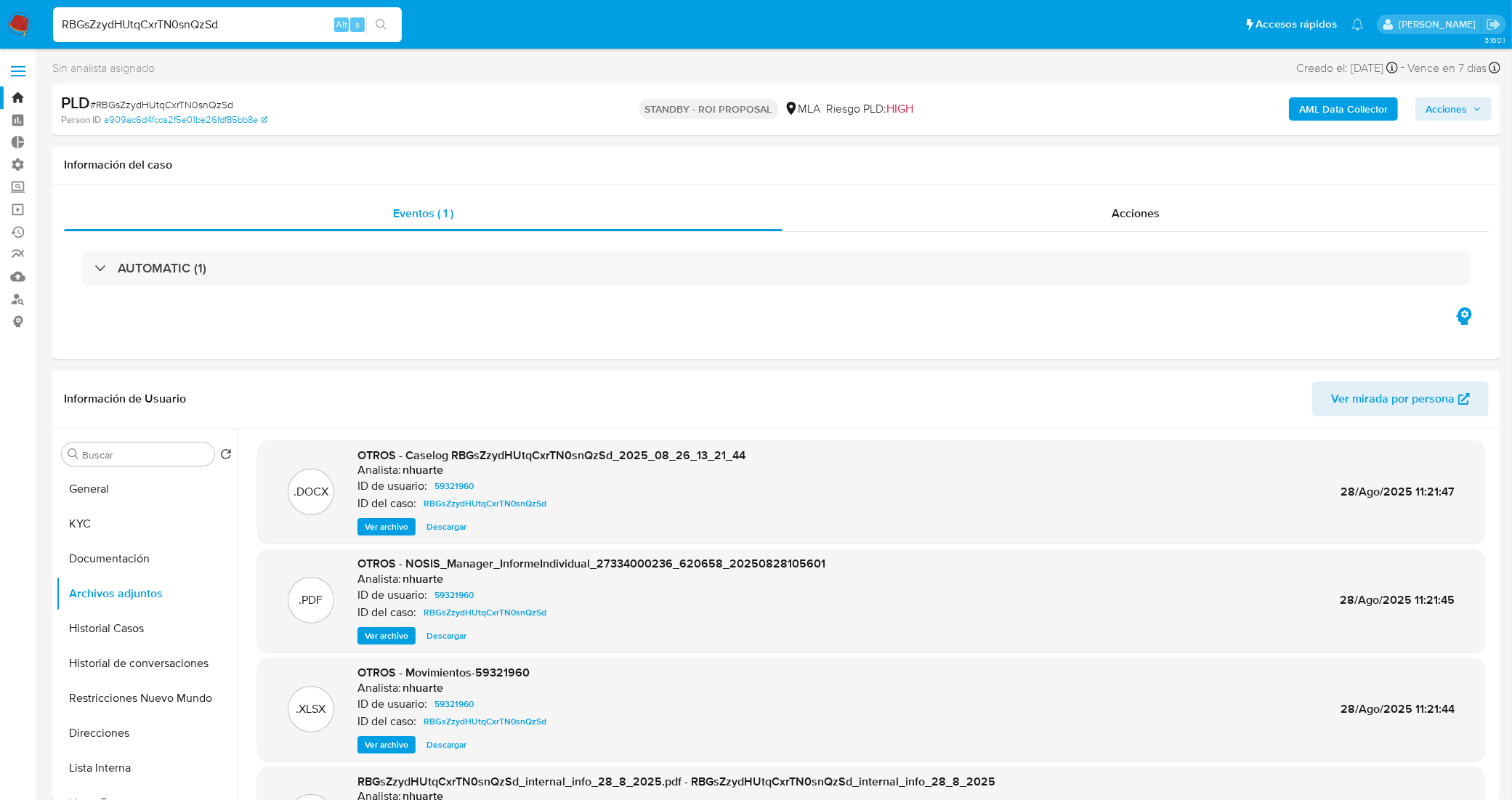
click at [18, 102] on link "Bandeja" at bounding box center [86, 98] width 173 height 23
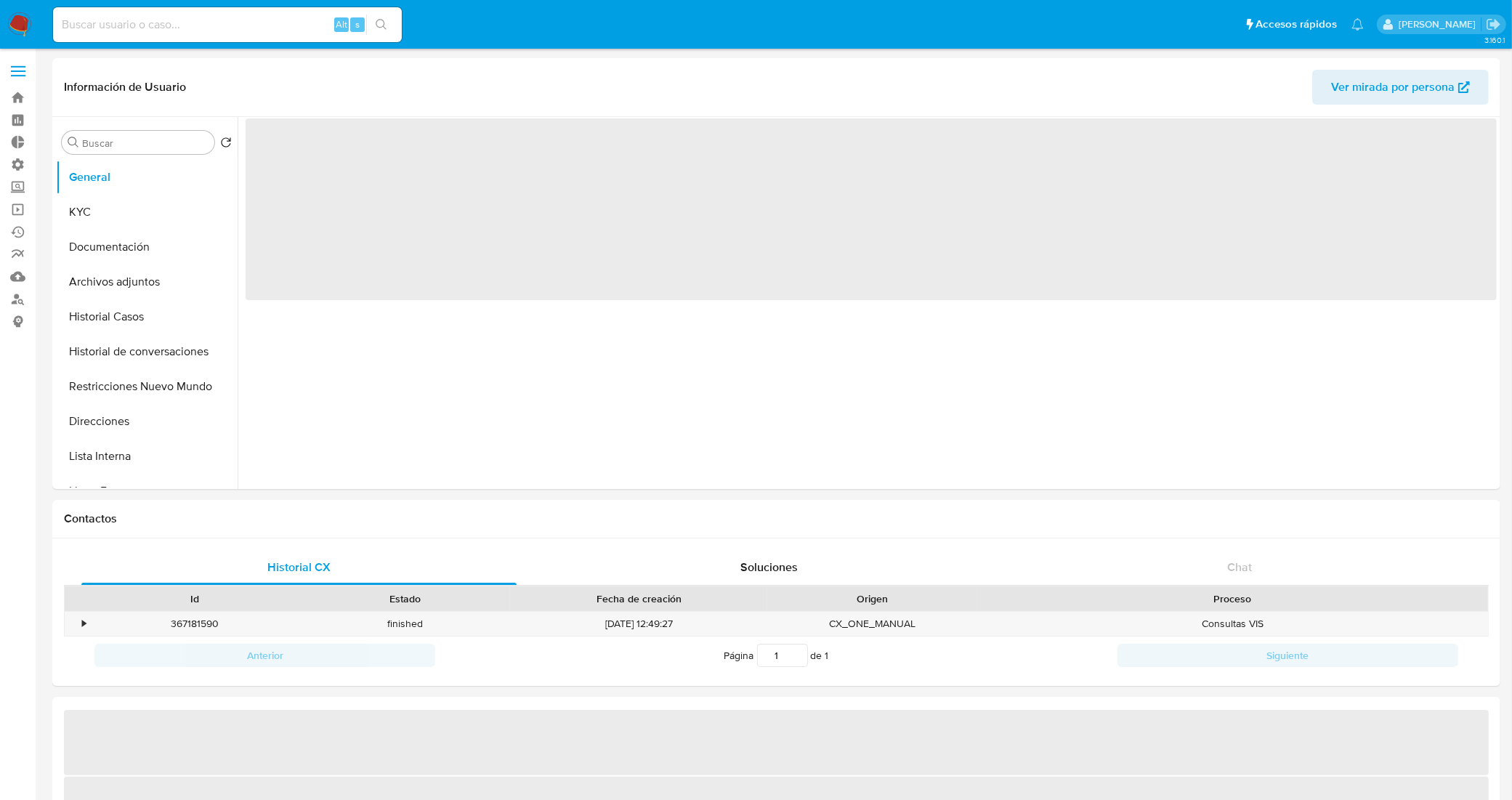
select select "10"
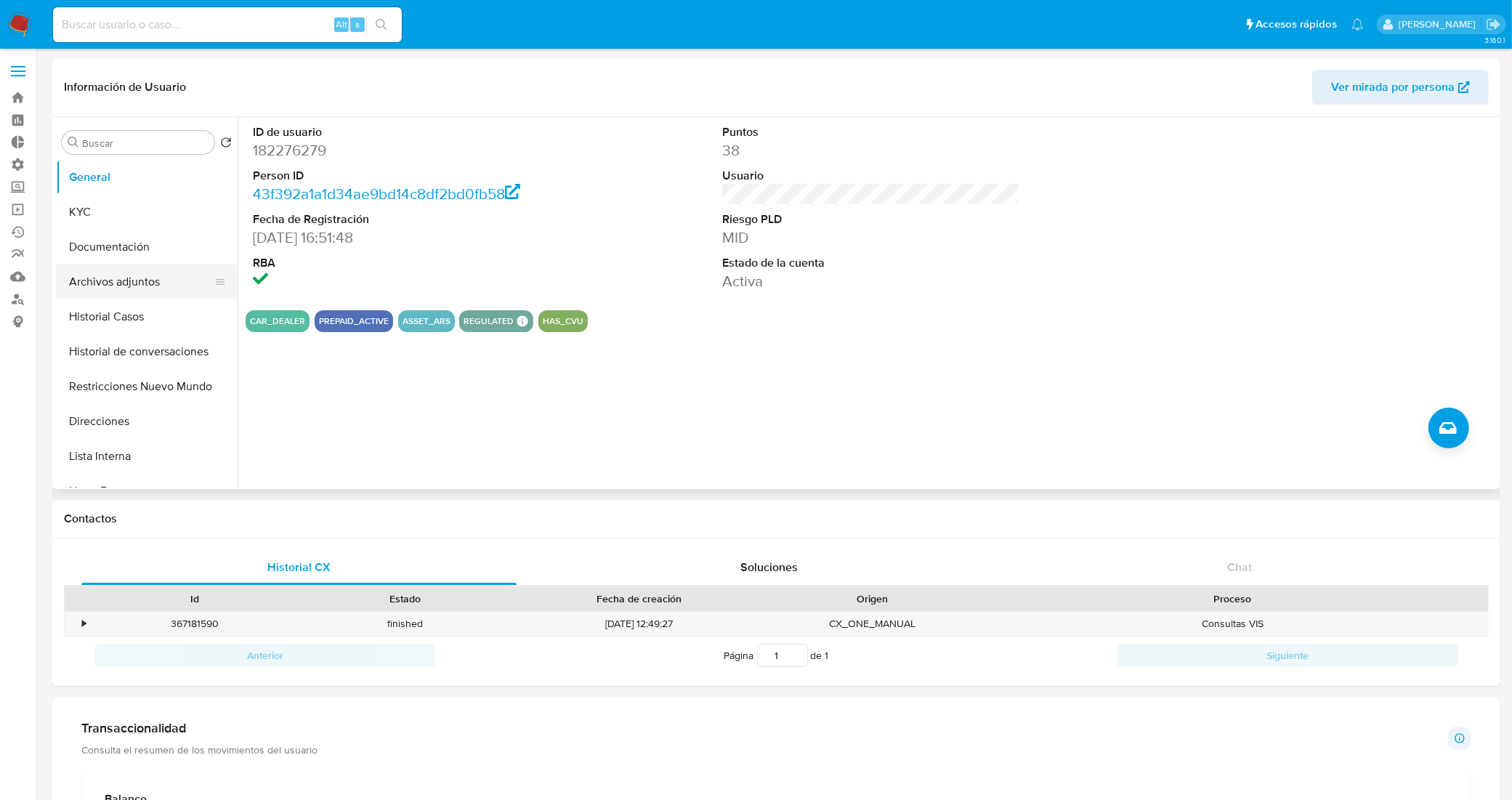
click at [127, 282] on button "Archivos adjuntos" at bounding box center [141, 281] width 170 height 35
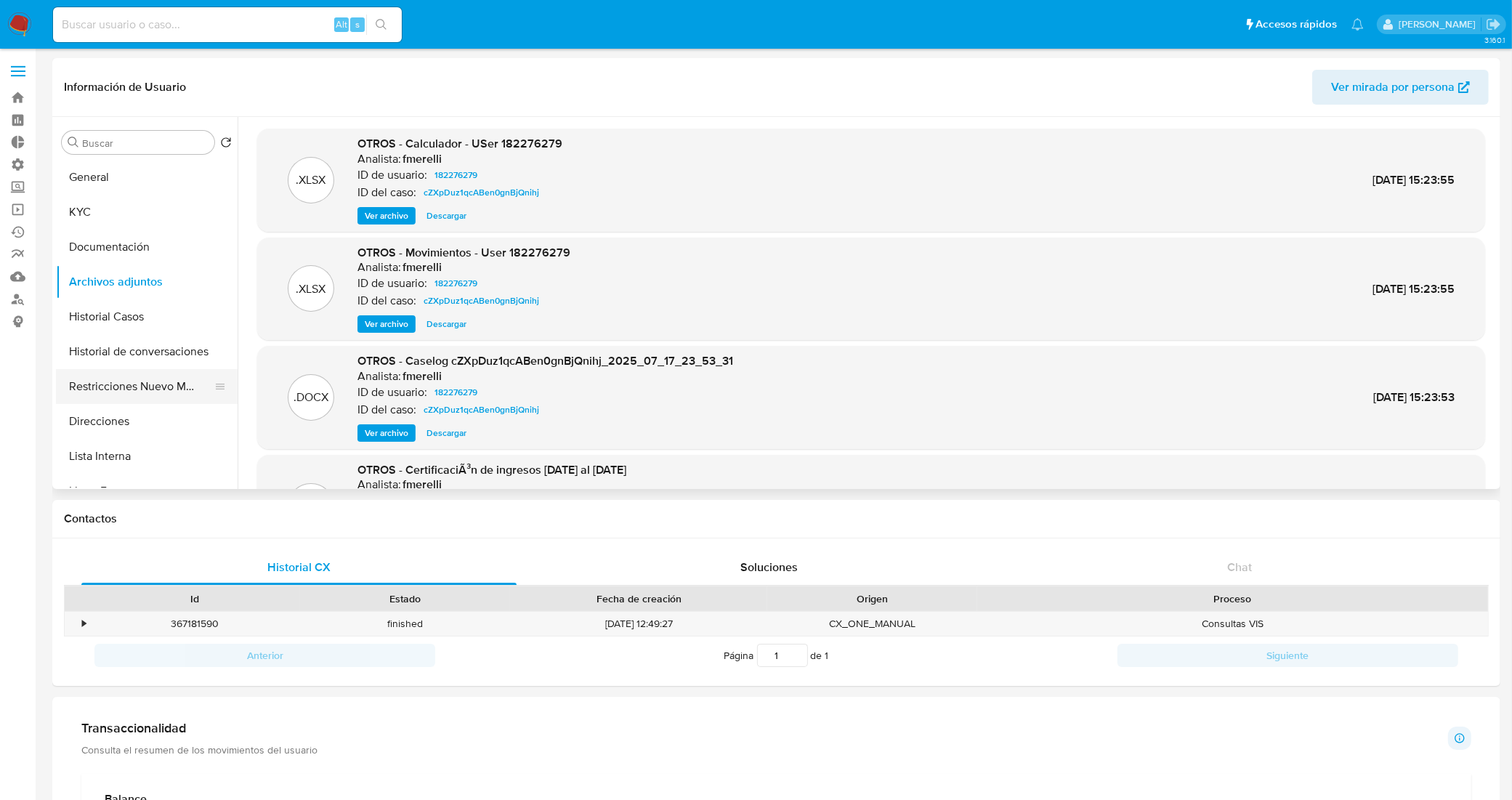
click at [151, 372] on button "Restricciones Nuevo Mundo" at bounding box center [141, 386] width 170 height 35
